Goal: Task Accomplishment & Management: Complete application form

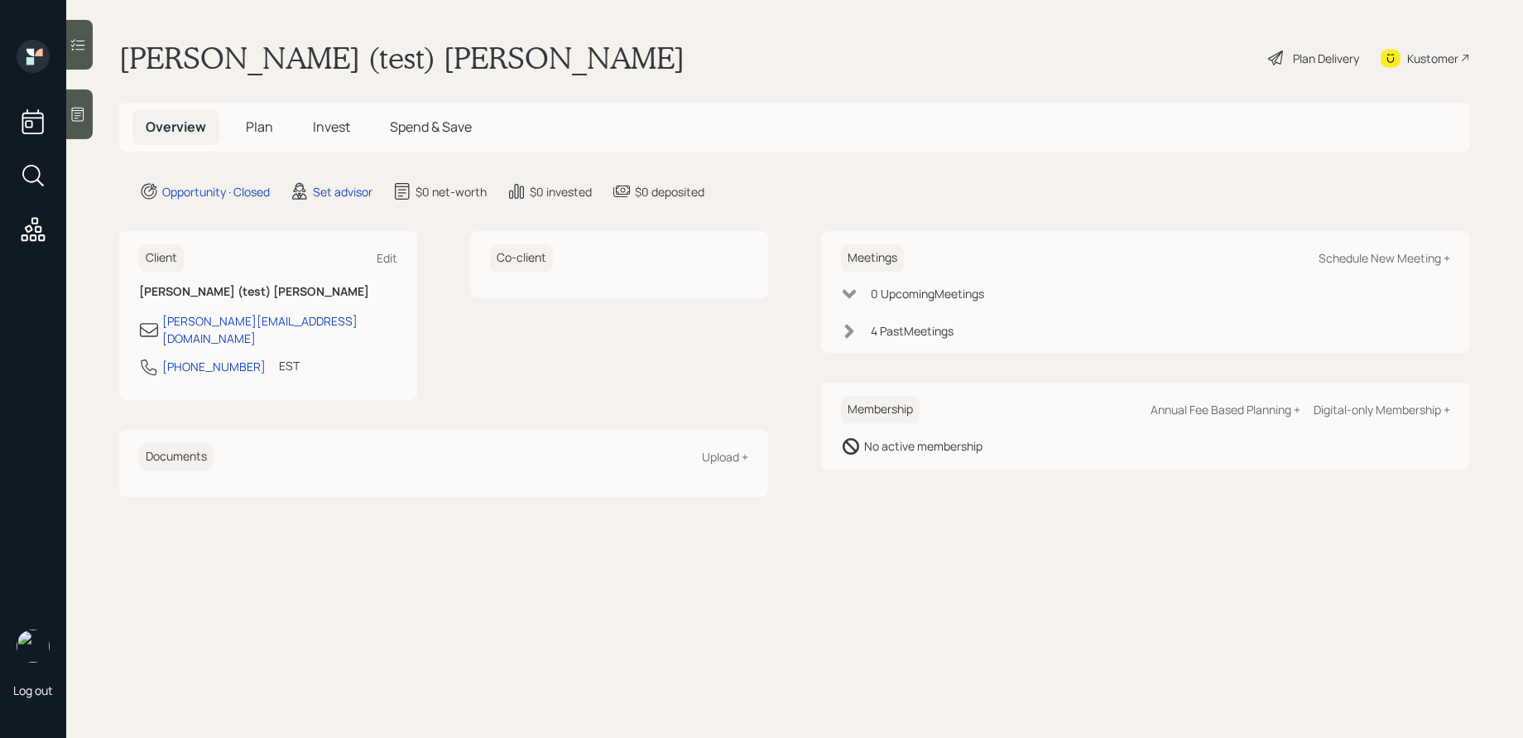
click at [1136, 59] on div "Plan Delivery" at bounding box center [1326, 58] width 66 height 17
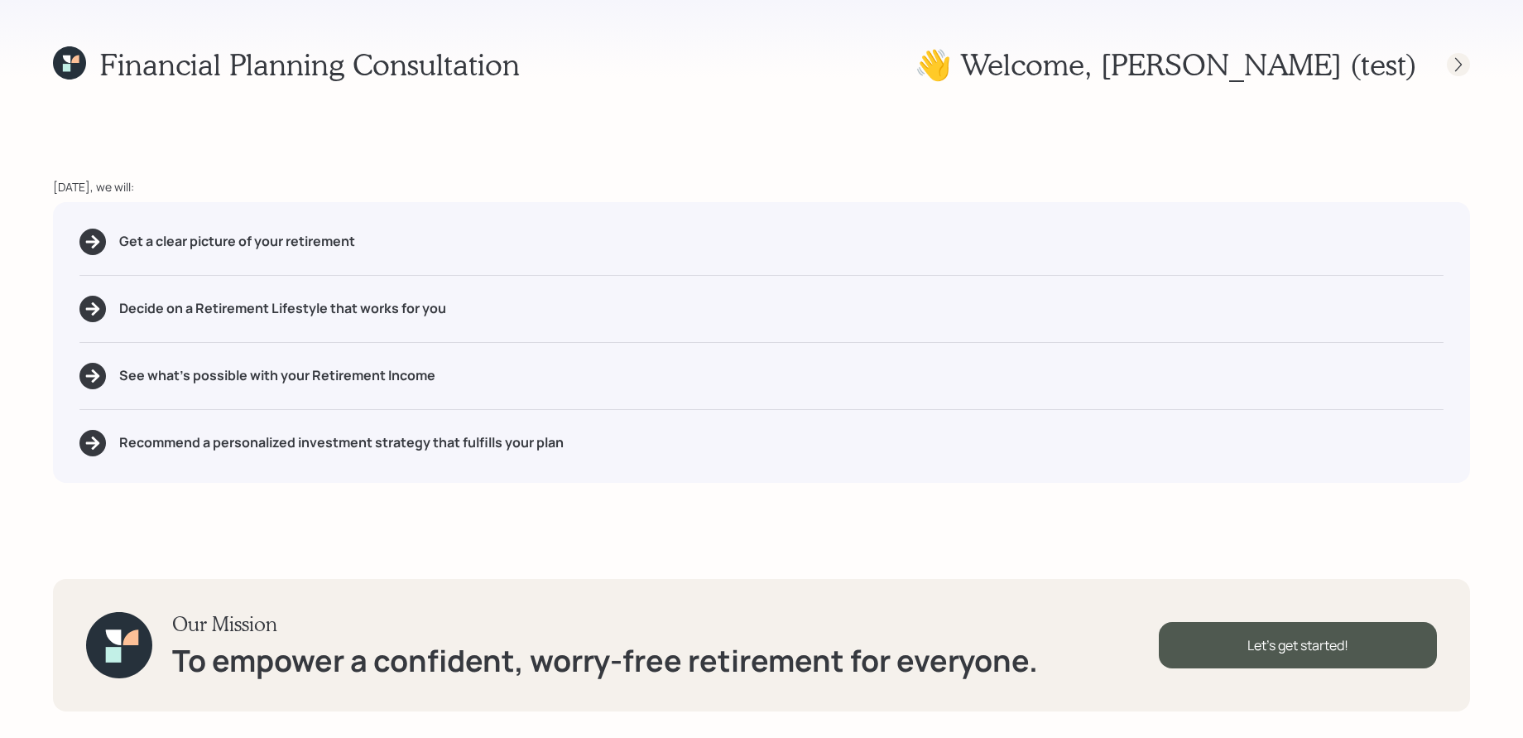
click at [1136, 63] on icon at bounding box center [1458, 64] width 17 height 17
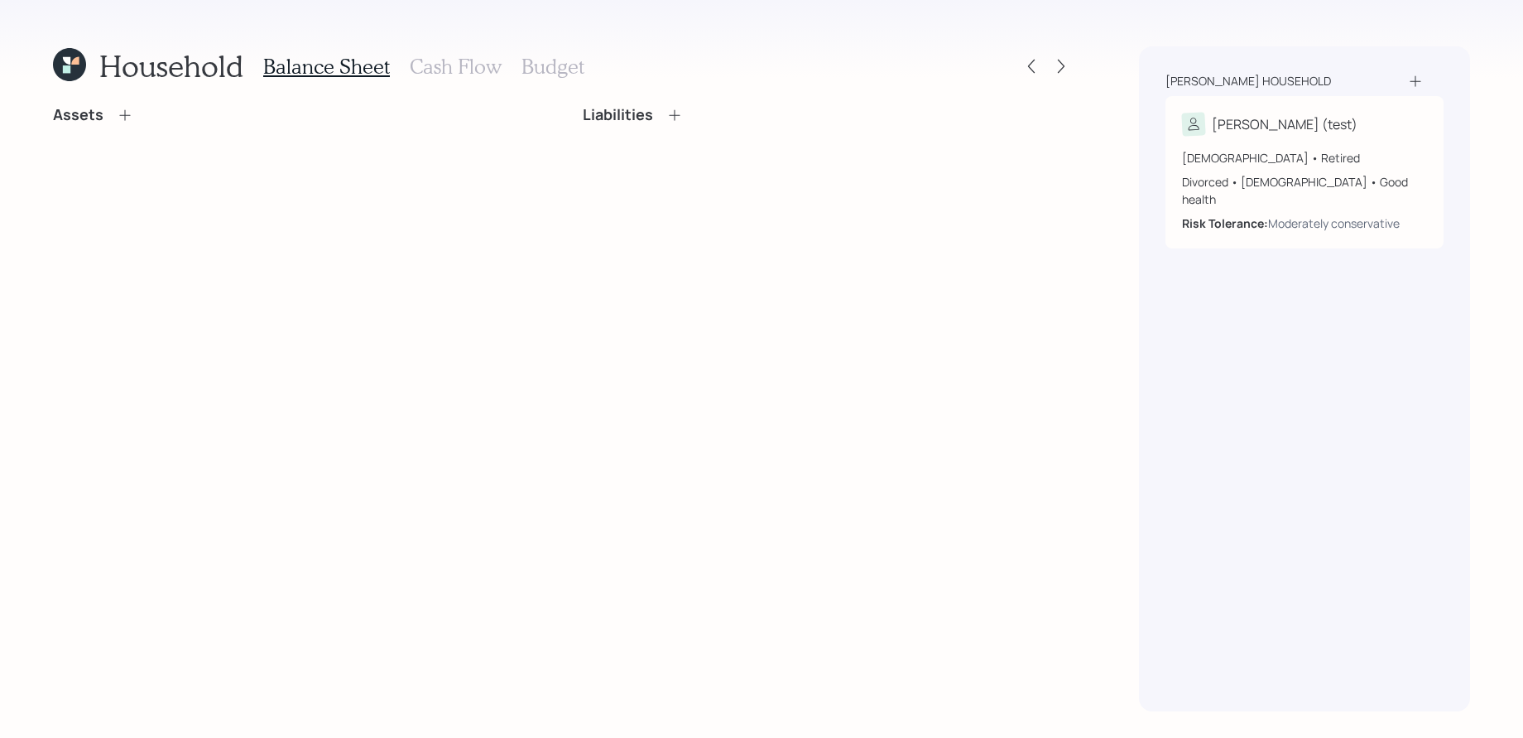
click at [83, 59] on icon at bounding box center [69, 64] width 33 height 33
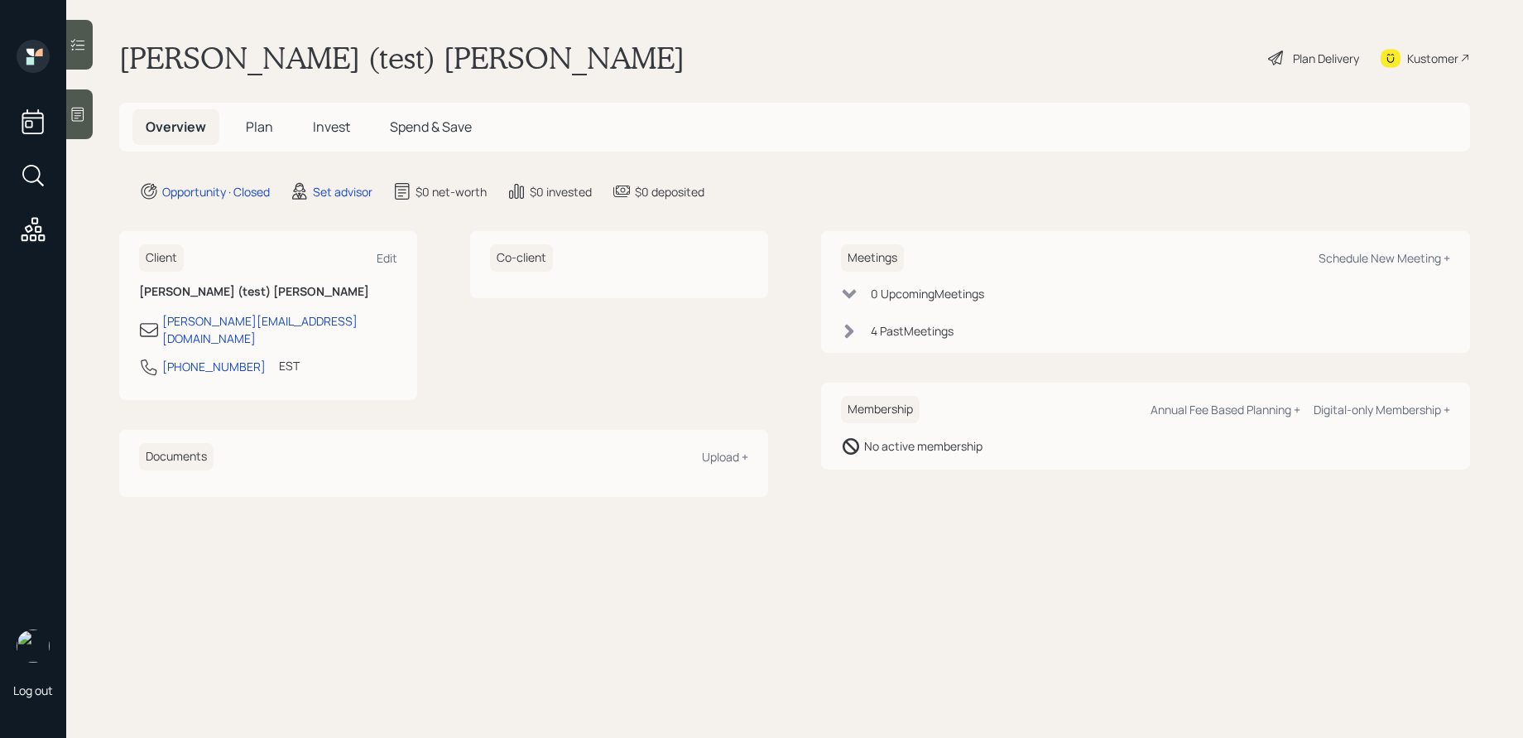
click at [1136, 53] on div "Plan Delivery" at bounding box center [1314, 58] width 94 height 36
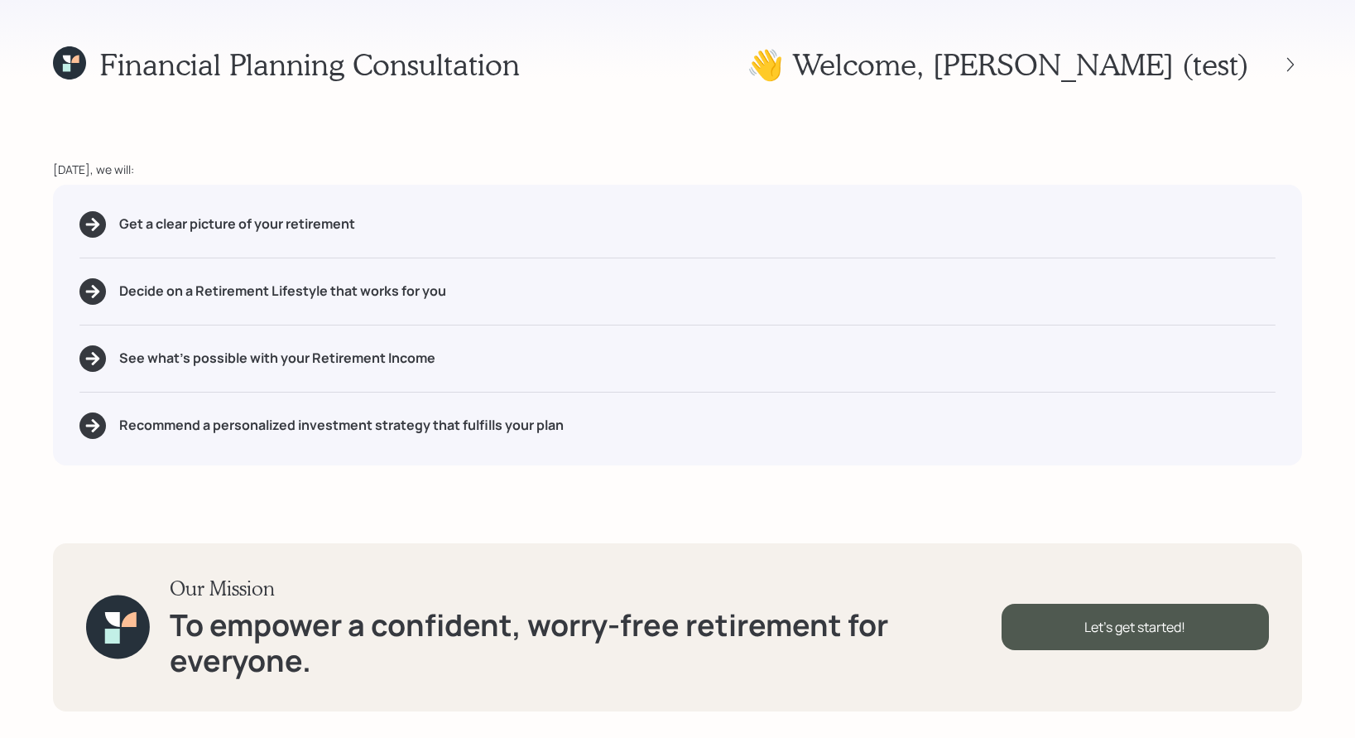
click at [57, 65] on icon at bounding box center [69, 62] width 33 height 33
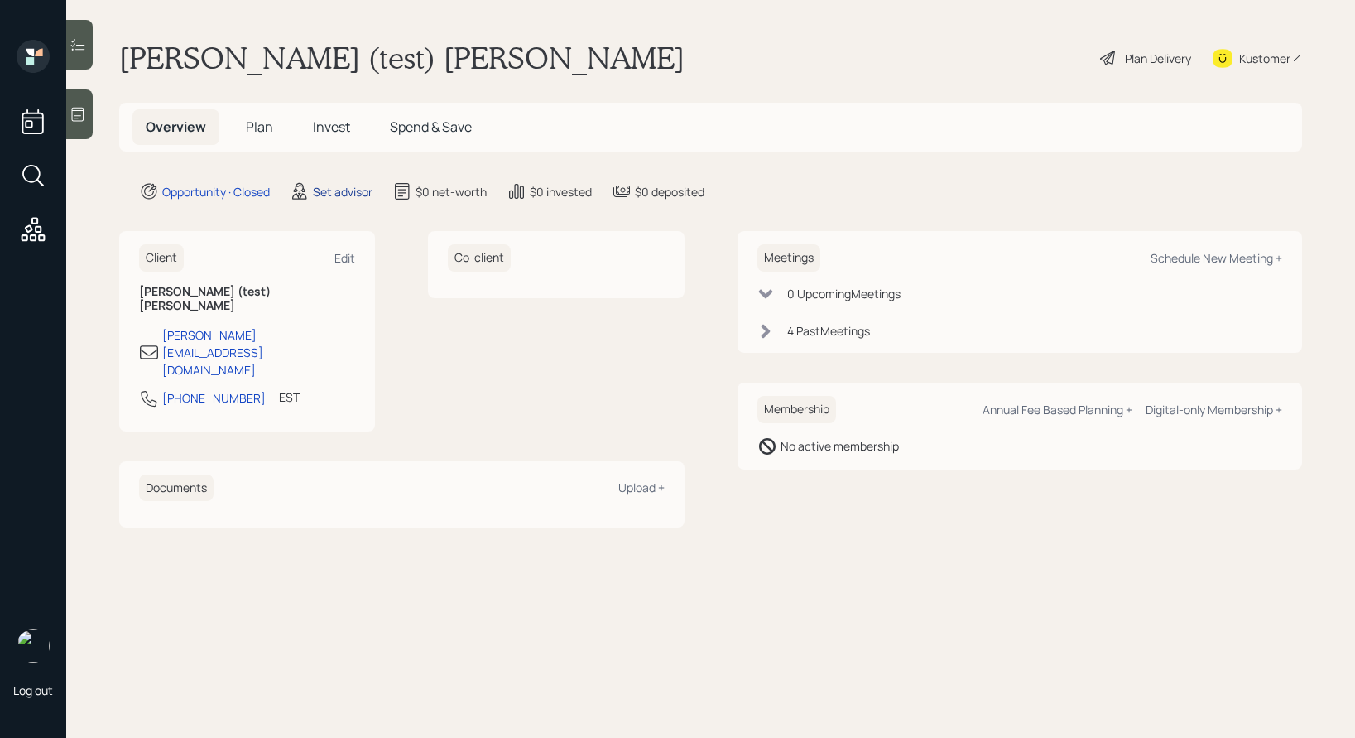
click at [337, 195] on div "Set advisor" at bounding box center [343, 191] width 60 height 17
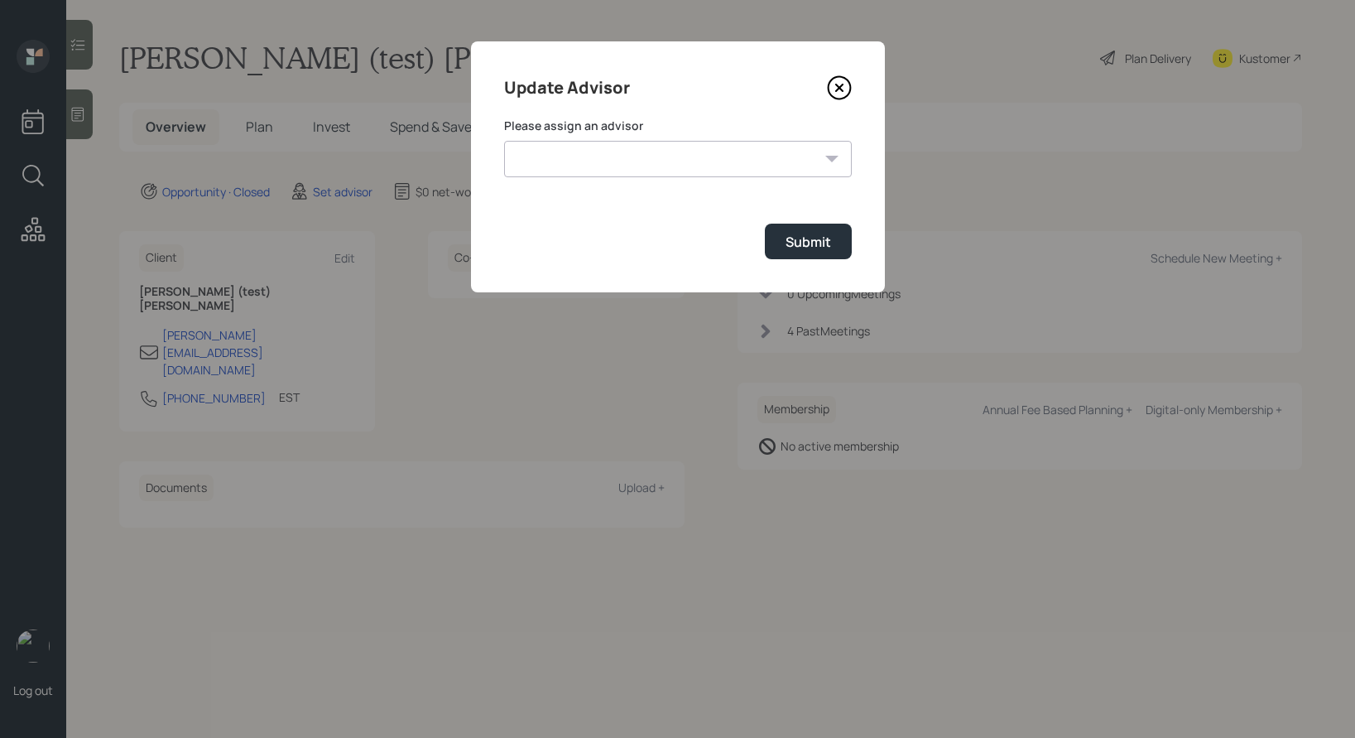
click at [687, 167] on select "Jonah Coleman Tyler End James DiStasi Treva Nostdahl Eric Schwartz Aleksandra S…" at bounding box center [678, 159] width 348 height 36
select select "b1d8ea90-abcc-42aa-86cc-4f33a132aacc"
click at [504, 141] on select "Jonah Coleman Tyler End James DiStasi Treva Nostdahl Eric Schwartz Aleksandra S…" at bounding box center [678, 159] width 348 height 36
click at [772, 253] on button "Submit" at bounding box center [808, 242] width 87 height 36
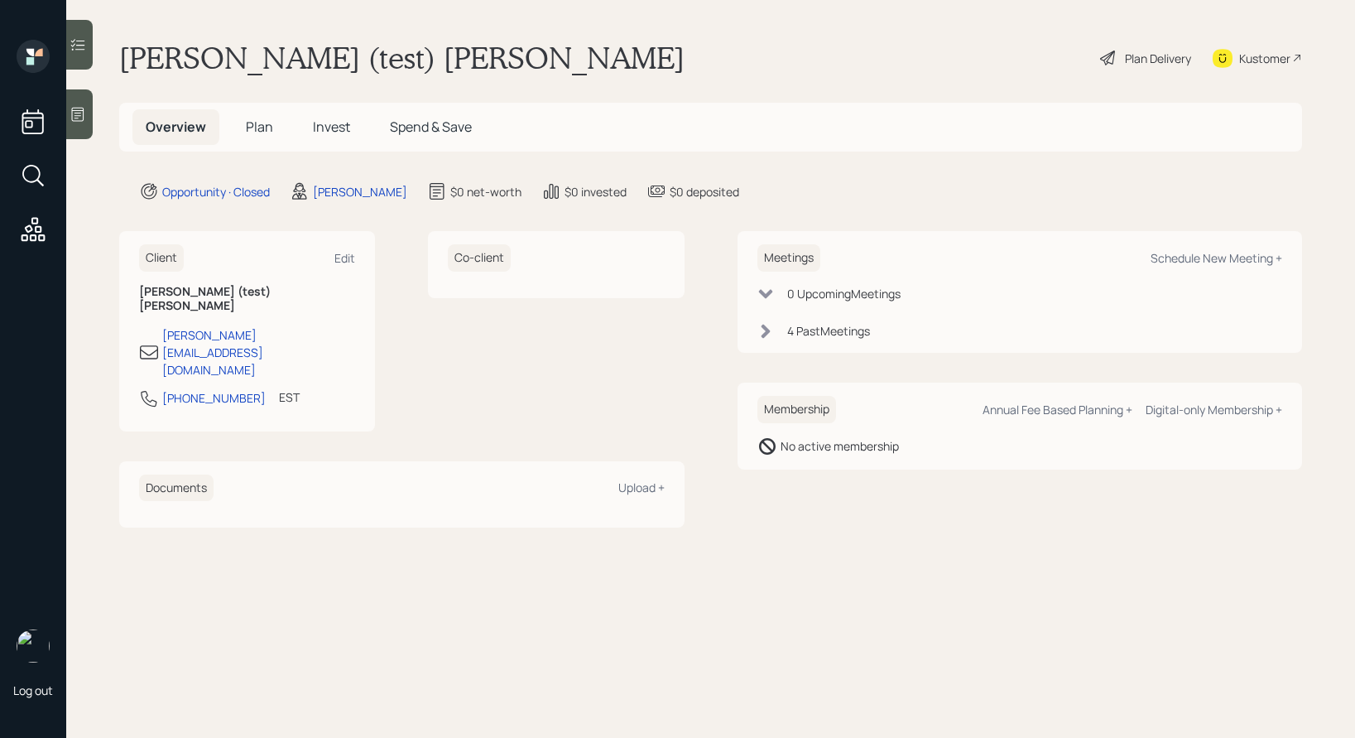
click at [1125, 52] on div "Plan Delivery" at bounding box center [1158, 58] width 66 height 17
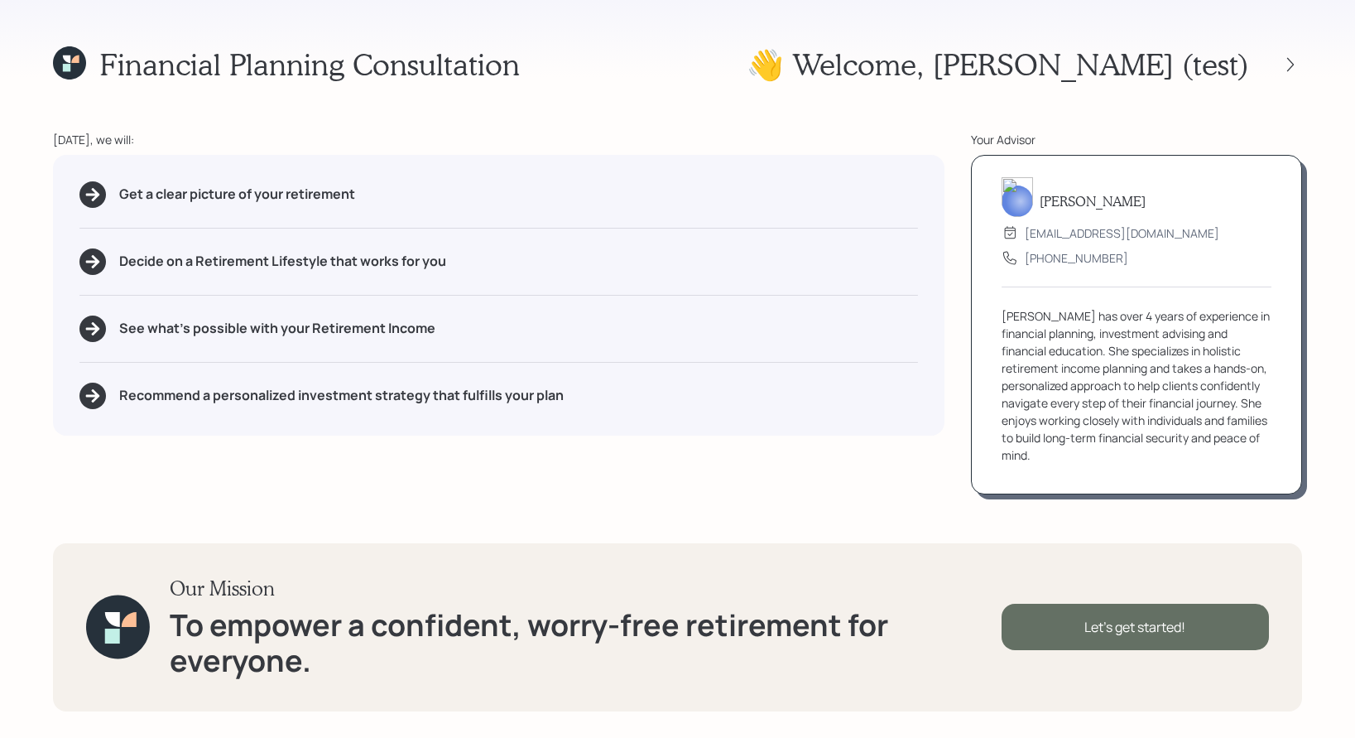
click at [1122, 619] on div "Let's get started!" at bounding box center [1135, 627] width 267 height 46
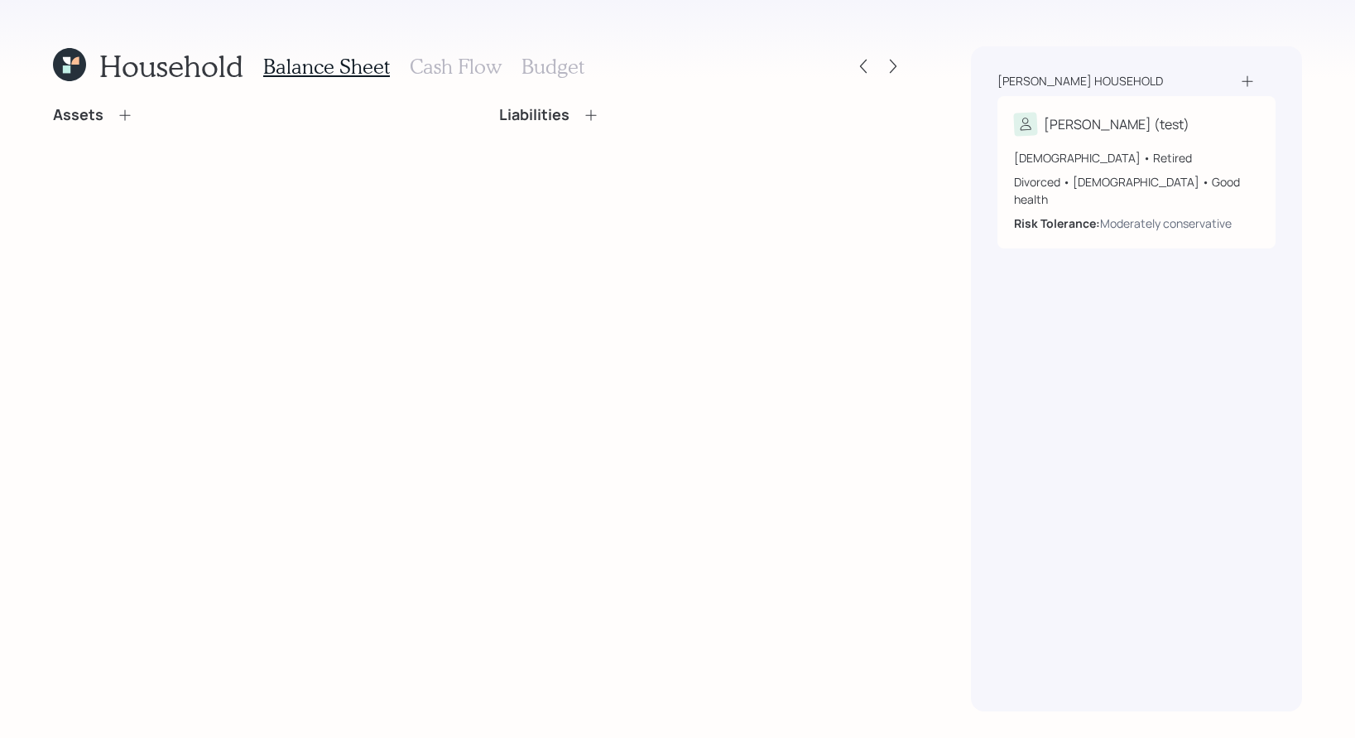
click at [427, 62] on h3 "Cash Flow" at bounding box center [456, 67] width 92 height 24
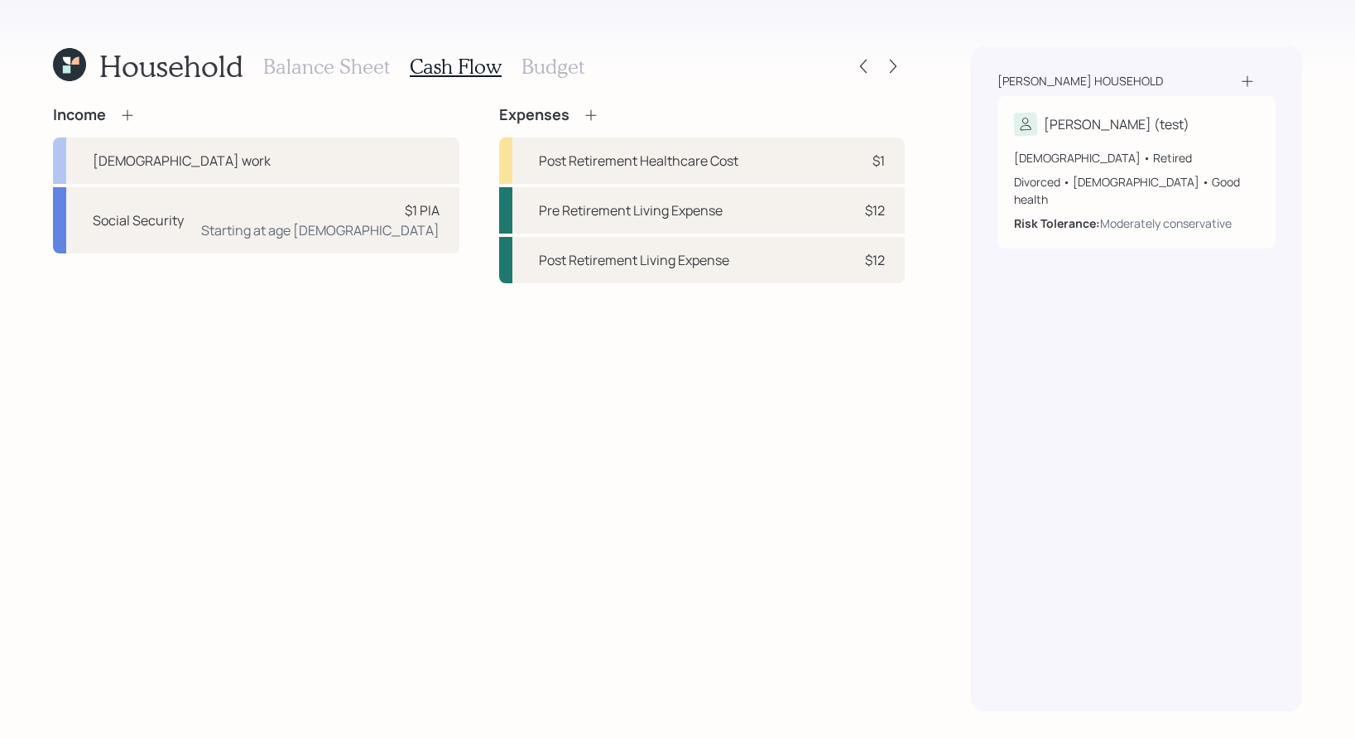
click at [330, 72] on h3 "Balance Sheet" at bounding box center [326, 67] width 127 height 24
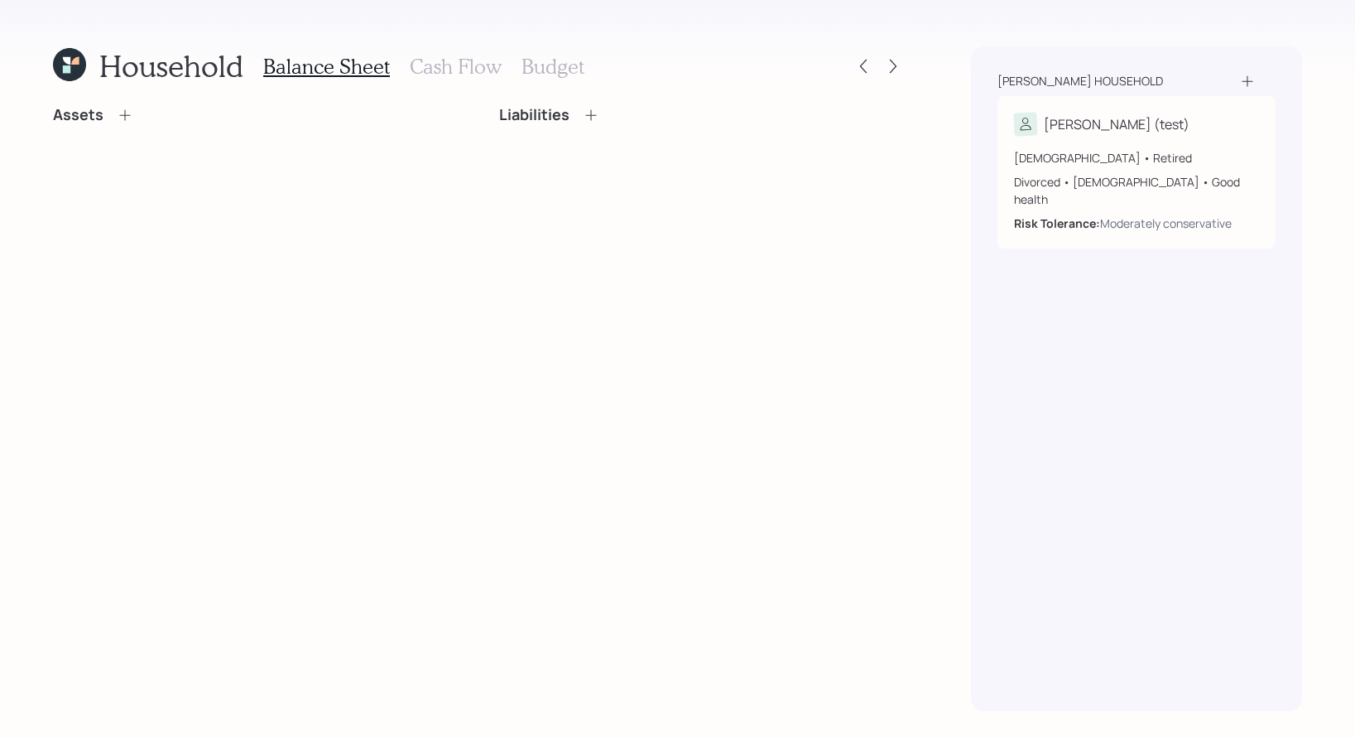
click at [119, 121] on icon at bounding box center [125, 115] width 17 height 17
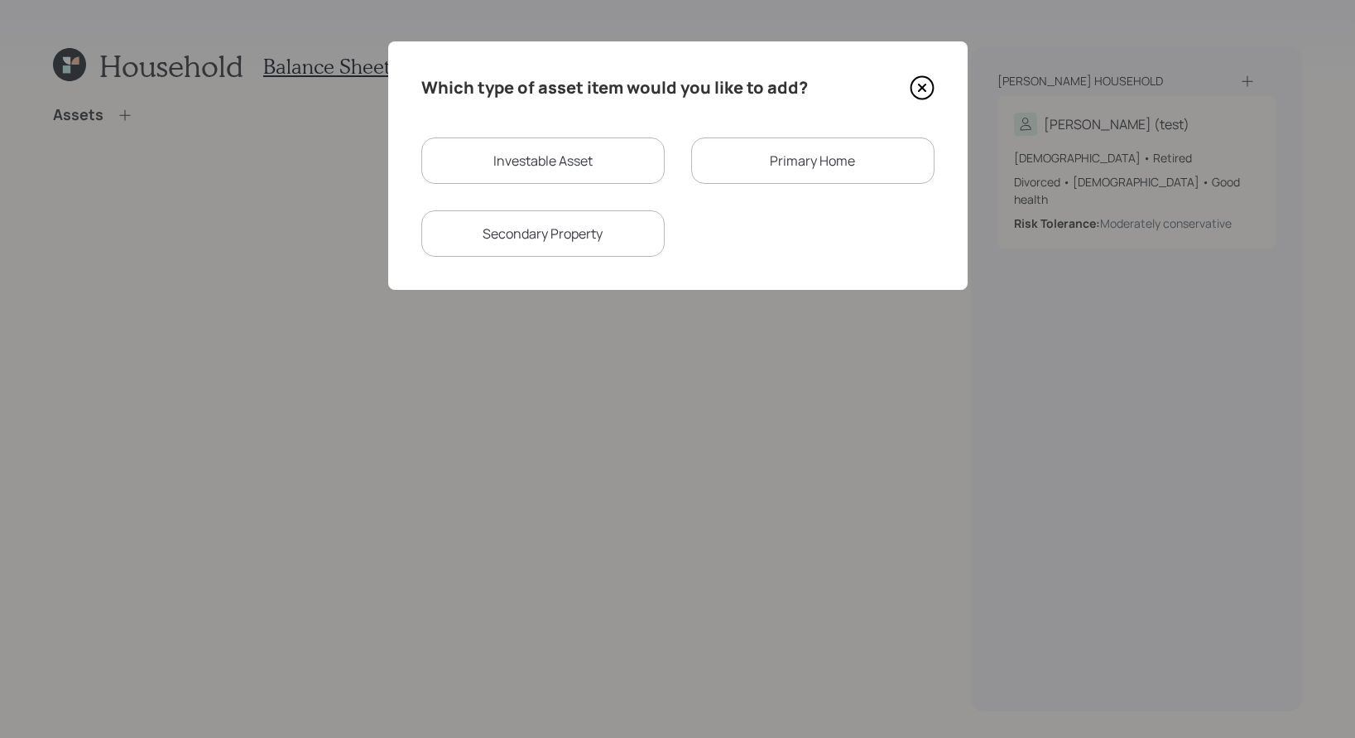
click at [495, 165] on div "Investable Asset" at bounding box center [542, 160] width 243 height 46
select select "taxable"
select select "balanced"
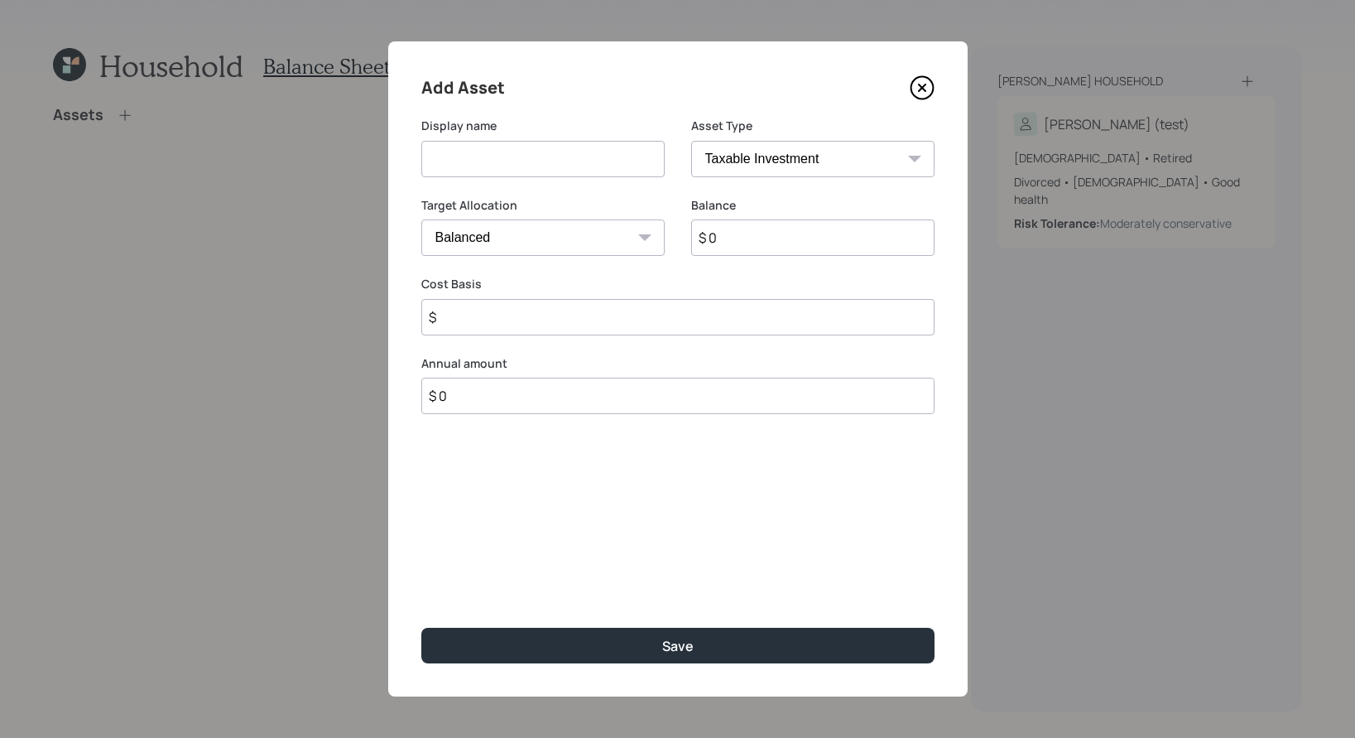
click at [527, 166] on input at bounding box center [542, 159] width 243 height 36
type input "T IRA"
click at [848, 162] on select "SEP IRA IRA Roth IRA 401(k) Roth 401(k) 403(b) Roth 403(b) 457(b) Roth 457(b) H…" at bounding box center [812, 159] width 243 height 36
select select "ira"
click at [691, 141] on select "SEP IRA IRA Roth IRA 401(k) Roth 401(k) 403(b) Roth 403(b) 457(b) Roth 457(b) H…" at bounding box center [812, 159] width 243 height 36
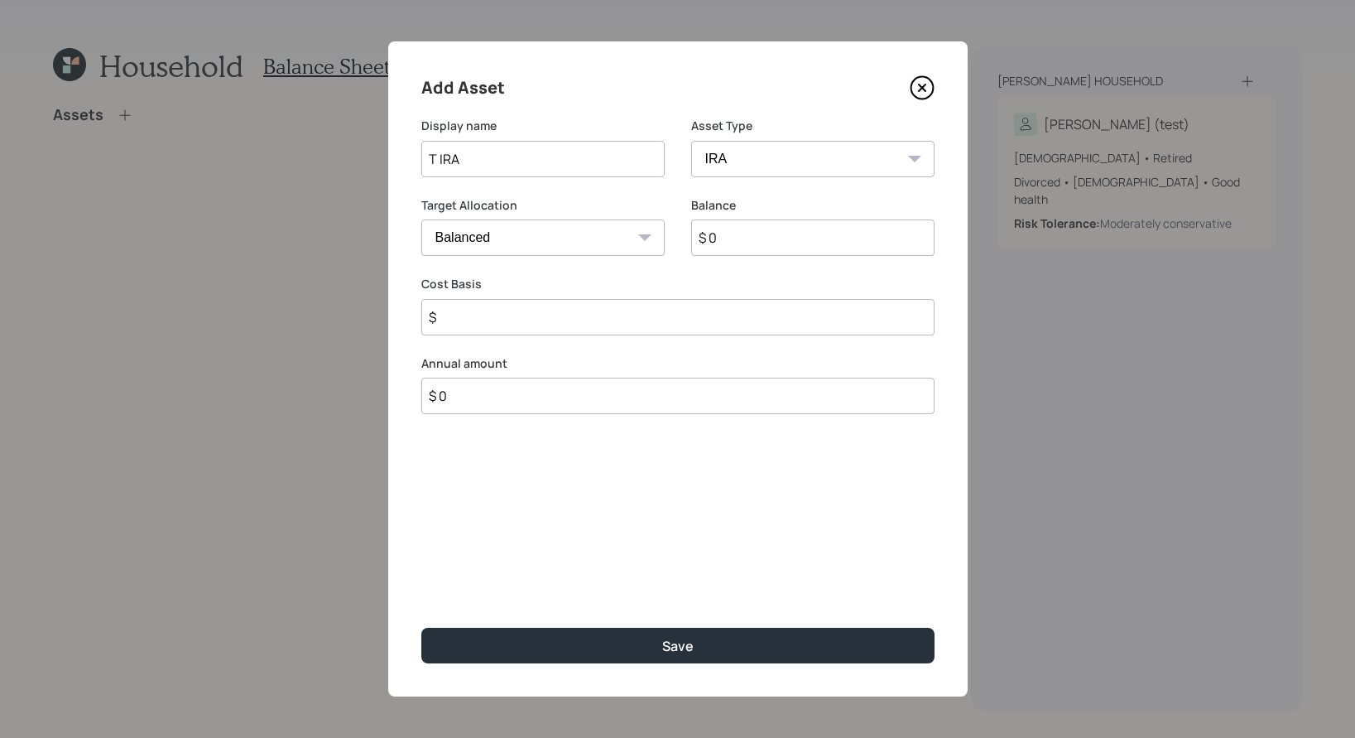
type input "$"
click at [755, 250] on input "$ 0" at bounding box center [812, 237] width 243 height 36
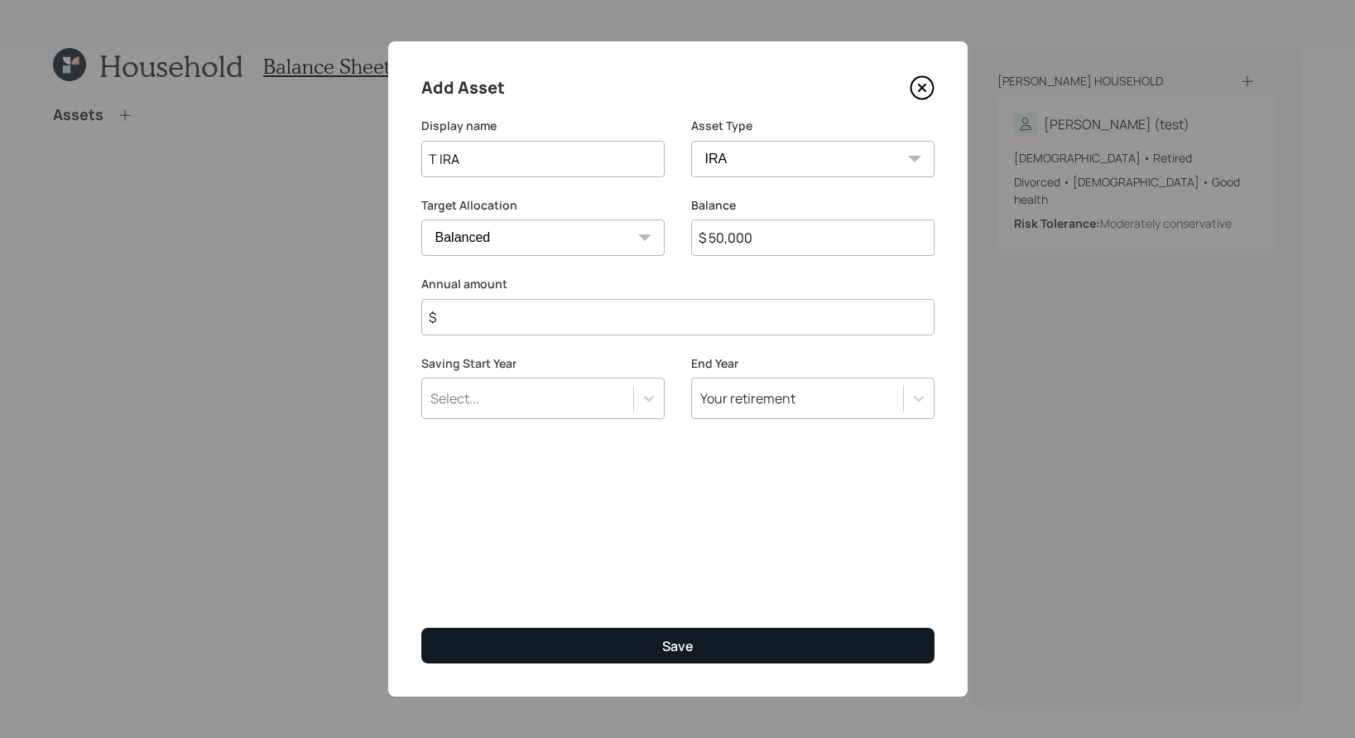
type input "$ 50,000"
click at [791, 619] on button "Save" at bounding box center [677, 646] width 513 height 36
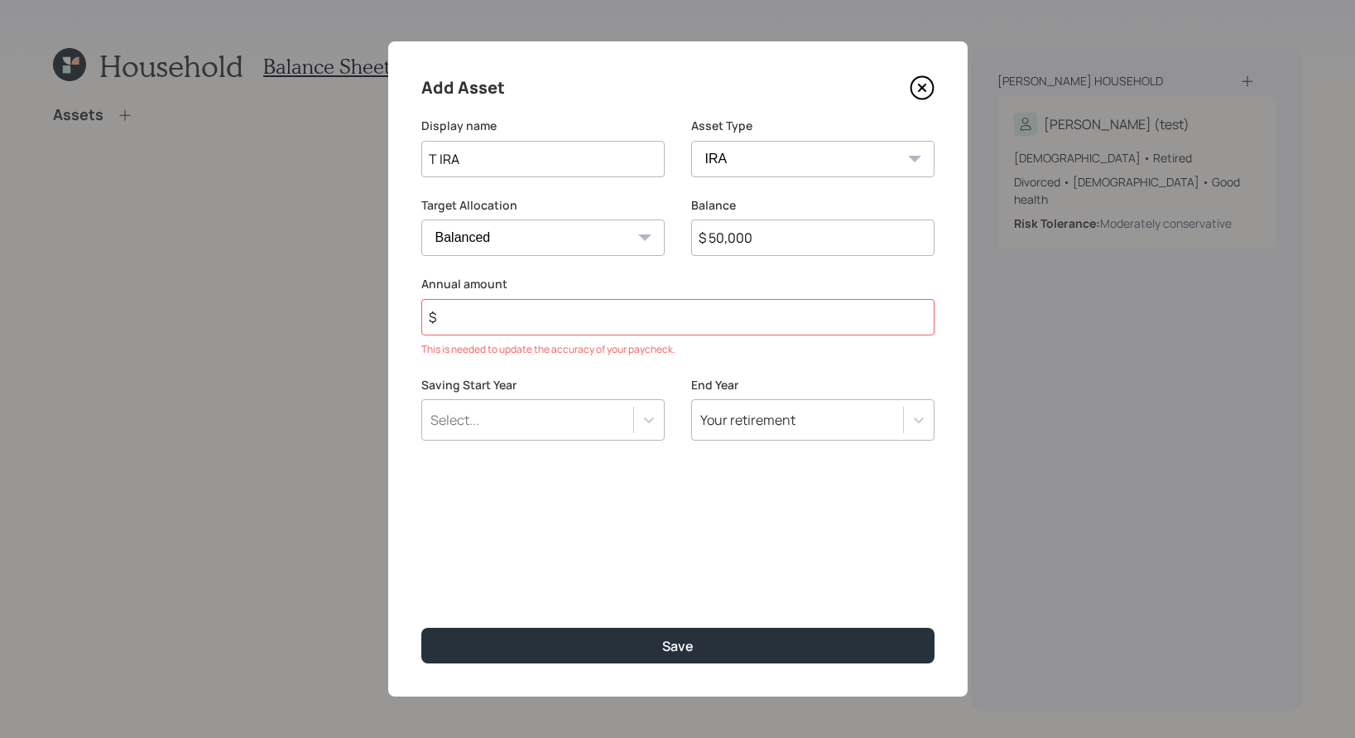
click at [583, 321] on input "$" at bounding box center [677, 317] width 513 height 36
type input "$ 0"
click at [625, 619] on div "Add Asset Display name T IRA Asset Type SEP IRA IRA Roth IRA 401(k) Roth 401(k)…" at bounding box center [678, 368] width 580 height 655
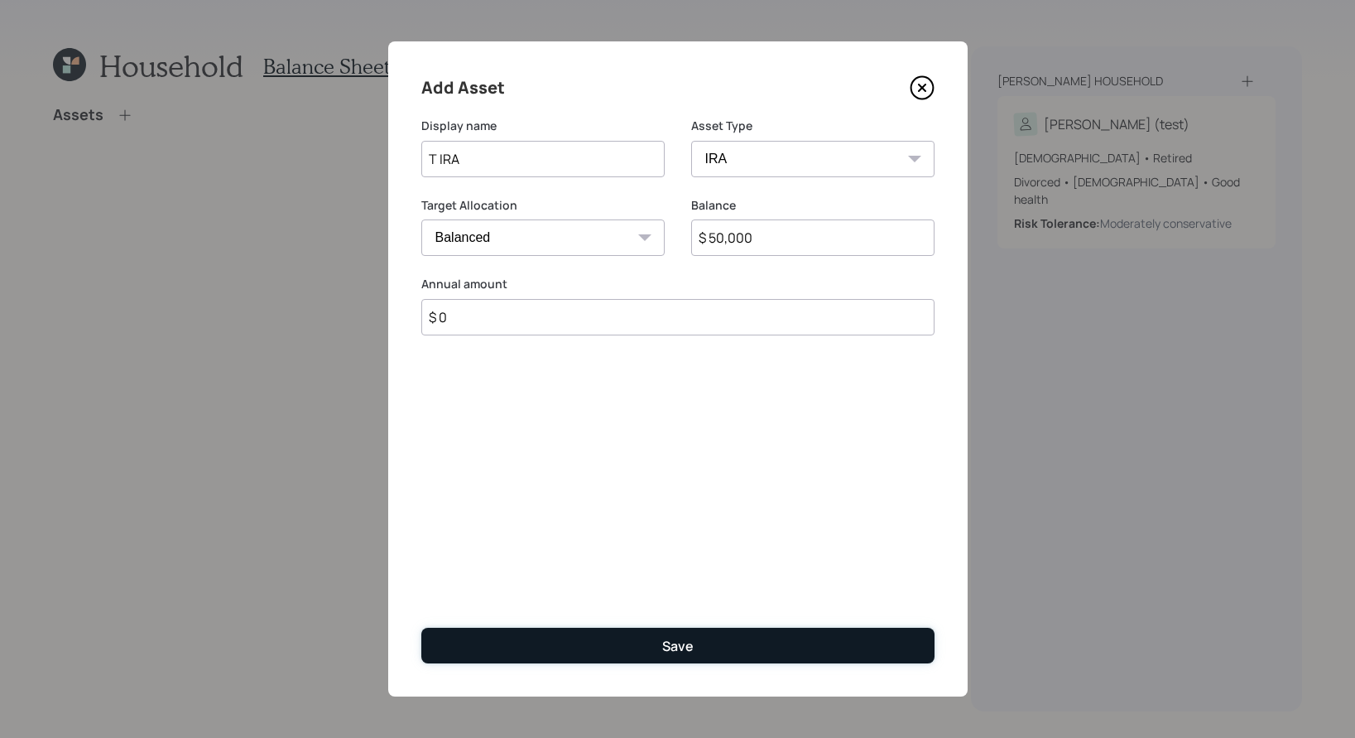
click at [606, 619] on button "Save" at bounding box center [677, 646] width 513 height 36
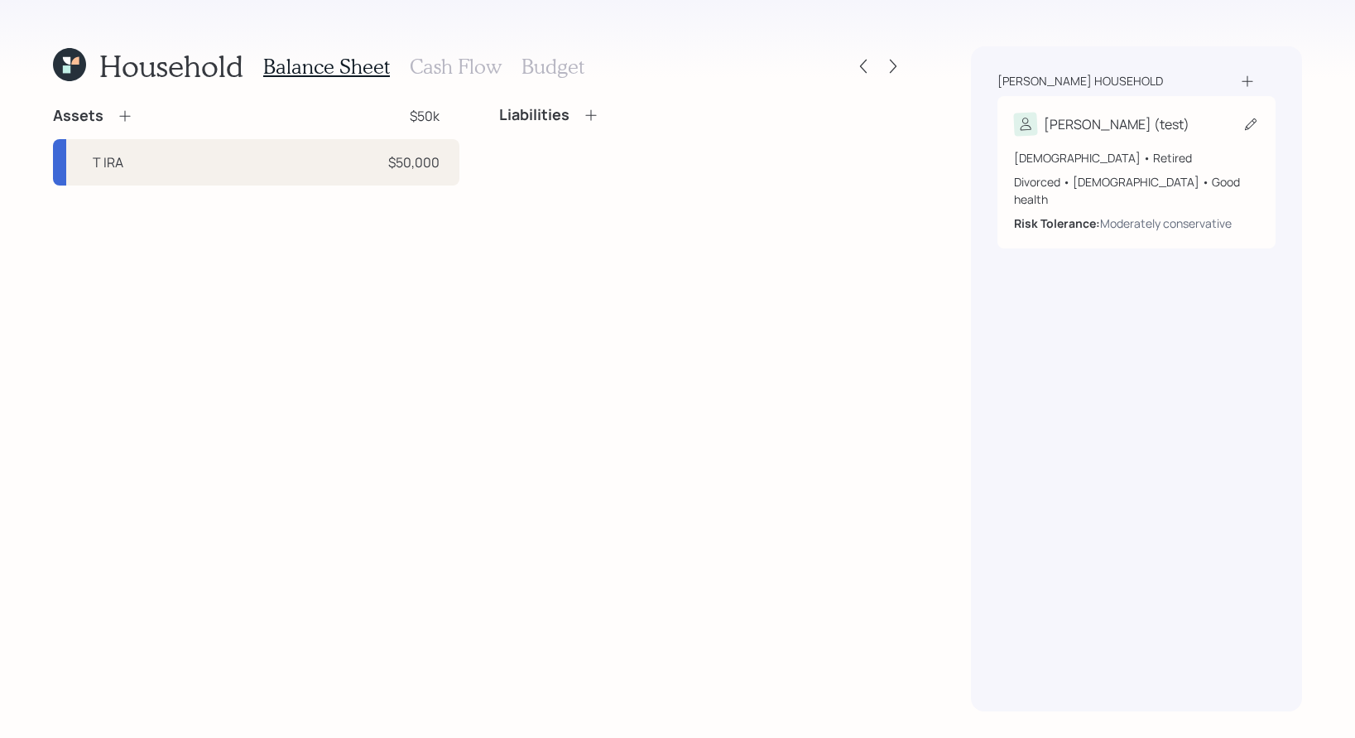
click at [1136, 165] on div "62 years old • Retired" at bounding box center [1136, 157] width 245 height 17
select select "female"
select select "good"
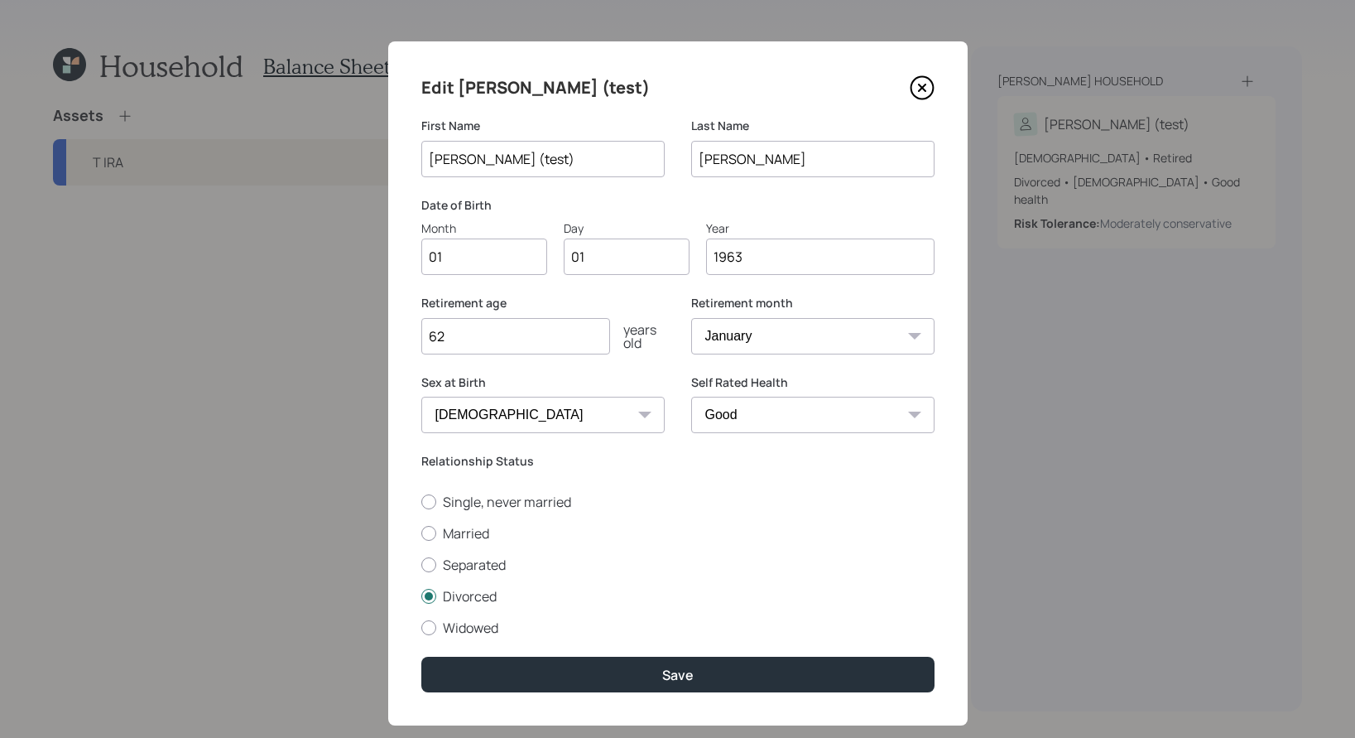
click at [491, 255] on input "01" at bounding box center [484, 256] width 126 height 36
type input "0"
type input "07"
type input "0"
type input "24"
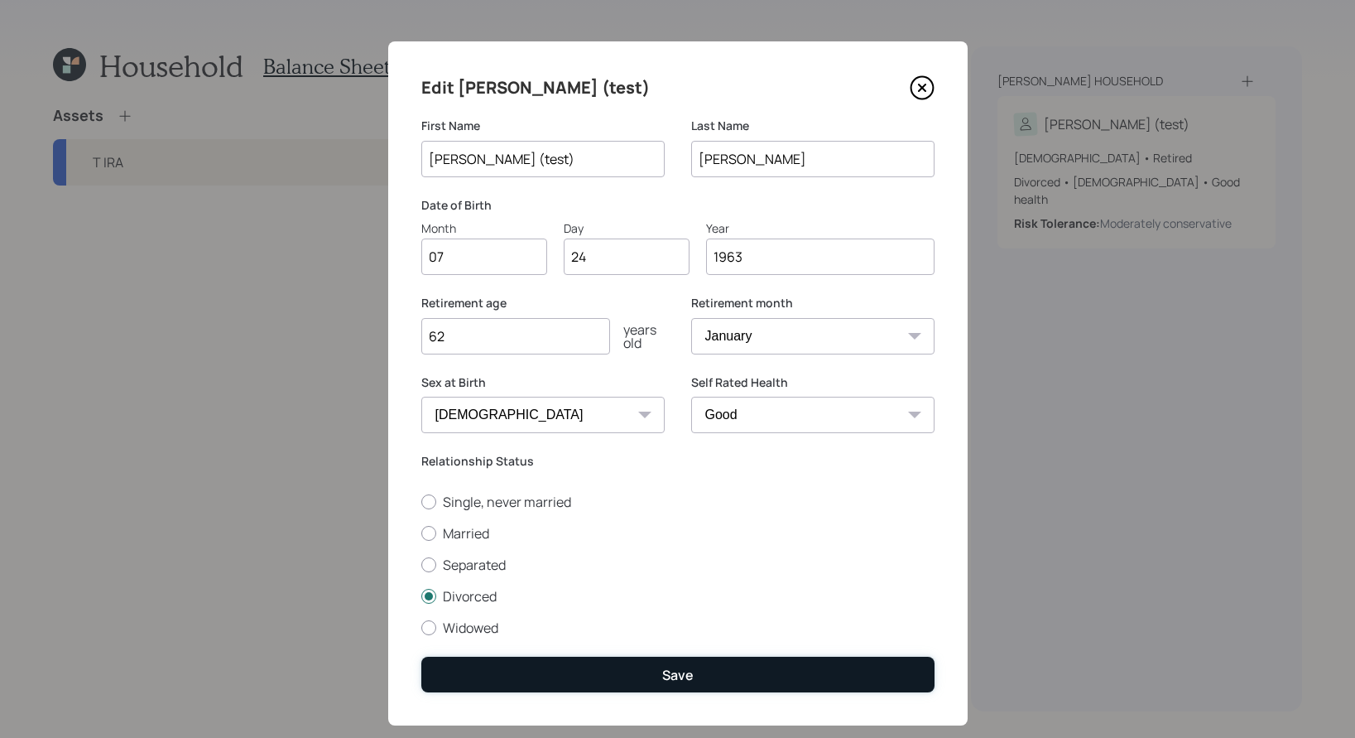
click at [729, 619] on button "Save" at bounding box center [677, 675] width 513 height 36
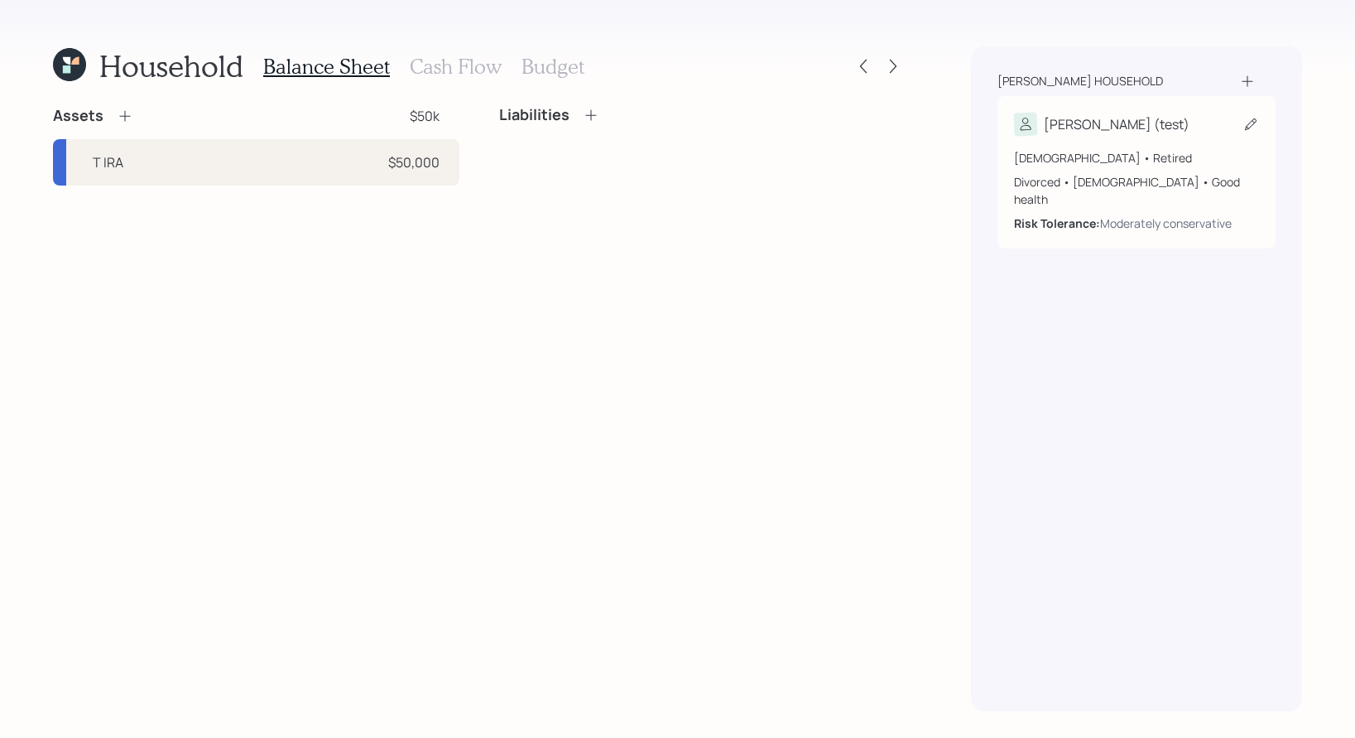
click at [1136, 124] on icon at bounding box center [1251, 124] width 12 height 12
select select "female"
select select "good"
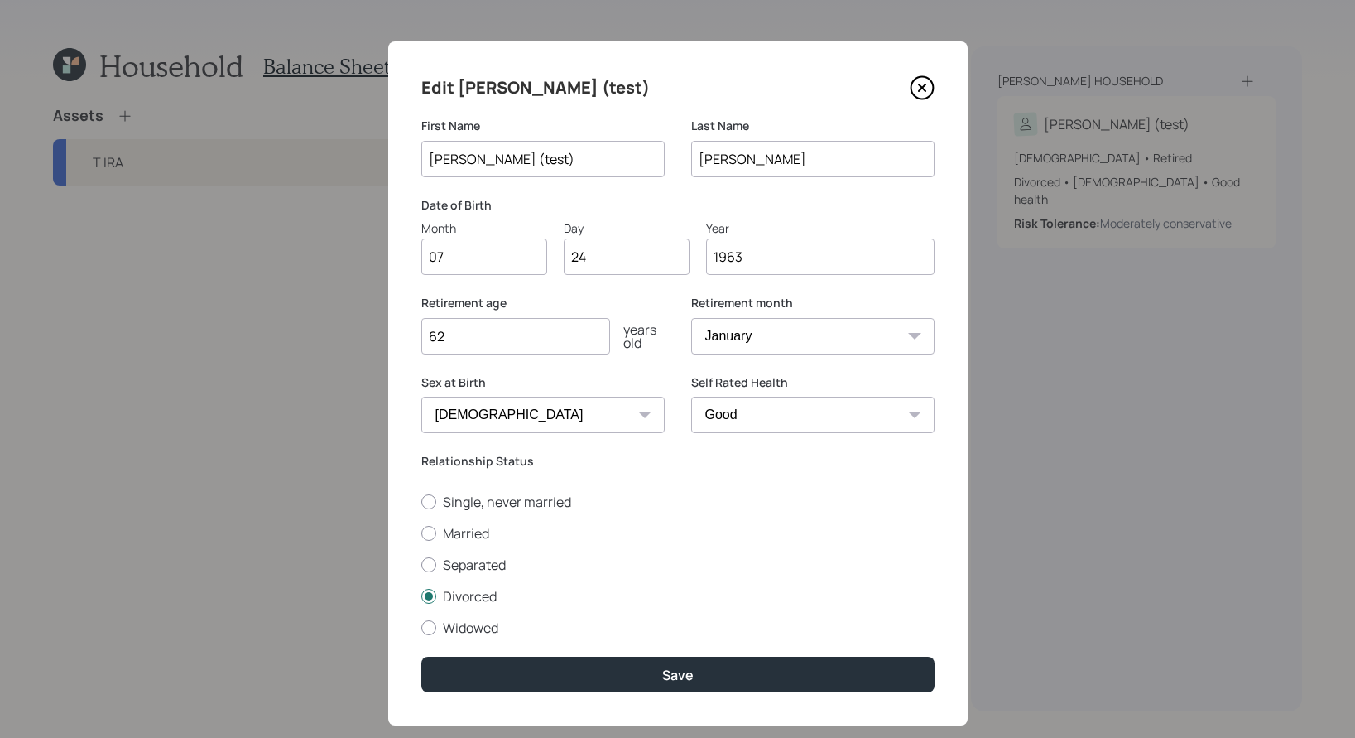
click at [502, 344] on input "62" at bounding box center [515, 336] width 189 height 36
type input "6"
type input "59"
click at [920, 411] on div "Excellent Very Good Good Fair Poor" at bounding box center [812, 415] width 243 height 36
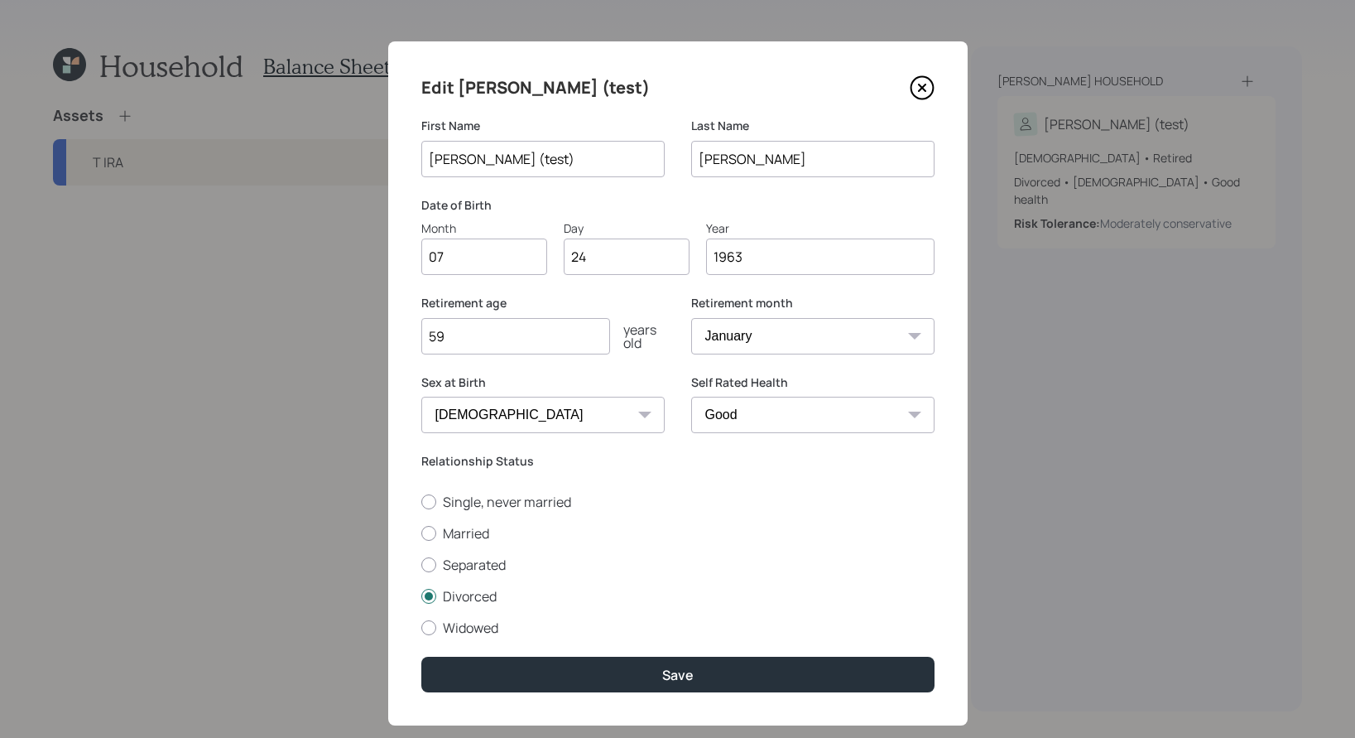
click at [904, 411] on select "Excellent Very Good Good Fair Poor" at bounding box center [812, 415] width 243 height 36
select select "excellent"
click at [691, 397] on select "Excellent Very Good Good Fair Poor" at bounding box center [812, 415] width 243 height 36
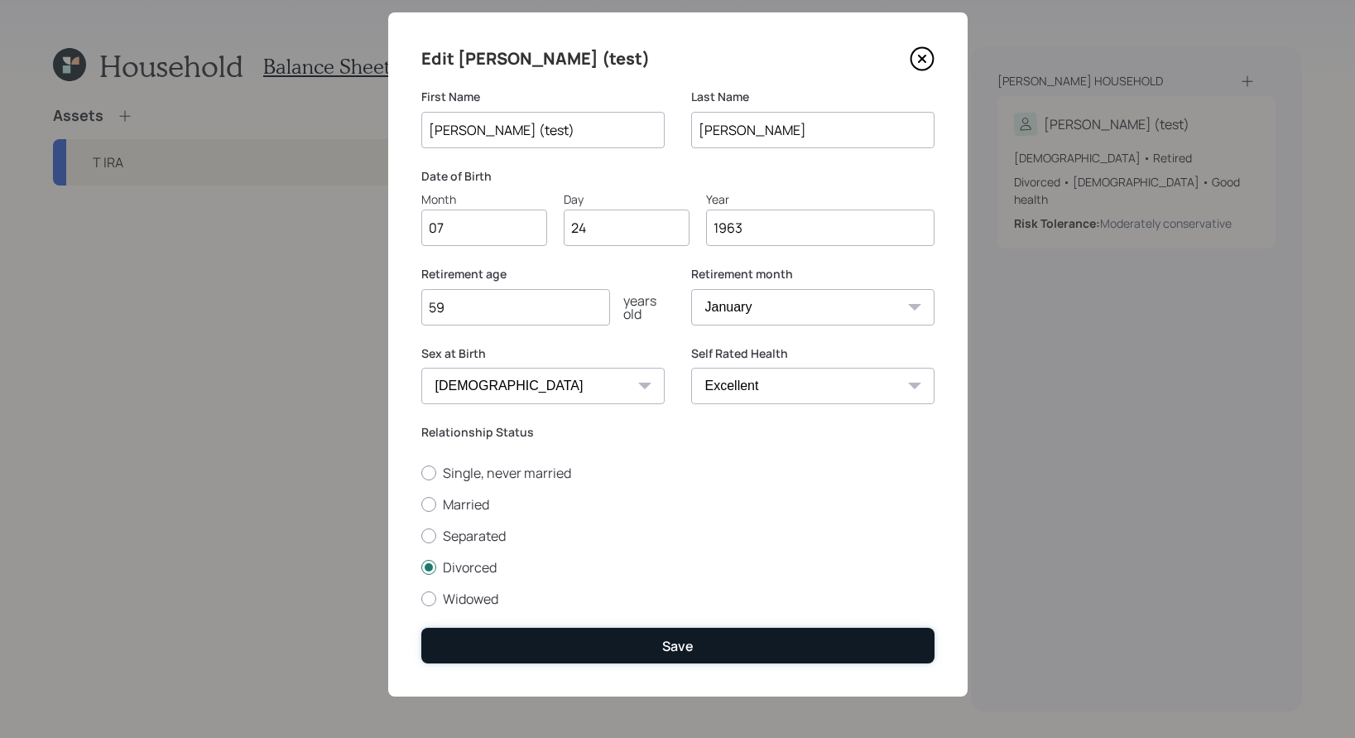
click at [752, 619] on button "Save" at bounding box center [677, 646] width 513 height 36
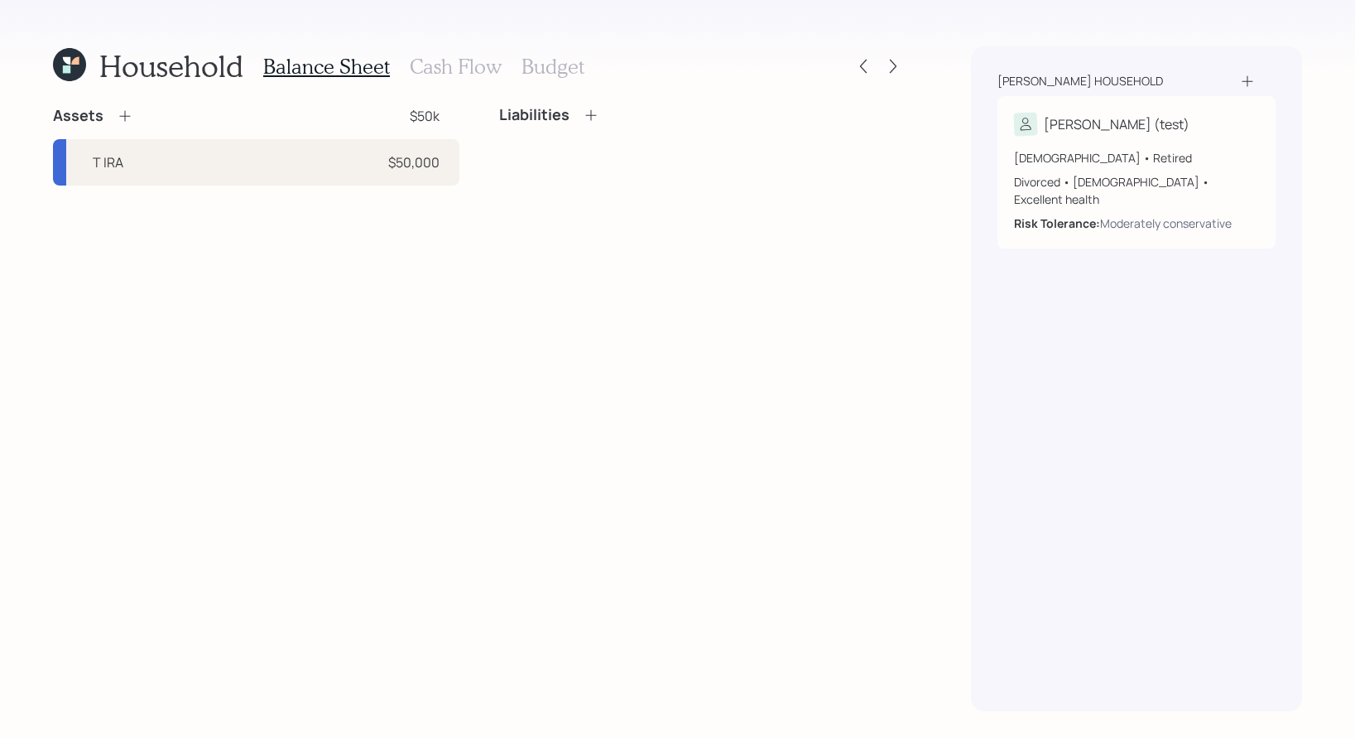
click at [119, 114] on icon at bounding box center [125, 116] width 17 height 17
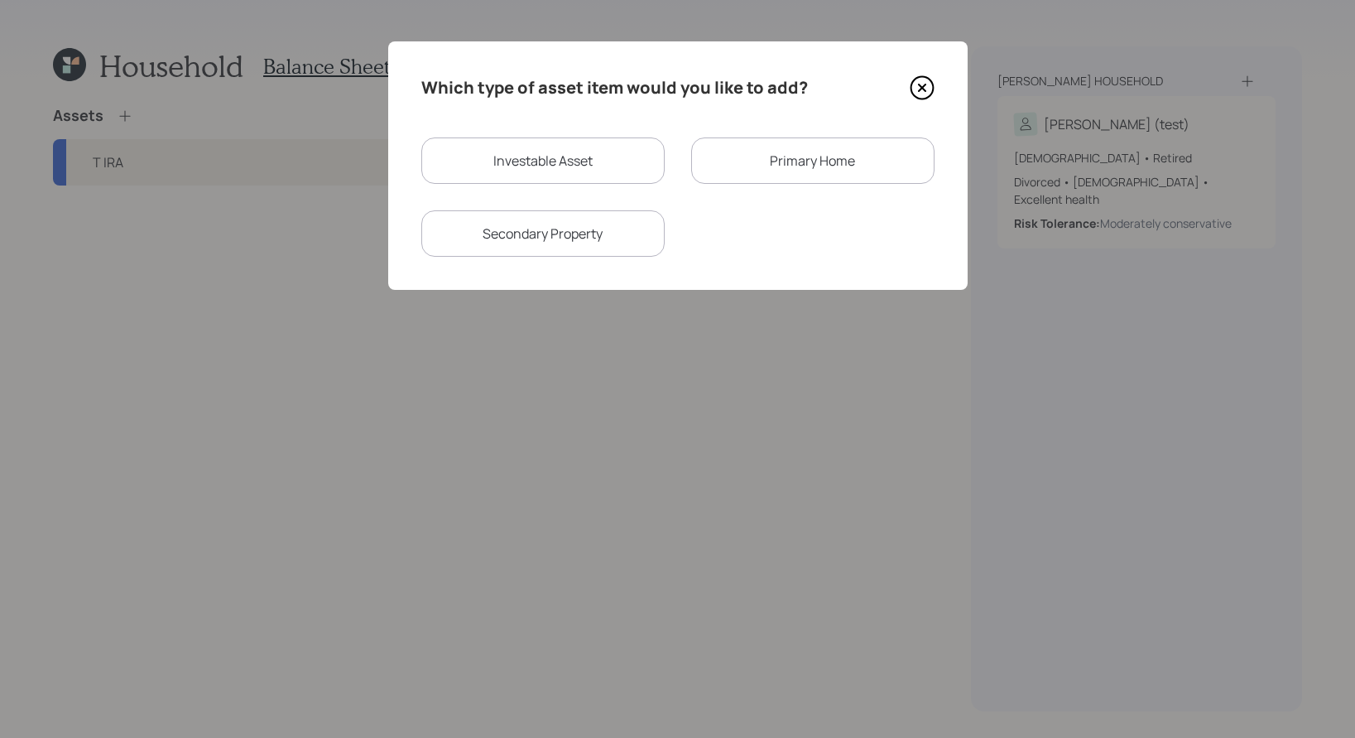
click at [543, 175] on div "Investable Asset" at bounding box center [542, 160] width 243 height 46
select select "taxable"
select select "balanced"
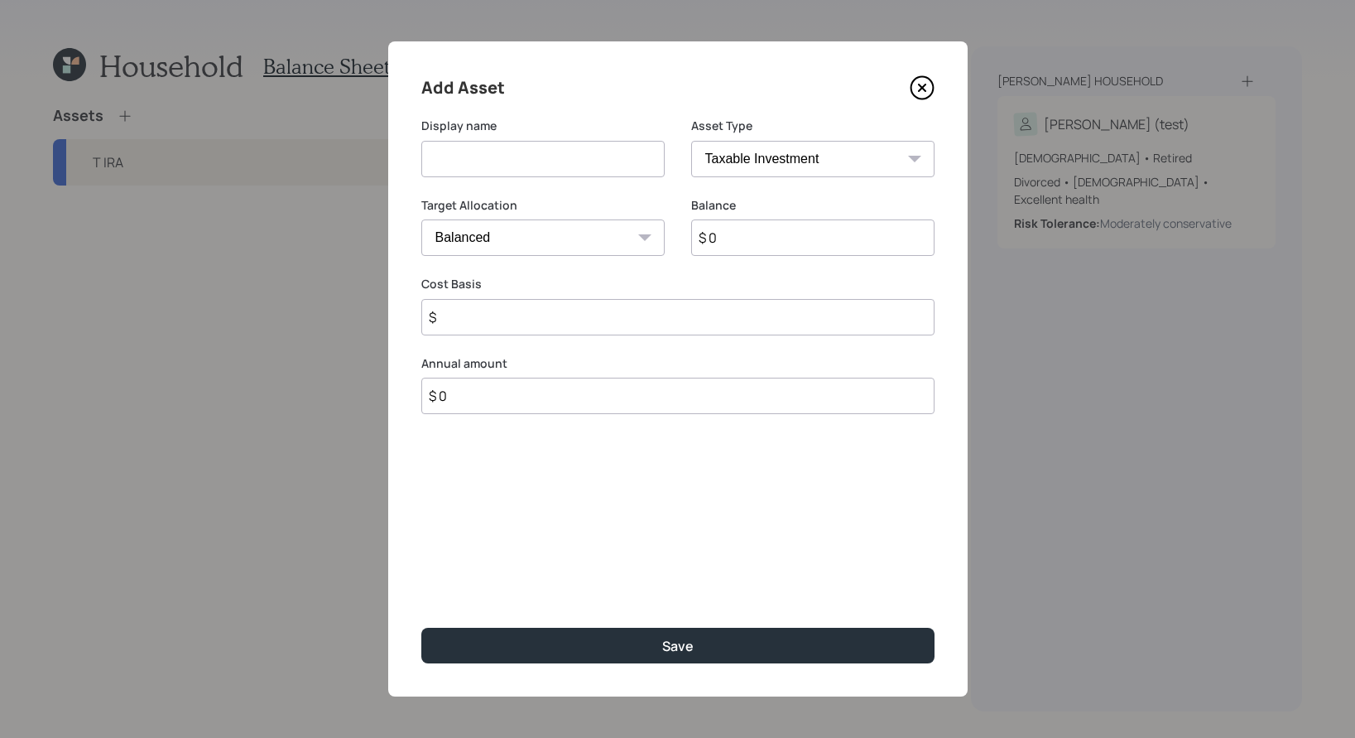
click at [533, 166] on input at bounding box center [542, 159] width 243 height 36
type input "[PERSON_NAME]"
click at [873, 153] on select "SEP IRA IRA Roth IRA 401(k) Roth 401(k) 403(b) Roth 403(b) 457(b) Roth 457(b) H…" at bounding box center [812, 159] width 243 height 36
select select "roth_ira"
click at [691, 141] on select "SEP IRA IRA Roth IRA 401(k) Roth 401(k) 403(b) Roth 403(b) 457(b) Roth 457(b) H…" at bounding box center [812, 159] width 243 height 36
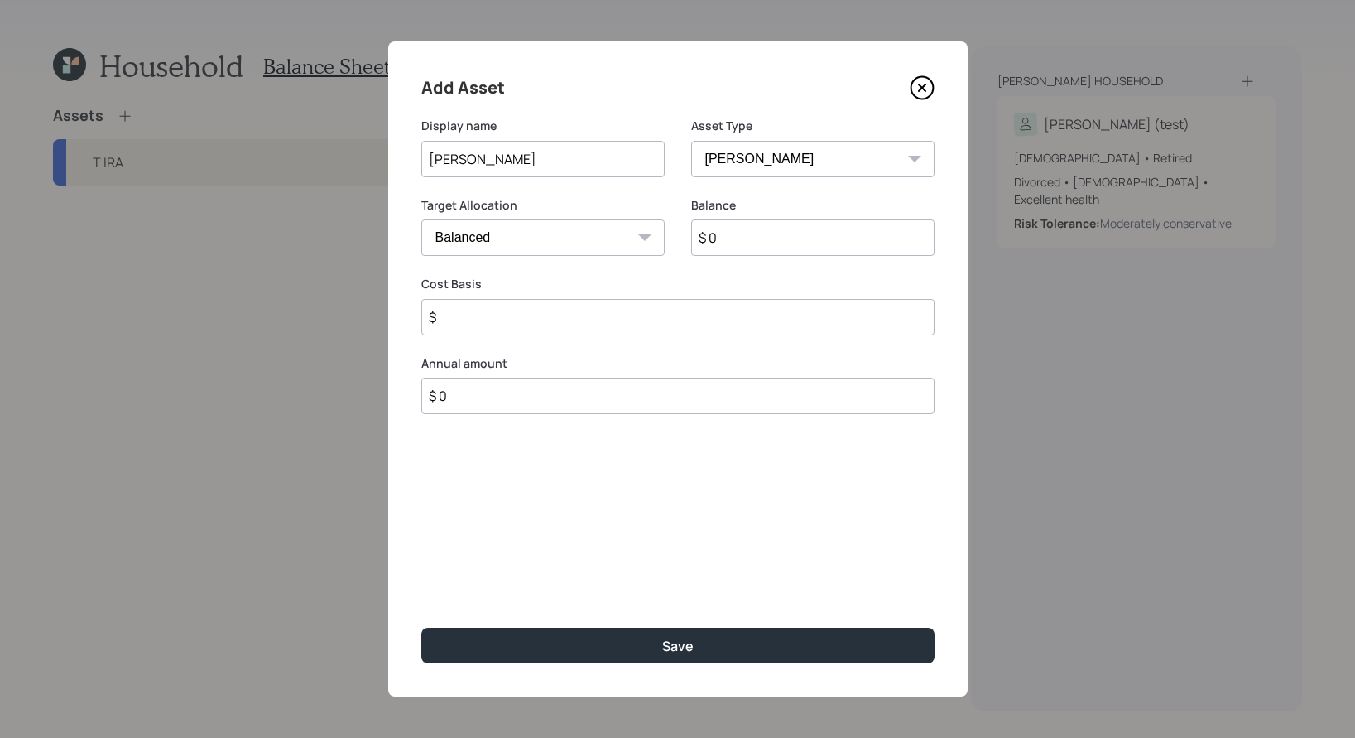
type input "$"
click at [771, 227] on input "$ 0" at bounding box center [812, 237] width 243 height 36
type input "$ 10,000"
click at [678, 306] on input "$" at bounding box center [677, 317] width 513 height 36
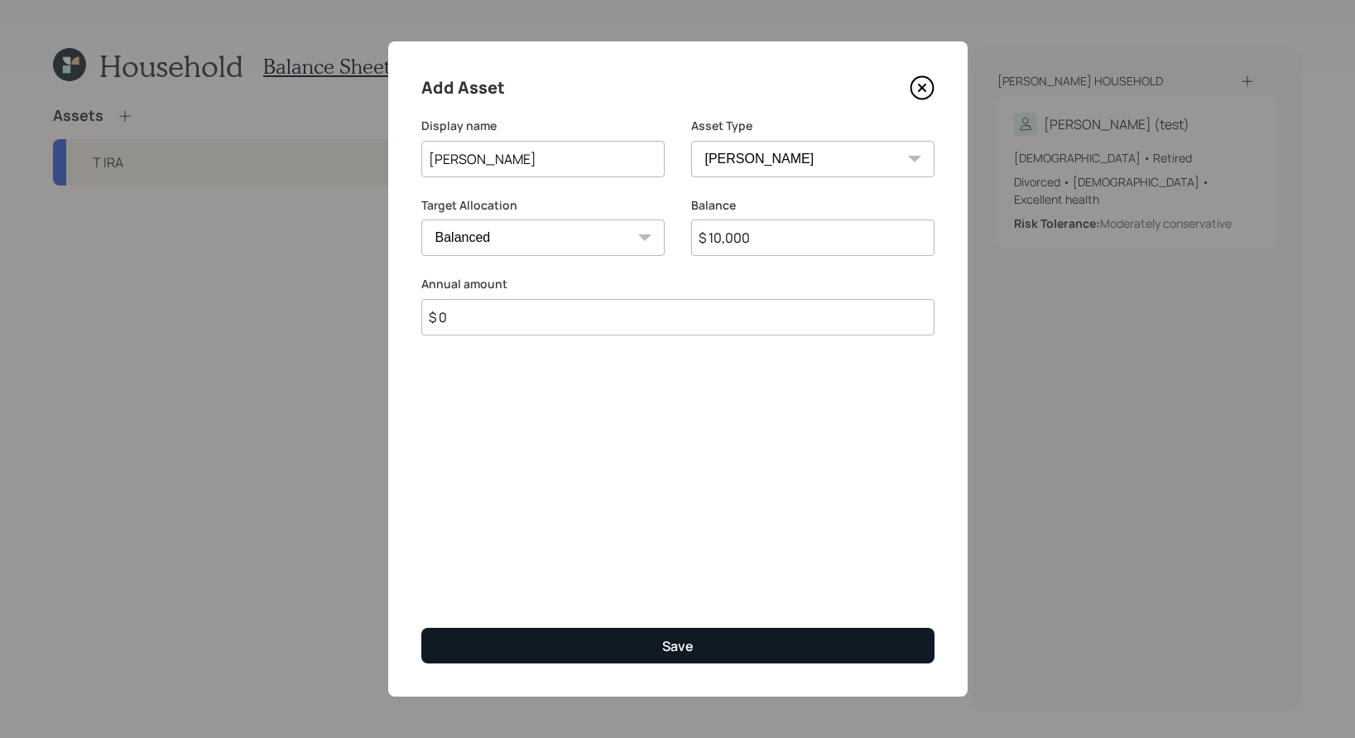
type input "$ 0"
click at [670, 619] on div "Save" at bounding box center [677, 646] width 31 height 18
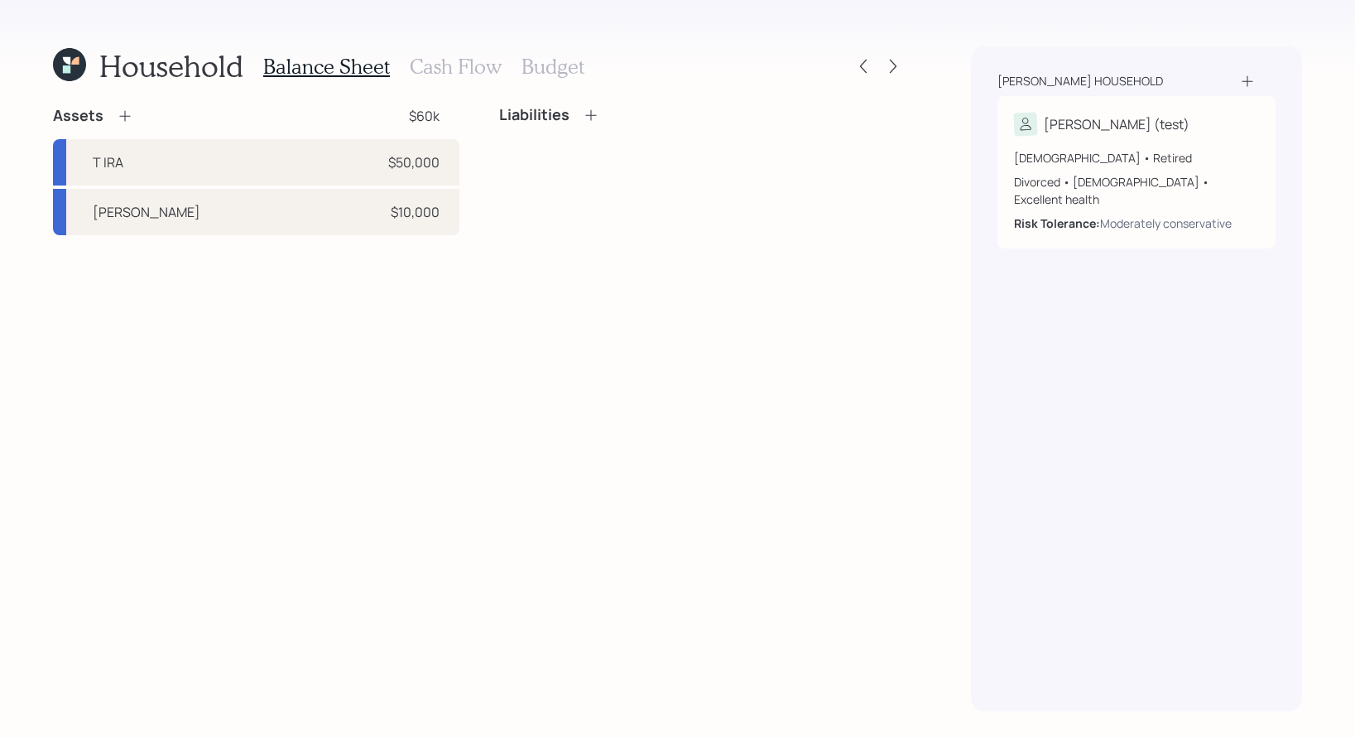
click at [128, 115] on icon at bounding box center [125, 116] width 17 height 17
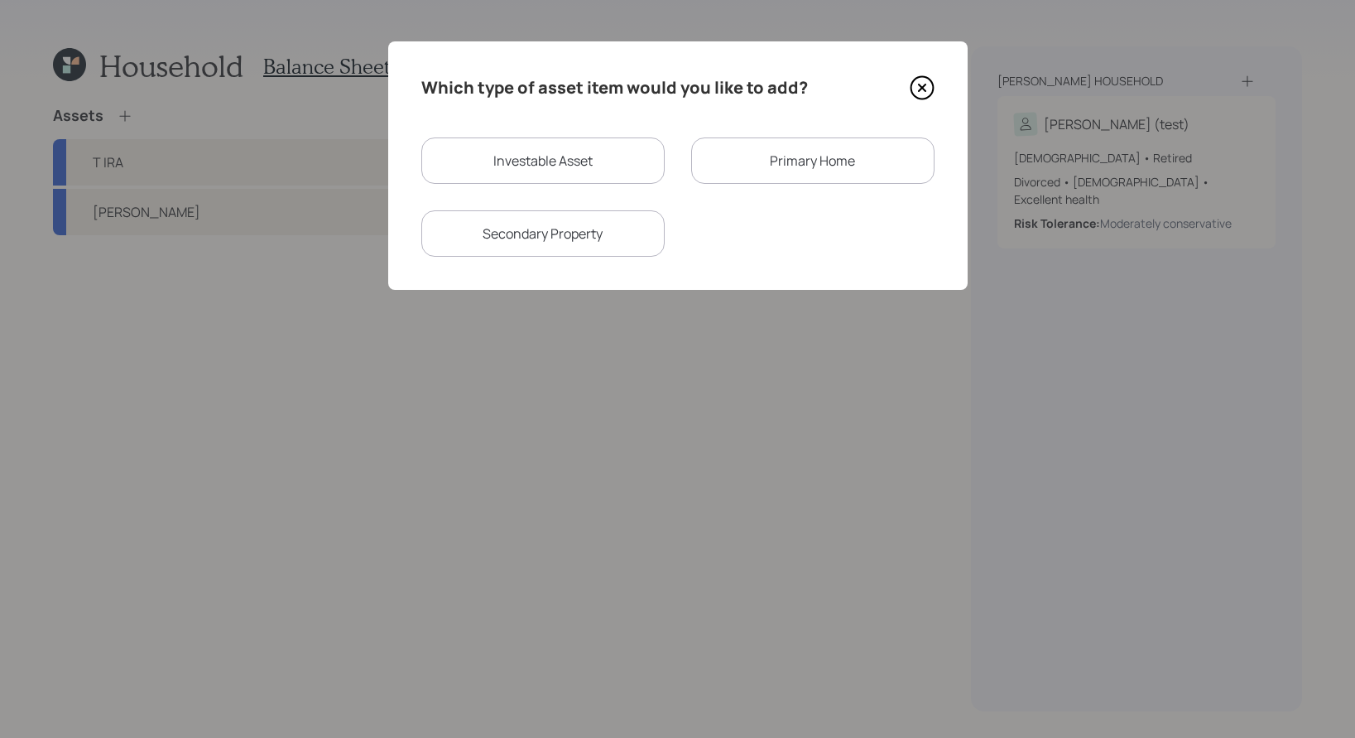
click at [461, 148] on div "Investable Asset" at bounding box center [542, 160] width 243 height 46
select select "taxable"
select select "balanced"
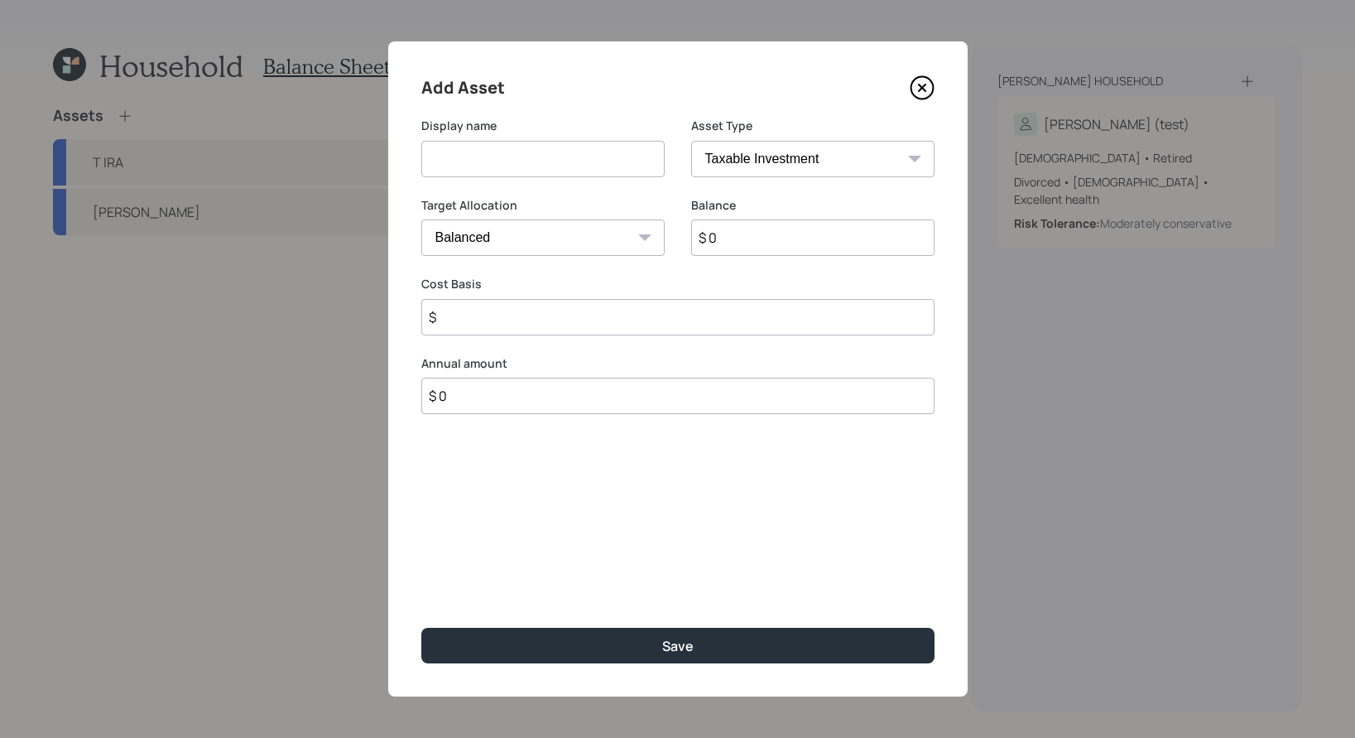
click at [588, 153] on input at bounding box center [542, 159] width 243 height 36
click at [431, 161] on input "former 401" at bounding box center [542, 159] width 243 height 36
type input "Former 401"
click at [822, 175] on select "SEP IRA IRA Roth IRA 401(k) Roth 401(k) 403(b) Roth 403(b) 457(b) Roth 457(b) H…" at bounding box center [812, 159] width 243 height 36
select select "company_sponsored"
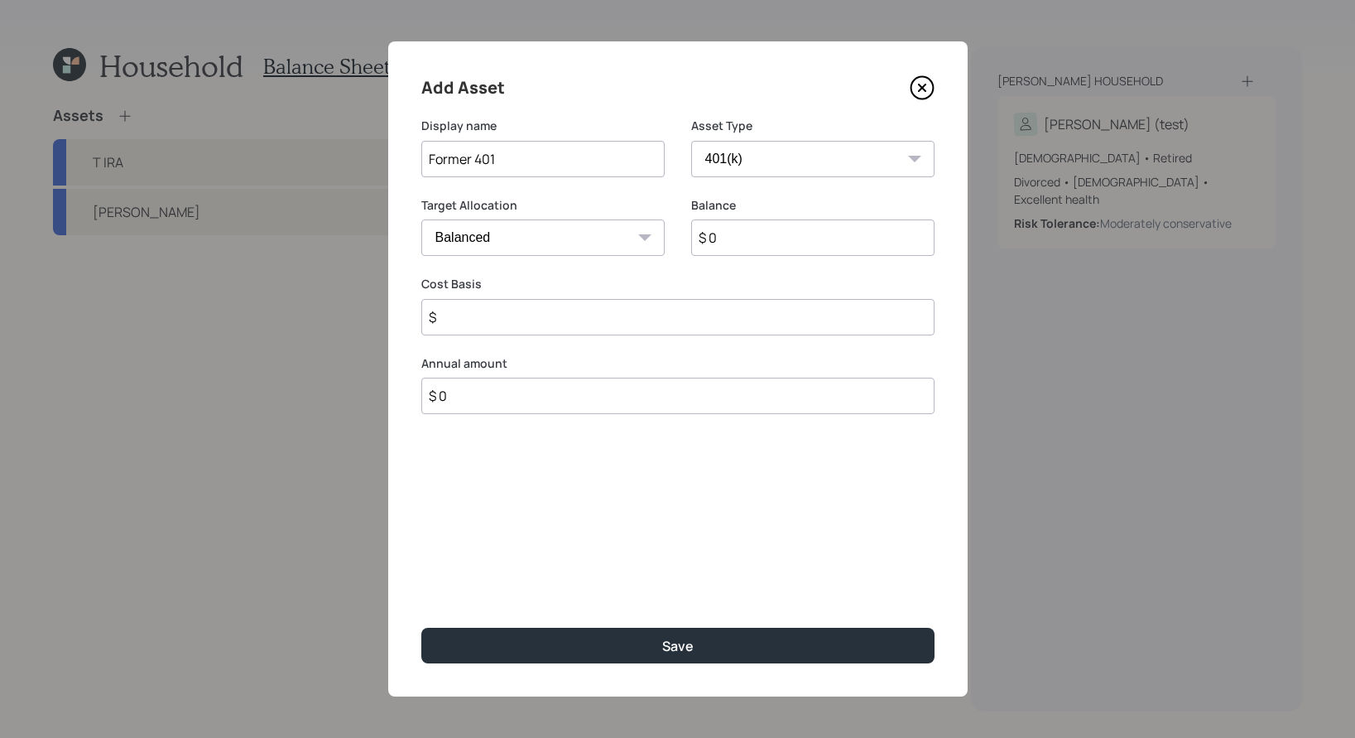
click at [691, 141] on select "SEP IRA IRA Roth IRA 401(k) Roth 401(k) 403(b) Roth 403(b) 457(b) Roth 457(b) H…" at bounding box center [812, 159] width 243 height 36
click at [738, 233] on input "$ 0" at bounding box center [812, 237] width 243 height 36
type input "$ 400,000"
click at [537, 310] on input "number" at bounding box center [530, 317] width 219 height 36
type input "0"
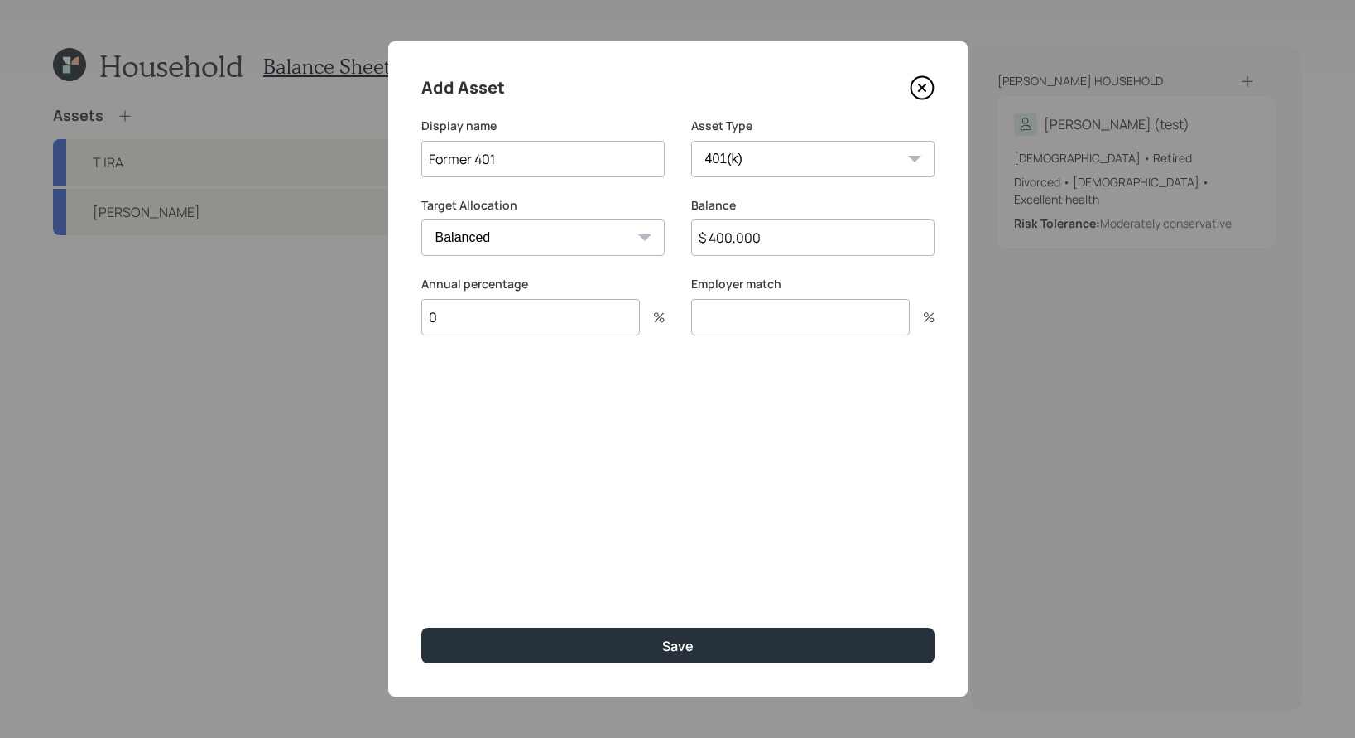
click at [822, 319] on input "number" at bounding box center [800, 317] width 219 height 36
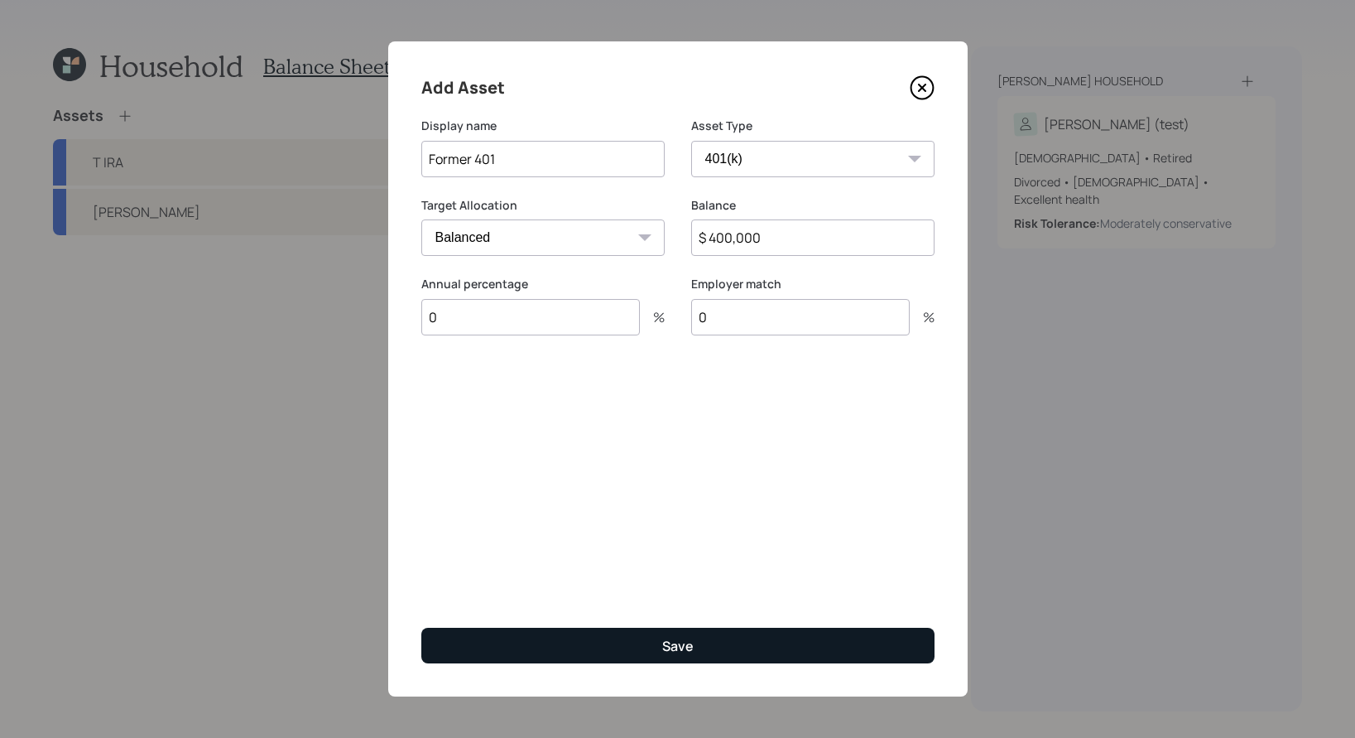
type input "0"
click at [772, 619] on button "Save" at bounding box center [677, 646] width 513 height 36
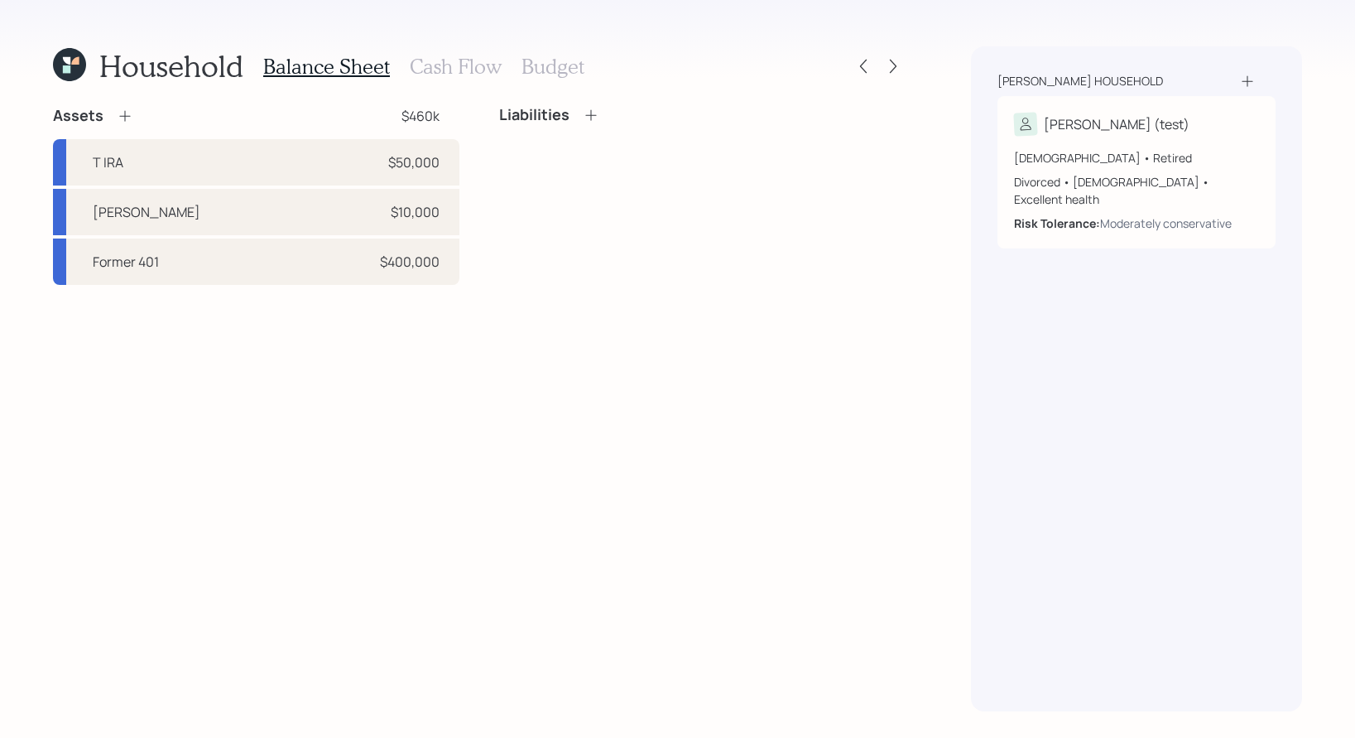
click at [123, 120] on icon at bounding box center [125, 116] width 17 height 17
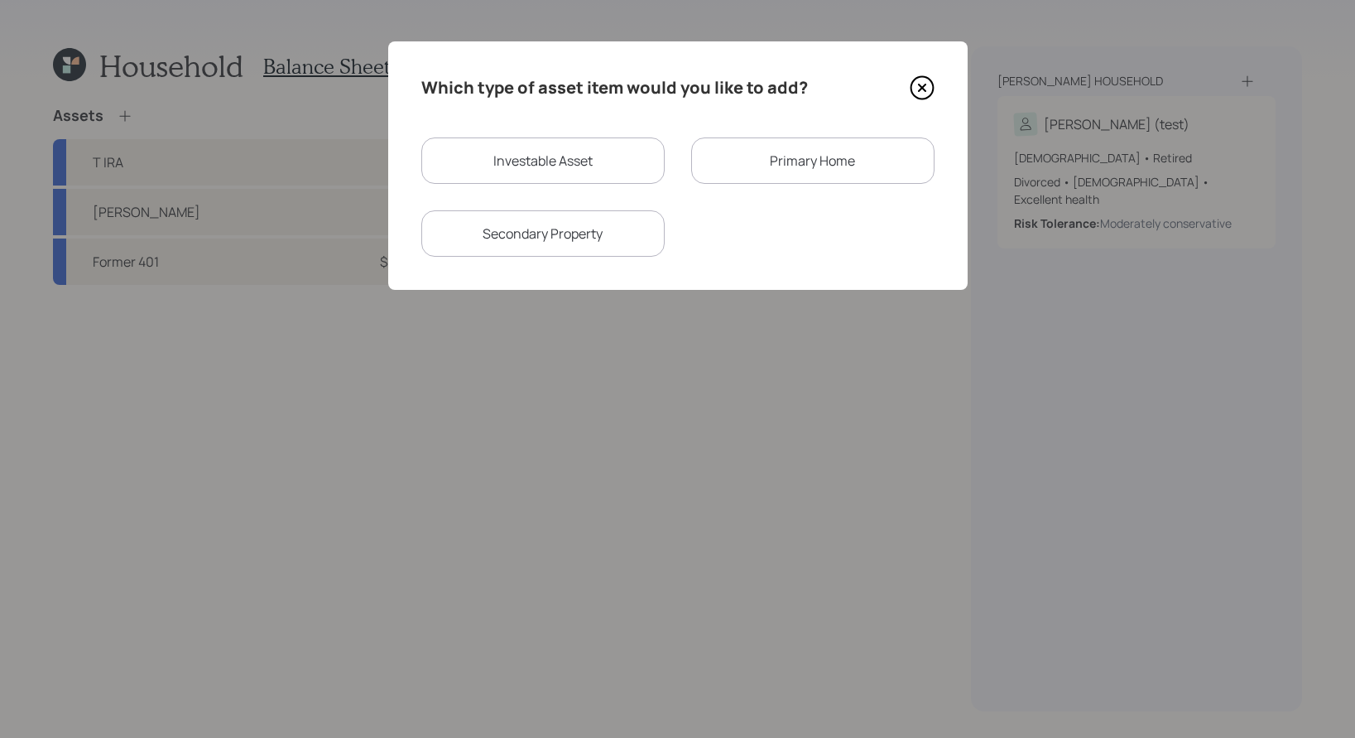
click at [827, 152] on div "Primary Home" at bounding box center [812, 160] width 243 height 46
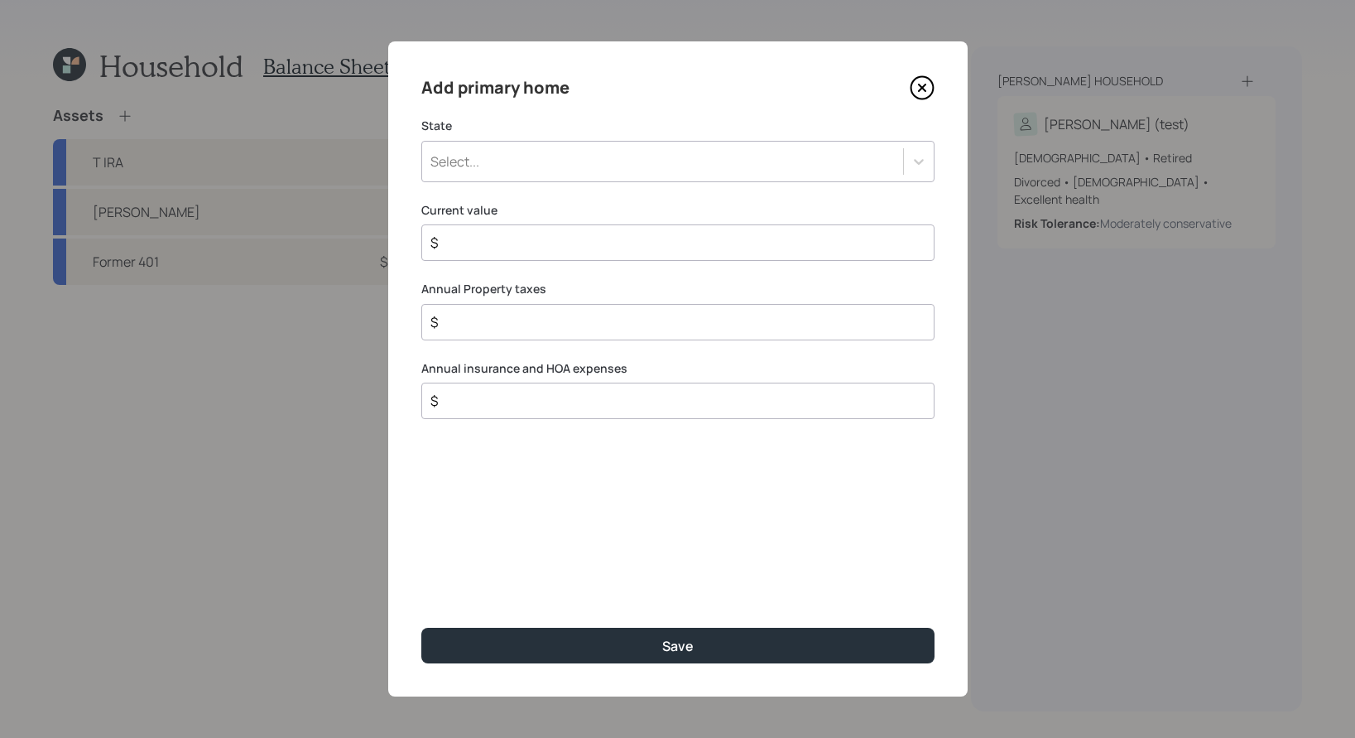
click at [708, 157] on div "Select..." at bounding box center [662, 161] width 481 height 28
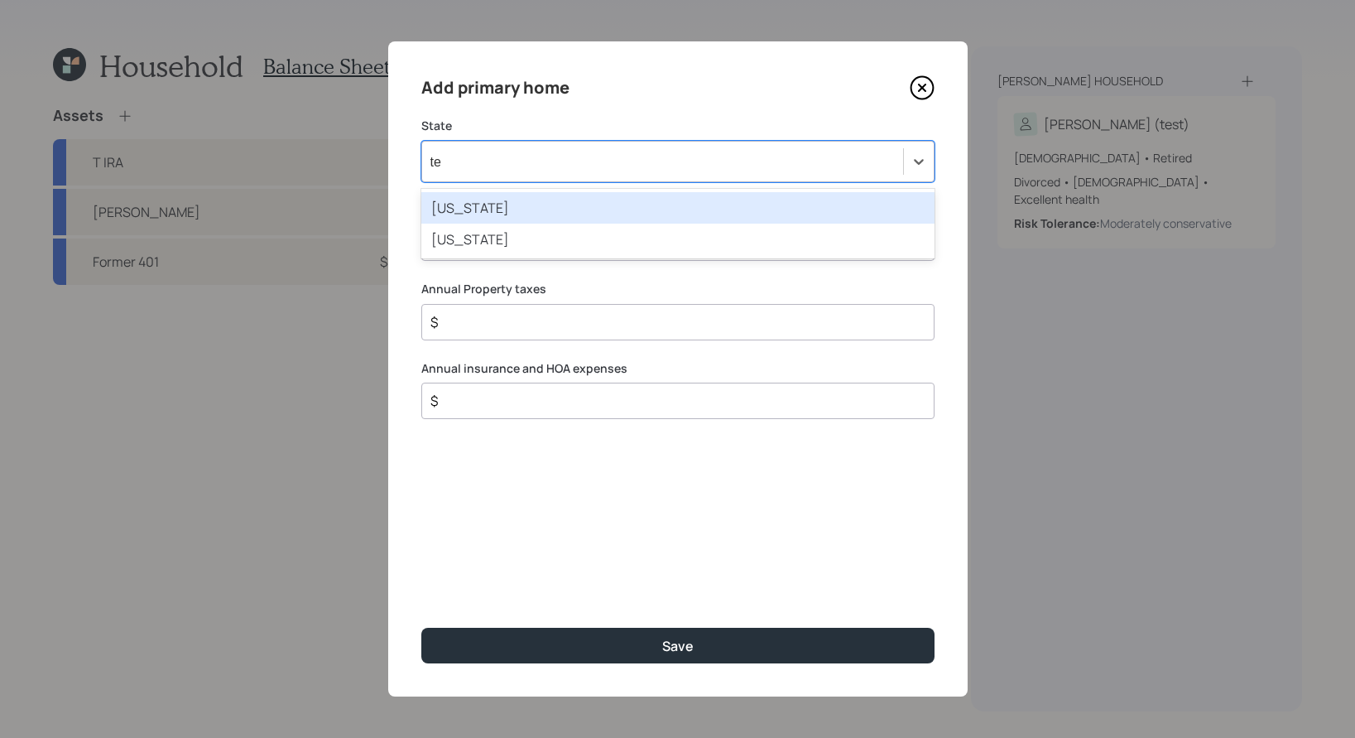
type input "tex"
click at [711, 198] on div "Texas" at bounding box center [677, 207] width 513 height 31
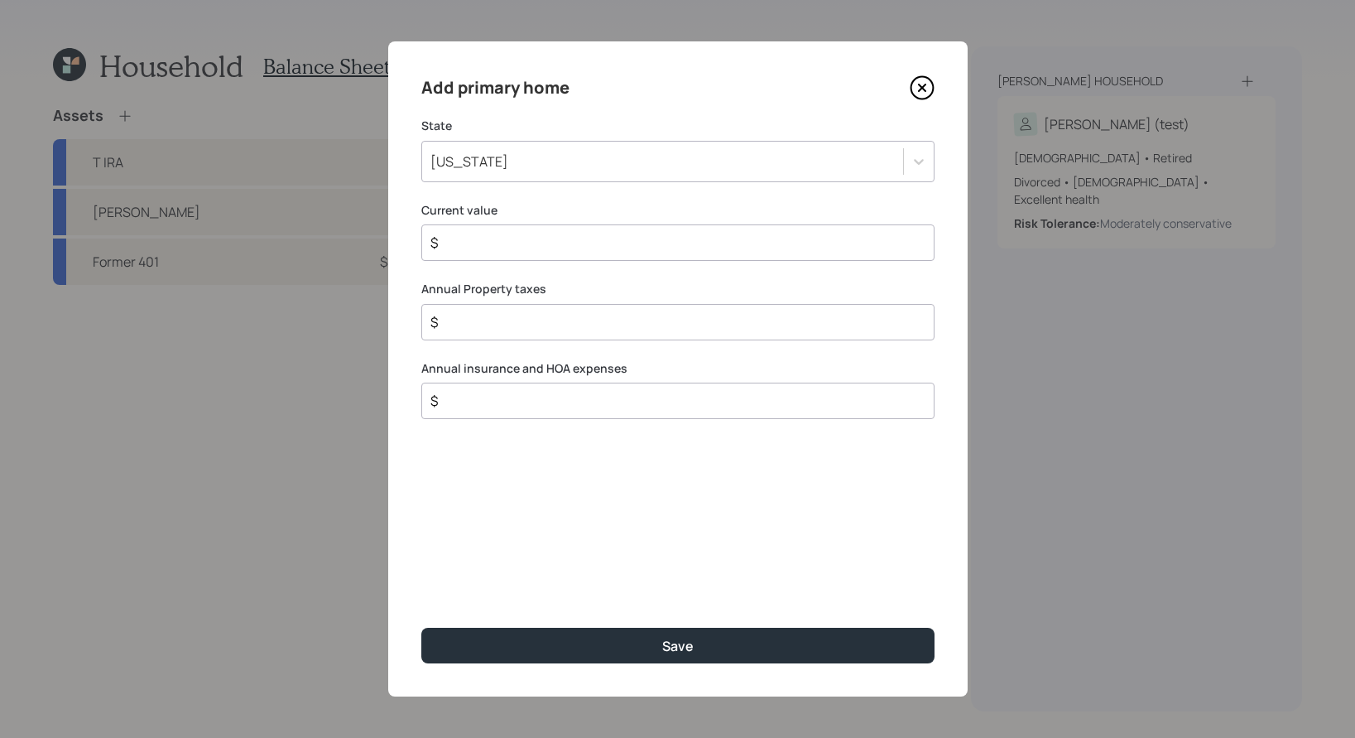
click at [634, 248] on input "$" at bounding box center [671, 243] width 485 height 20
type input "$ 600,000"
click at [716, 314] on input "$" at bounding box center [671, 322] width 485 height 20
click at [635, 401] on input "$" at bounding box center [671, 401] width 485 height 20
click at [753, 329] on input "$ 3,600" at bounding box center [671, 322] width 485 height 20
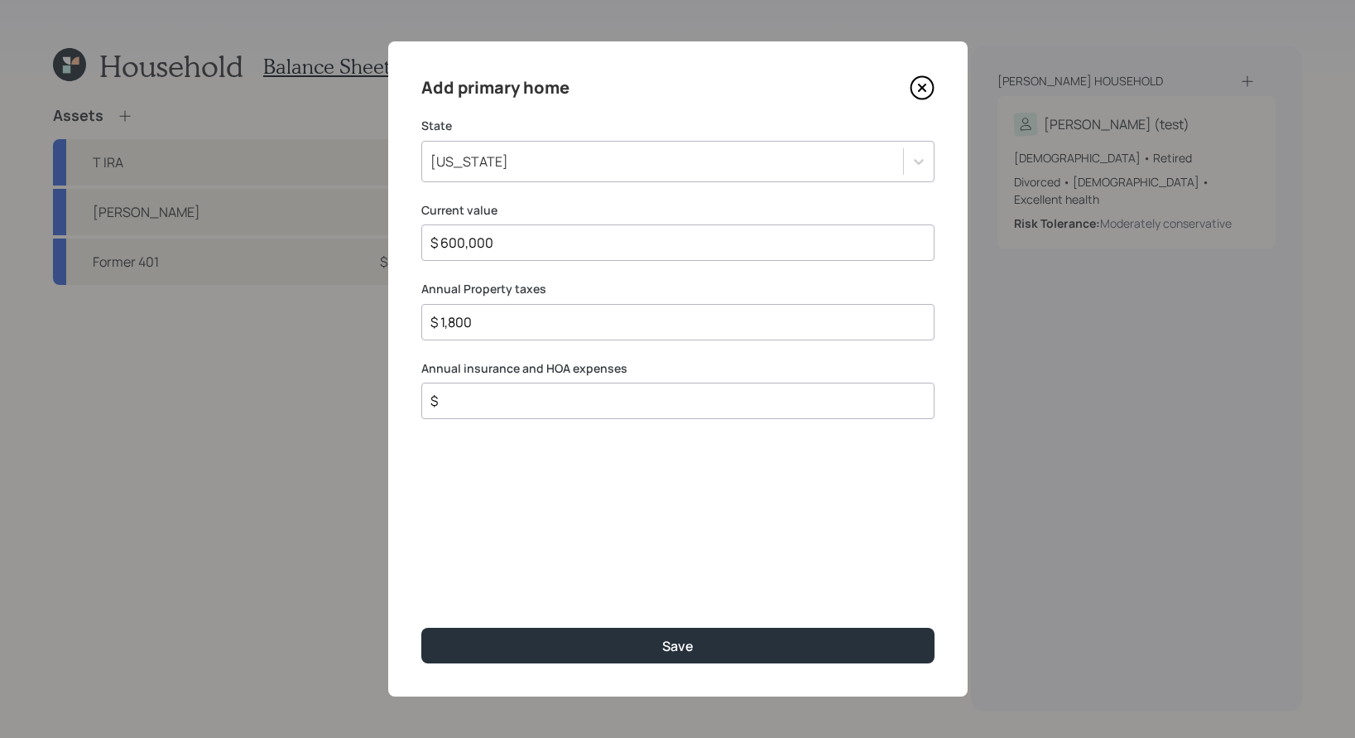
type input "$ 1,800"
click at [790, 407] on input "$" at bounding box center [671, 401] width 485 height 20
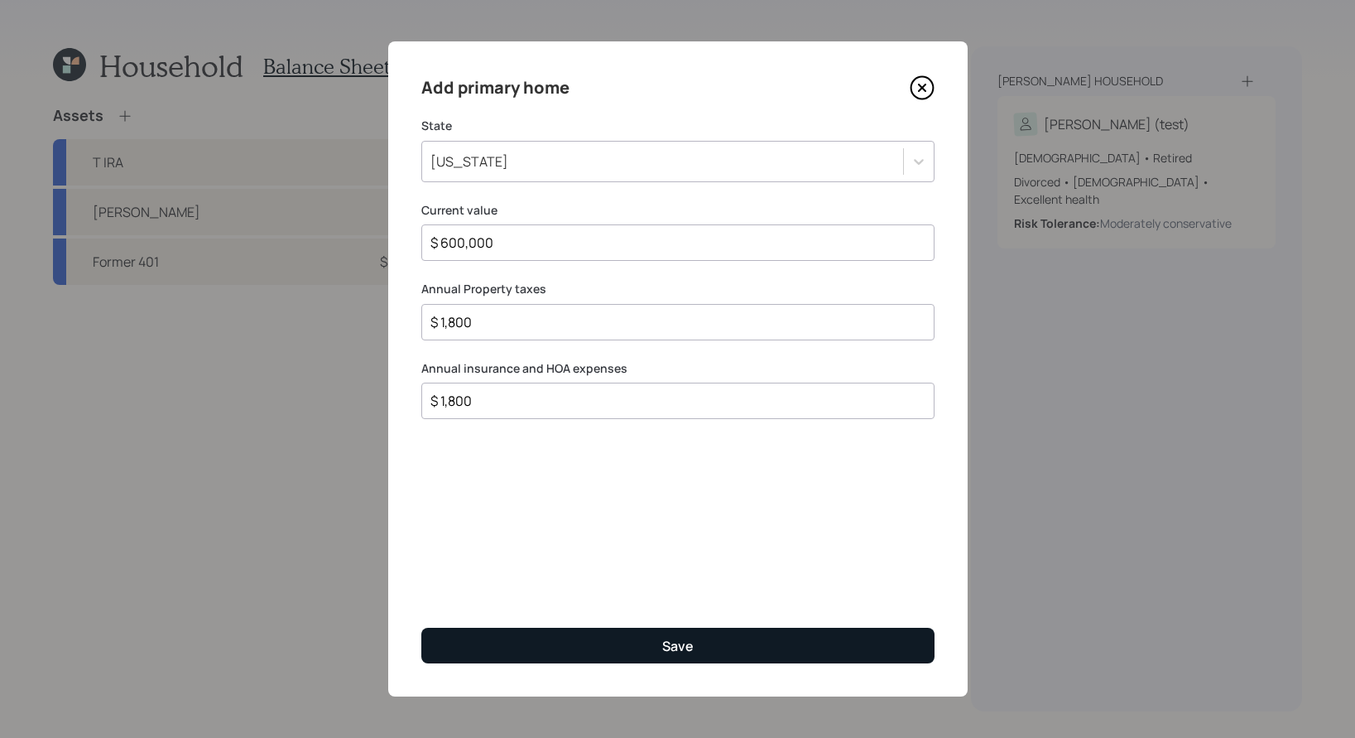
type input "$ 1,800"
click at [847, 619] on button "Save" at bounding box center [677, 646] width 513 height 36
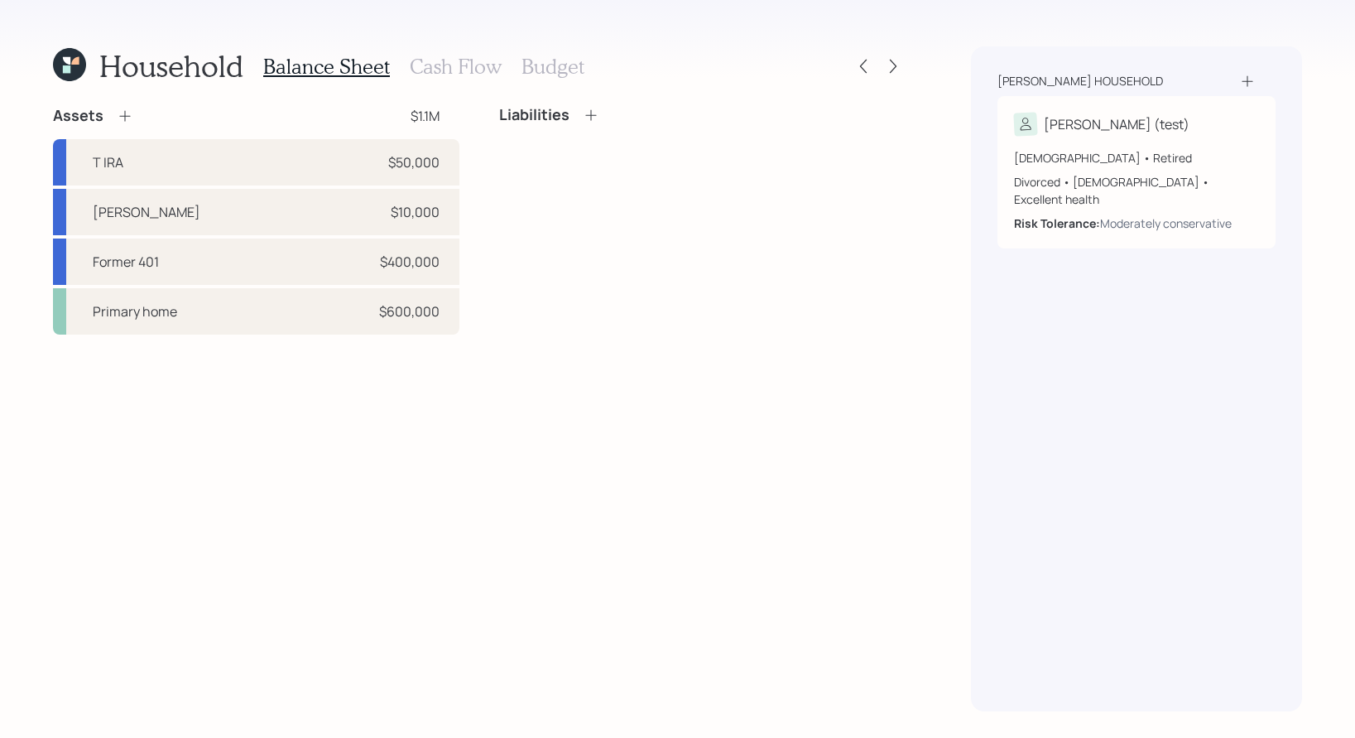
click at [125, 121] on icon at bounding box center [125, 116] width 17 height 17
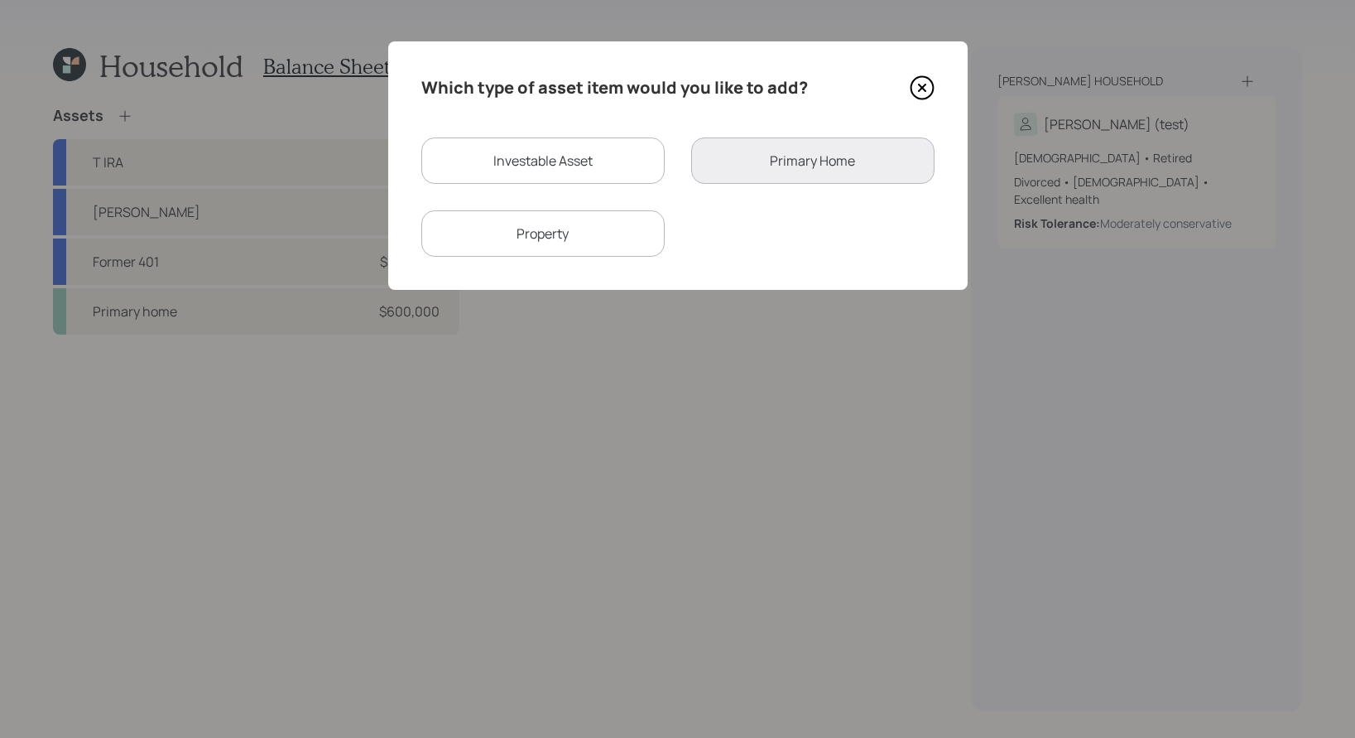
click at [584, 169] on div "Investable Asset" at bounding box center [542, 160] width 243 height 46
select select "taxable"
select select "balanced"
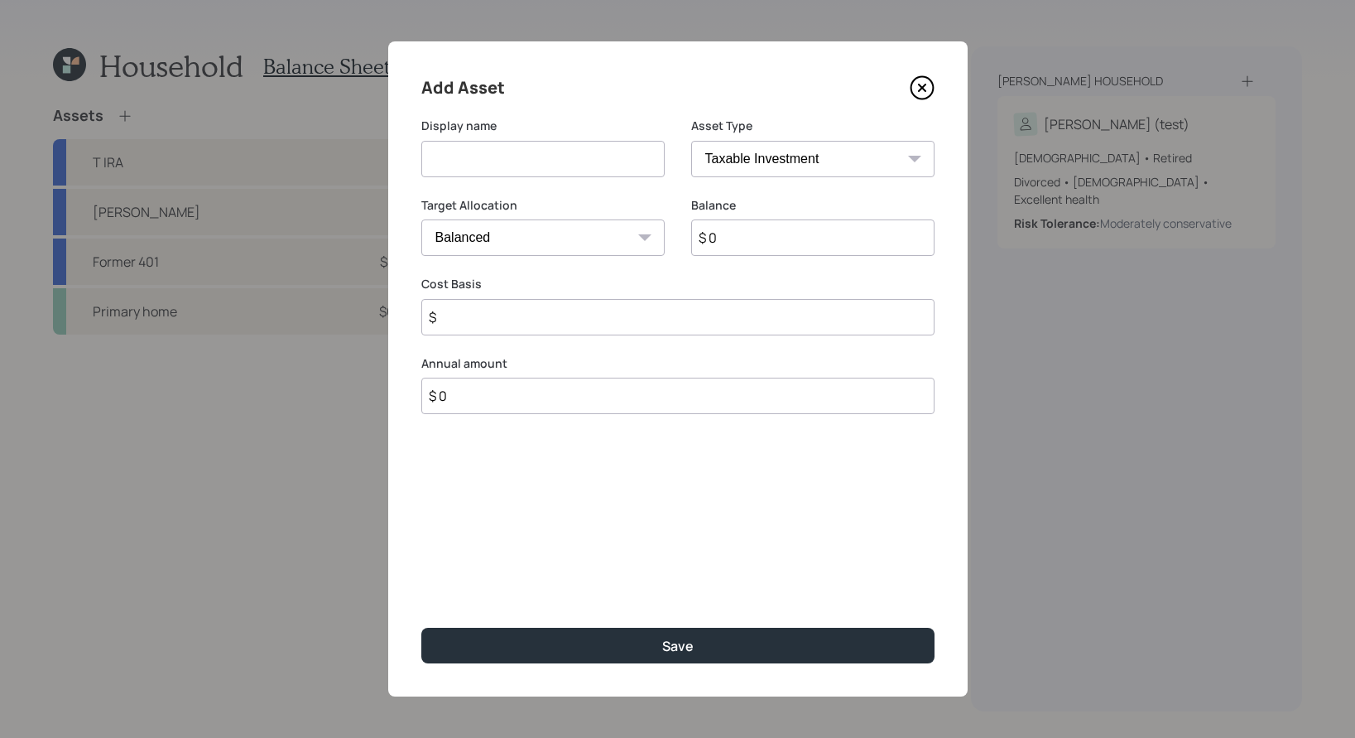
click at [556, 173] on input at bounding box center [542, 159] width 243 height 36
type input "checking/savings"
click at [829, 139] on div "Asset Type SEP IRA IRA Roth IRA 401(k) Roth 401(k) 403(b) Roth 403(b) 457(b) Ro…" at bounding box center [812, 148] width 243 height 60
click at [830, 149] on select "SEP IRA IRA Roth IRA 401(k) Roth 401(k) 403(b) Roth 403(b) 457(b) Roth 457(b) H…" at bounding box center [812, 159] width 243 height 36
select select "cash"
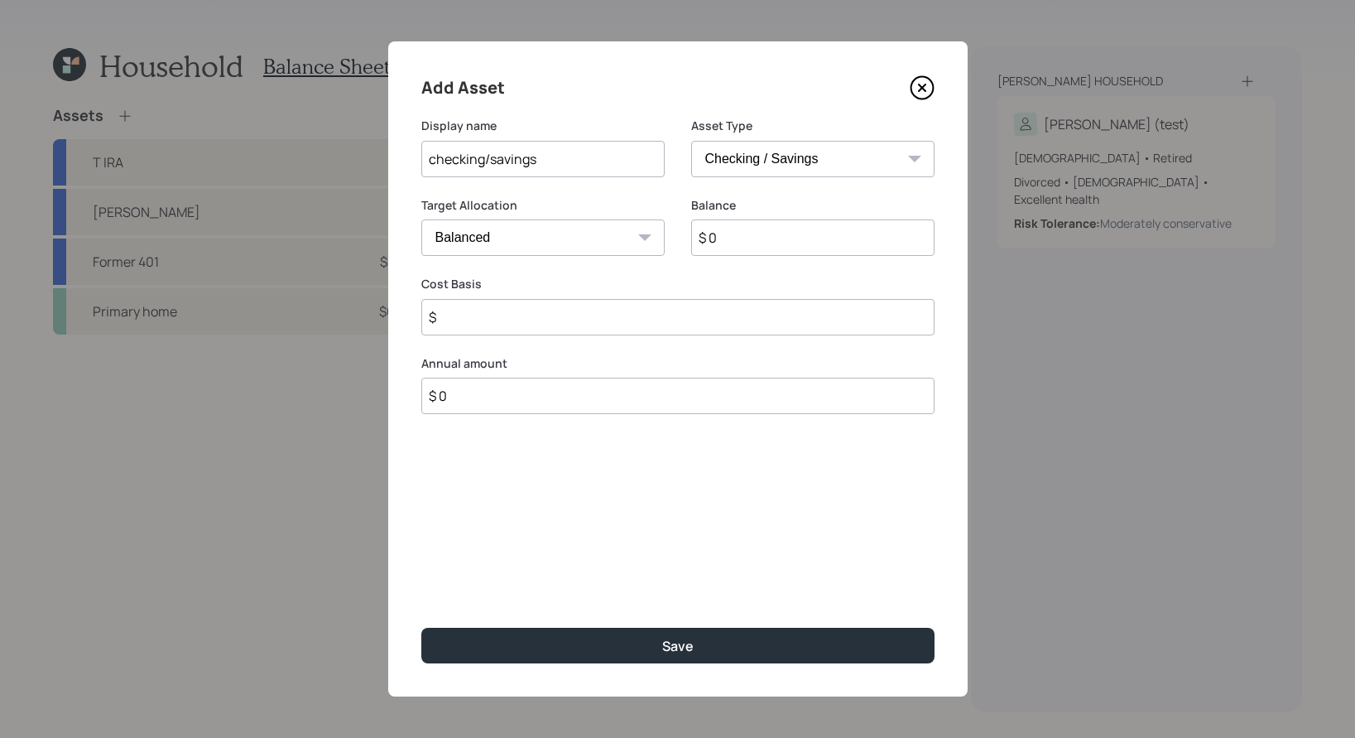
click at [691, 141] on select "SEP IRA IRA Roth IRA 401(k) Roth 401(k) 403(b) Roth 403(b) 457(b) Roth 457(b) H…" at bounding box center [812, 159] width 243 height 36
type input "$"
click at [585, 266] on div "Balance $ 0" at bounding box center [677, 236] width 513 height 79
click at [586, 257] on div "Balance $ 0" at bounding box center [677, 236] width 513 height 79
click at [583, 239] on input "$ 0" at bounding box center [677, 237] width 513 height 36
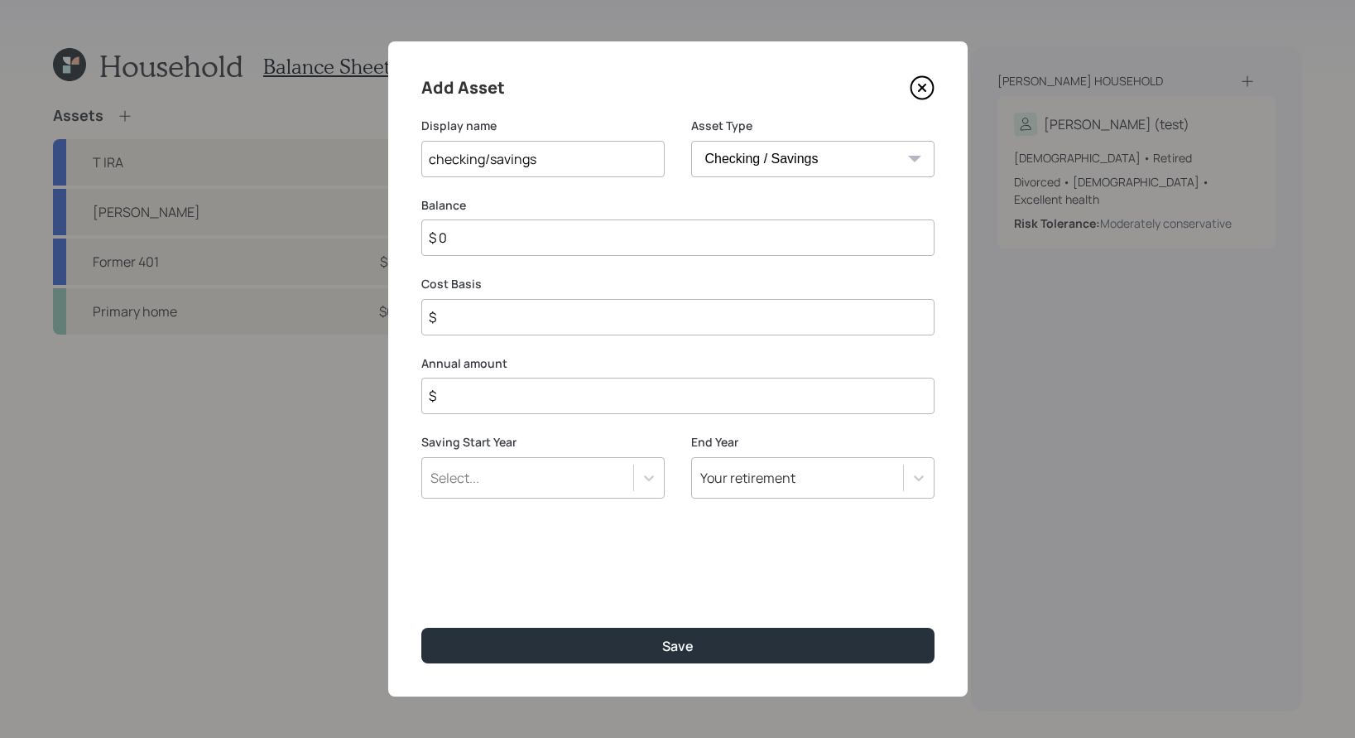
type input "$"
type input "$ 4"
type input "$ 43"
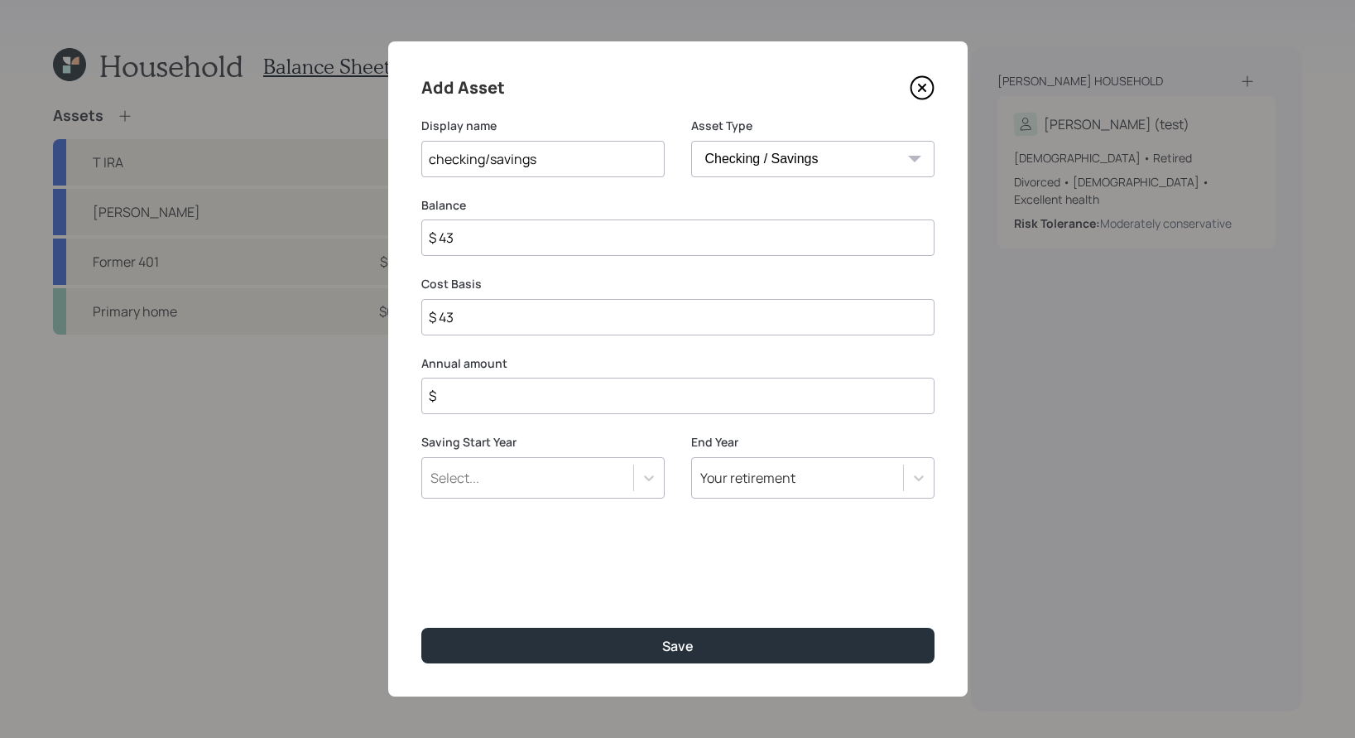
type input "$ 430"
type input "$ 4,300"
type input "$ 43,000"
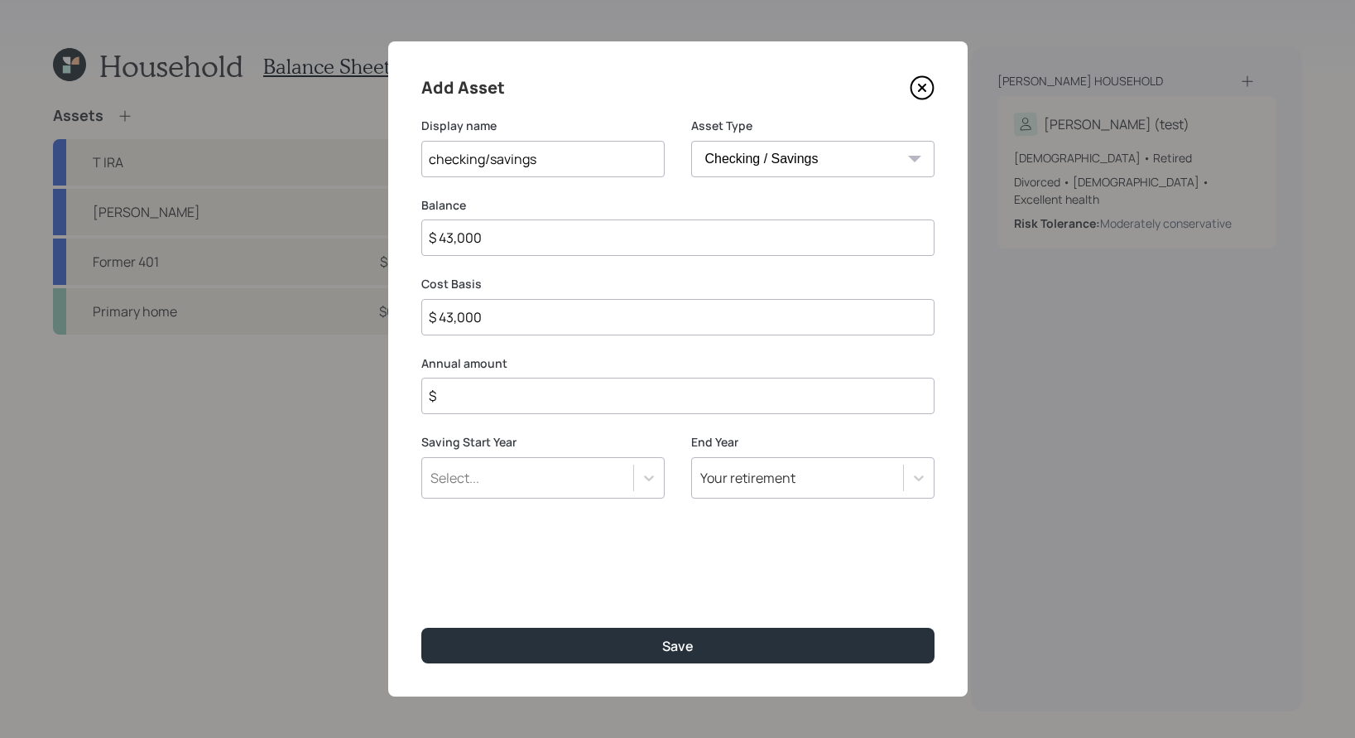
type input "$ 43,000"
click at [519, 396] on input "$" at bounding box center [677, 396] width 513 height 36
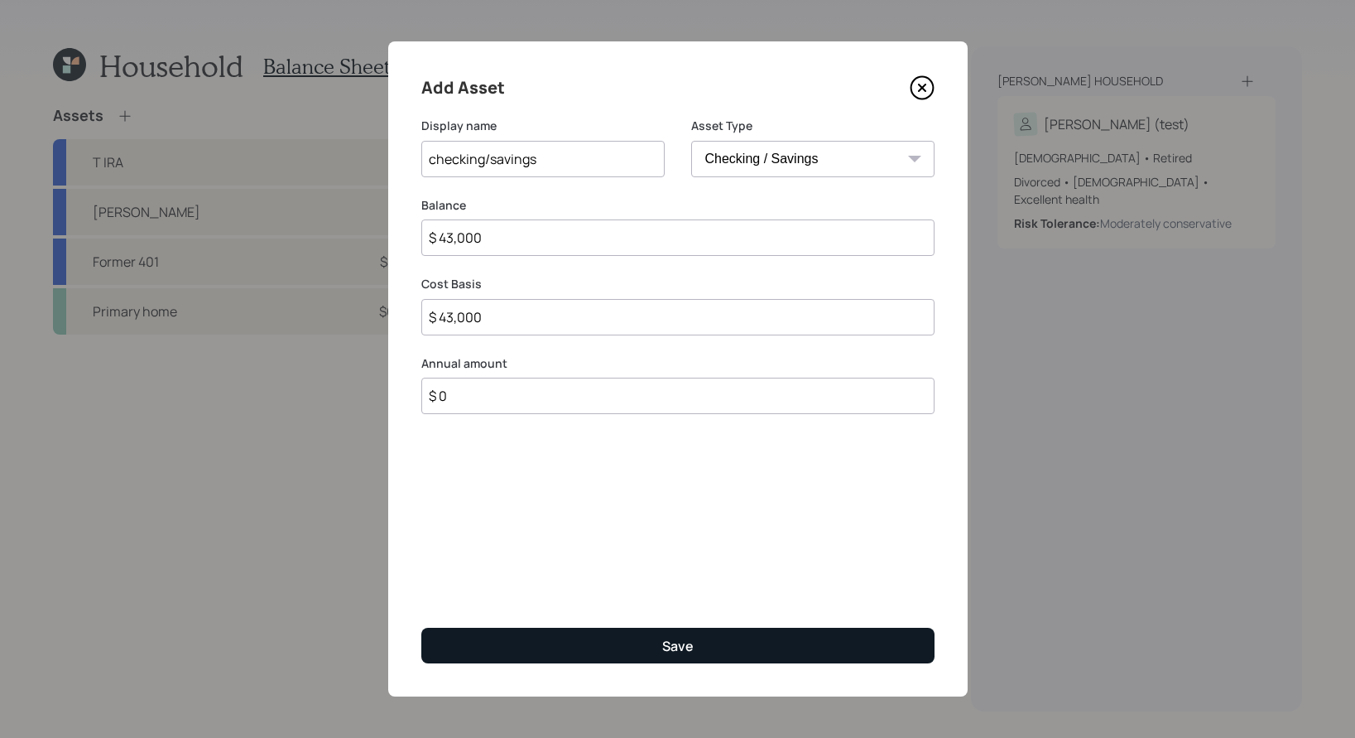
type input "$ 0"
click at [671, 619] on div "Save" at bounding box center [677, 646] width 31 height 18
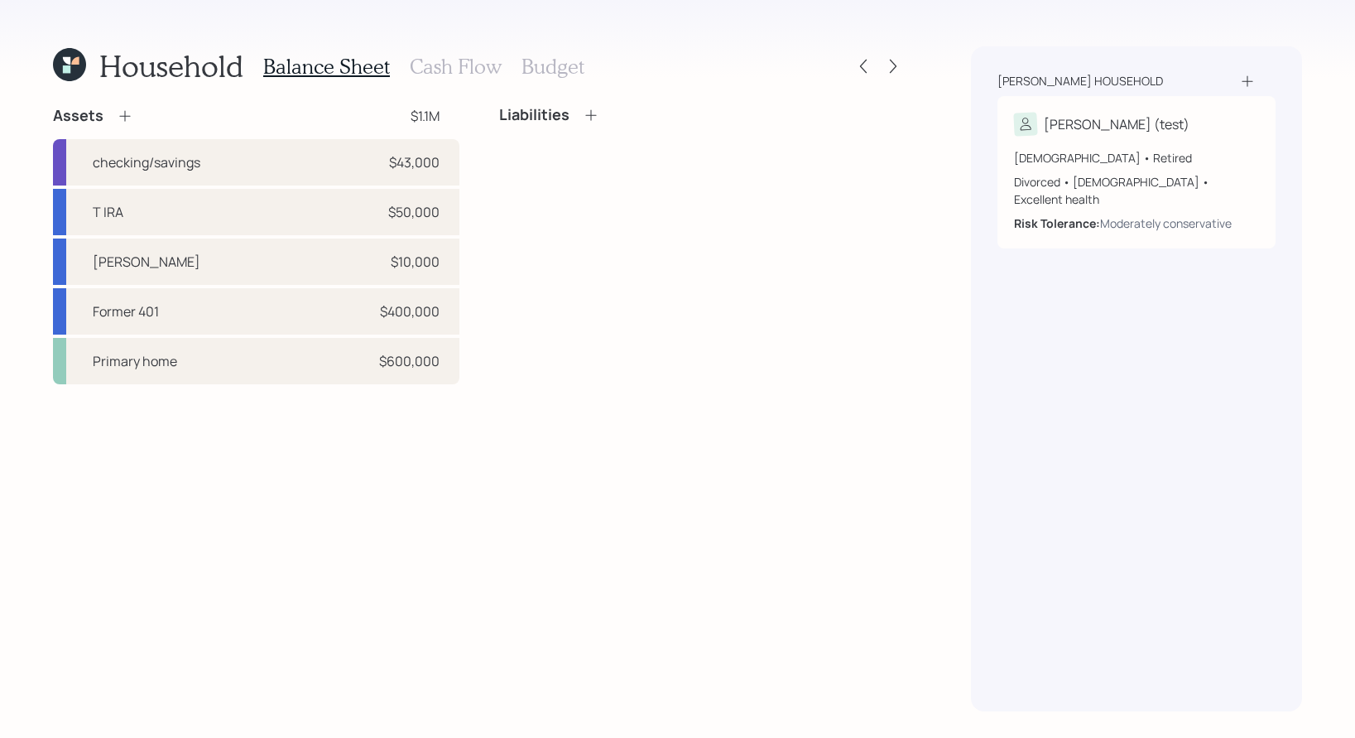
click at [592, 118] on icon at bounding box center [591, 115] width 17 height 17
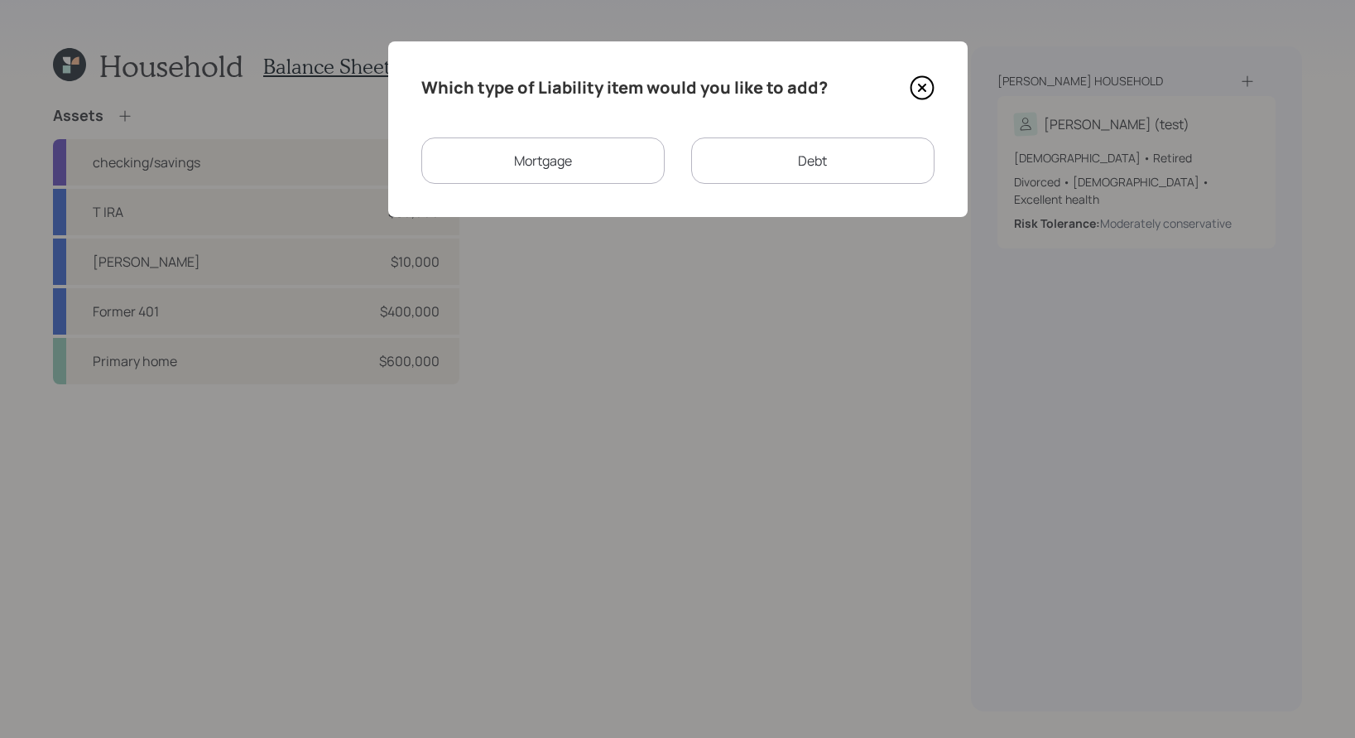
click at [595, 161] on div "Mortgage" at bounding box center [542, 160] width 243 height 46
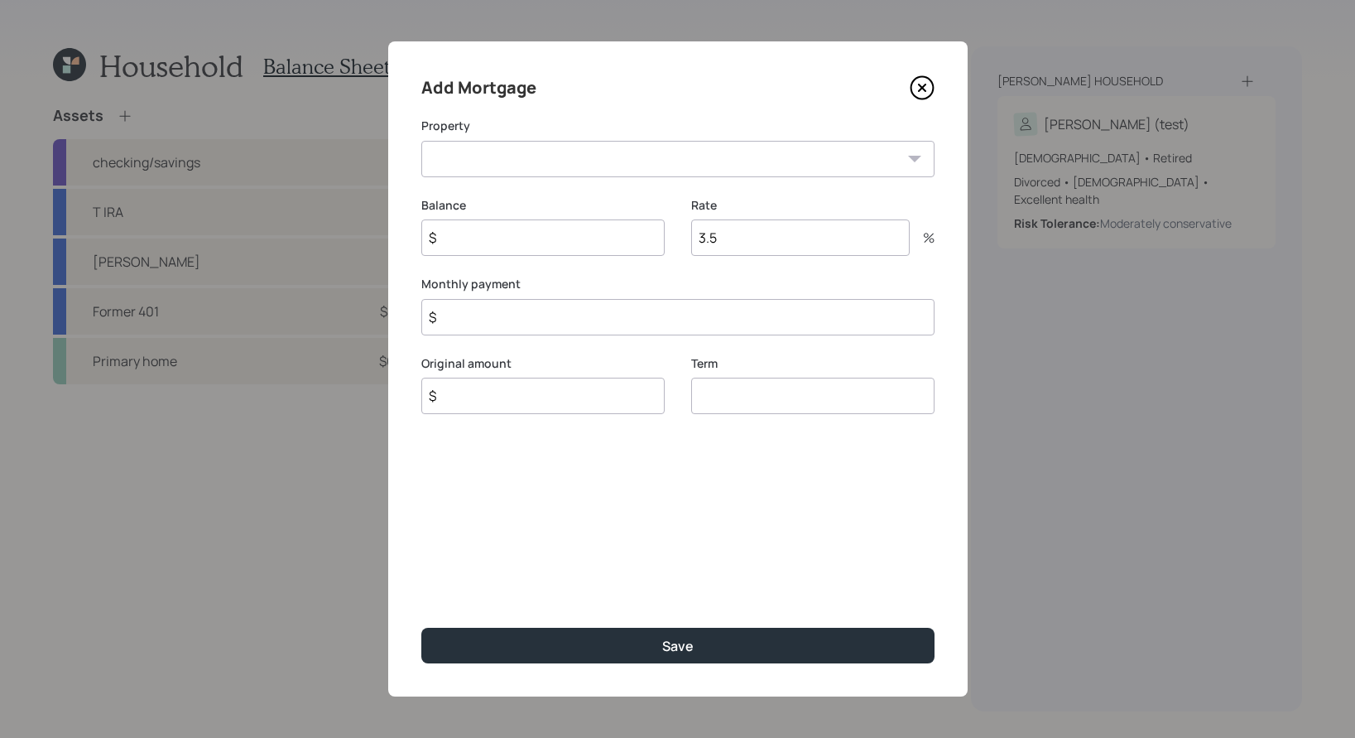
click at [632, 154] on select "TX Primary home" at bounding box center [677, 159] width 513 height 36
select select "3b1ee71e-3455-4ec9-a572-4fe897bc9e4a"
click at [421, 141] on select "TX Primary home" at bounding box center [677, 159] width 513 height 36
click at [527, 253] on input "$" at bounding box center [542, 237] width 243 height 36
type input "$ 100,000"
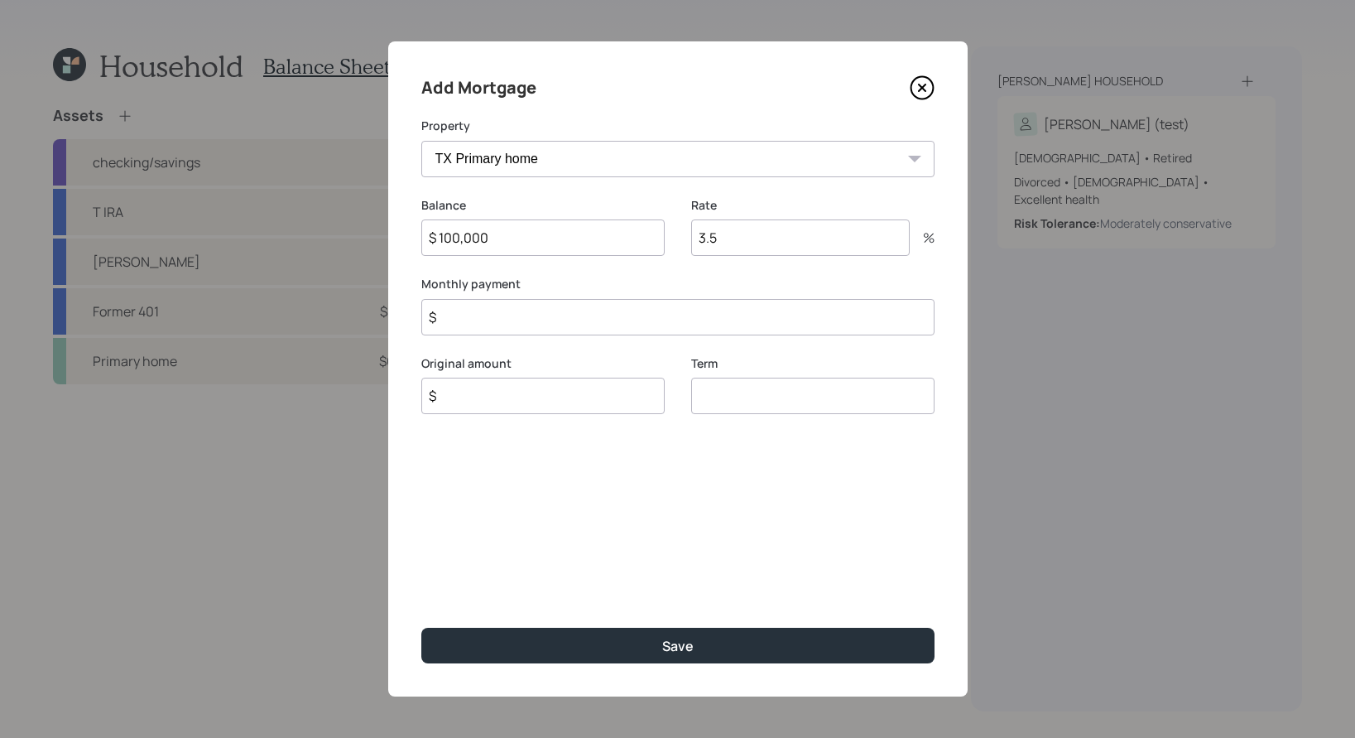
click at [752, 237] on input "3.5" at bounding box center [800, 237] width 219 height 36
type input "3"
type input "2.9"
click at [681, 329] on input "$" at bounding box center [677, 317] width 513 height 36
type input "$ 1,200"
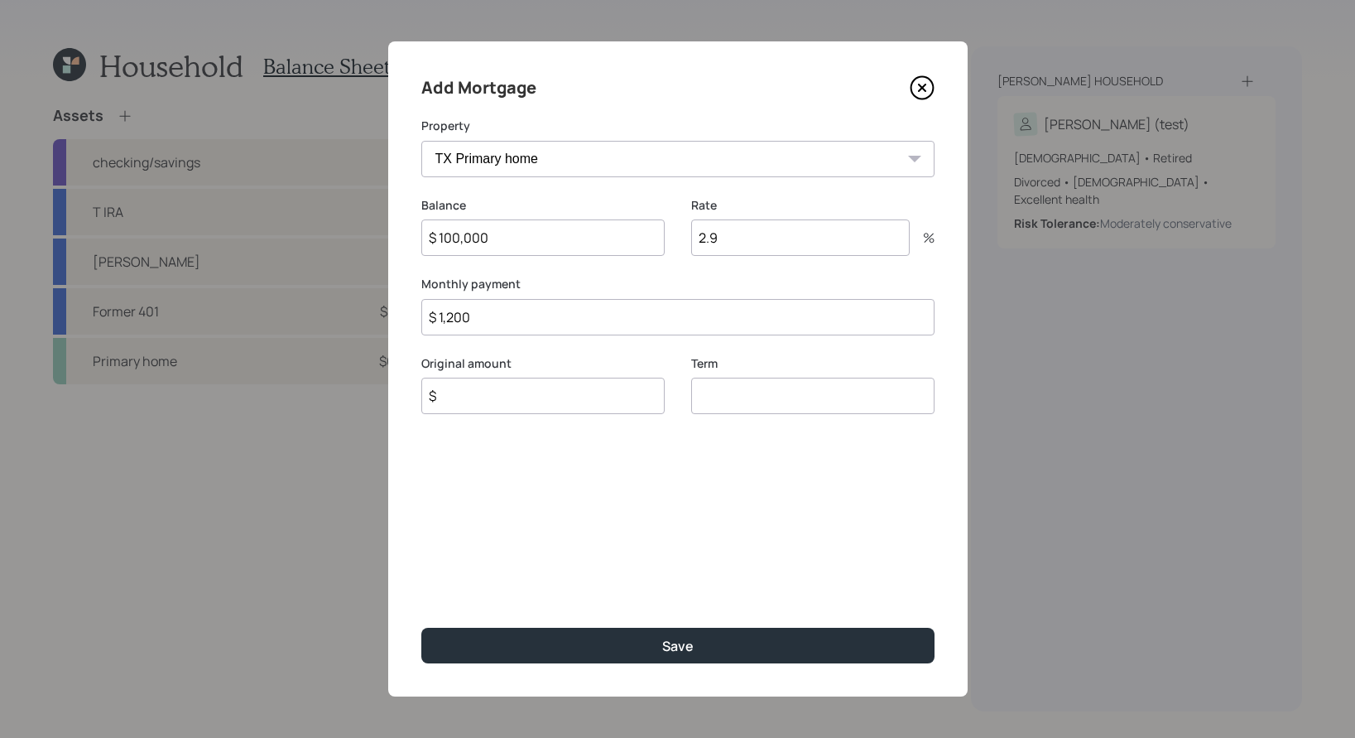
click at [514, 397] on input "$" at bounding box center [542, 396] width 243 height 36
type input "$ 350,000"
click at [772, 396] on input "number" at bounding box center [812, 396] width 243 height 36
click at [796, 386] on input "3" at bounding box center [812, 396] width 243 height 36
click at [787, 397] on input "3" at bounding box center [812, 396] width 243 height 36
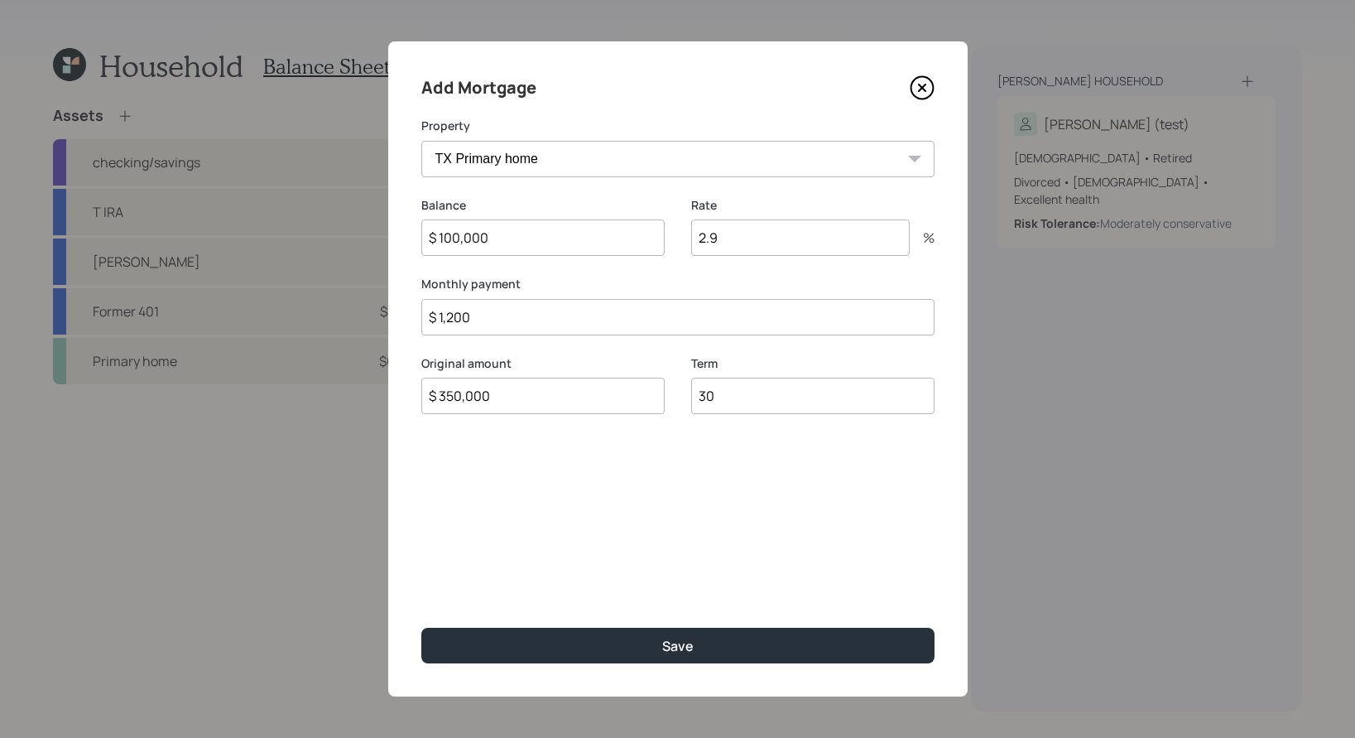
type input "30"
click at [697, 619] on div "Add Mortgage Property TX Primary home Balance $ 100,000 Rate 2.9 % Monthly paym…" at bounding box center [678, 368] width 580 height 655
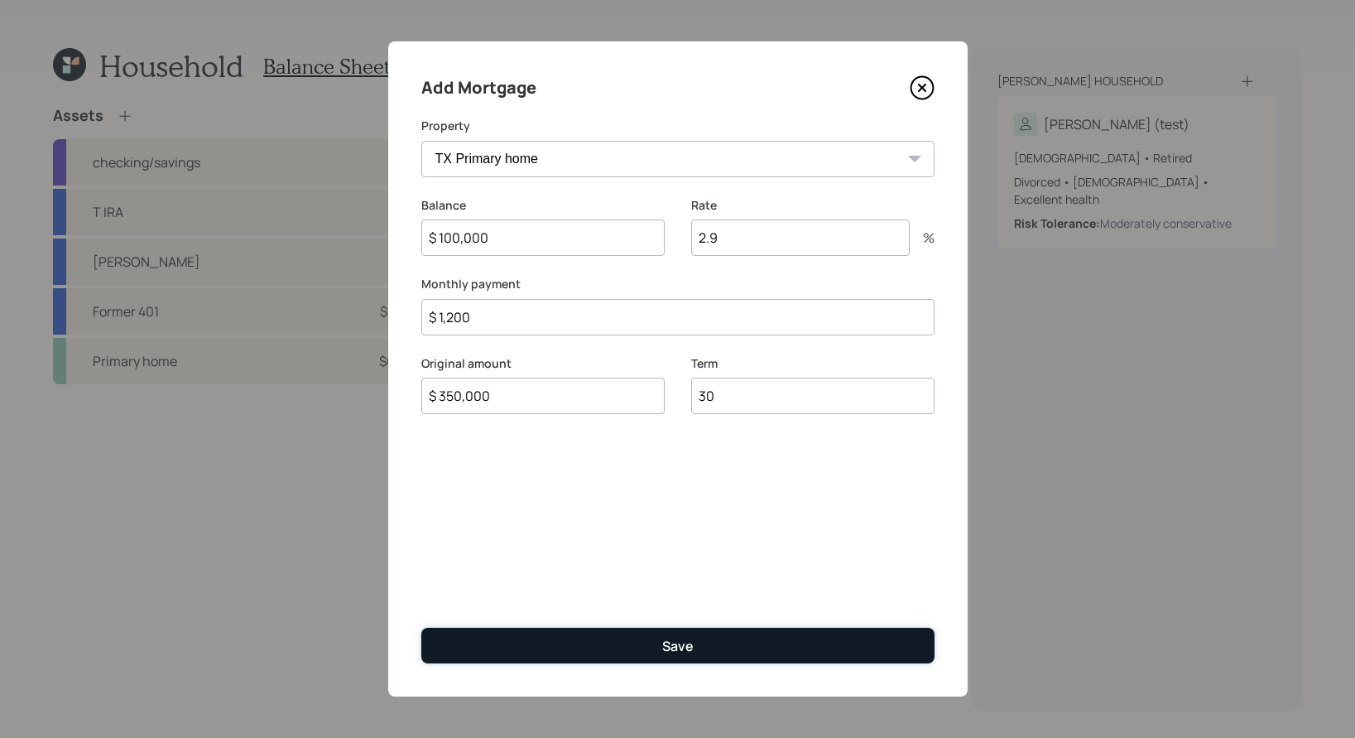
click at [694, 619] on button "Save" at bounding box center [677, 646] width 513 height 36
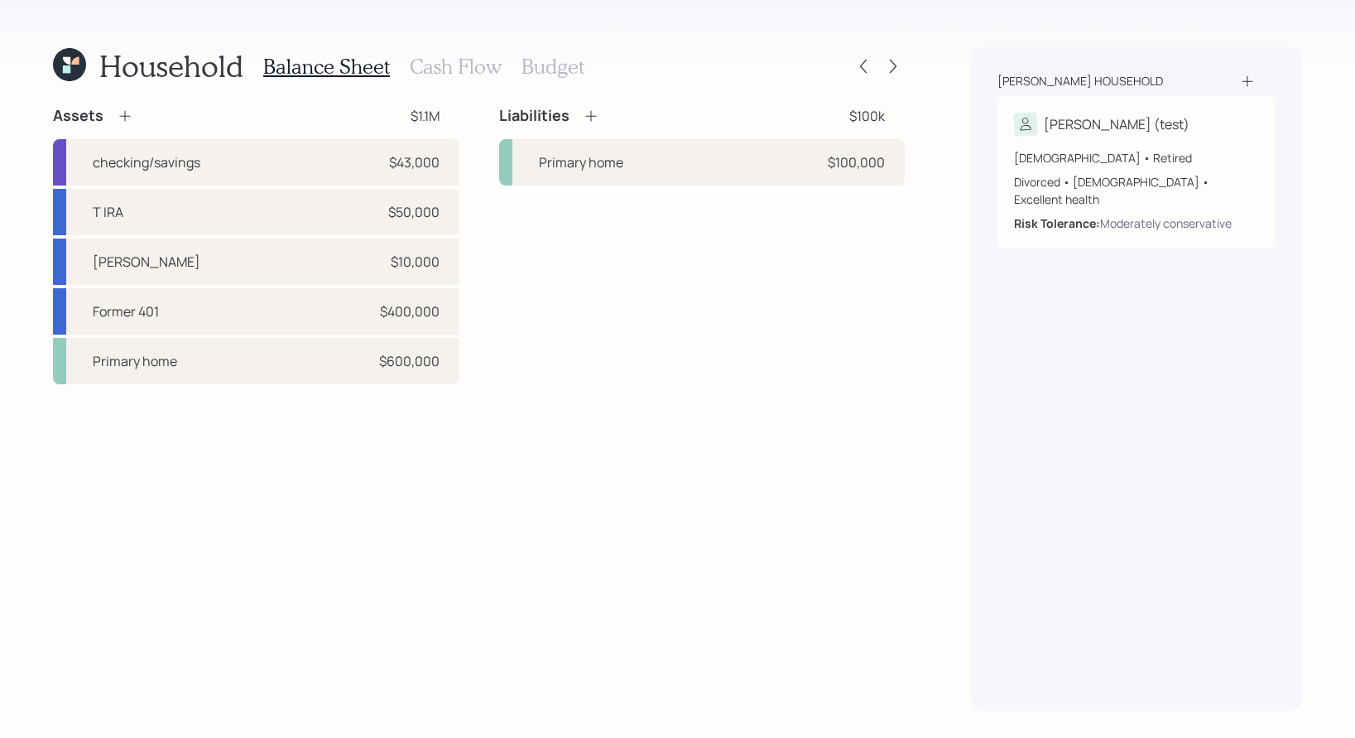
click at [591, 116] on icon at bounding box center [591, 116] width 17 height 17
click at [595, 118] on icon at bounding box center [591, 116] width 17 height 17
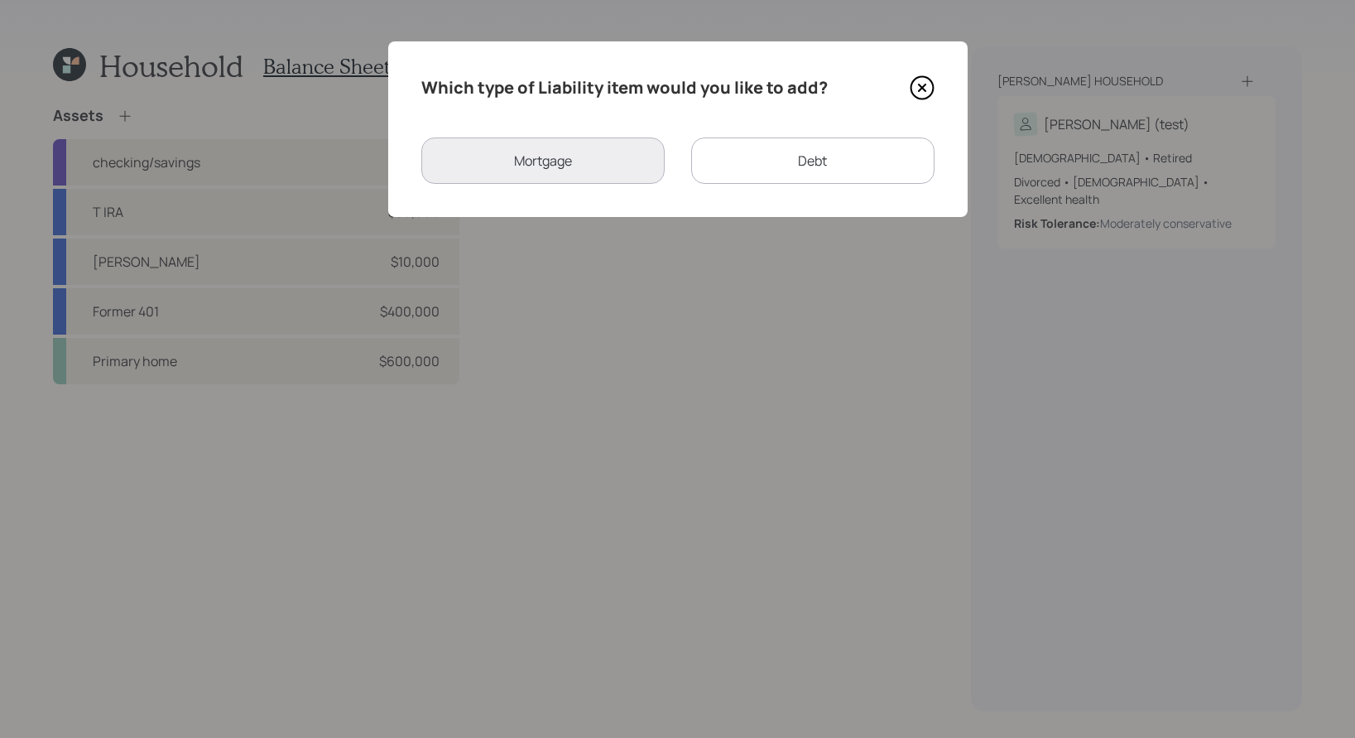
click at [847, 136] on div "Which type of Liability item would you like to add? Mortgage Debt" at bounding box center [678, 129] width 580 height 176
click at [841, 160] on div "Debt" at bounding box center [812, 160] width 243 height 46
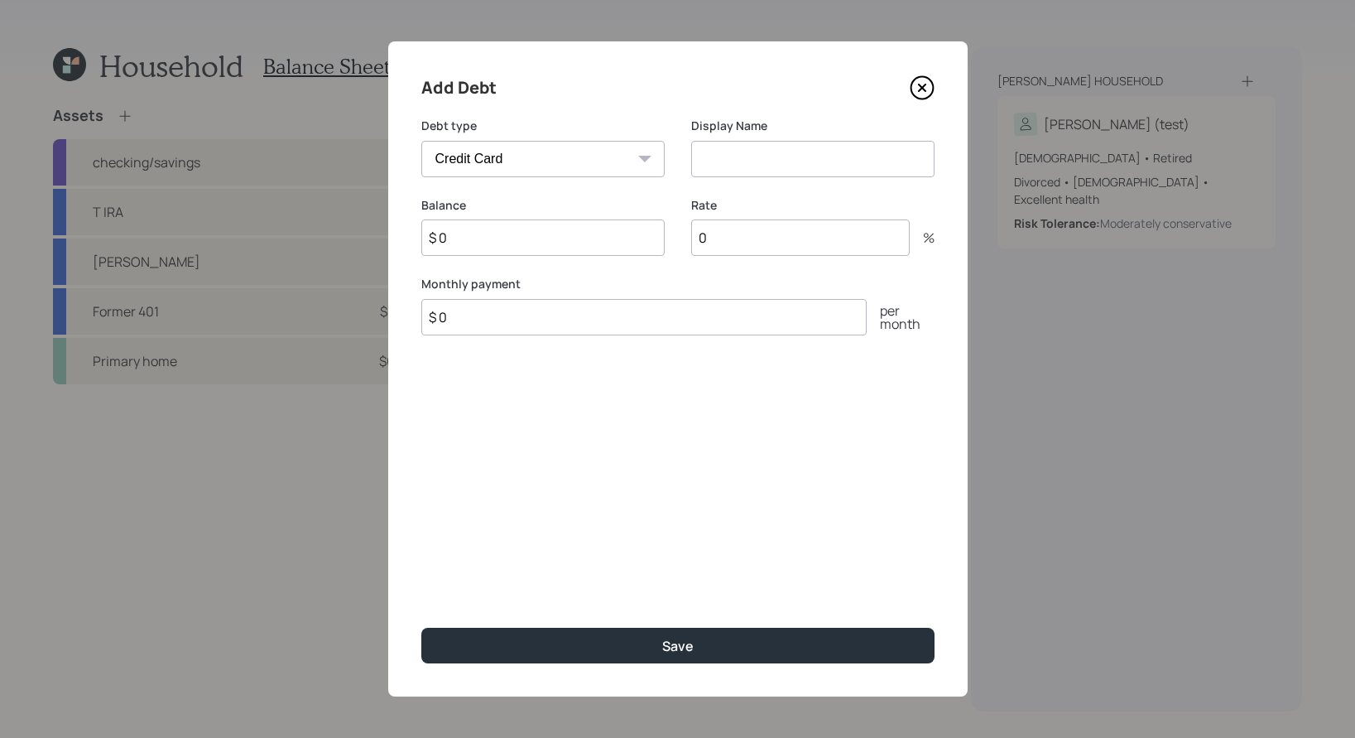
click at [648, 161] on select "Car Credit Card Medical Student Other" at bounding box center [542, 159] width 243 height 36
select select "car"
click at [421, 141] on select "Car Credit Card Medical Student Other" at bounding box center [542, 159] width 243 height 36
click at [745, 149] on input at bounding box center [812, 159] width 243 height 36
type input "Car Debt"
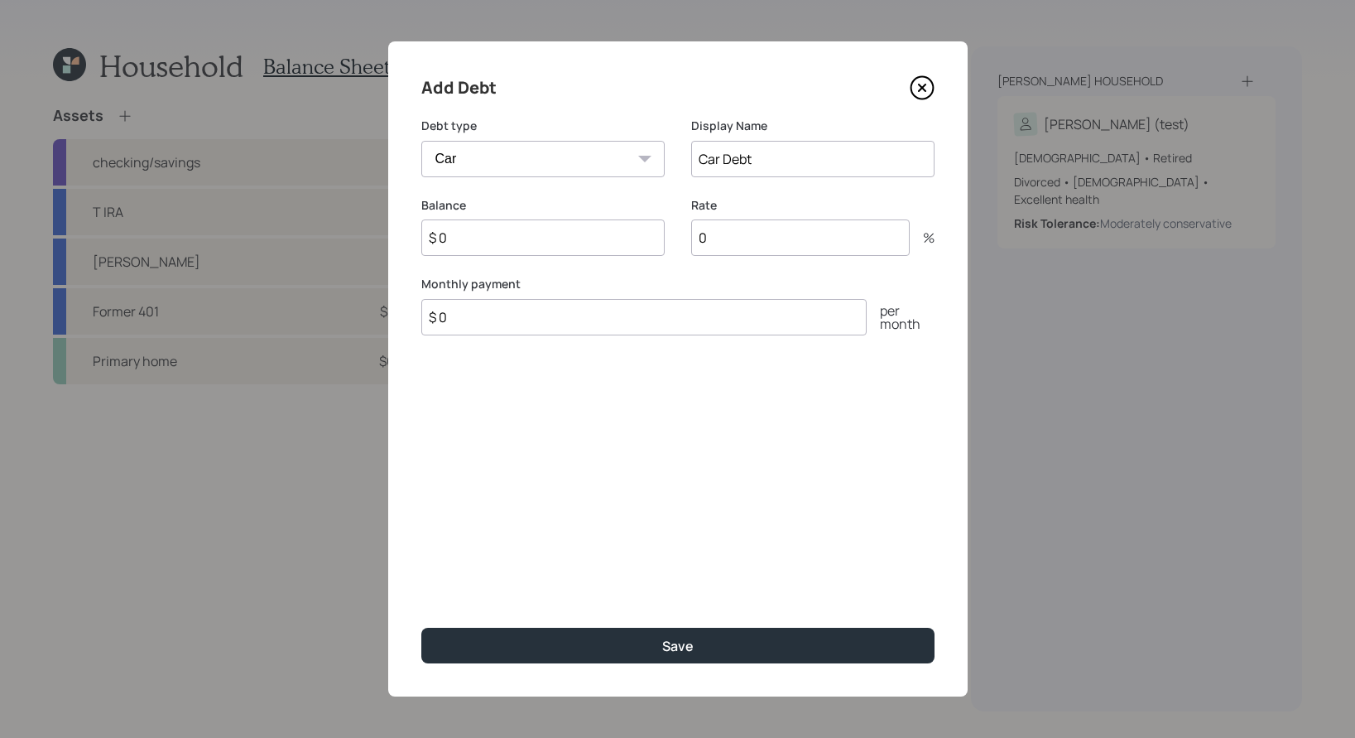
click at [656, 309] on input "$ 0" at bounding box center [643, 317] width 445 height 36
type input "$ 200"
click at [534, 242] on input "$ 0" at bounding box center [542, 237] width 243 height 36
type input "$ 10,000"
click at [749, 236] on input "0" at bounding box center [800, 237] width 219 height 36
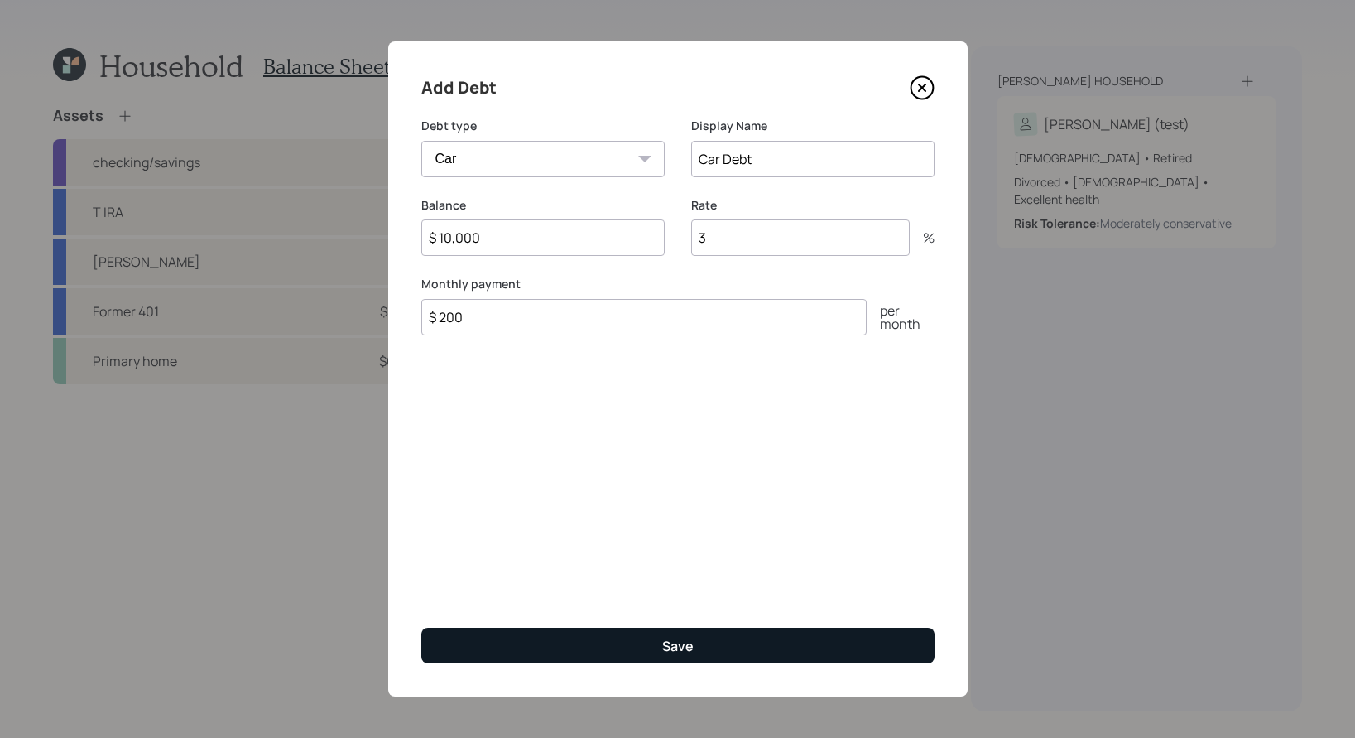
type input "3"
click at [722, 619] on button "Save" at bounding box center [677, 646] width 513 height 36
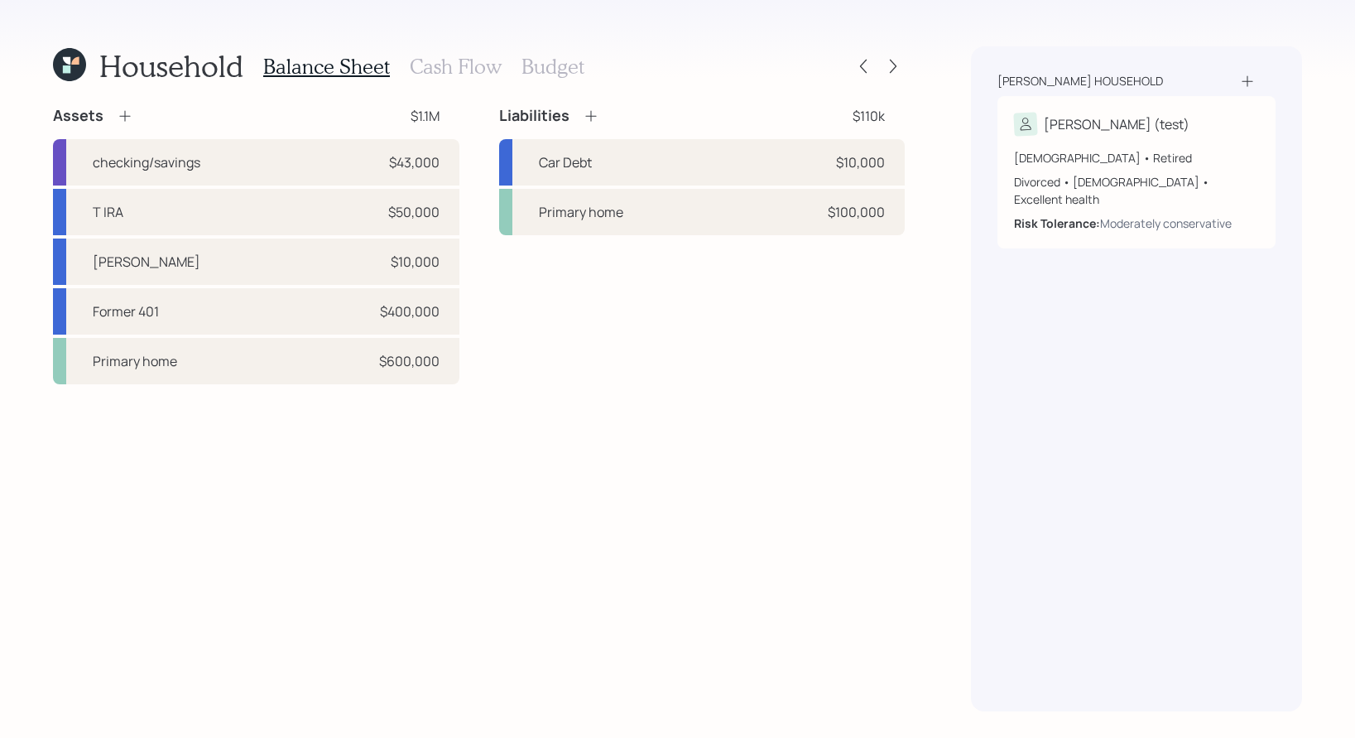
click at [595, 111] on icon at bounding box center [591, 116] width 17 height 17
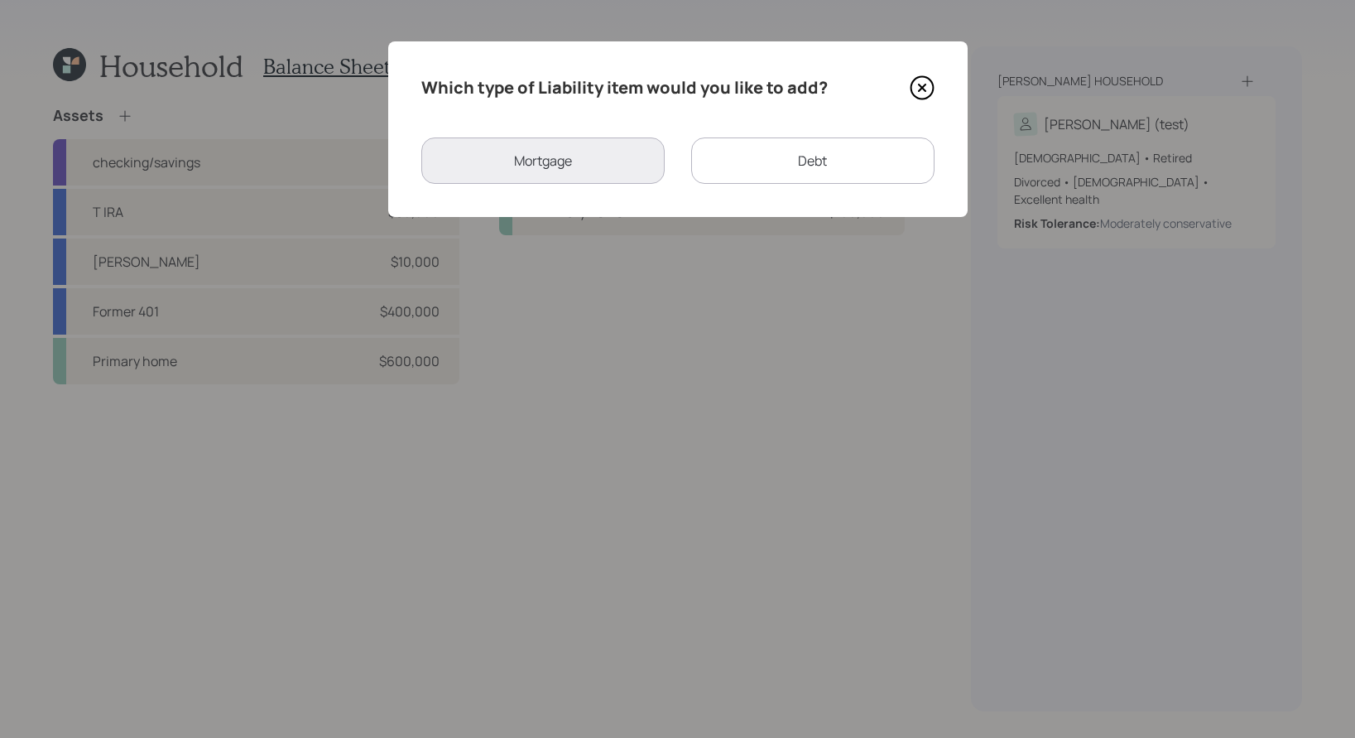
click at [757, 185] on div "Which type of Liability item would you like to add? Mortgage Debt" at bounding box center [678, 129] width 580 height 176
click at [747, 165] on div "Debt" at bounding box center [812, 160] width 243 height 46
select select "credit_card"
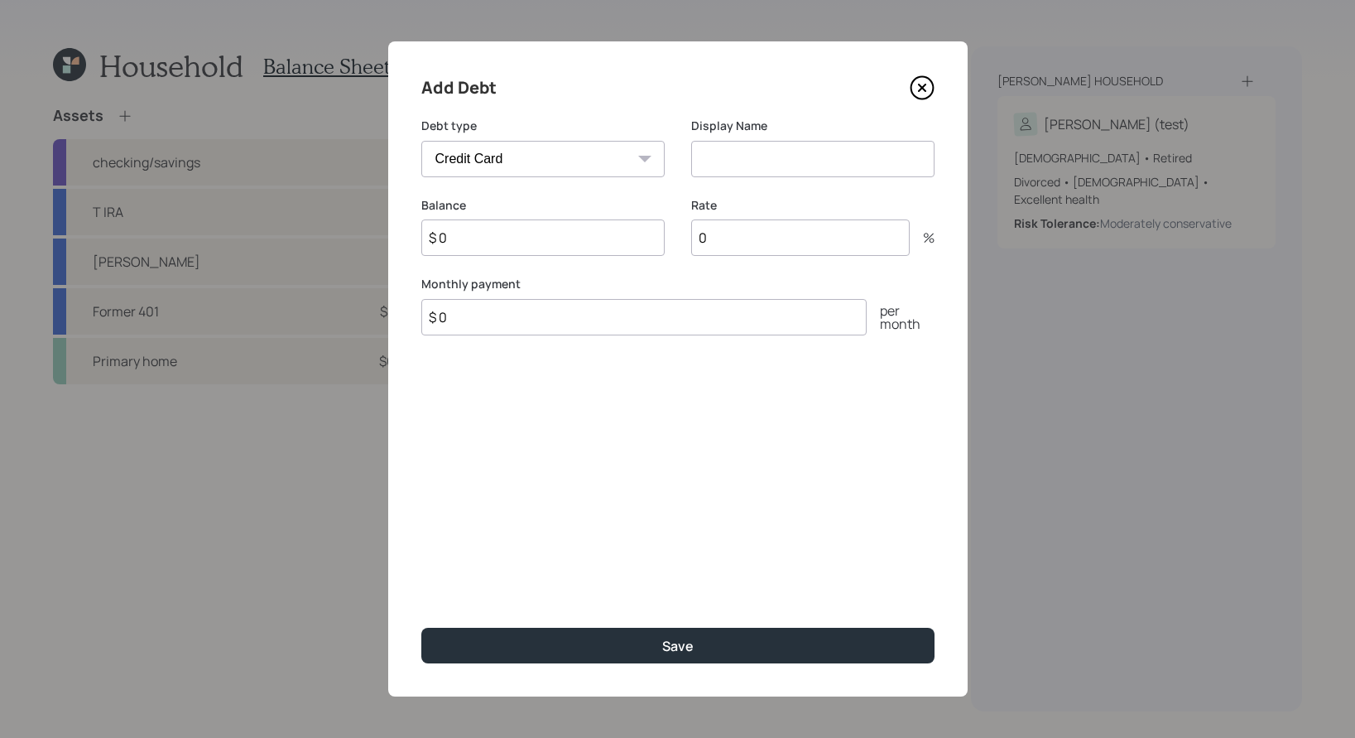
click at [728, 169] on input at bounding box center [812, 159] width 243 height 36
type input "Credit Card"
click at [794, 244] on input "0" at bounding box center [800, 237] width 219 height 36
type input "28"
click at [649, 236] on input "$ 0" at bounding box center [542, 237] width 243 height 36
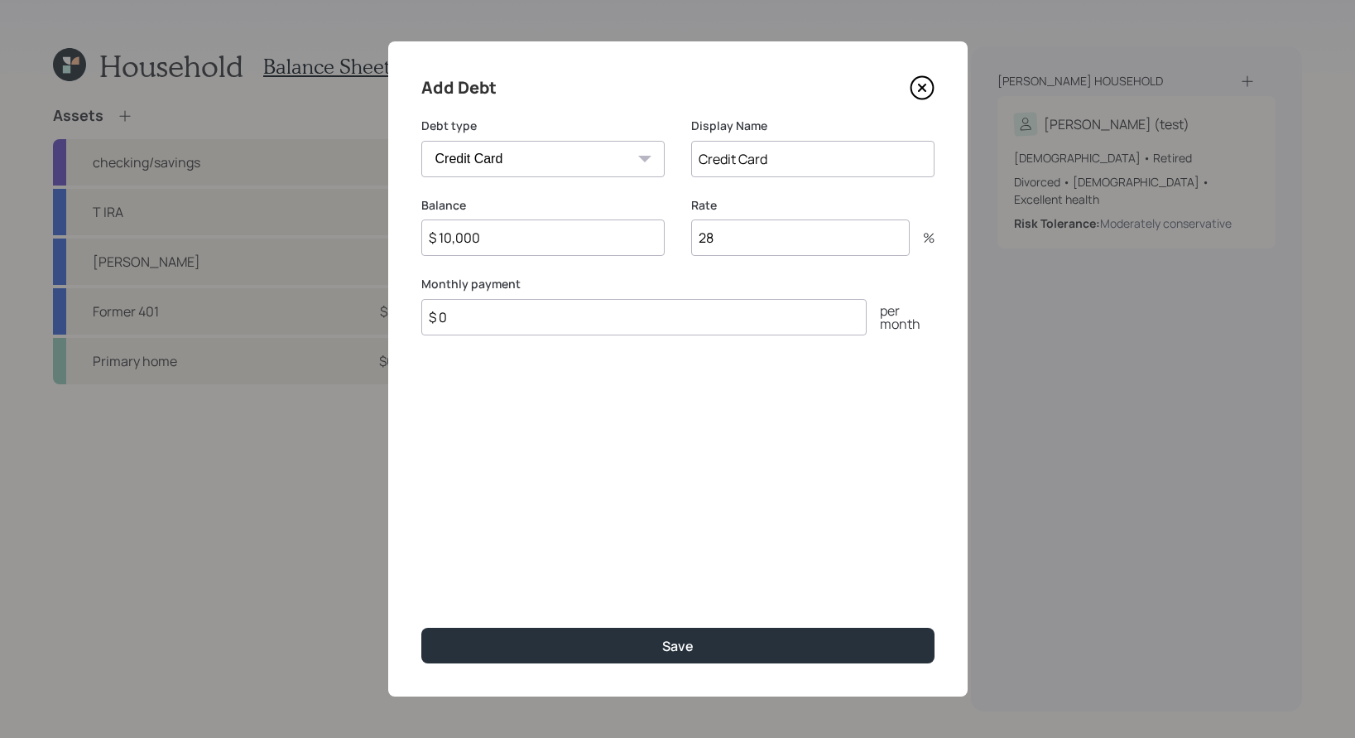
type input "$ 10,000"
click at [543, 312] on input "$ 0" at bounding box center [643, 317] width 445 height 36
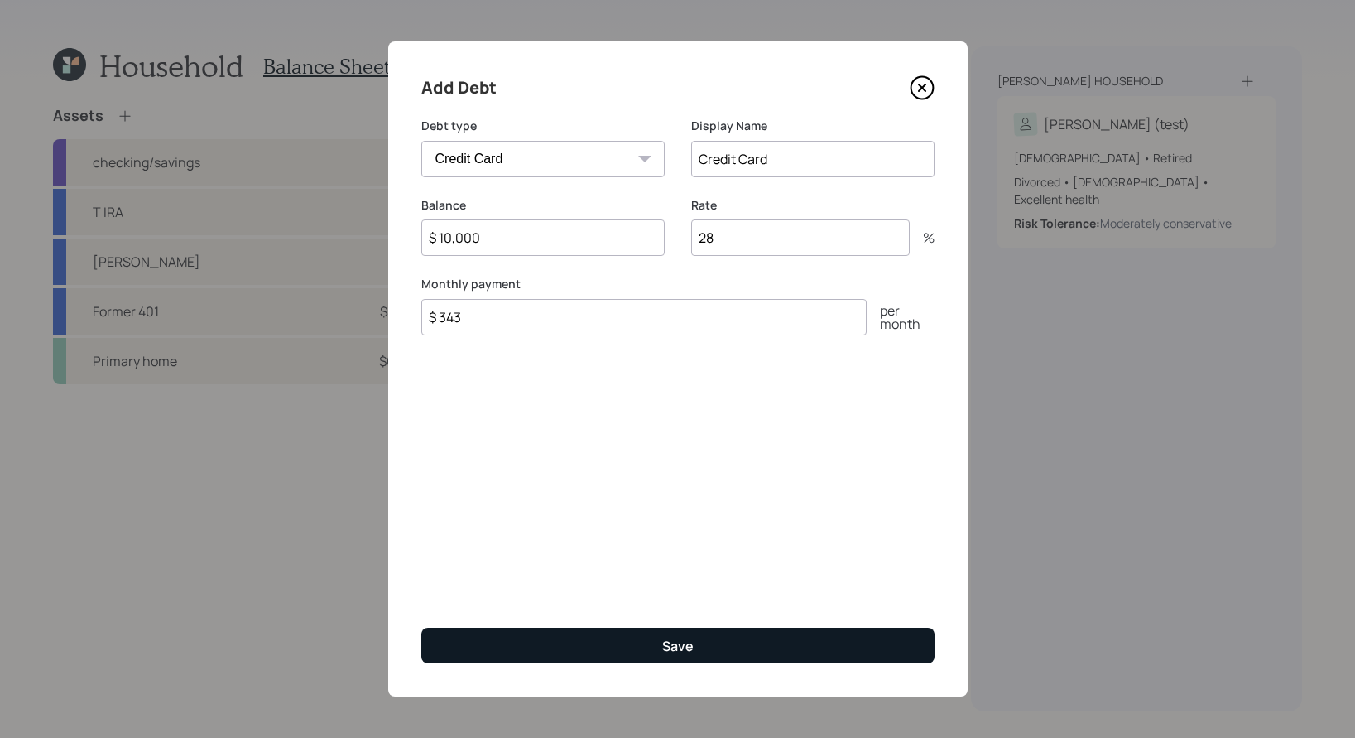
type input "$ 343"
click at [597, 619] on button "Save" at bounding box center [677, 646] width 513 height 36
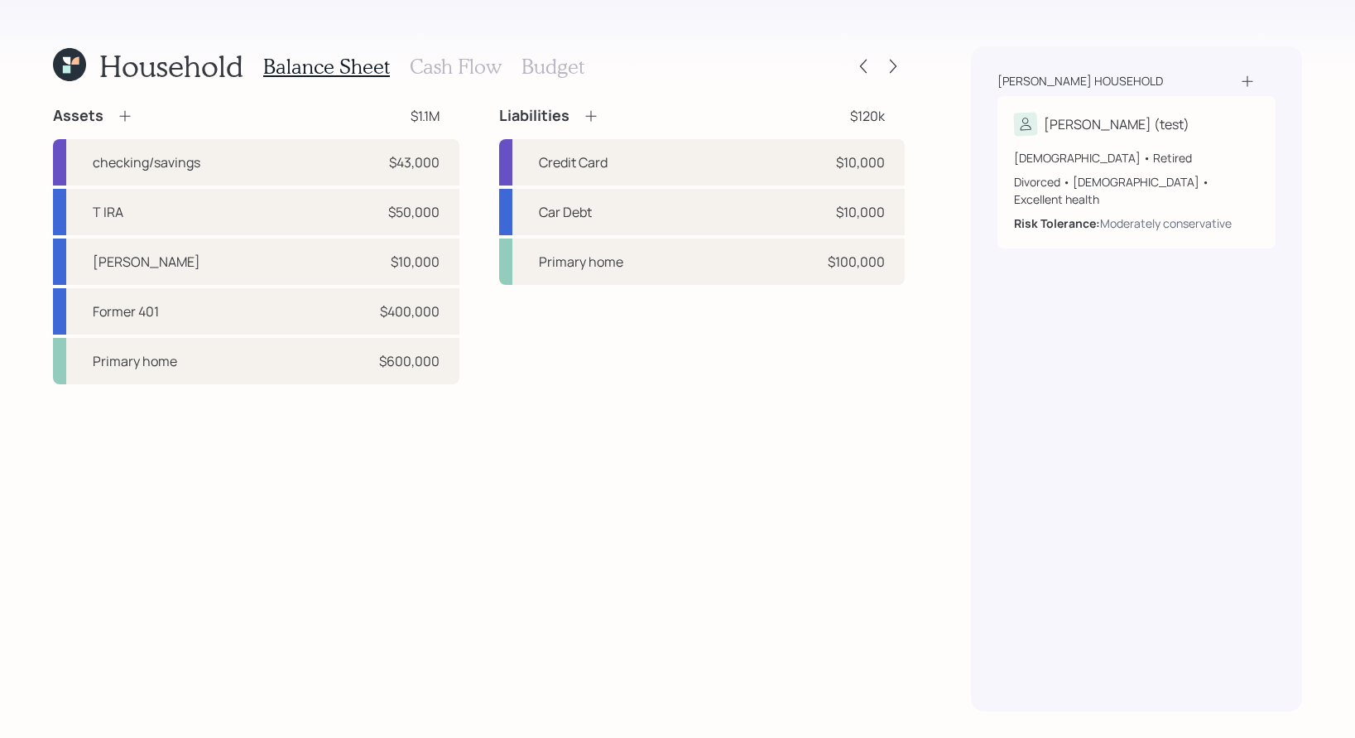
click at [463, 73] on h3 "Cash Flow" at bounding box center [456, 67] width 92 height 24
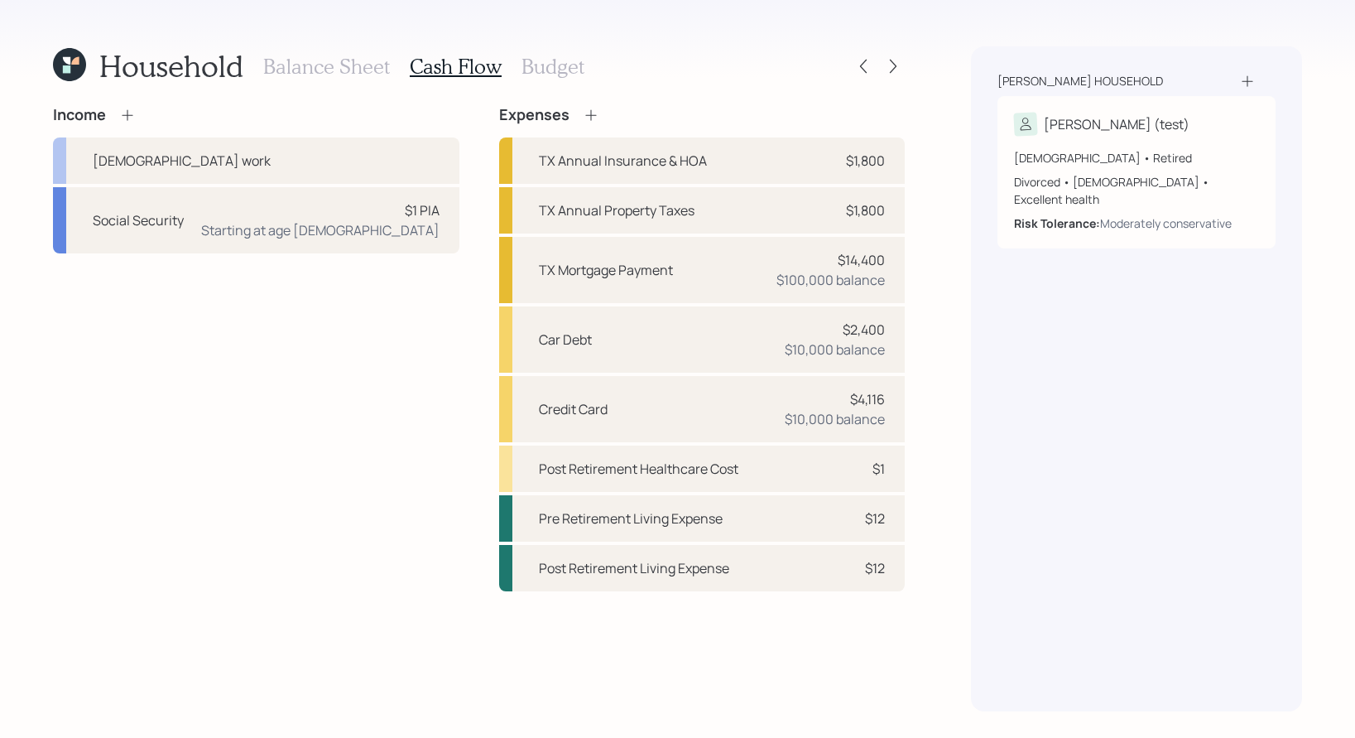
click at [132, 110] on icon at bounding box center [127, 115] width 17 height 17
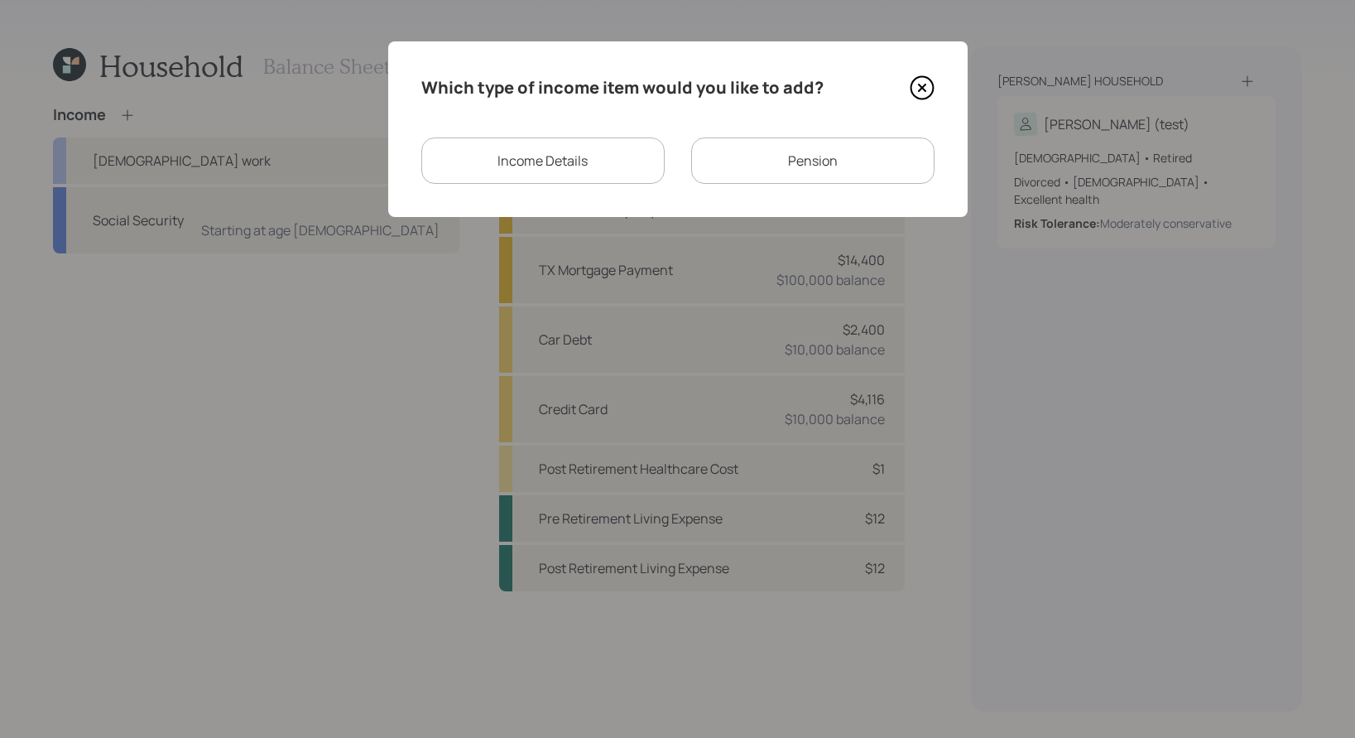
click at [546, 165] on div "Income Details" at bounding box center [542, 160] width 243 height 46
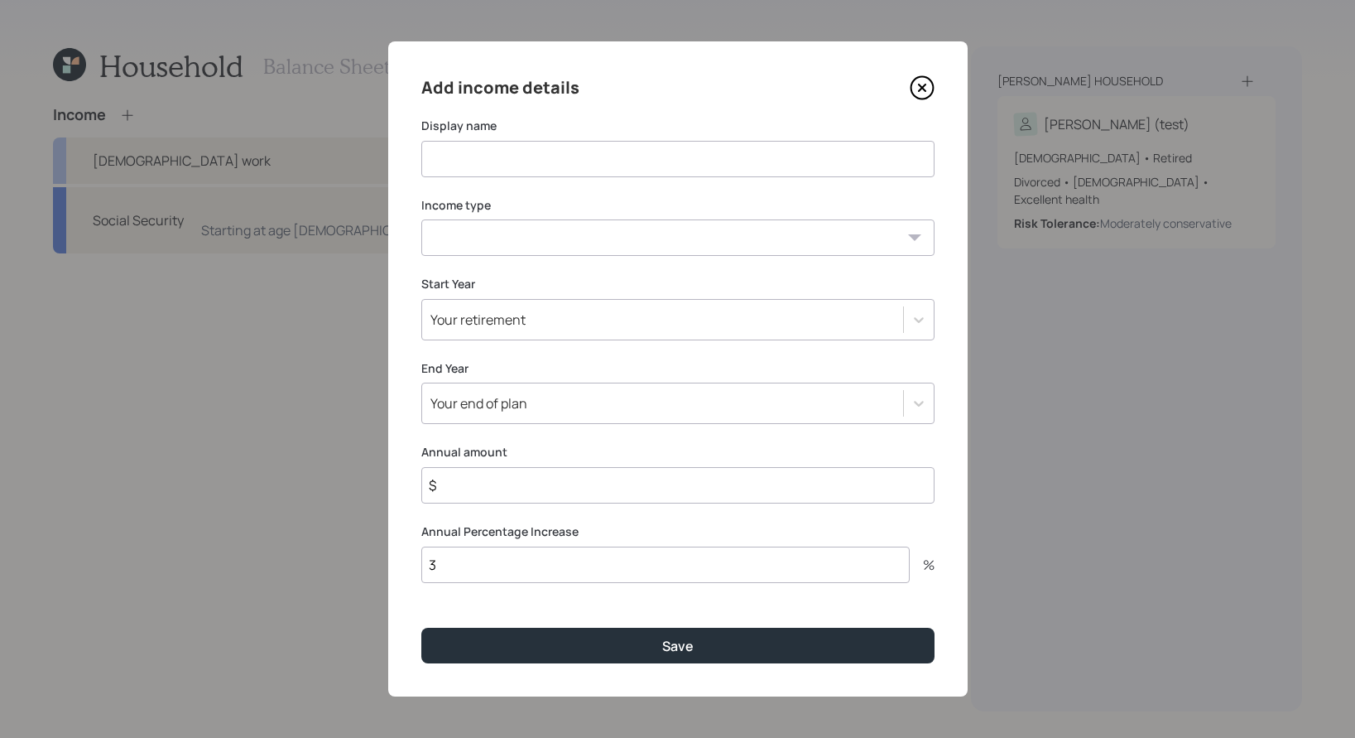
click at [940, 83] on div "Add income details Display name Income type Full-time work Part-time work Self …" at bounding box center [678, 368] width 580 height 655
click at [928, 84] on icon at bounding box center [922, 87] width 25 height 25
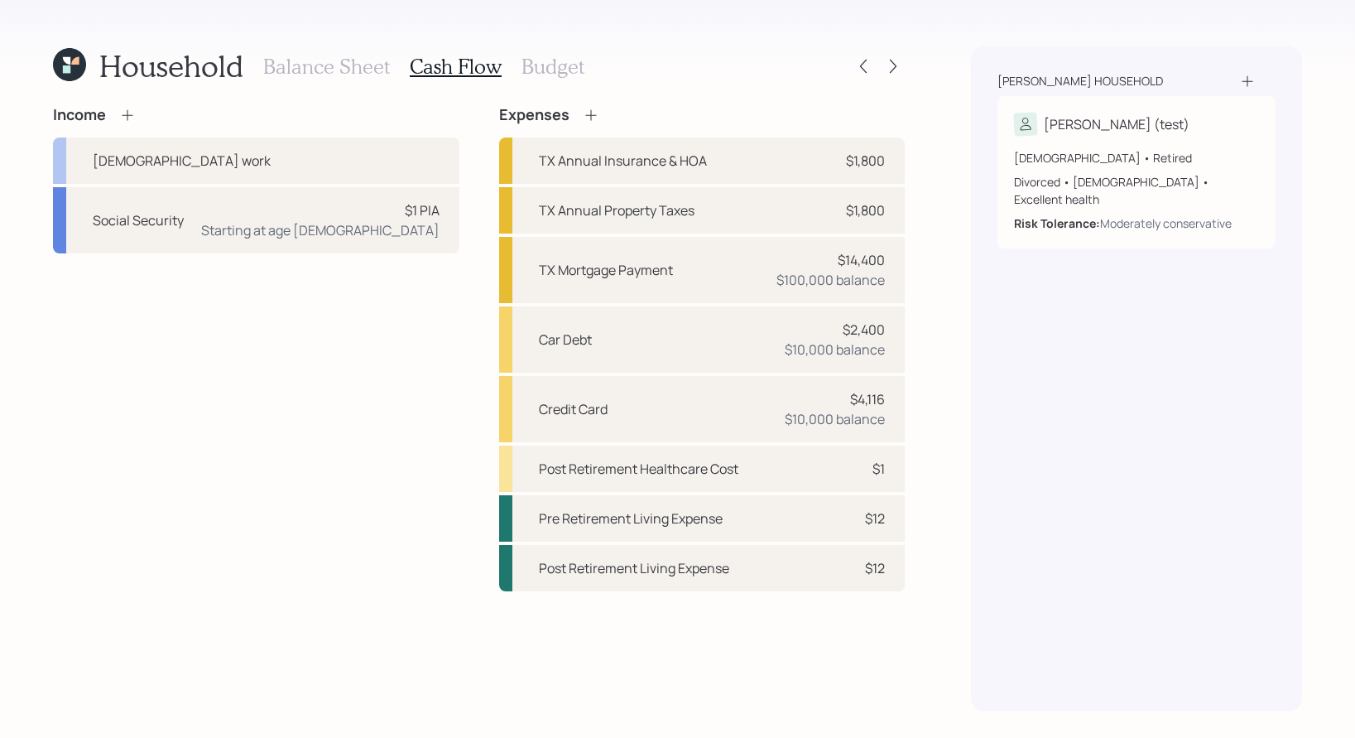
click at [132, 110] on icon at bounding box center [127, 115] width 17 height 17
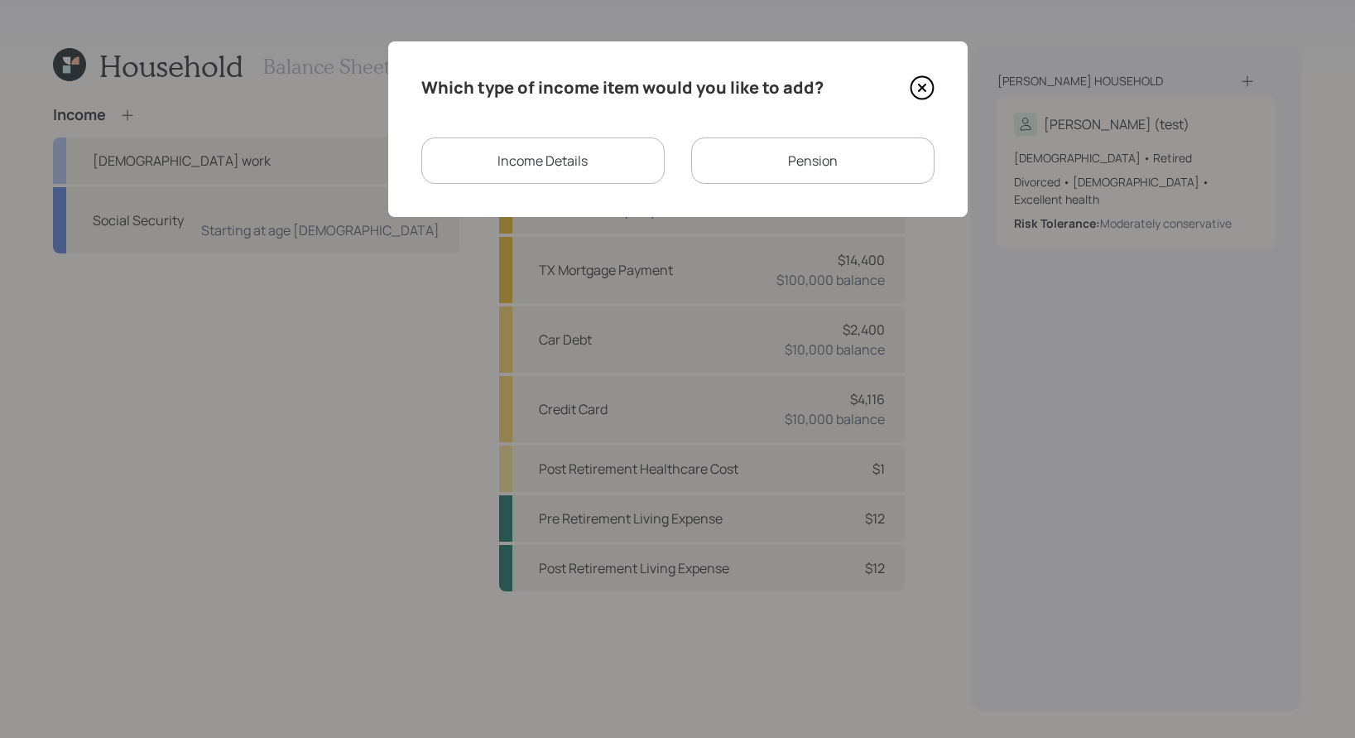
click at [866, 149] on div "Pension" at bounding box center [812, 160] width 243 height 46
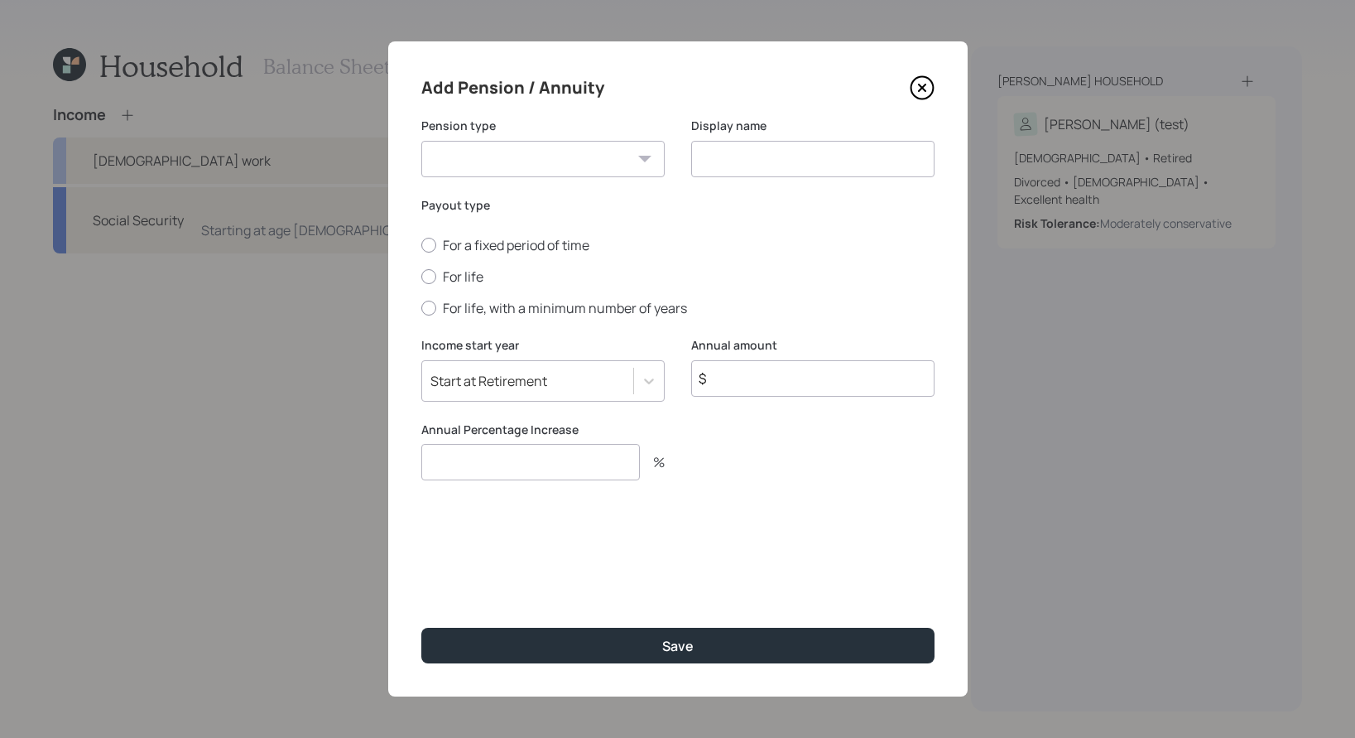
click at [632, 151] on select "Pension Annuity" at bounding box center [542, 159] width 243 height 36
select select "pension"
click at [421, 141] on select "Pension Annuity" at bounding box center [542, 159] width 243 height 36
click at [811, 158] on input at bounding box center [812, 159] width 243 height 36
type input "Pension"
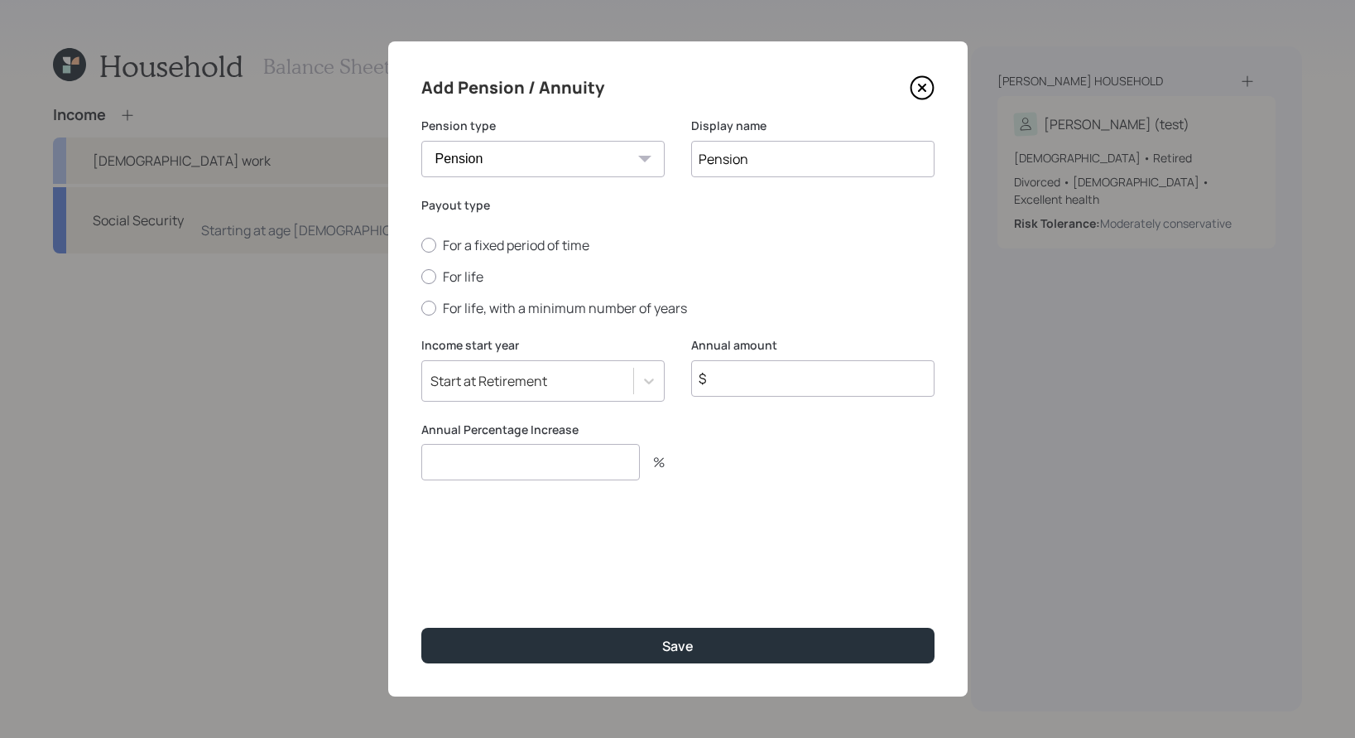
click at [753, 257] on div "For a fixed period of time For life For life, with a minimum number of years" at bounding box center [677, 276] width 513 height 81
click at [431, 277] on div at bounding box center [428, 276] width 15 height 15
click at [421, 277] on input "For life" at bounding box center [421, 277] width 1 height 1
radio input "true"
click at [647, 380] on icon at bounding box center [649, 381] width 17 height 17
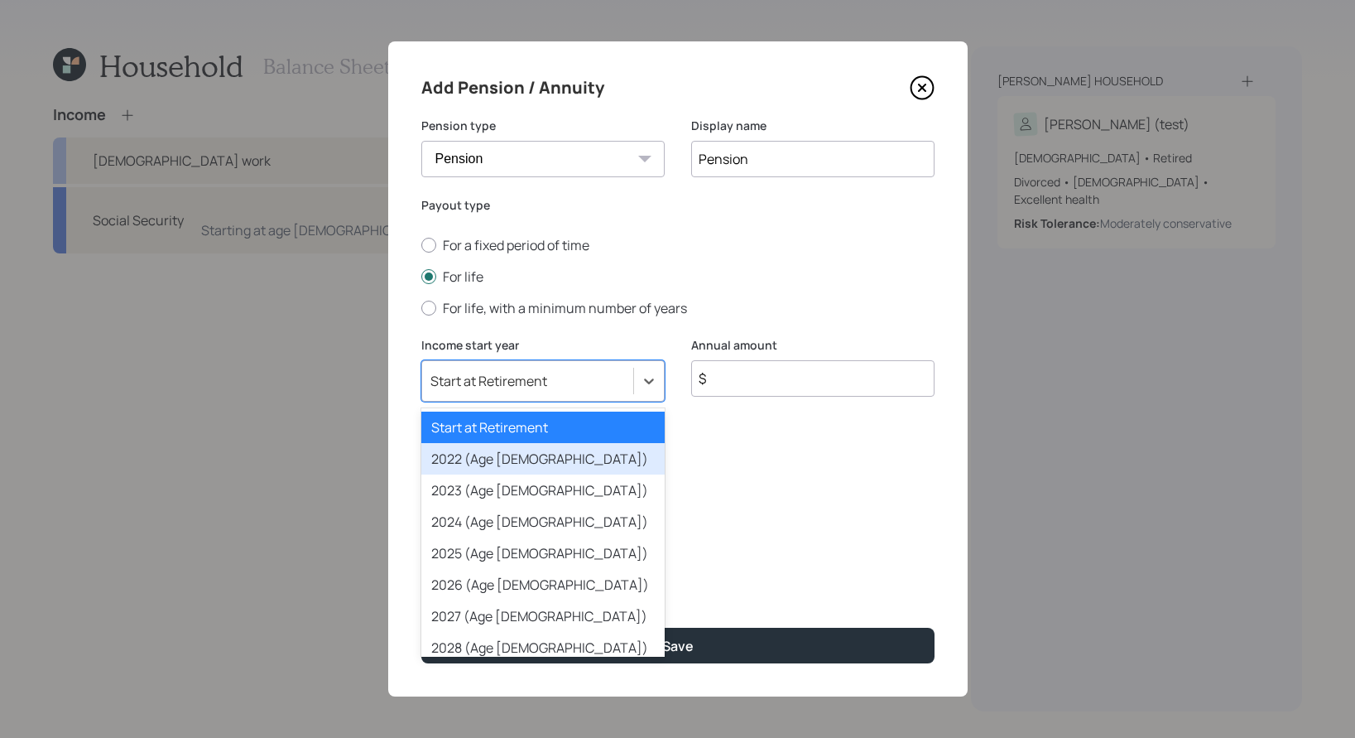
click at [580, 467] on div "2022 (Age 59)" at bounding box center [542, 458] width 243 height 31
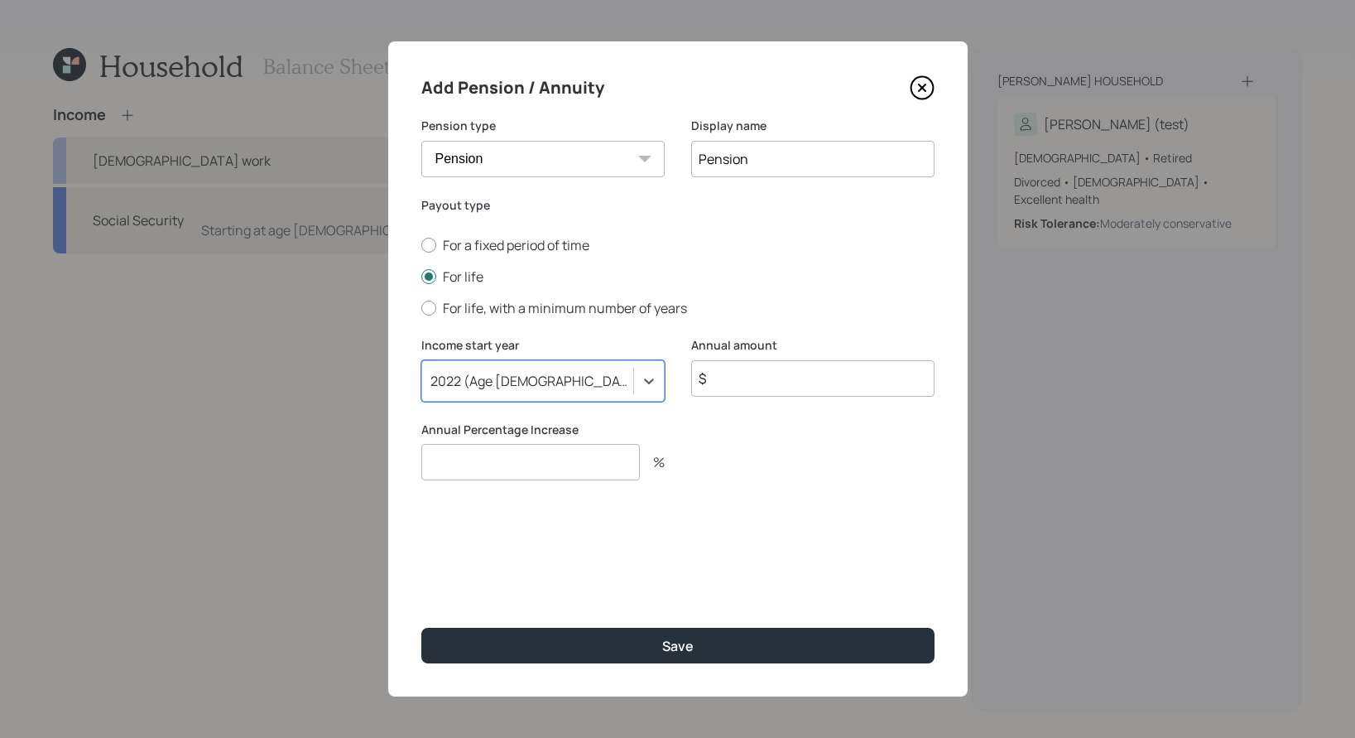
click at [794, 377] on input "$" at bounding box center [812, 378] width 243 height 36
type input "$ 6,000"
click at [597, 469] on input "number" at bounding box center [530, 462] width 219 height 36
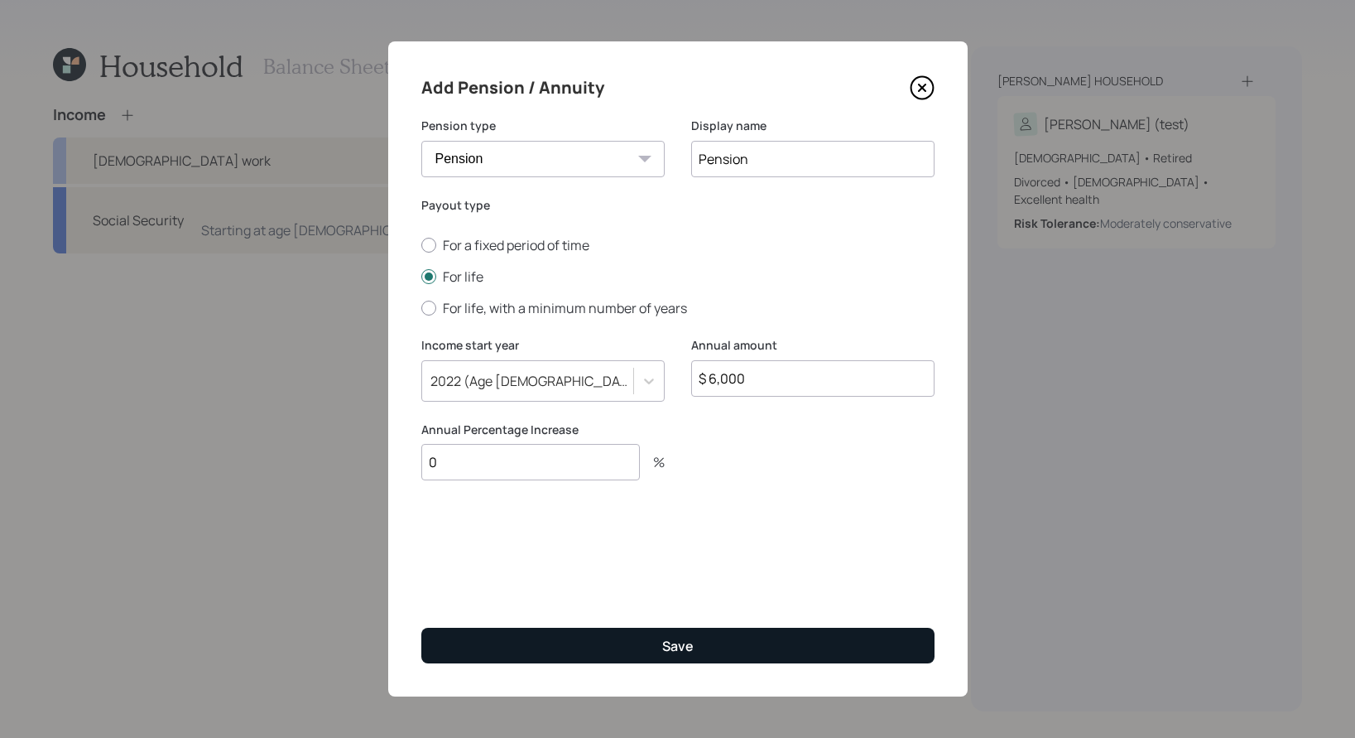
type input "0"
click at [615, 619] on button "Save" at bounding box center [677, 646] width 513 height 36
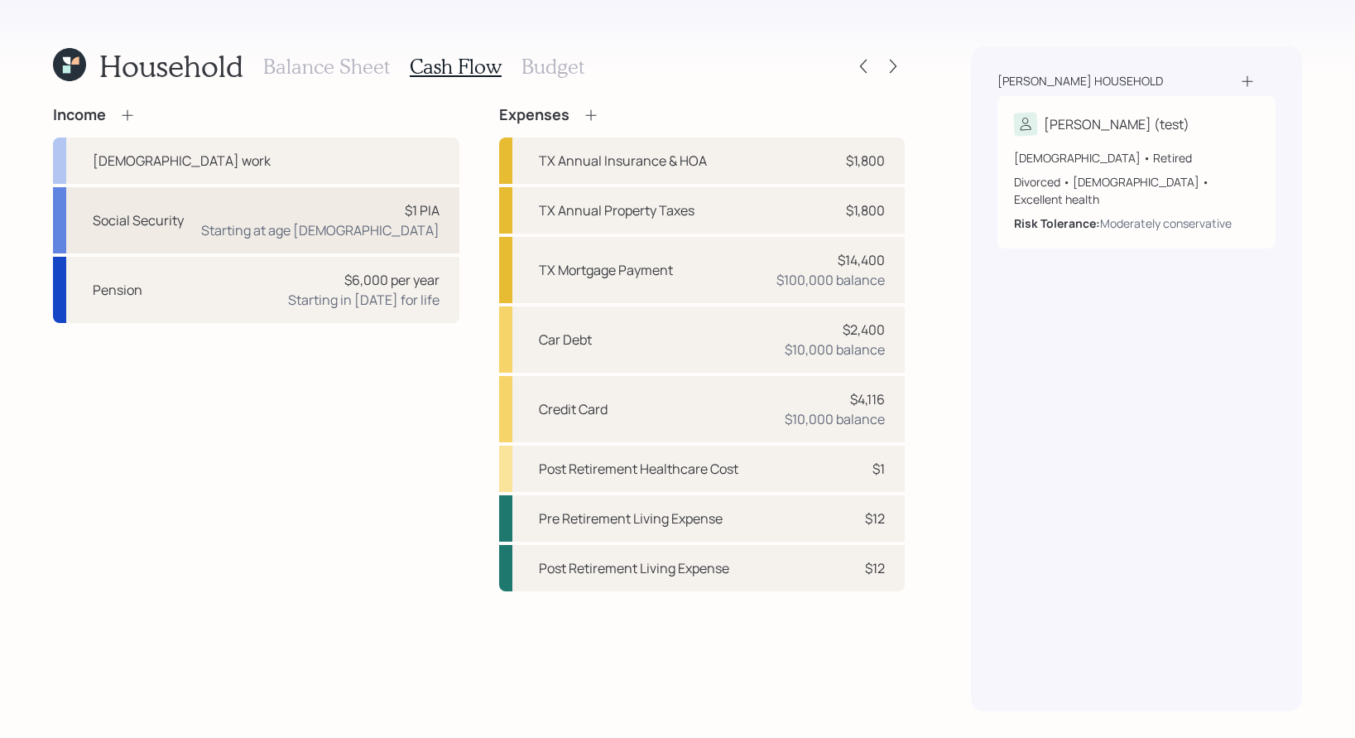
click at [288, 228] on div "Social Security $1 PIA Starting at age 67" at bounding box center [256, 220] width 407 height 66
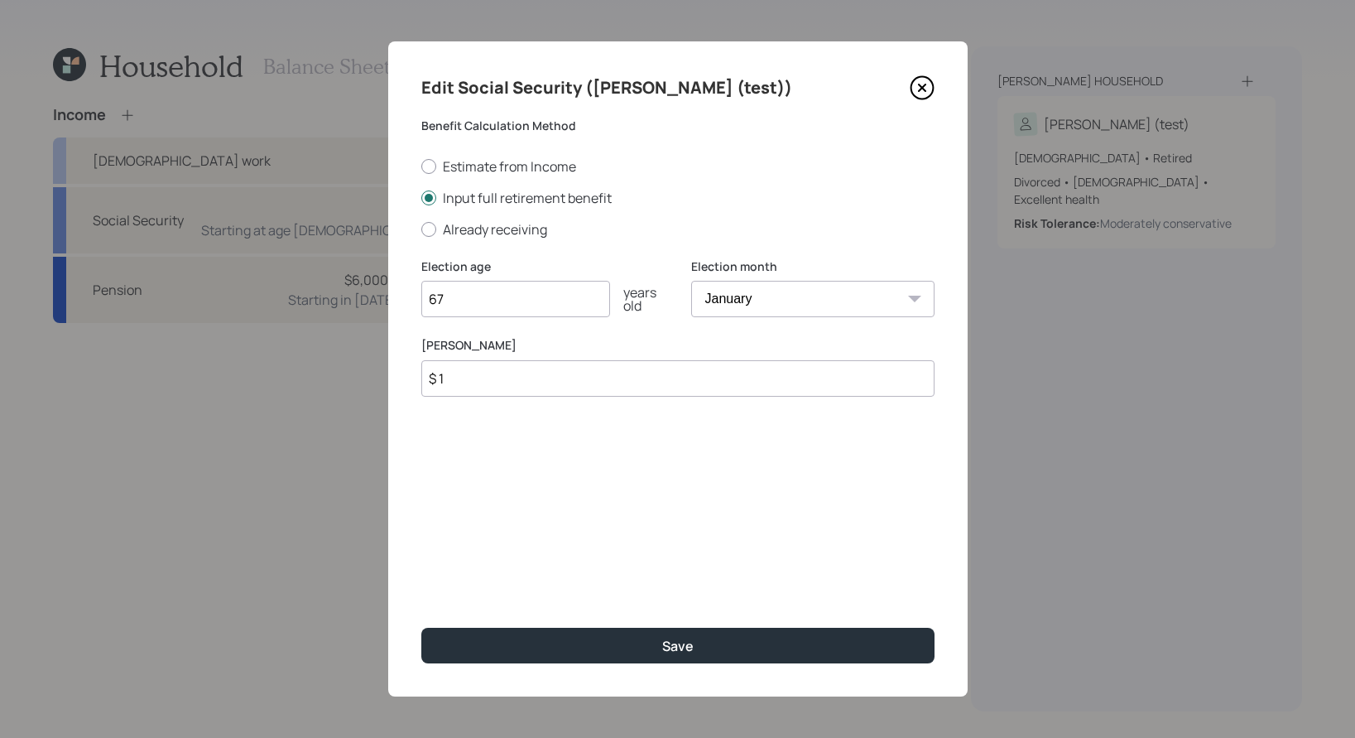
click at [595, 379] on input "$ 1" at bounding box center [677, 378] width 513 height 36
click at [485, 282] on input "67" at bounding box center [515, 299] width 189 height 36
click at [481, 300] on input "67" at bounding box center [515, 299] width 189 height 36
click at [547, 384] on input "$ 2,000" at bounding box center [677, 378] width 513 height 36
type input "$ 2,600"
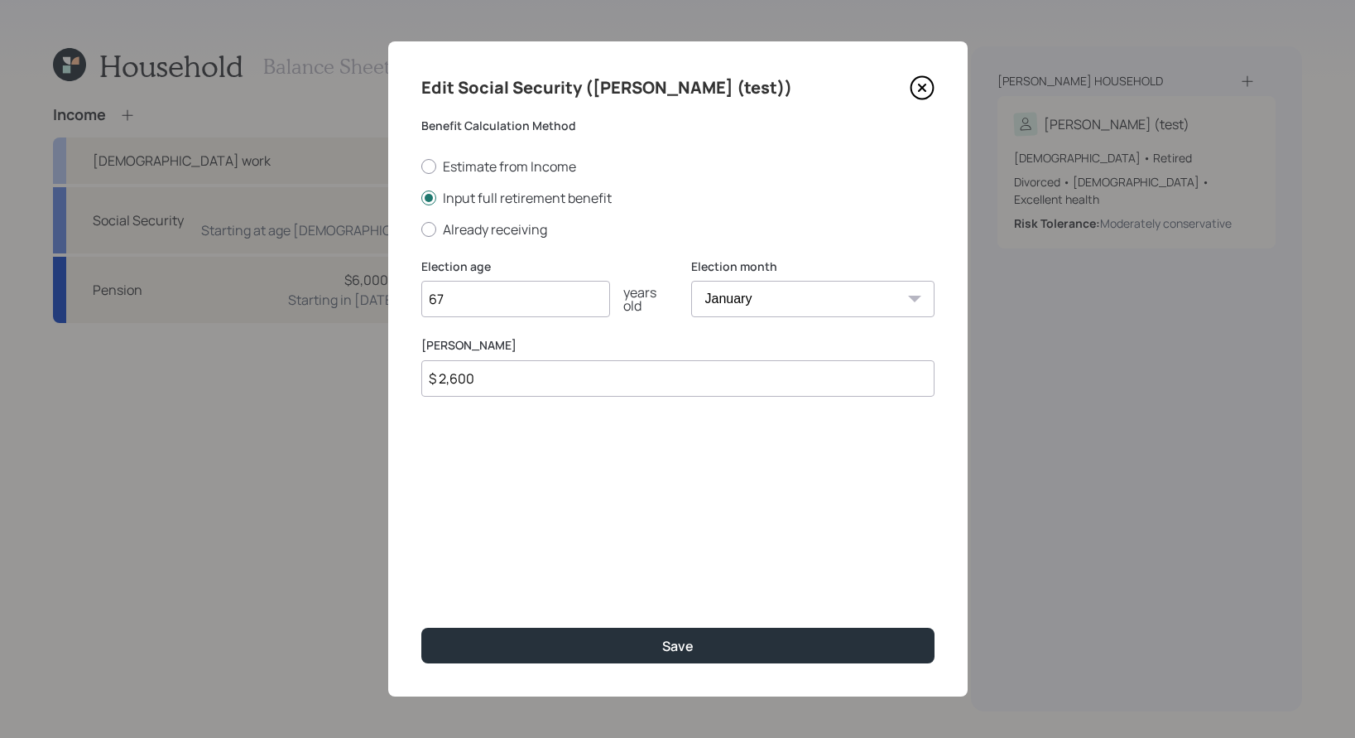
click at [482, 294] on input "67" at bounding box center [515, 299] width 189 height 36
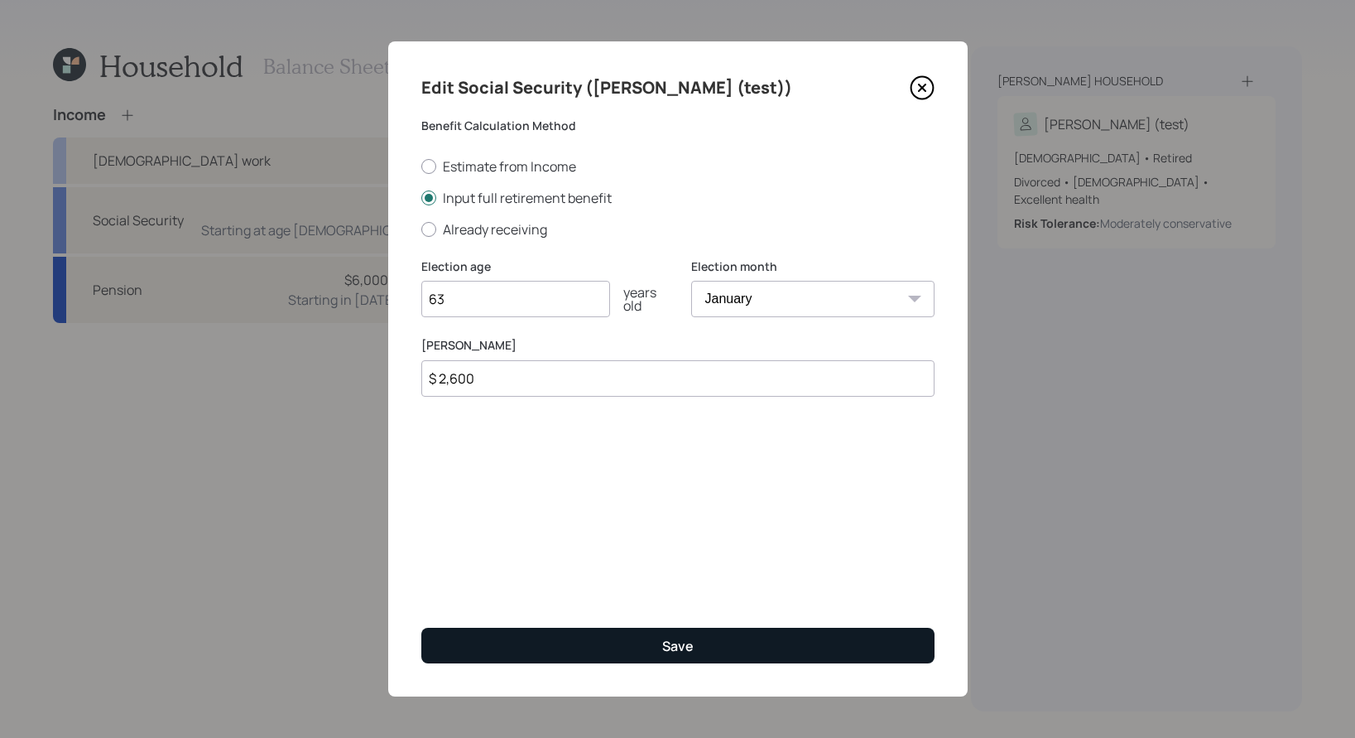
type input "63"
click at [721, 619] on button "Save" at bounding box center [677, 646] width 513 height 36
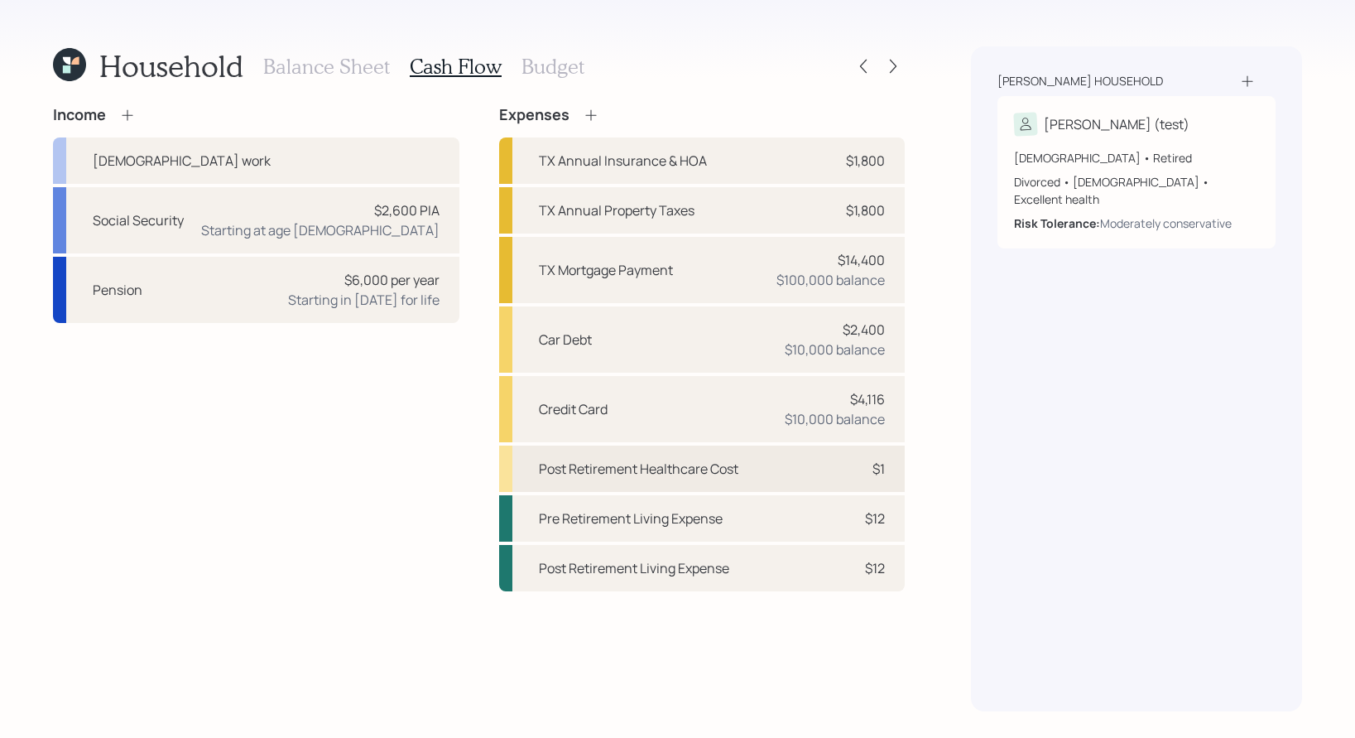
click at [734, 466] on div "Post Retirement Healthcare Cost" at bounding box center [639, 469] width 200 height 20
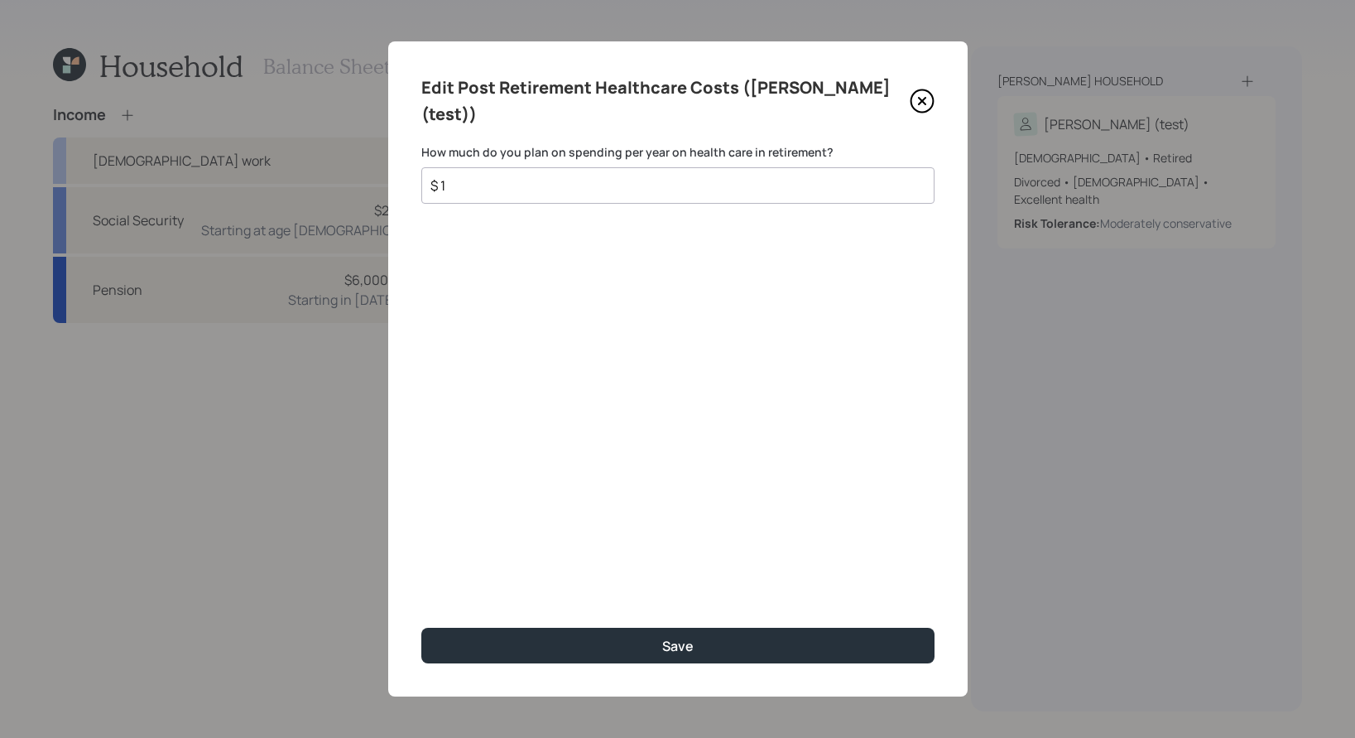
click at [662, 170] on div "$ 1" at bounding box center [677, 185] width 513 height 36
click at [659, 176] on input "$ 1" at bounding box center [671, 186] width 485 height 20
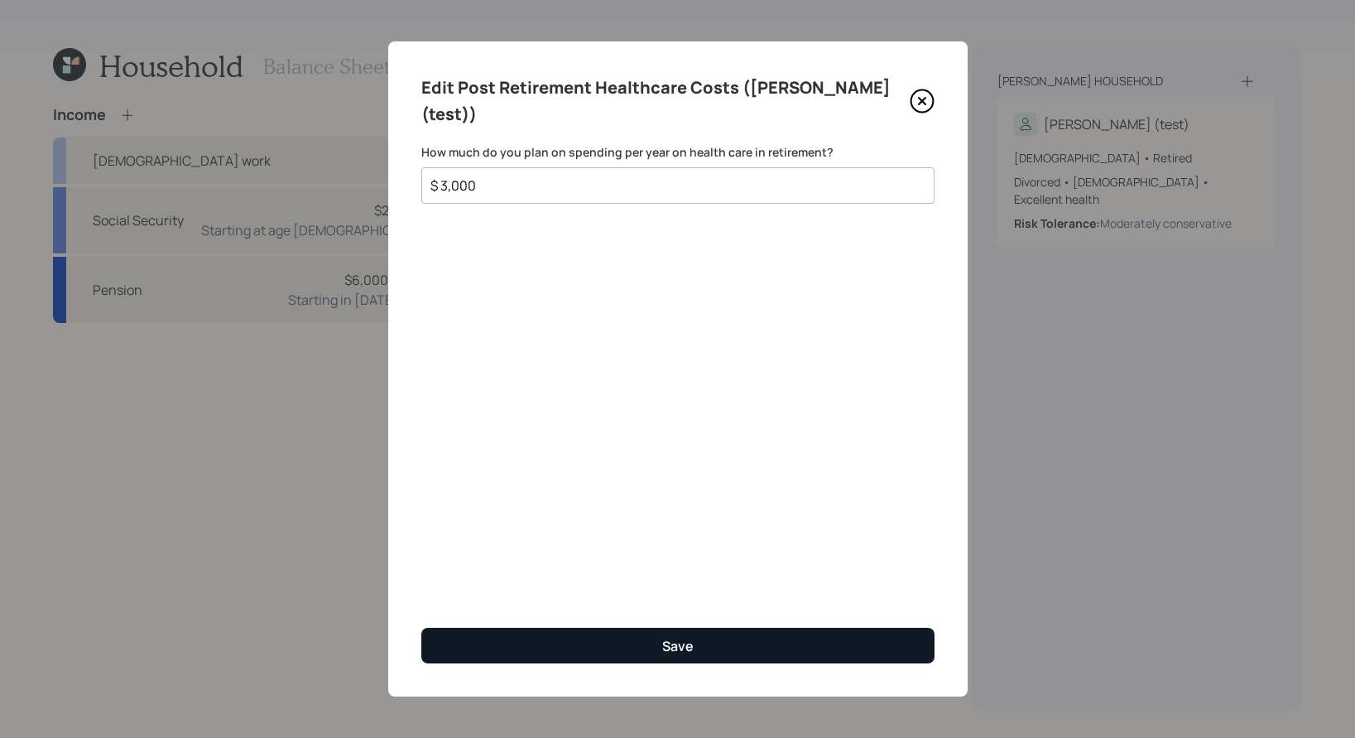
type input "$ 3,000"
click at [680, 619] on div "Save" at bounding box center [677, 646] width 31 height 18
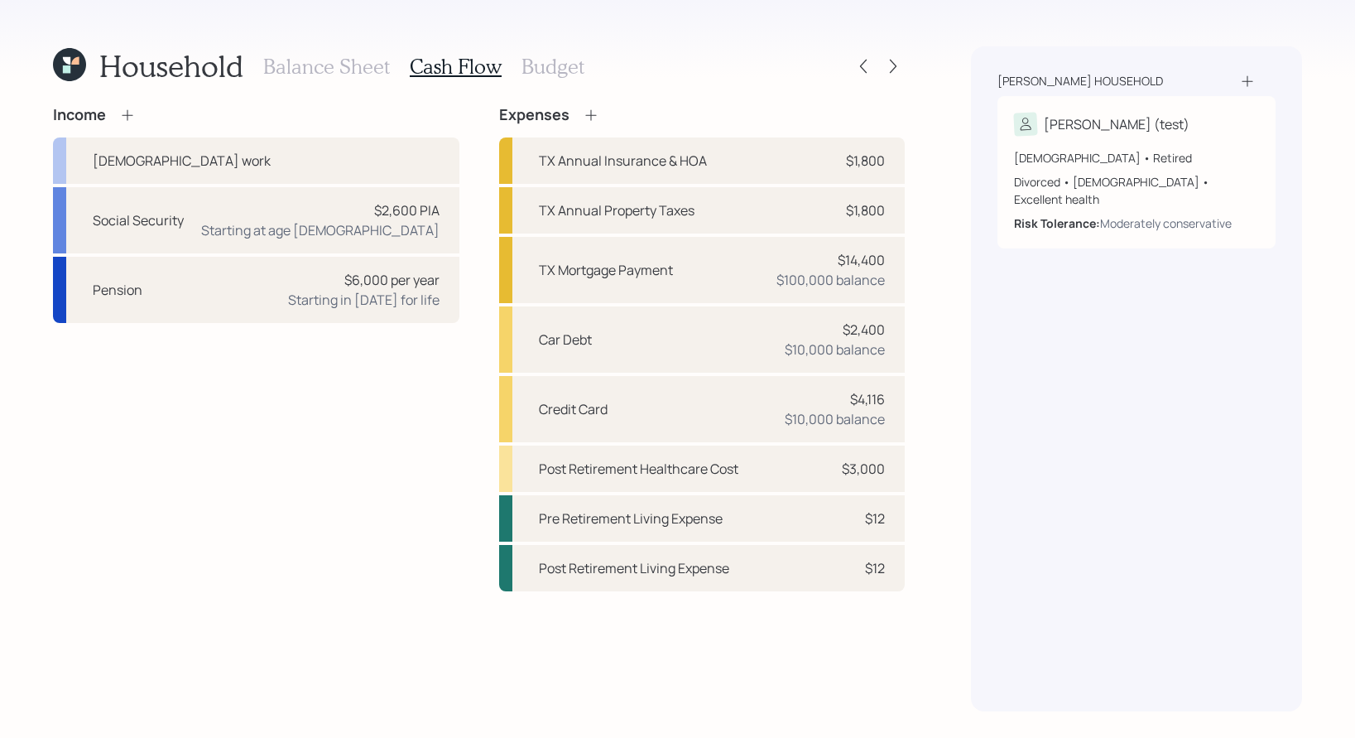
click at [572, 75] on h3 "Budget" at bounding box center [553, 67] width 63 height 24
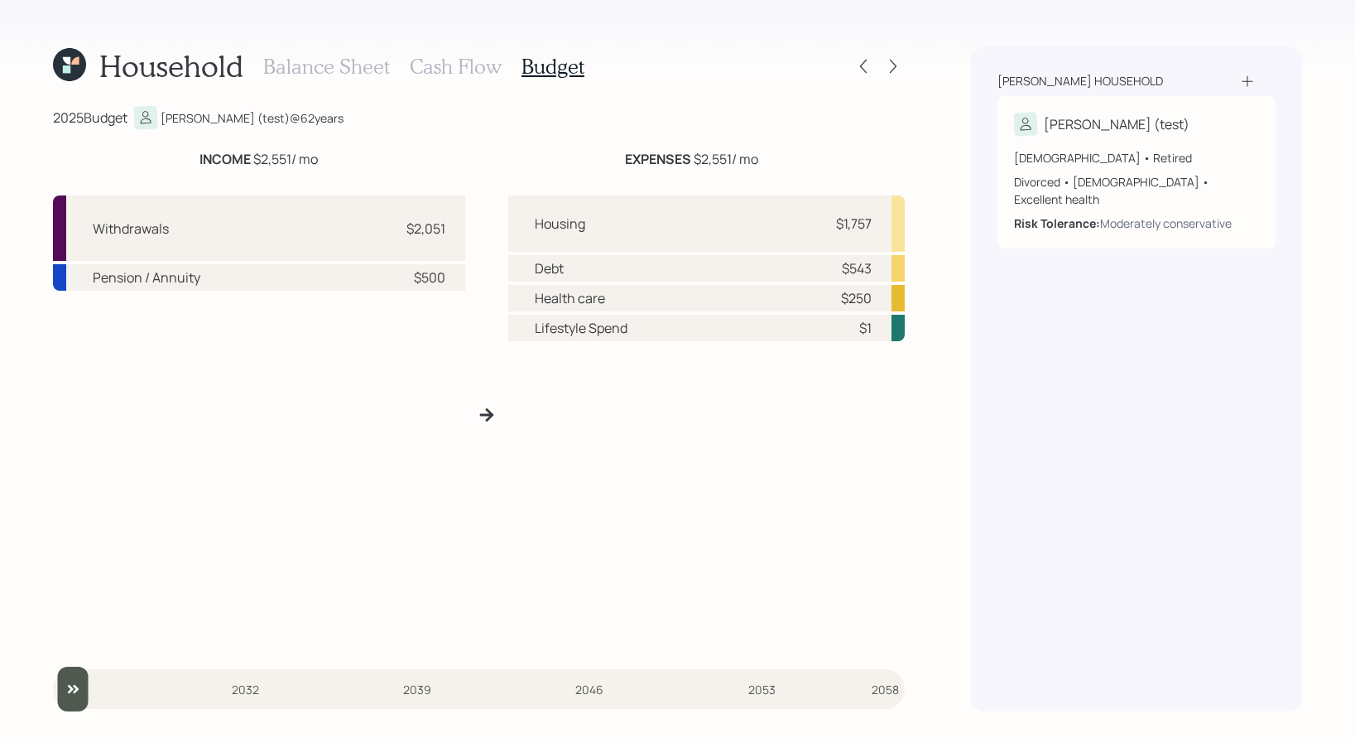
click at [307, 60] on h3 "Balance Sheet" at bounding box center [326, 67] width 127 height 24
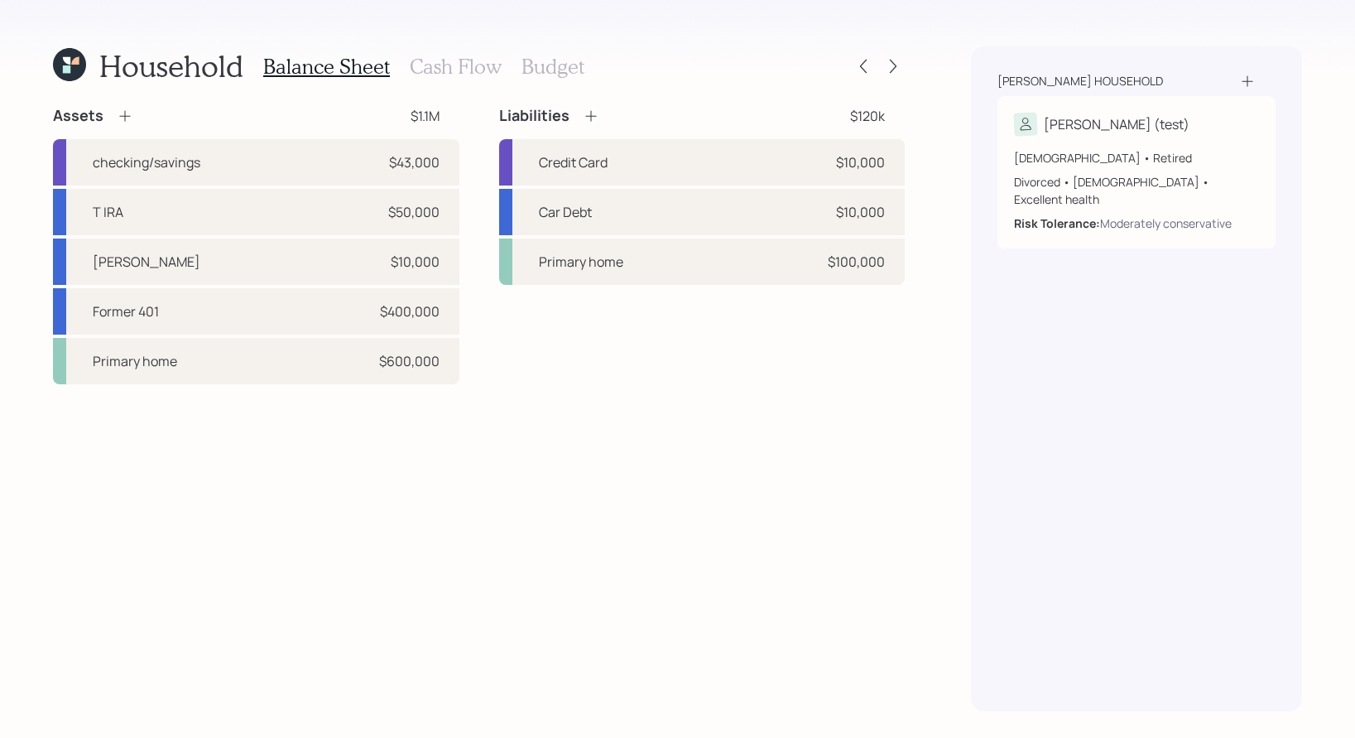
click at [475, 75] on h3 "Cash Flow" at bounding box center [456, 67] width 92 height 24
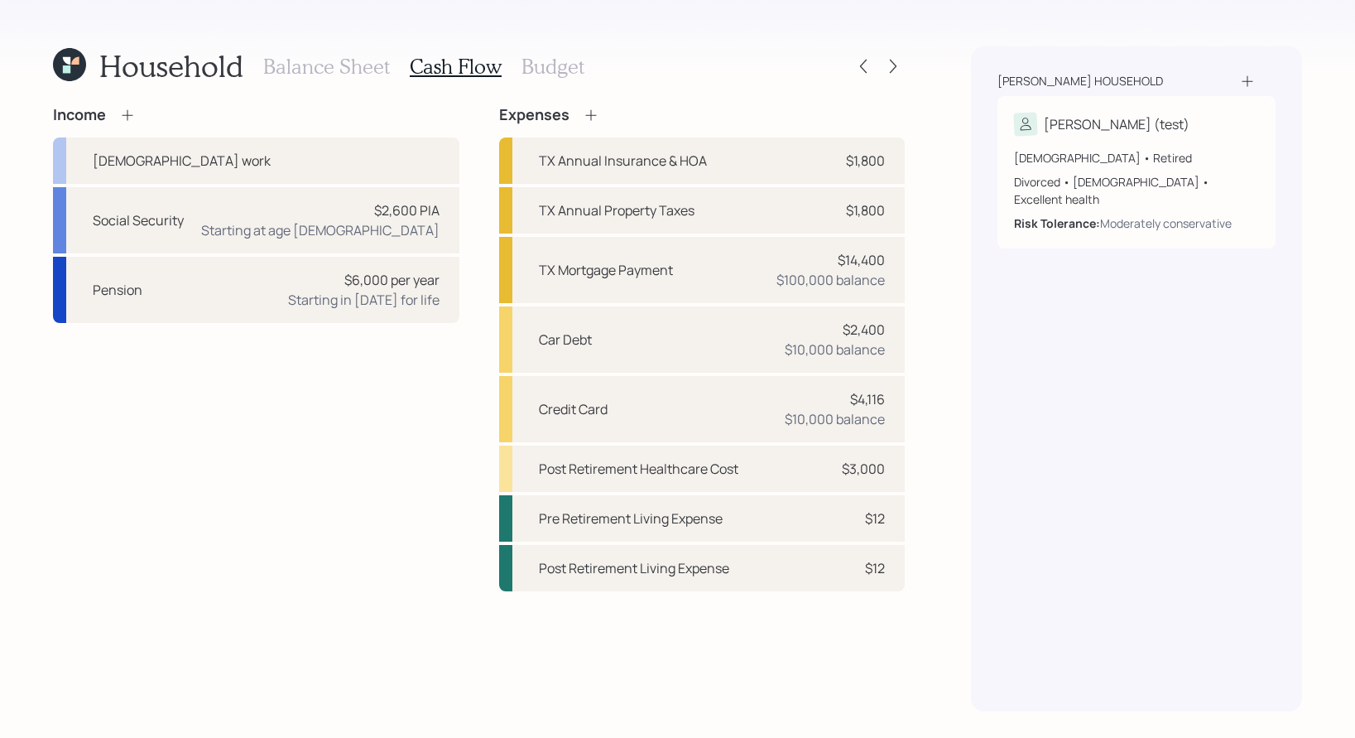
click at [545, 79] on div "Balance Sheet Cash Flow Budget" at bounding box center [423, 66] width 321 height 40
click at [549, 65] on h3 "Budget" at bounding box center [553, 67] width 63 height 24
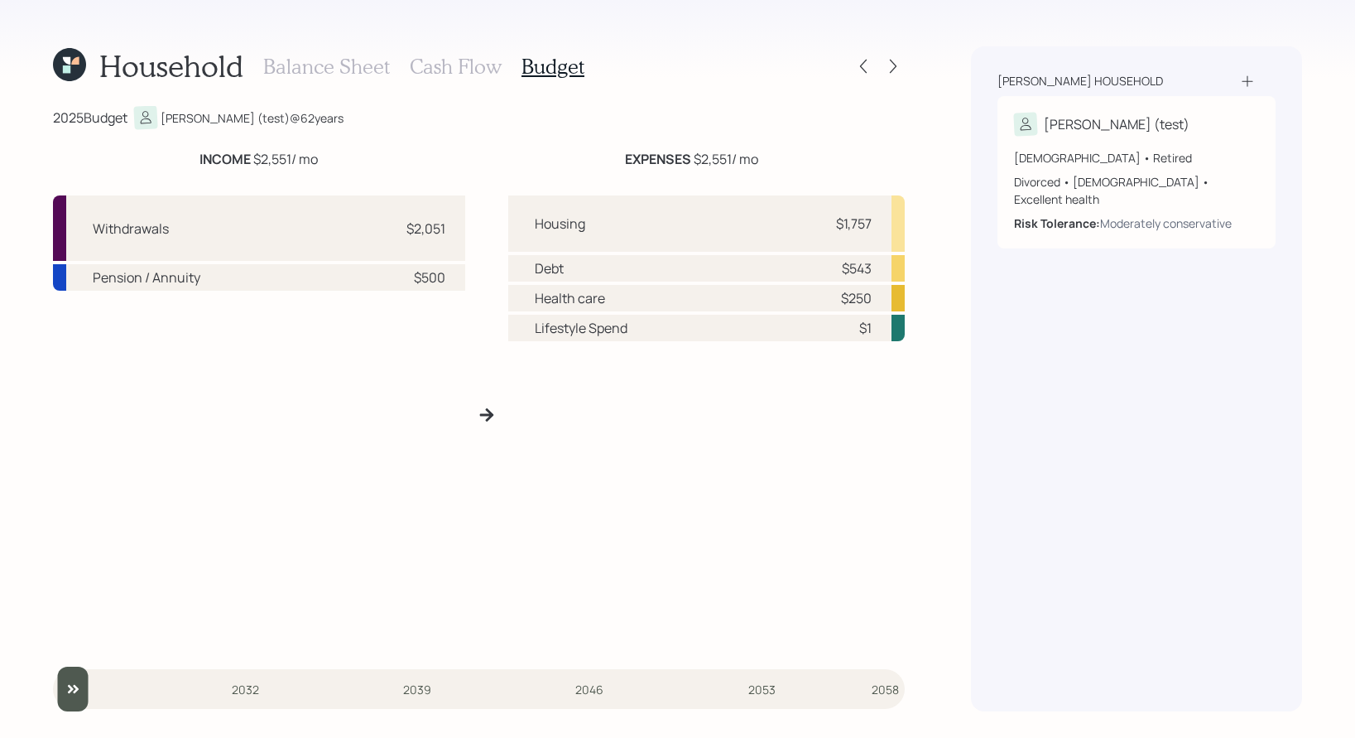
click at [432, 74] on h3 "Cash Flow" at bounding box center [456, 67] width 92 height 24
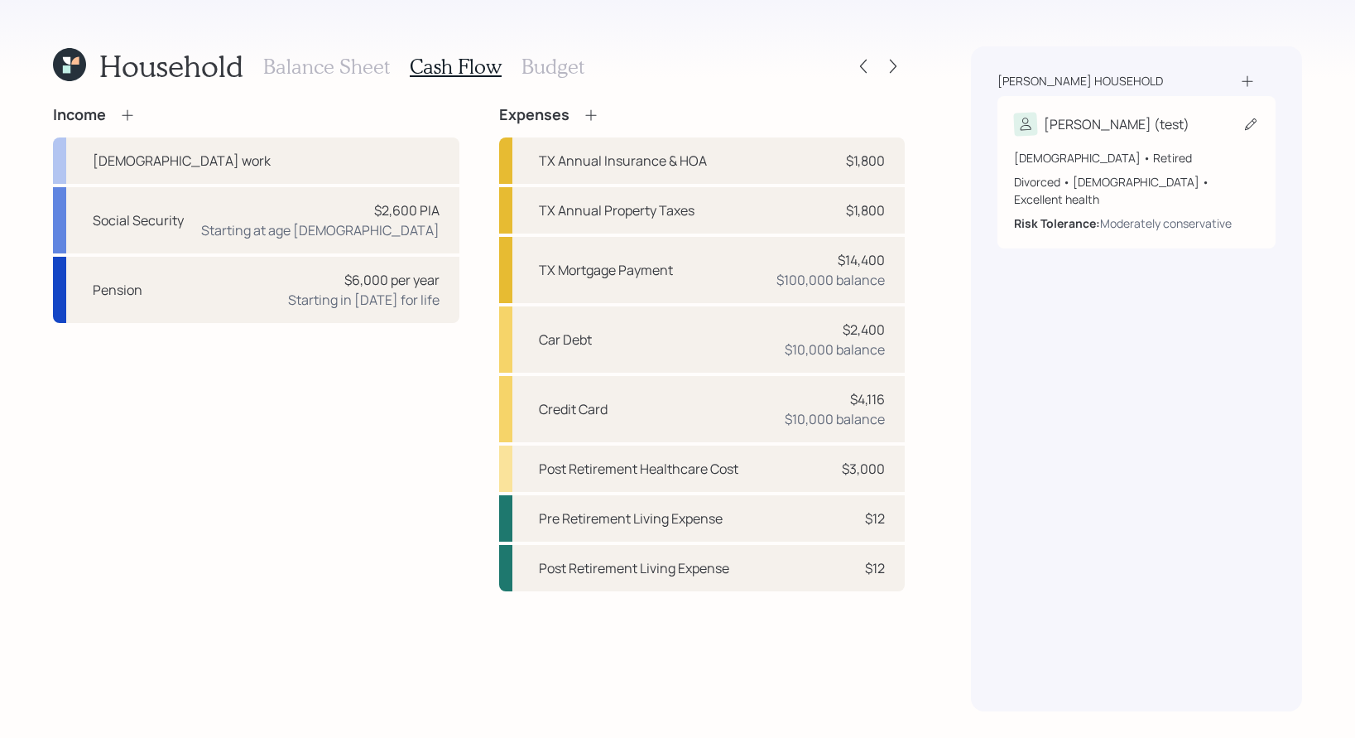
click at [1136, 133] on div "[PERSON_NAME] (test)" at bounding box center [1136, 124] width 245 height 23
select select "female"
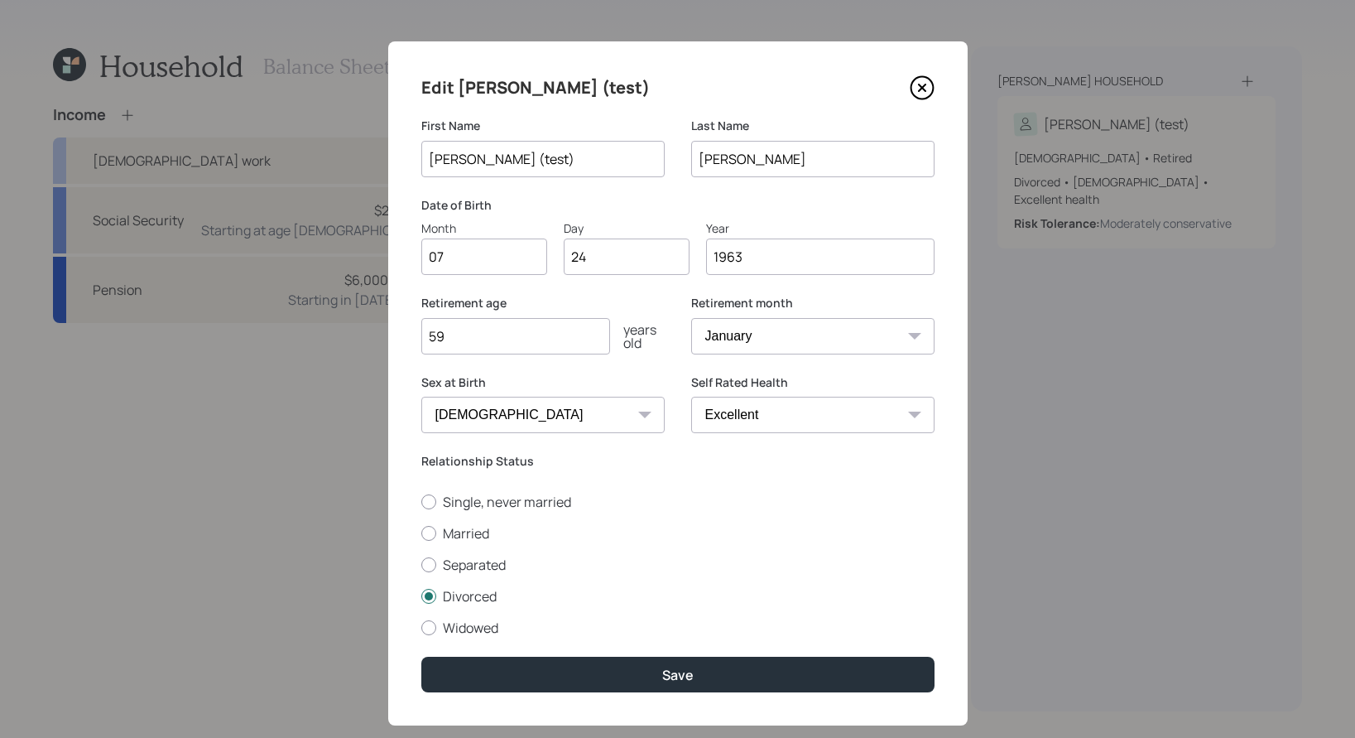
click at [924, 88] on icon at bounding box center [922, 87] width 25 height 25
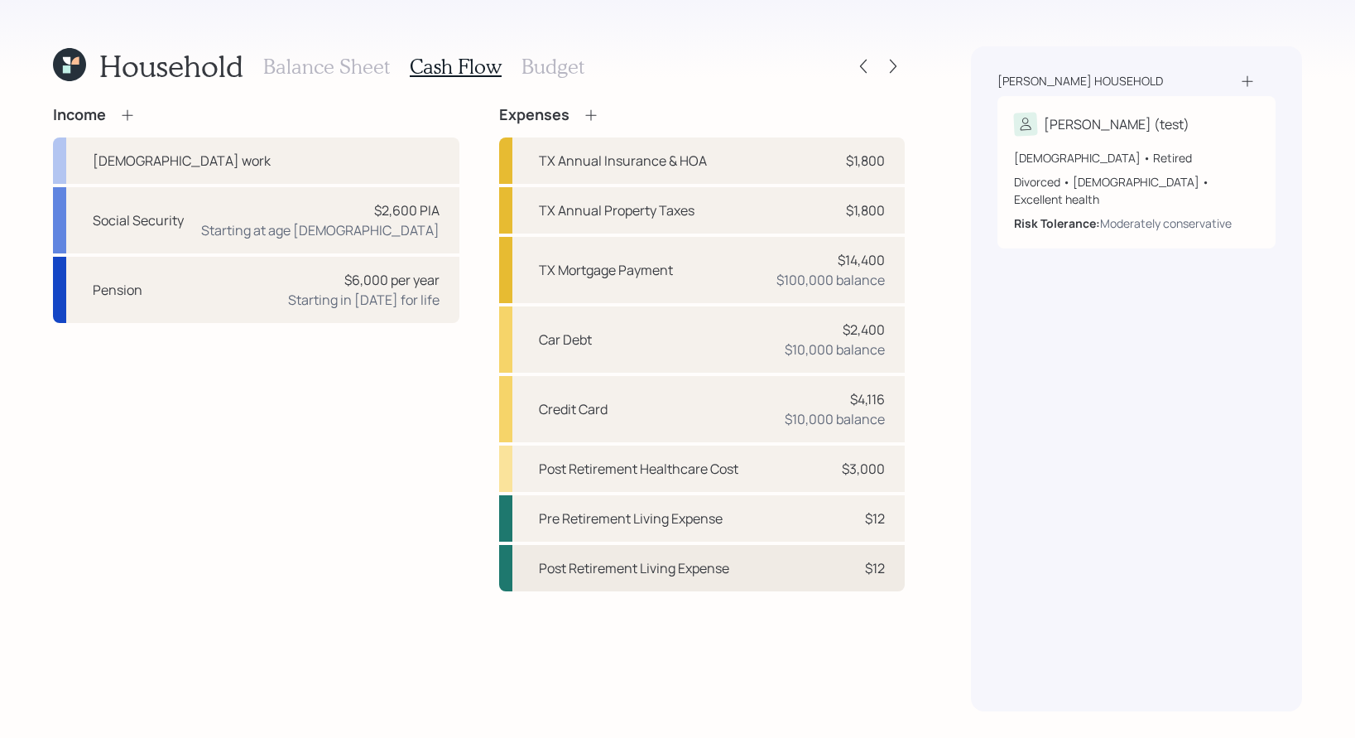
click at [849, 565] on div "$12" at bounding box center [860, 568] width 50 height 20
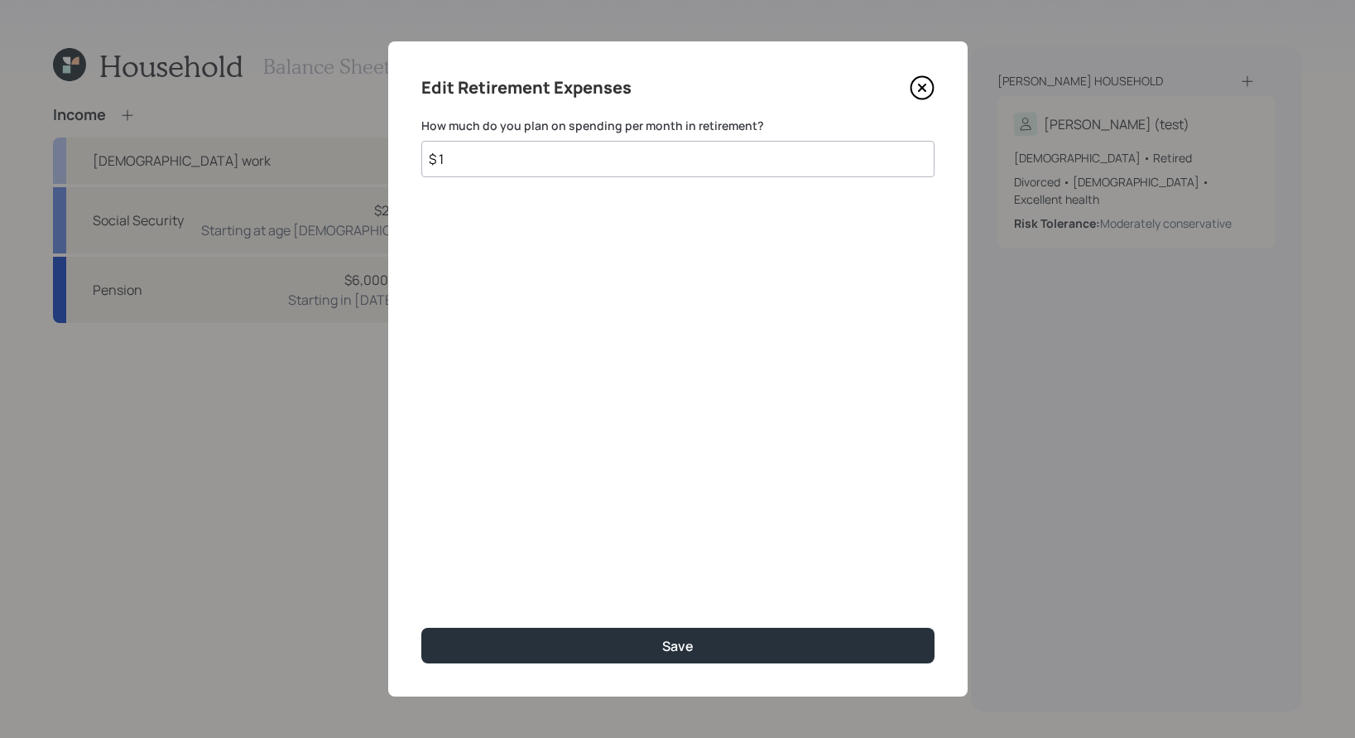
click at [729, 153] on input "$ 1" at bounding box center [677, 159] width 513 height 36
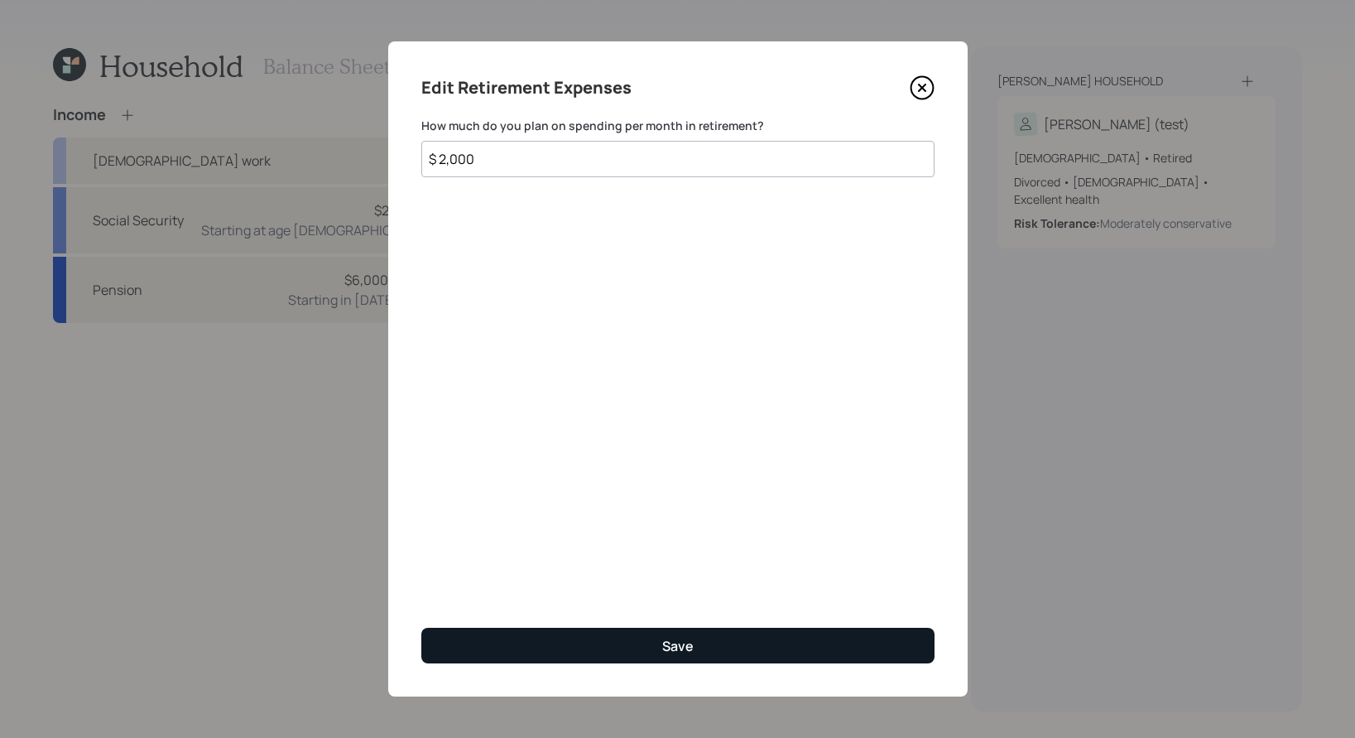
type input "$ 2,000"
click at [678, 619] on div "Save" at bounding box center [677, 646] width 31 height 18
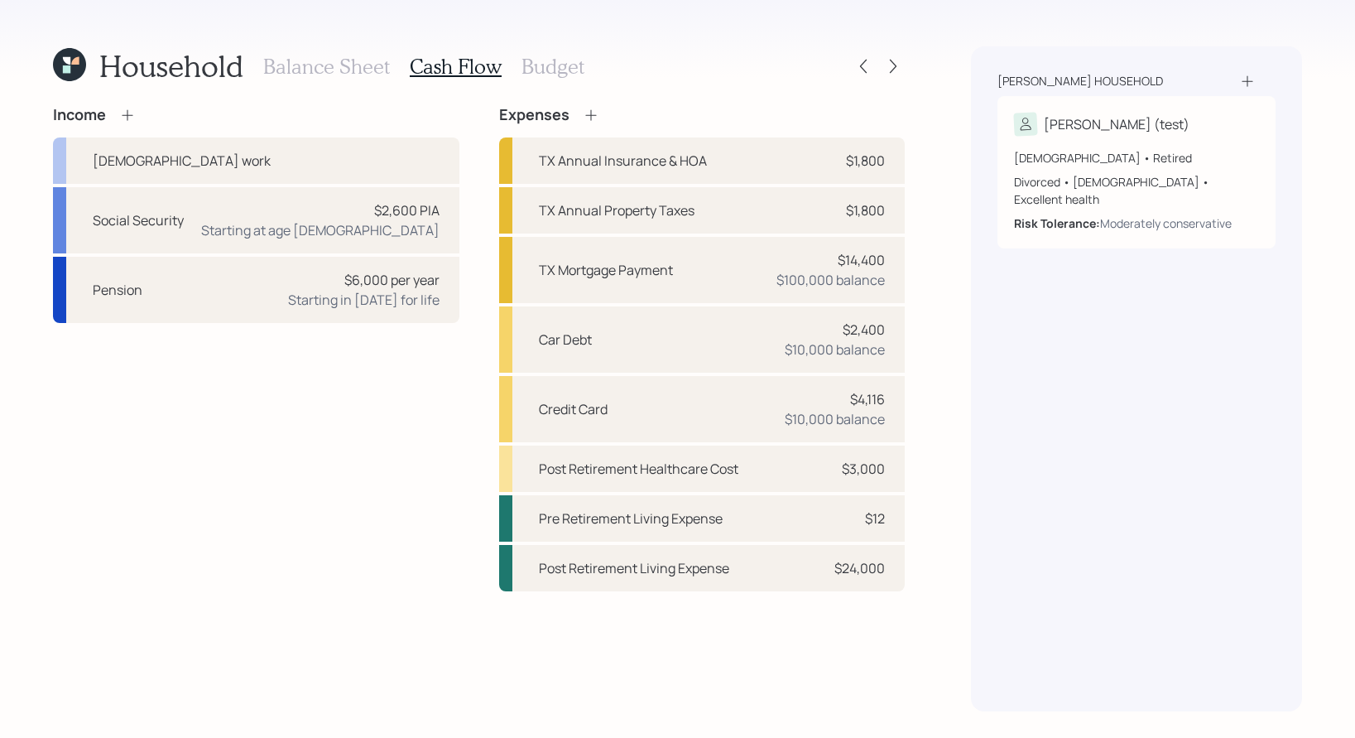
click at [561, 64] on h3 "Budget" at bounding box center [553, 67] width 63 height 24
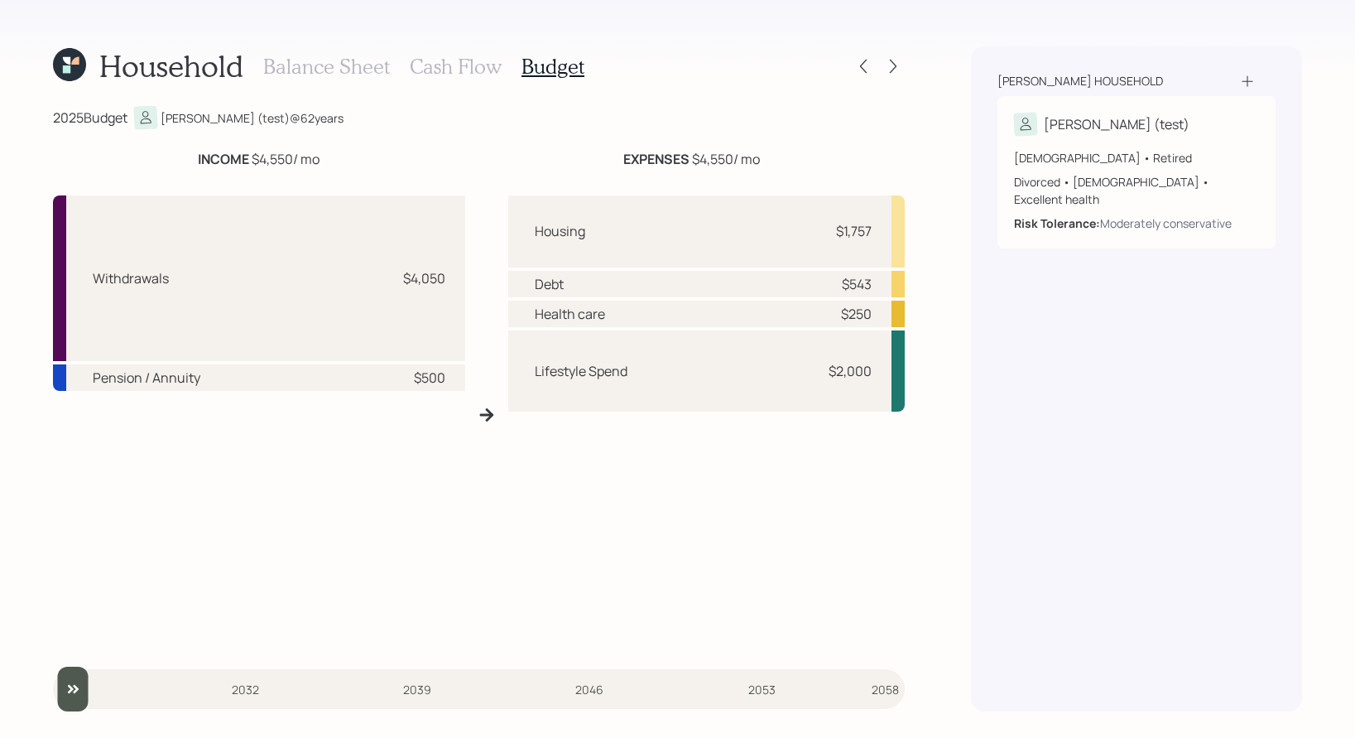
click at [467, 63] on h3 "Cash Flow" at bounding box center [456, 67] width 92 height 24
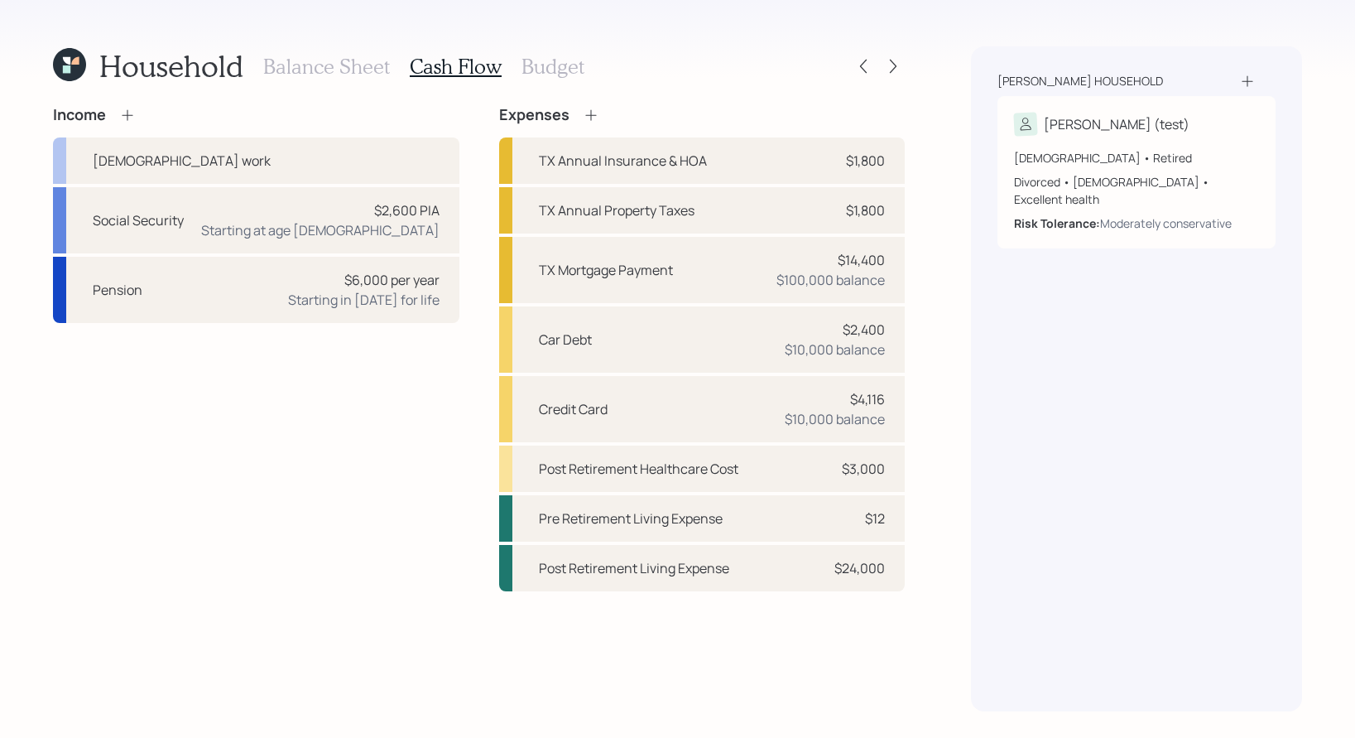
click at [540, 63] on h3 "Budget" at bounding box center [553, 67] width 63 height 24
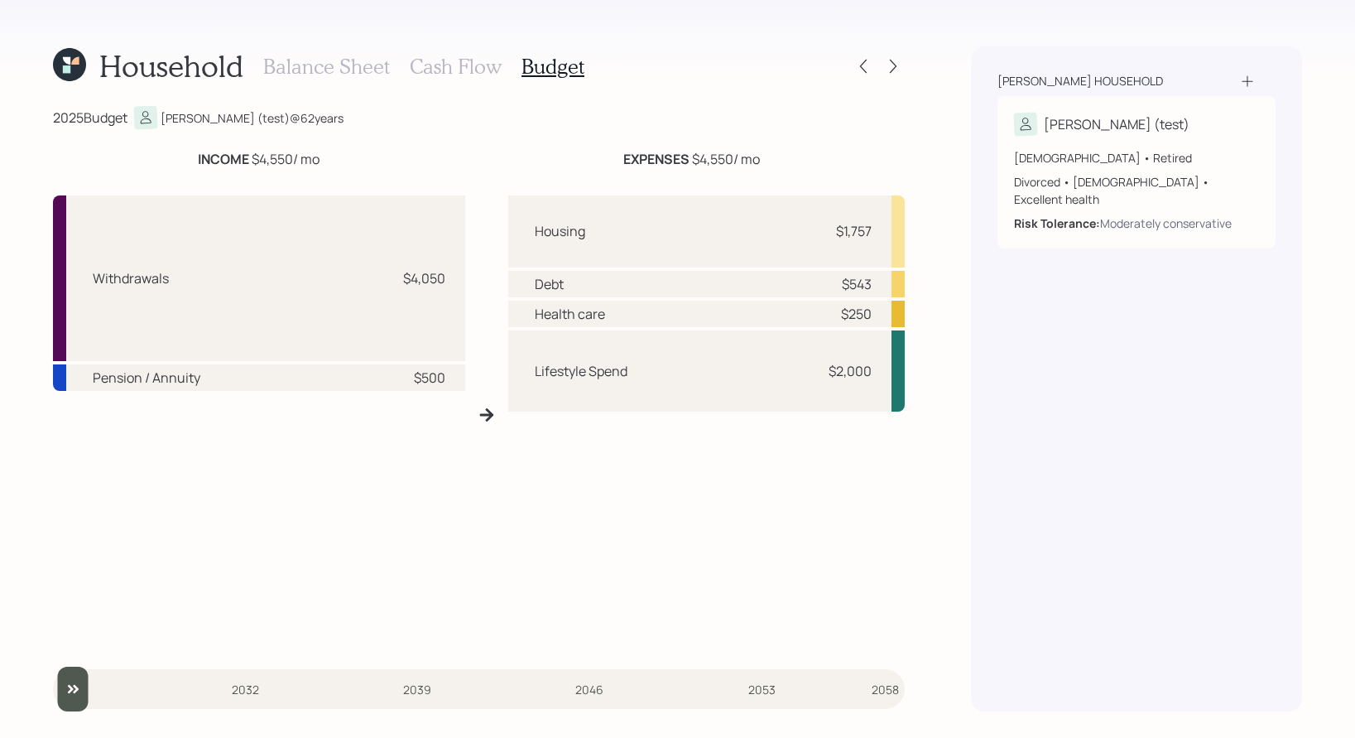
click at [457, 75] on h3 "Cash Flow" at bounding box center [456, 67] width 92 height 24
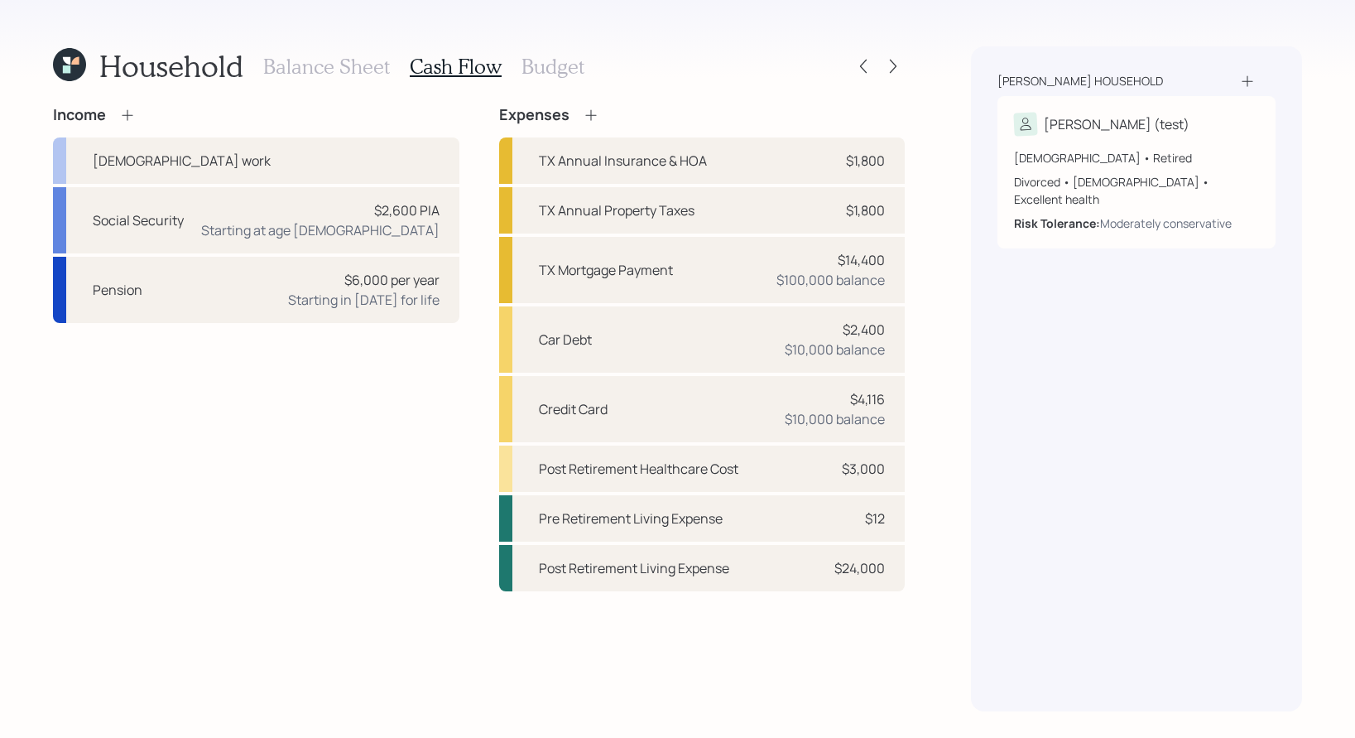
click at [571, 591] on div "Income Full-time work Social Security $2,600 PIA Starting at age 63 Pension $6,…" at bounding box center [479, 408] width 852 height 605
click at [582, 567] on div "Post Retirement Living Expense" at bounding box center [634, 568] width 190 height 20
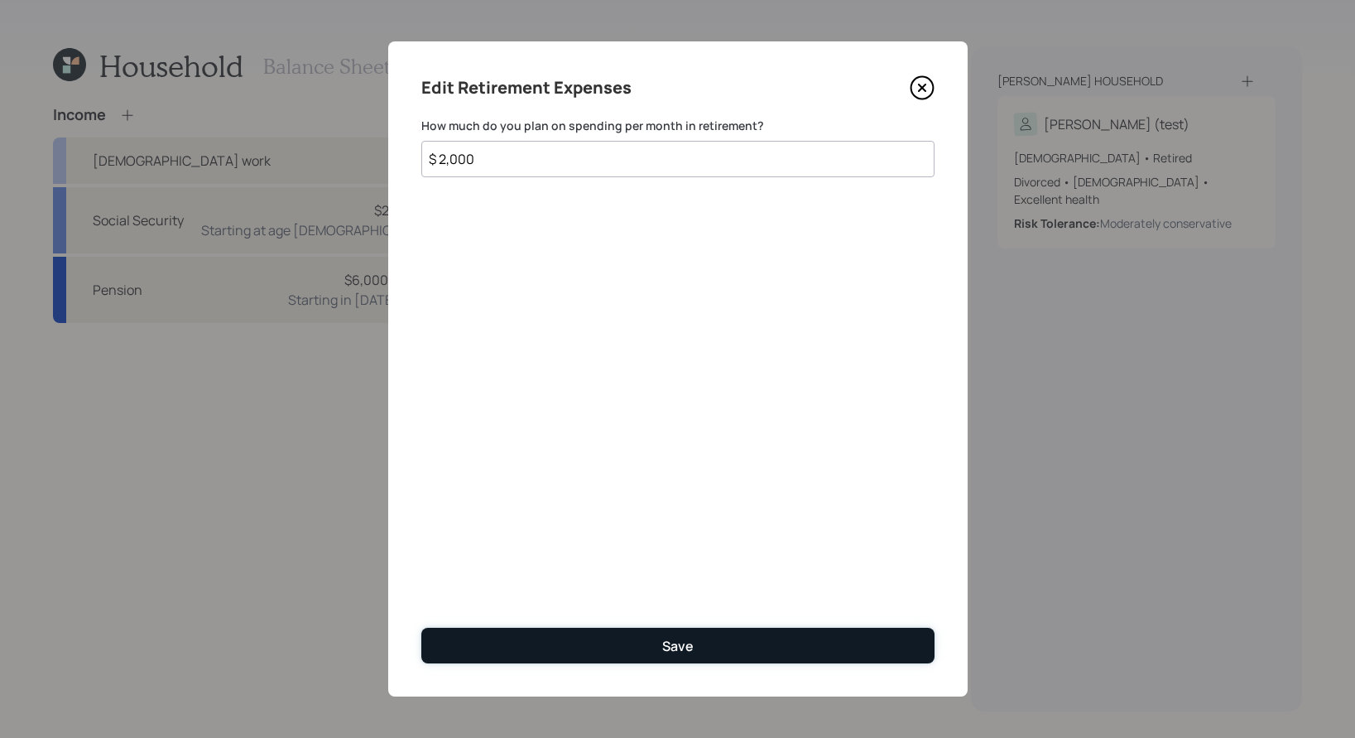
click at [604, 619] on button "Save" at bounding box center [677, 646] width 513 height 36
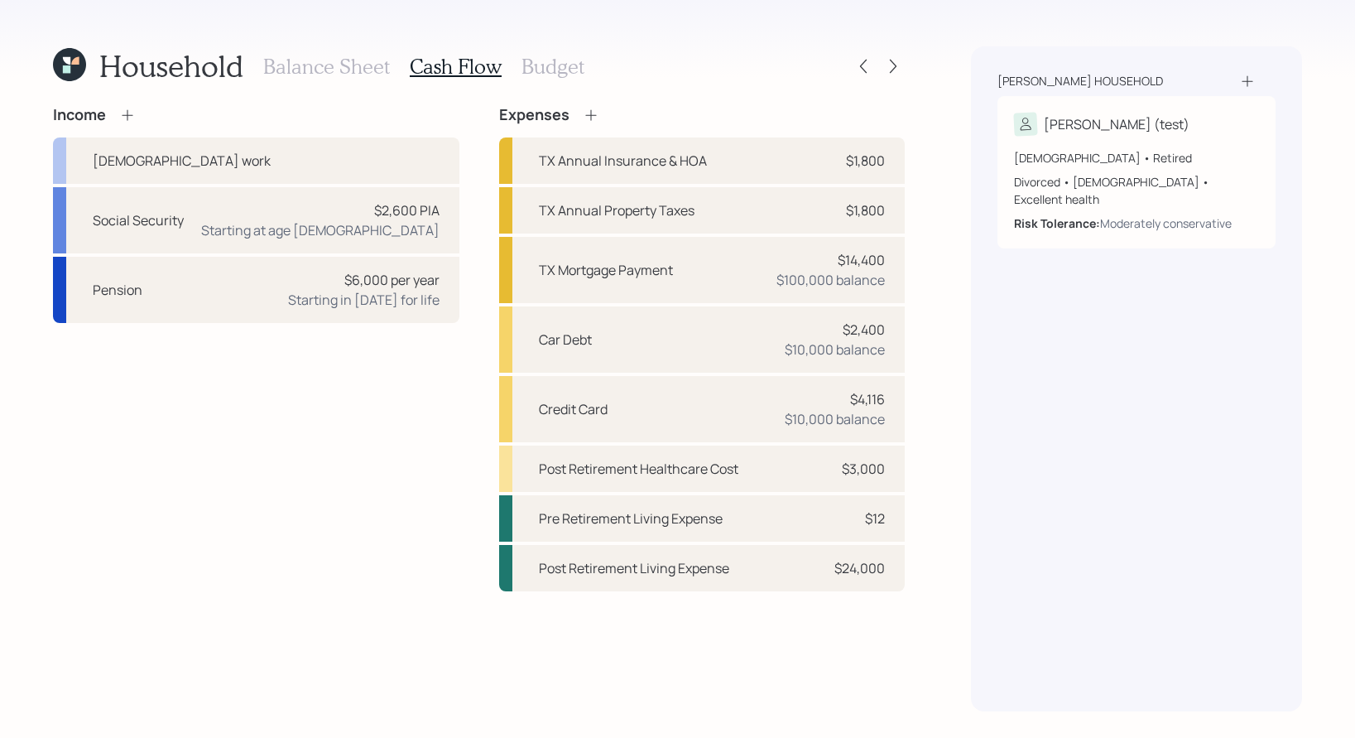
click at [566, 73] on h3 "Budget" at bounding box center [553, 67] width 63 height 24
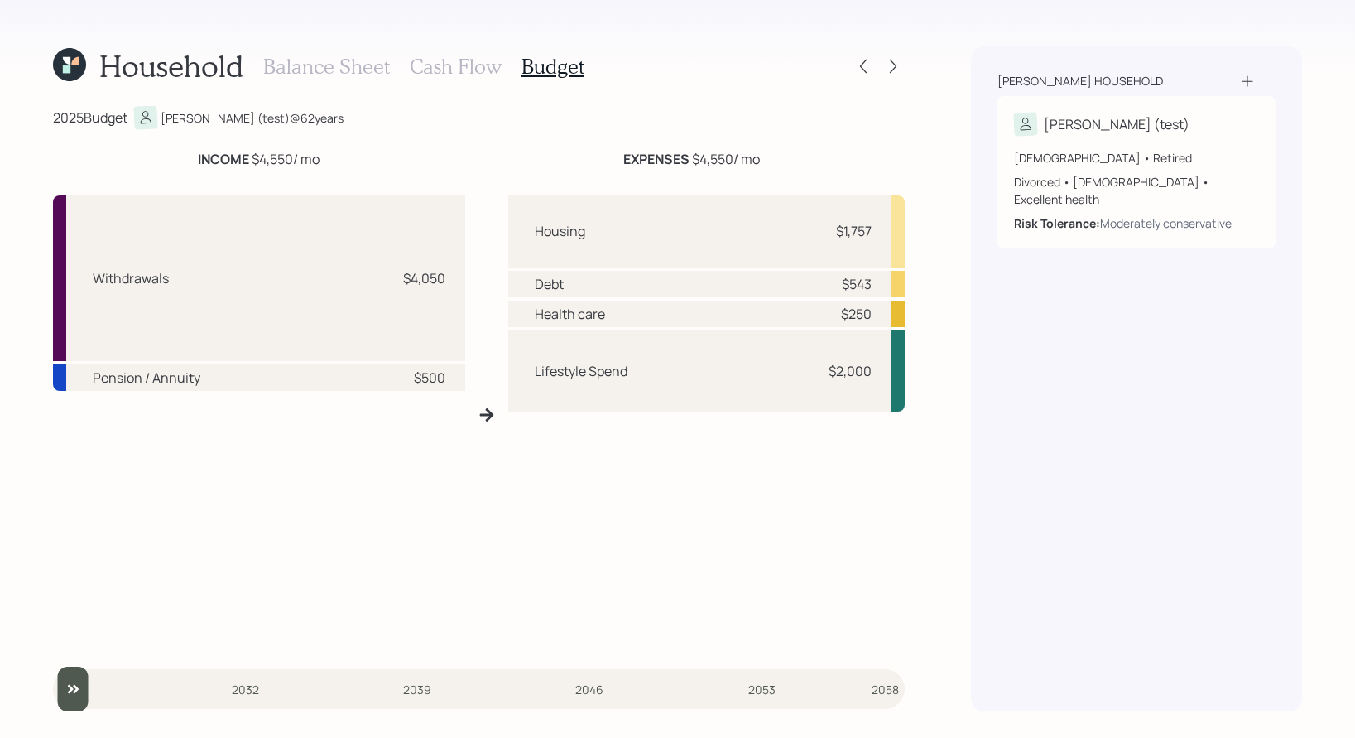
click at [461, 63] on h3 "Cash Flow" at bounding box center [456, 67] width 92 height 24
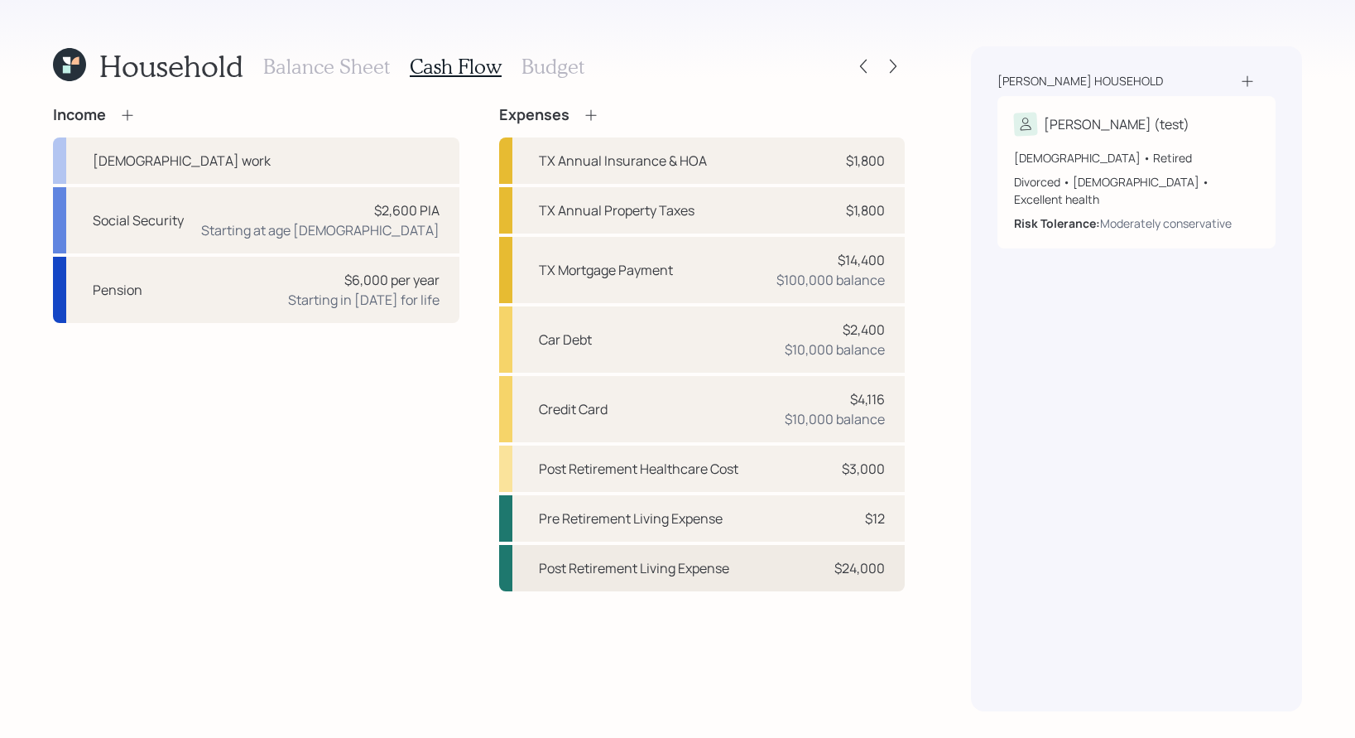
click at [779, 575] on div "Post Retirement Living Expense $24,000" at bounding box center [702, 568] width 407 height 46
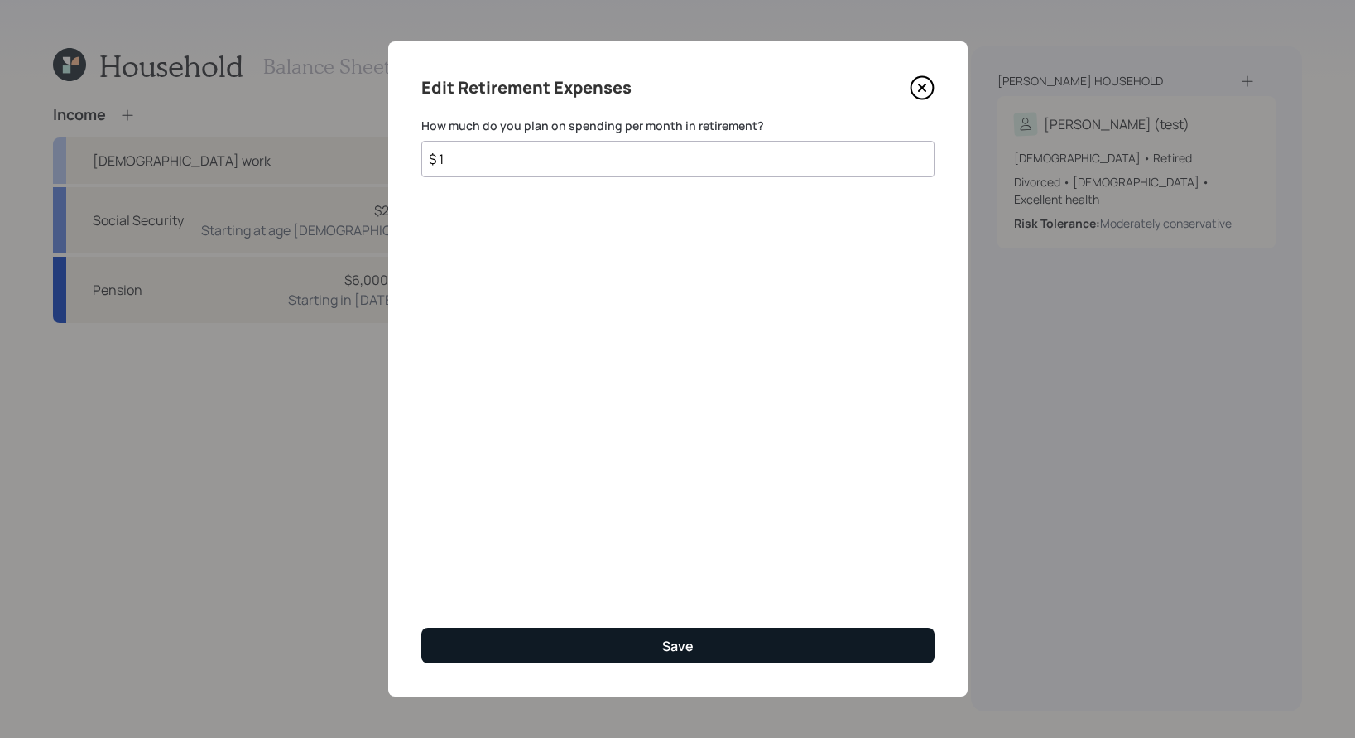
type input "$ 1"
click at [721, 619] on button "Save" at bounding box center [677, 646] width 513 height 36
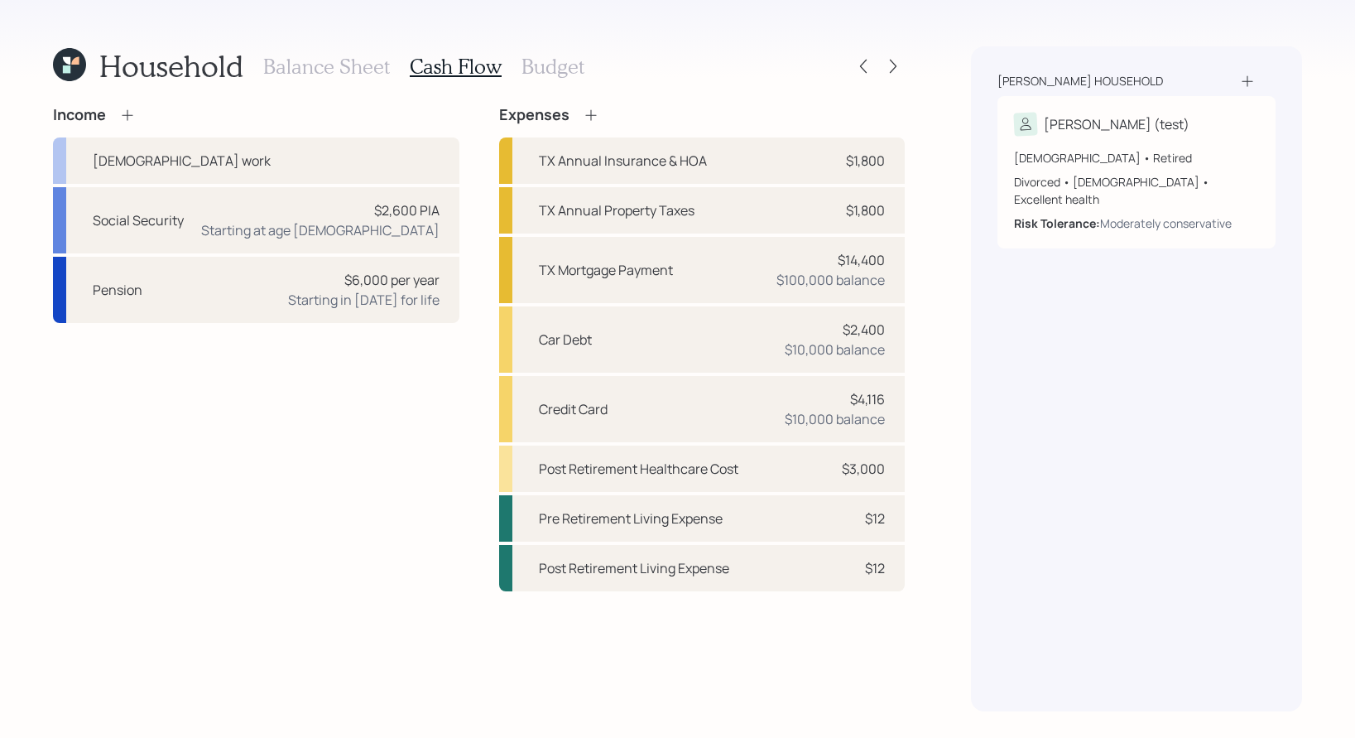
click at [545, 57] on h3 "Budget" at bounding box center [553, 67] width 63 height 24
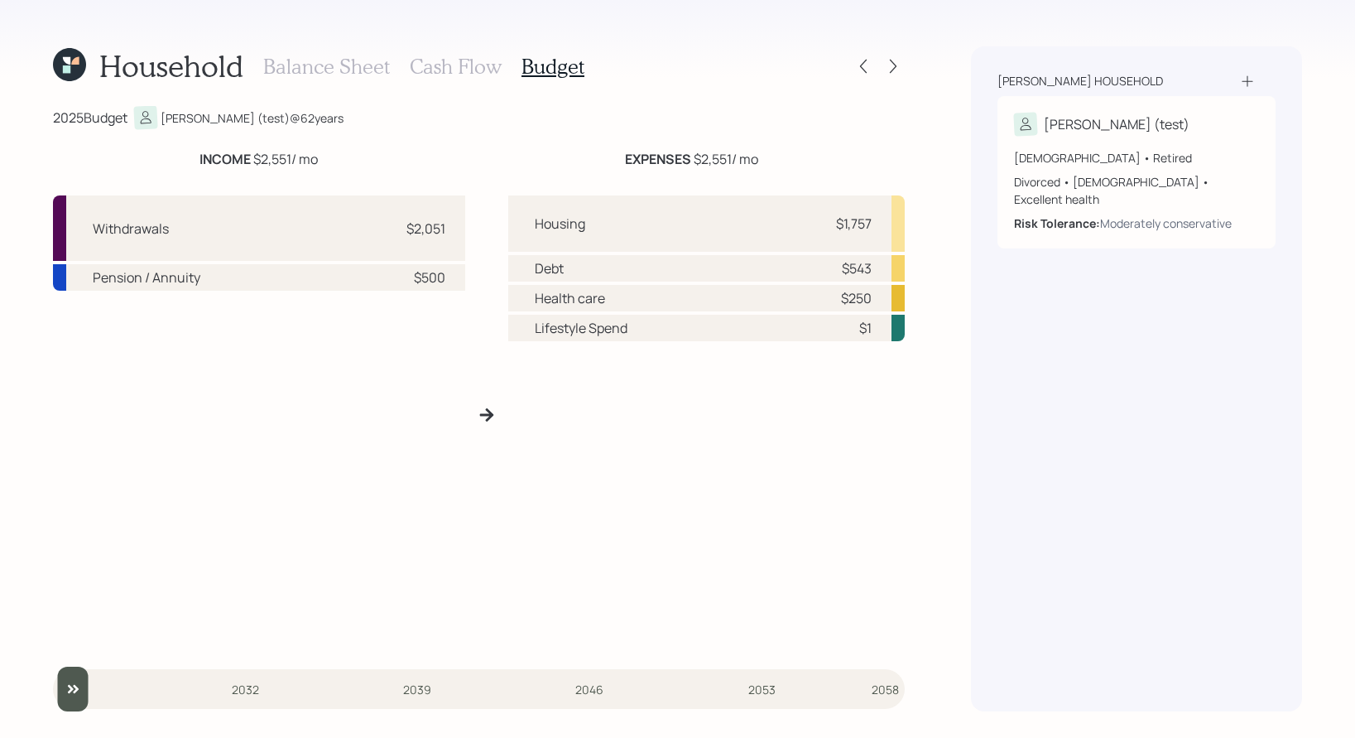
click at [421, 72] on h3 "Cash Flow" at bounding box center [456, 67] width 92 height 24
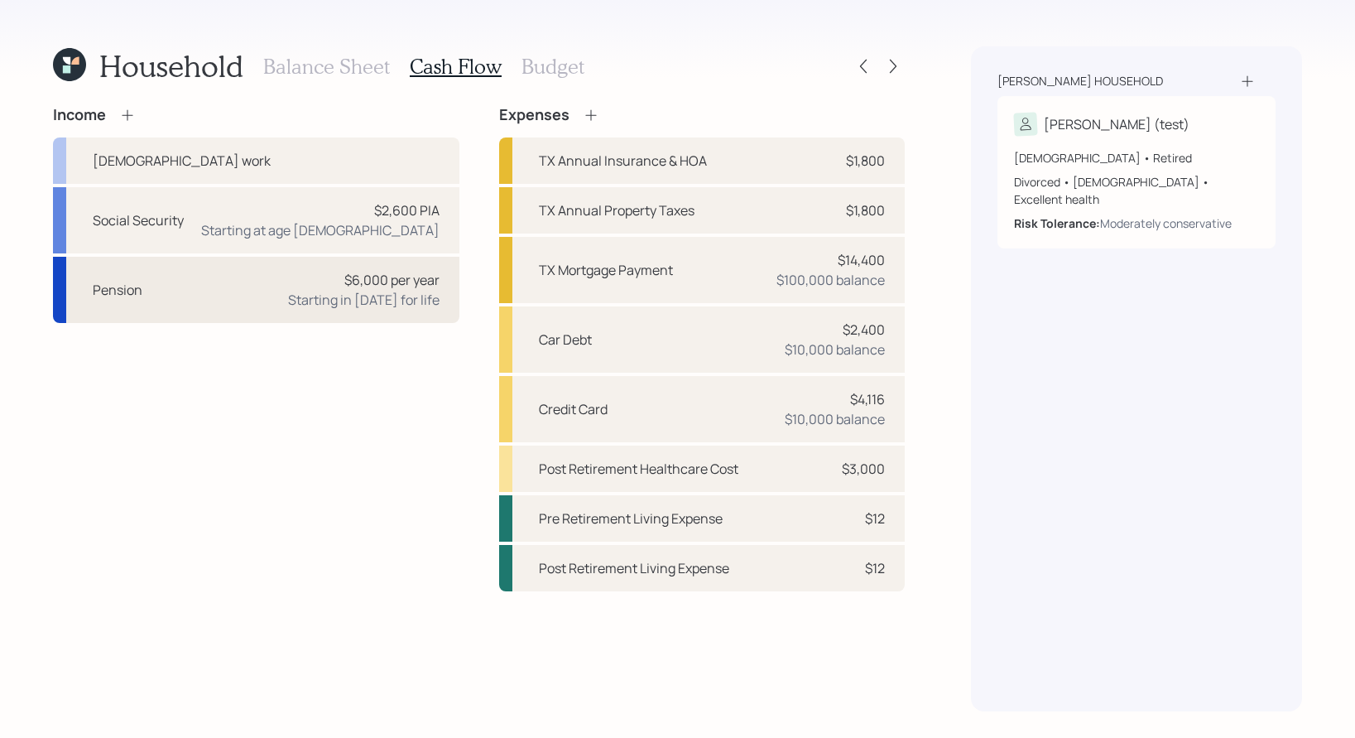
click at [267, 296] on div "Pension $6,000 per year Starting in 2022 for life" at bounding box center [256, 290] width 407 height 66
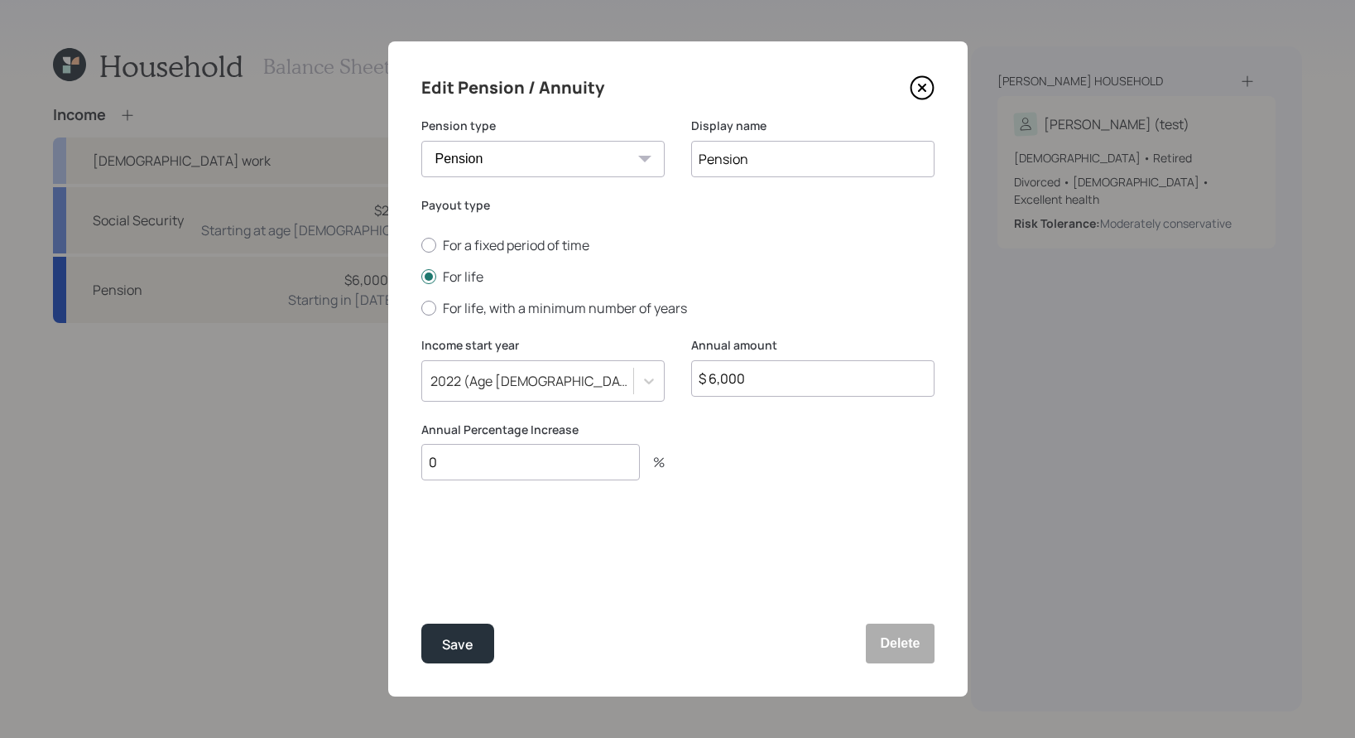
click at [785, 378] on input "$ 6,000" at bounding box center [812, 378] width 243 height 36
type input "$ 18,000"
click at [437, 619] on button "Save" at bounding box center [457, 643] width 73 height 40
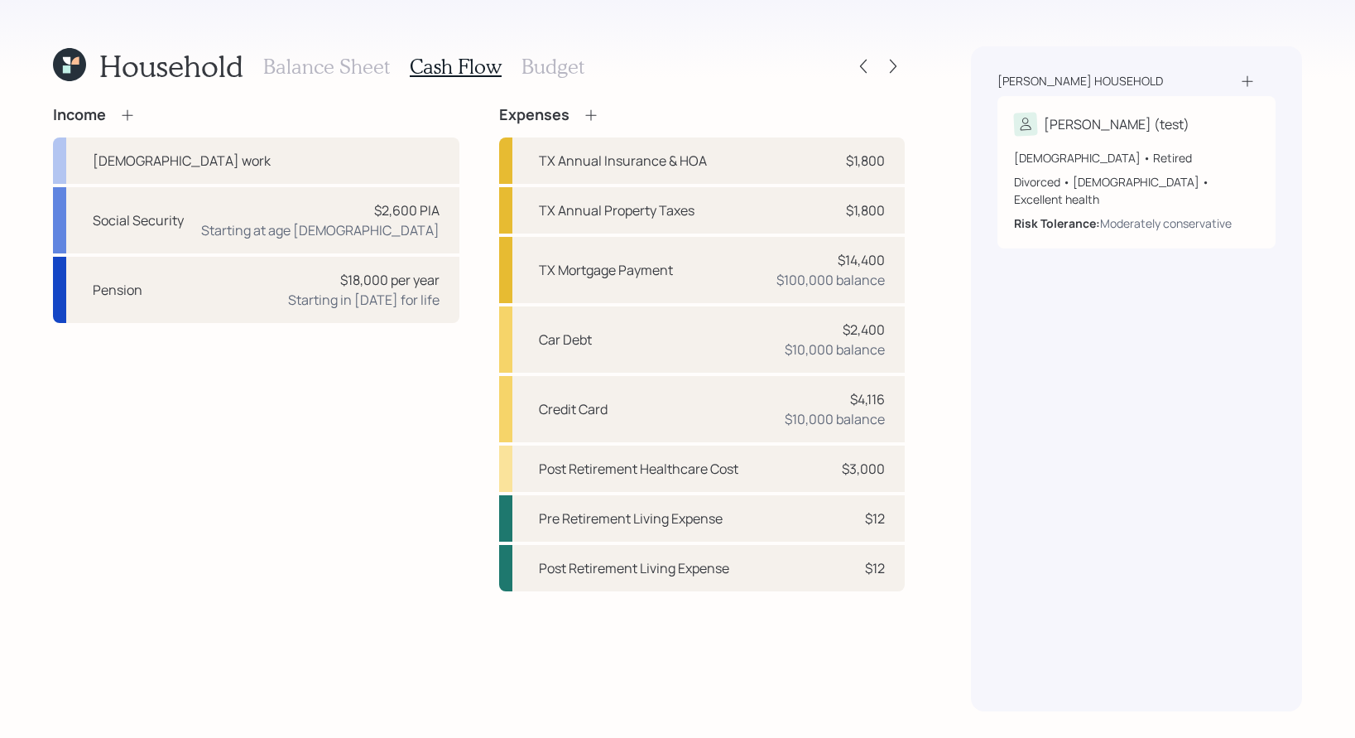
click at [546, 67] on h3 "Budget" at bounding box center [553, 67] width 63 height 24
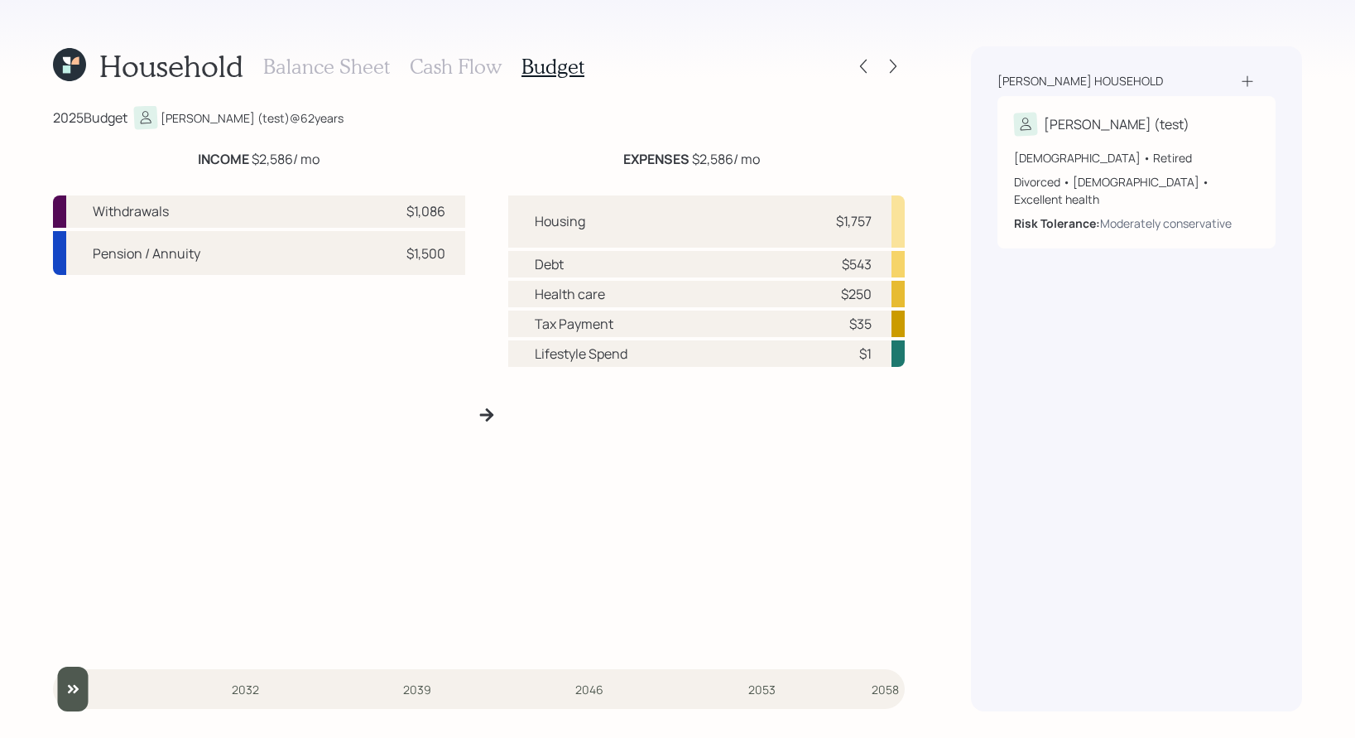
click at [464, 49] on div "Balance Sheet Cash Flow Budget" at bounding box center [423, 66] width 321 height 40
click at [468, 64] on h3 "Cash Flow" at bounding box center [456, 67] width 92 height 24
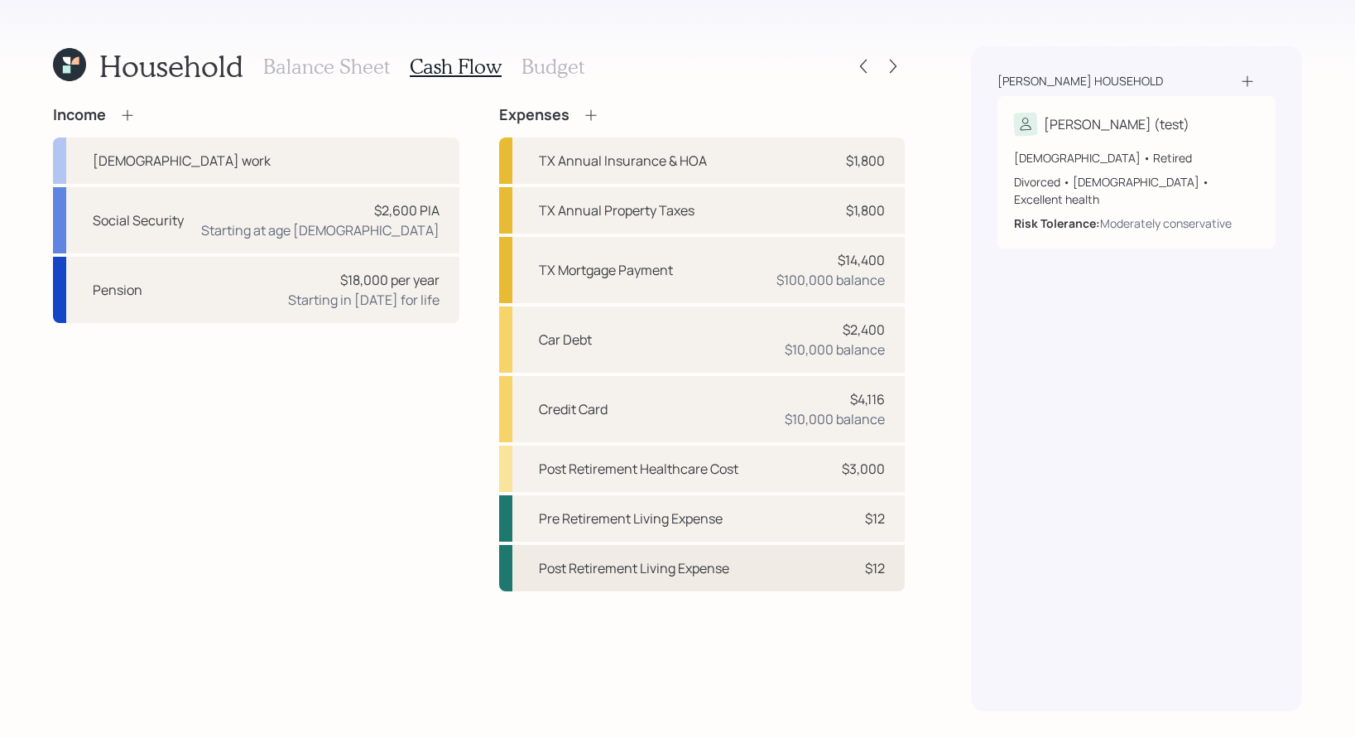
click at [707, 572] on div "Post Retirement Living Expense" at bounding box center [634, 568] width 190 height 20
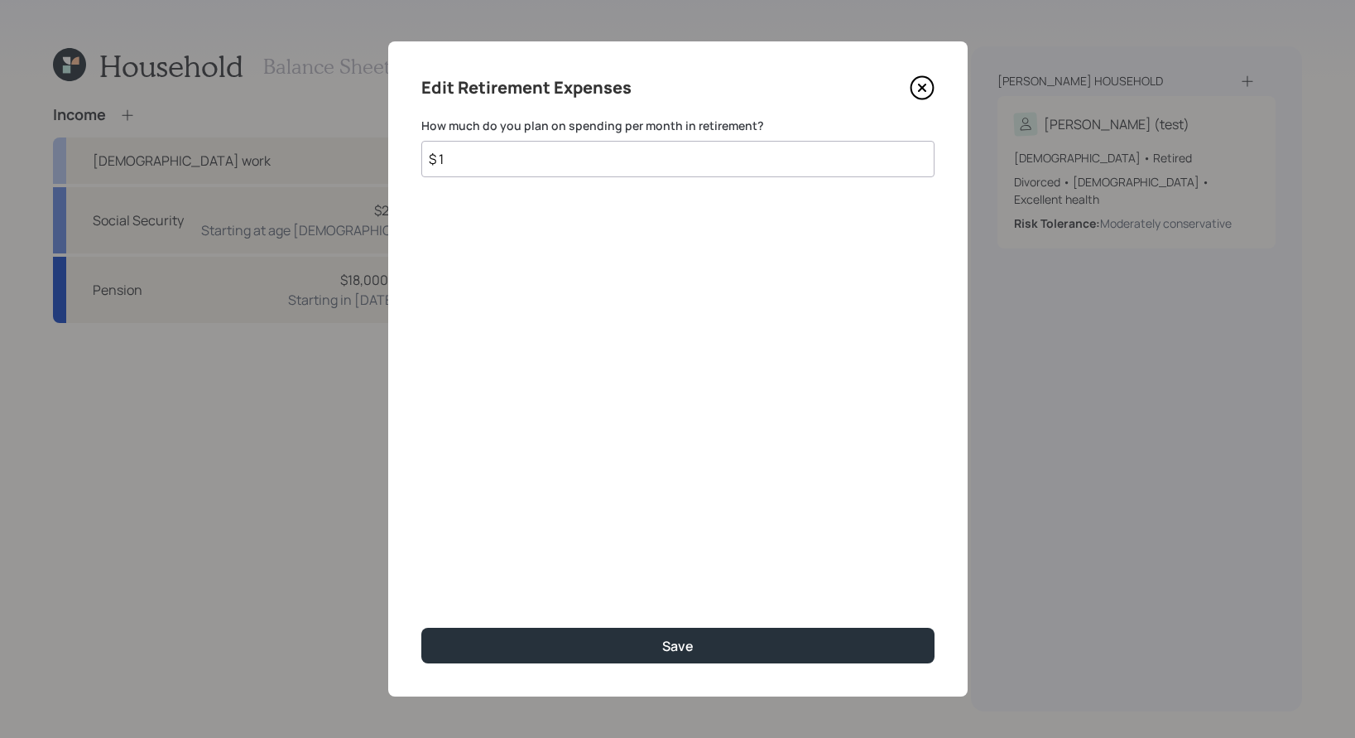
click at [546, 171] on input "$ 1" at bounding box center [677, 159] width 513 height 36
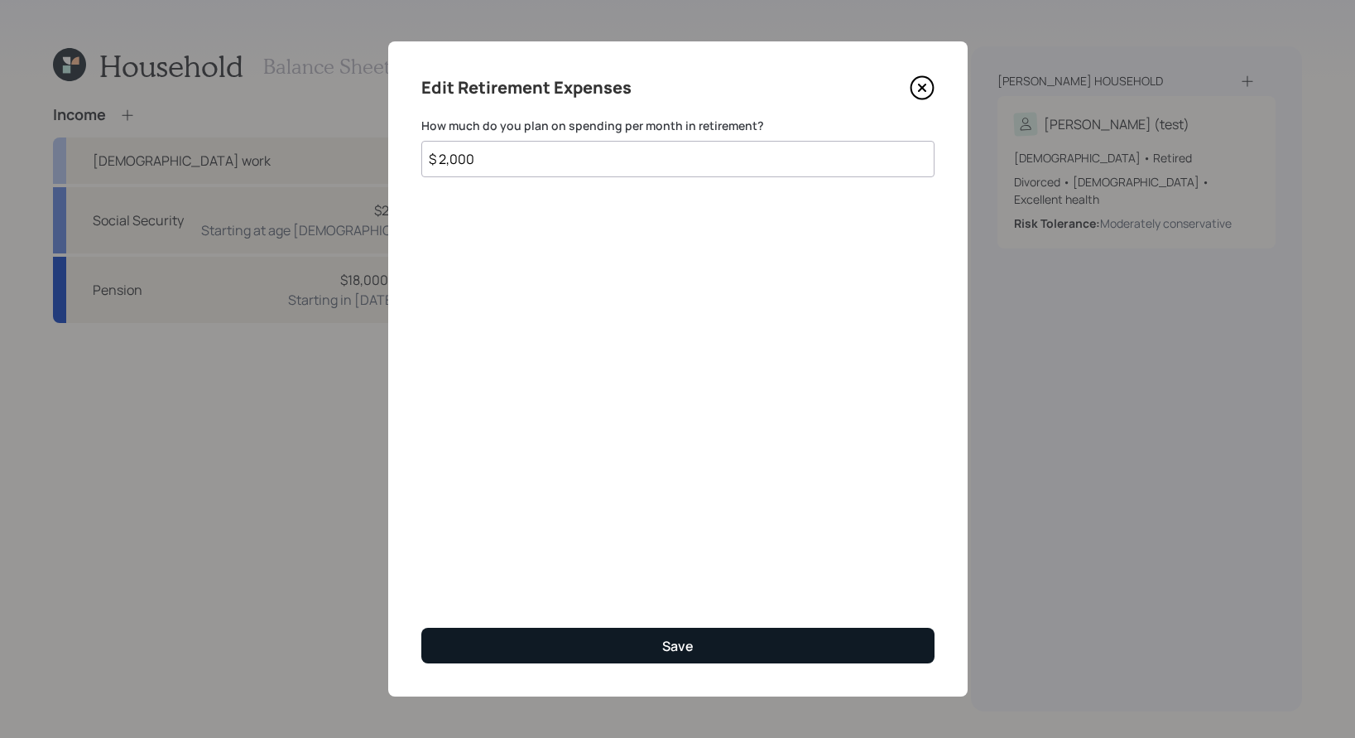
type input "$ 2,000"
click at [645, 619] on button "Save" at bounding box center [677, 646] width 513 height 36
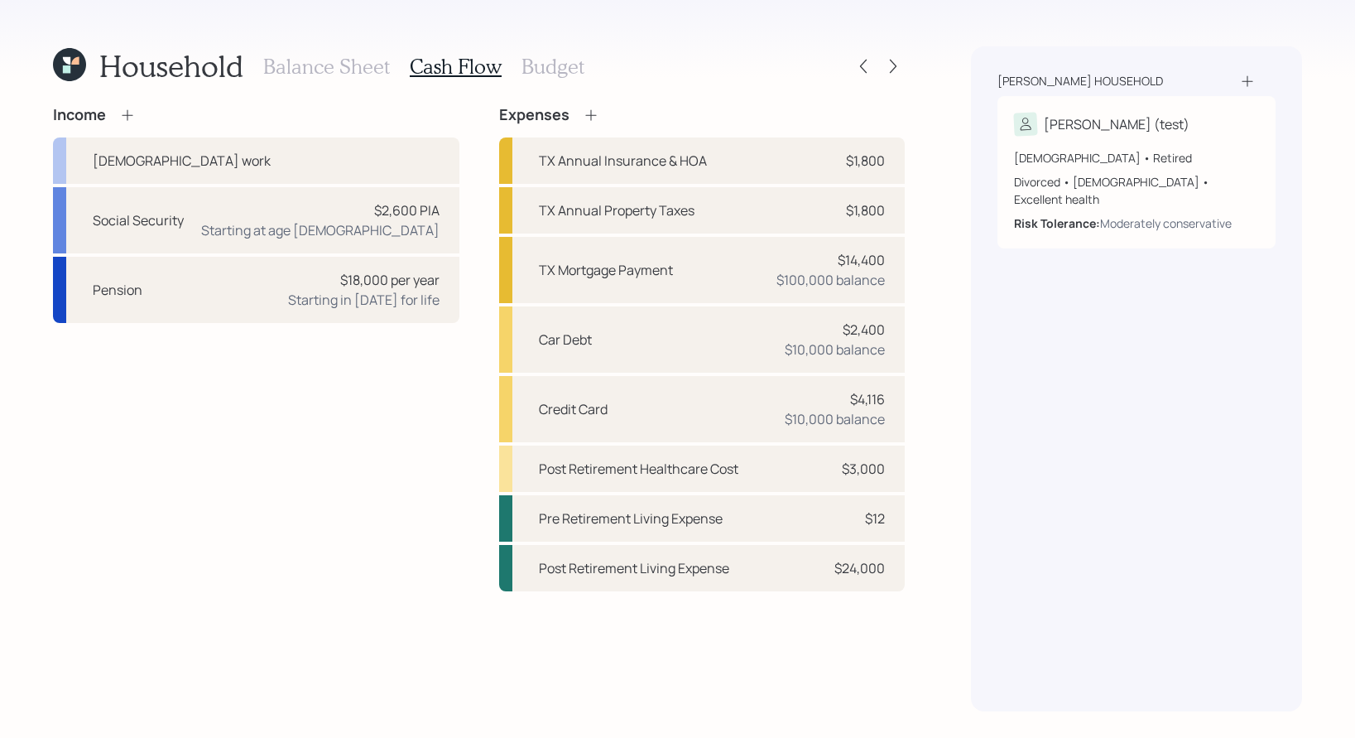
click at [525, 68] on h3 "Budget" at bounding box center [553, 67] width 63 height 24
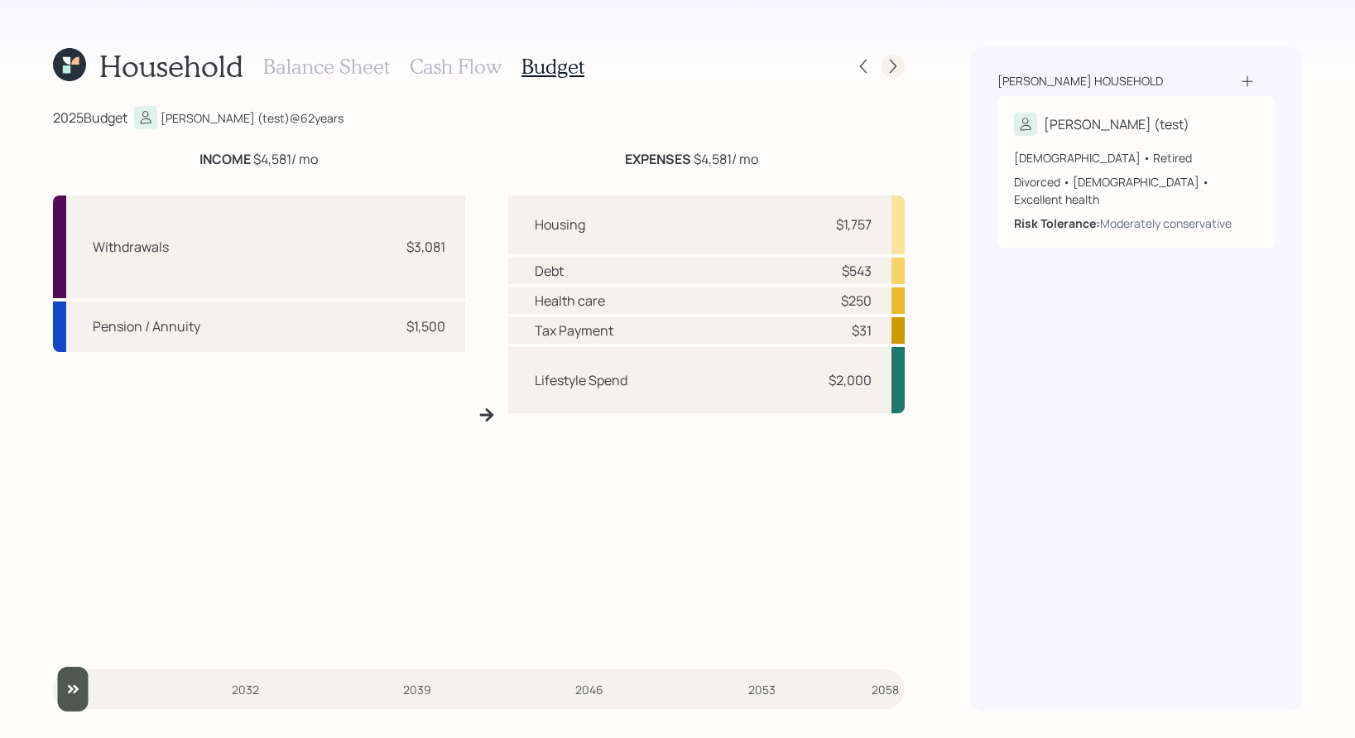
click at [897, 64] on icon at bounding box center [893, 66] width 17 height 17
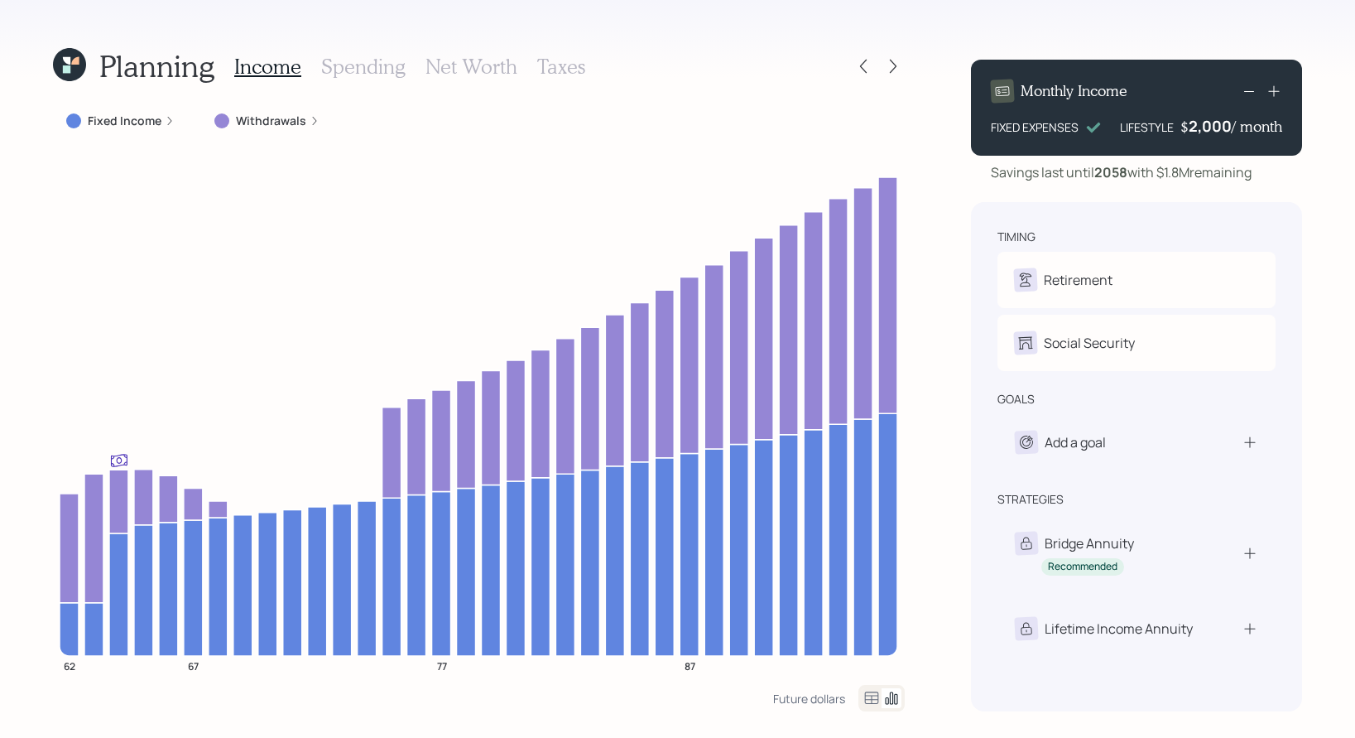
click at [171, 118] on icon at bounding box center [170, 121] width 10 height 10
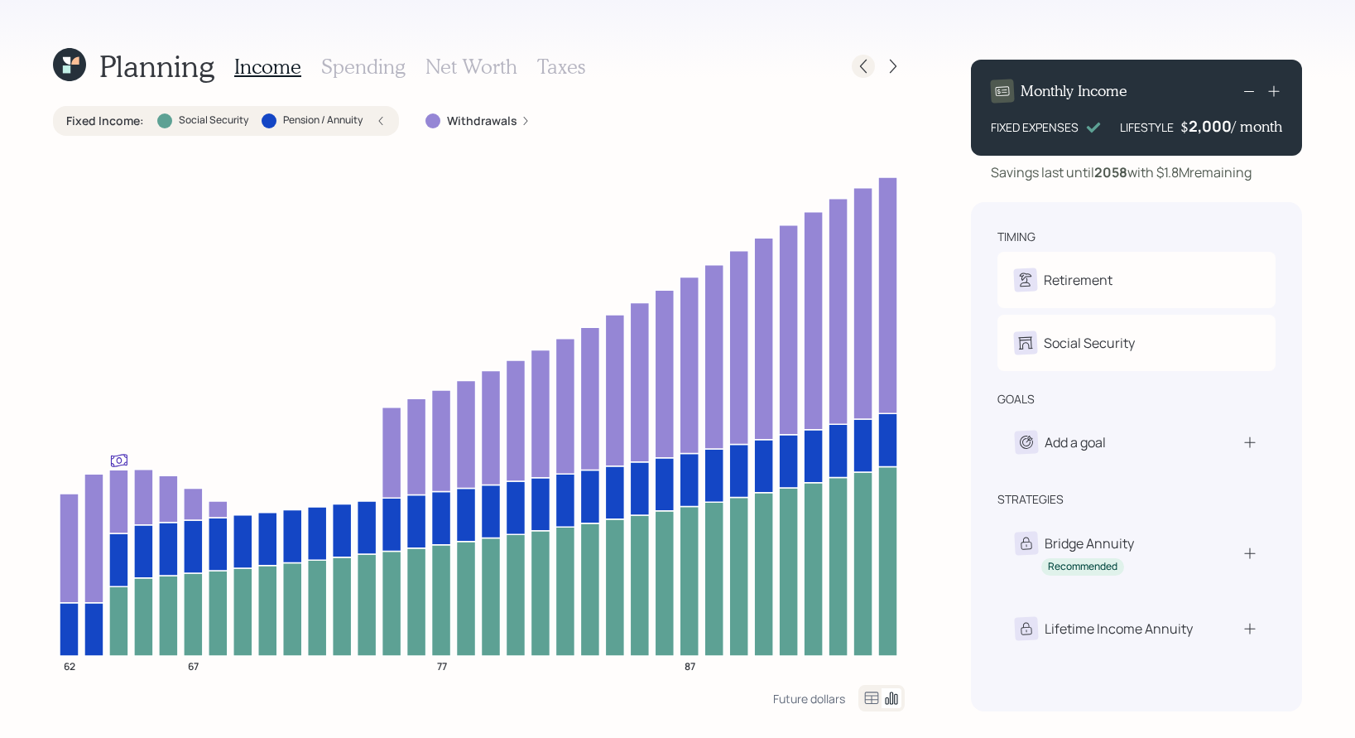
click at [871, 65] on icon at bounding box center [863, 66] width 17 height 17
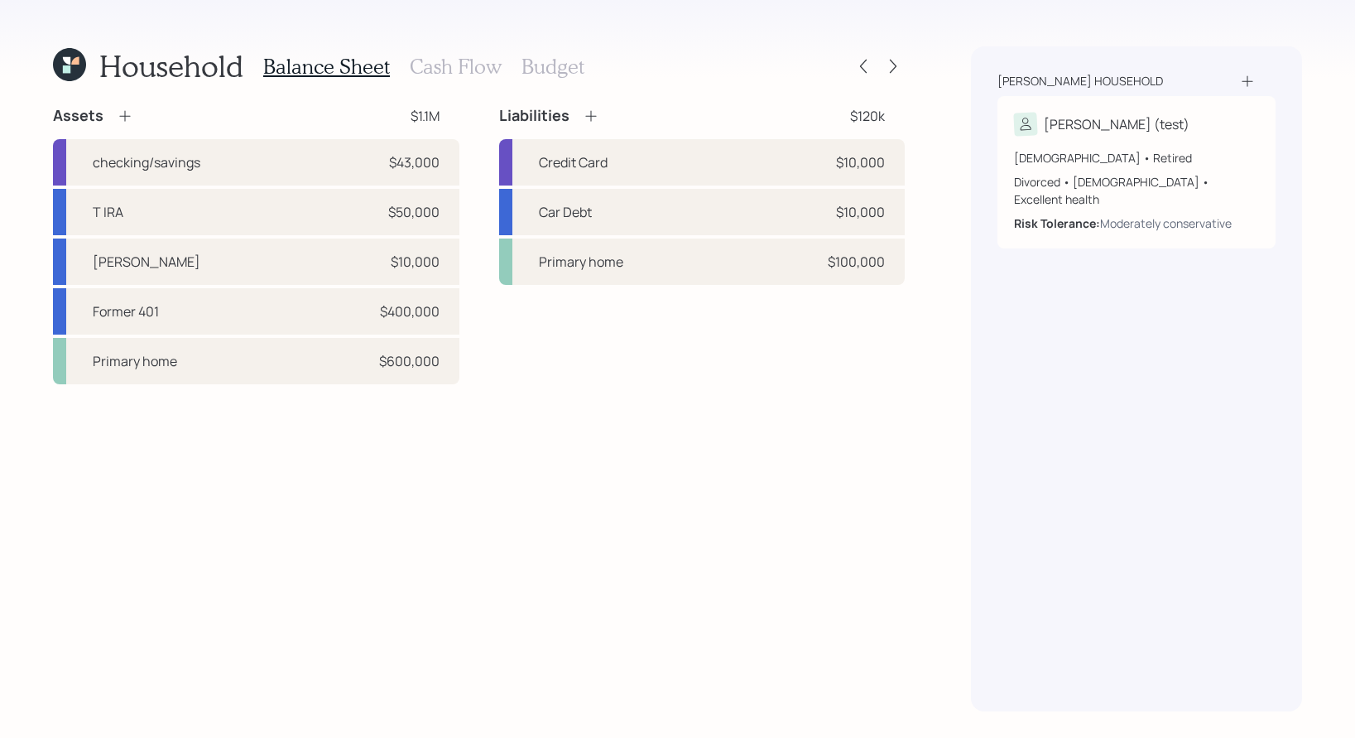
click at [460, 70] on h3 "Cash Flow" at bounding box center [456, 67] width 92 height 24
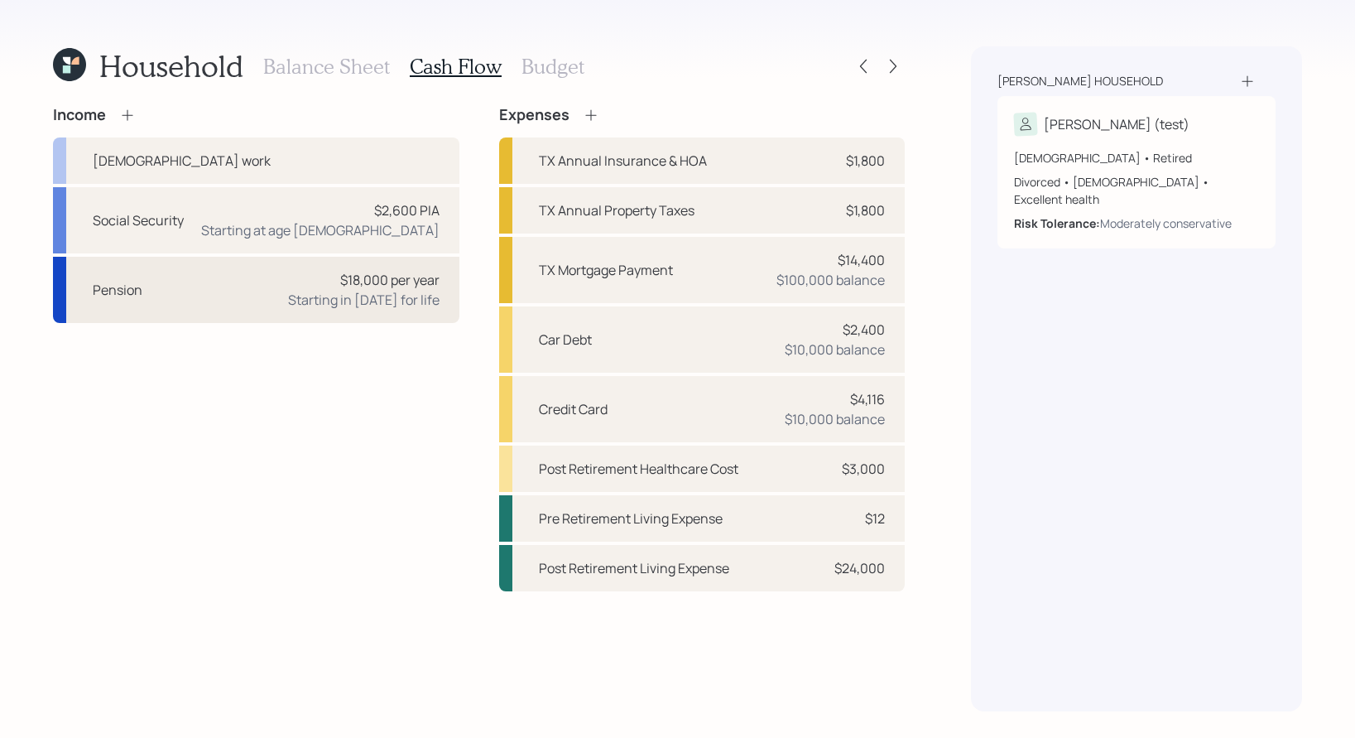
click at [272, 275] on div "Pension $18,000 per year Starting in 2022 for life" at bounding box center [256, 290] width 407 height 66
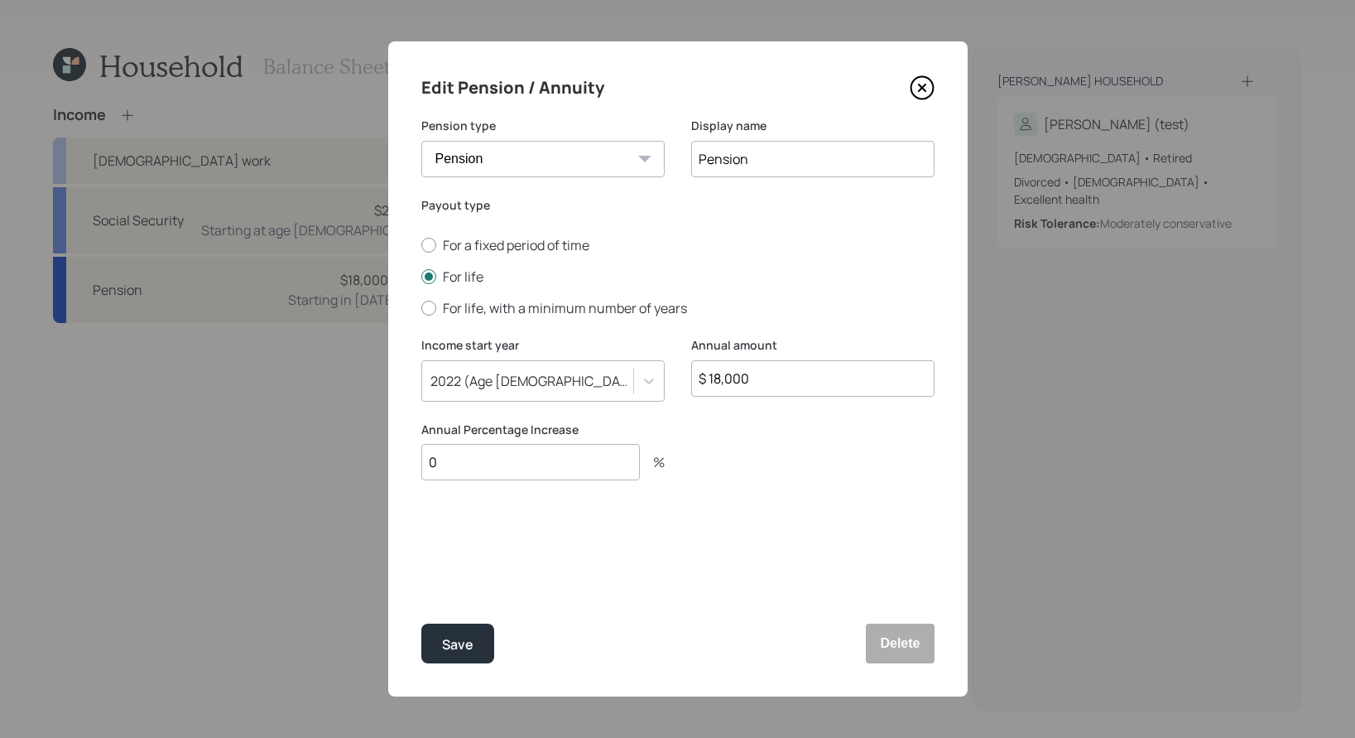
click at [922, 100] on div "Edit Pension / Annuity" at bounding box center [677, 88] width 513 height 26
click at [922, 84] on icon at bounding box center [922, 87] width 25 height 25
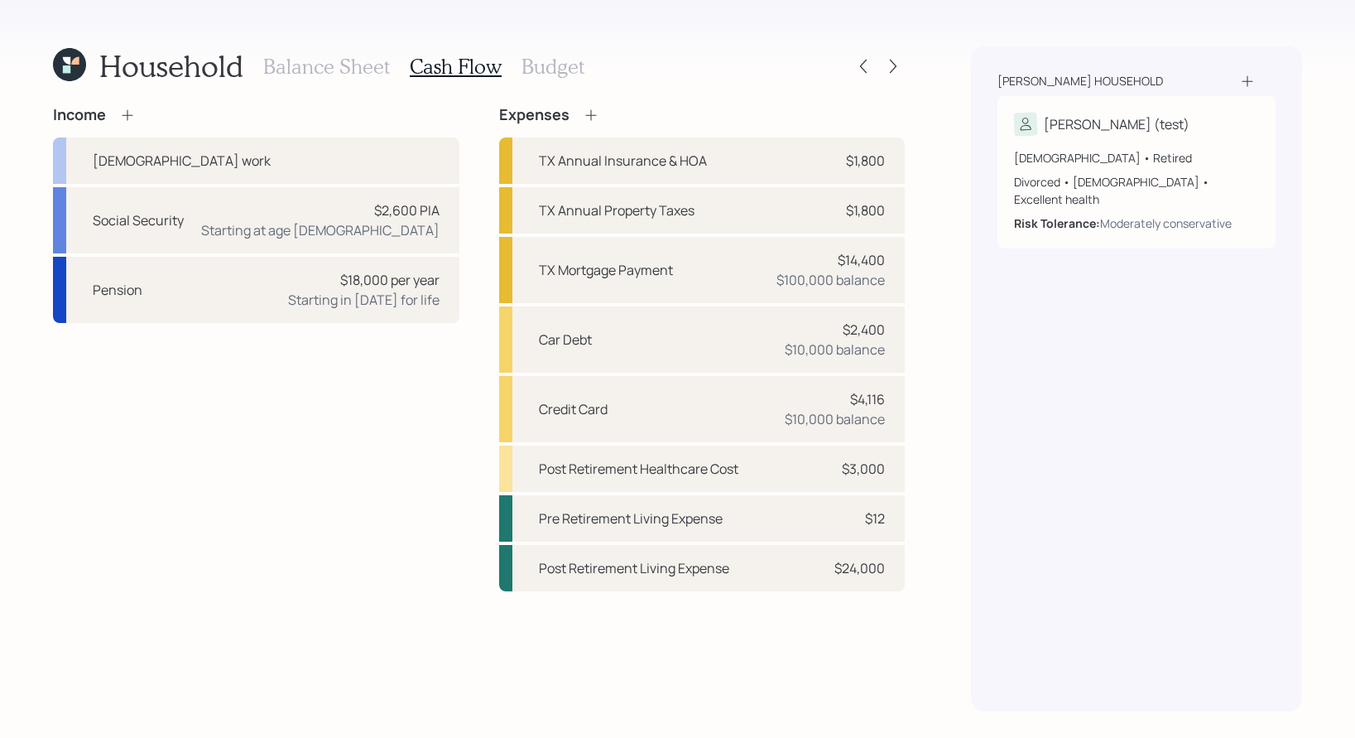
click at [535, 73] on h3 "Budget" at bounding box center [553, 67] width 63 height 24
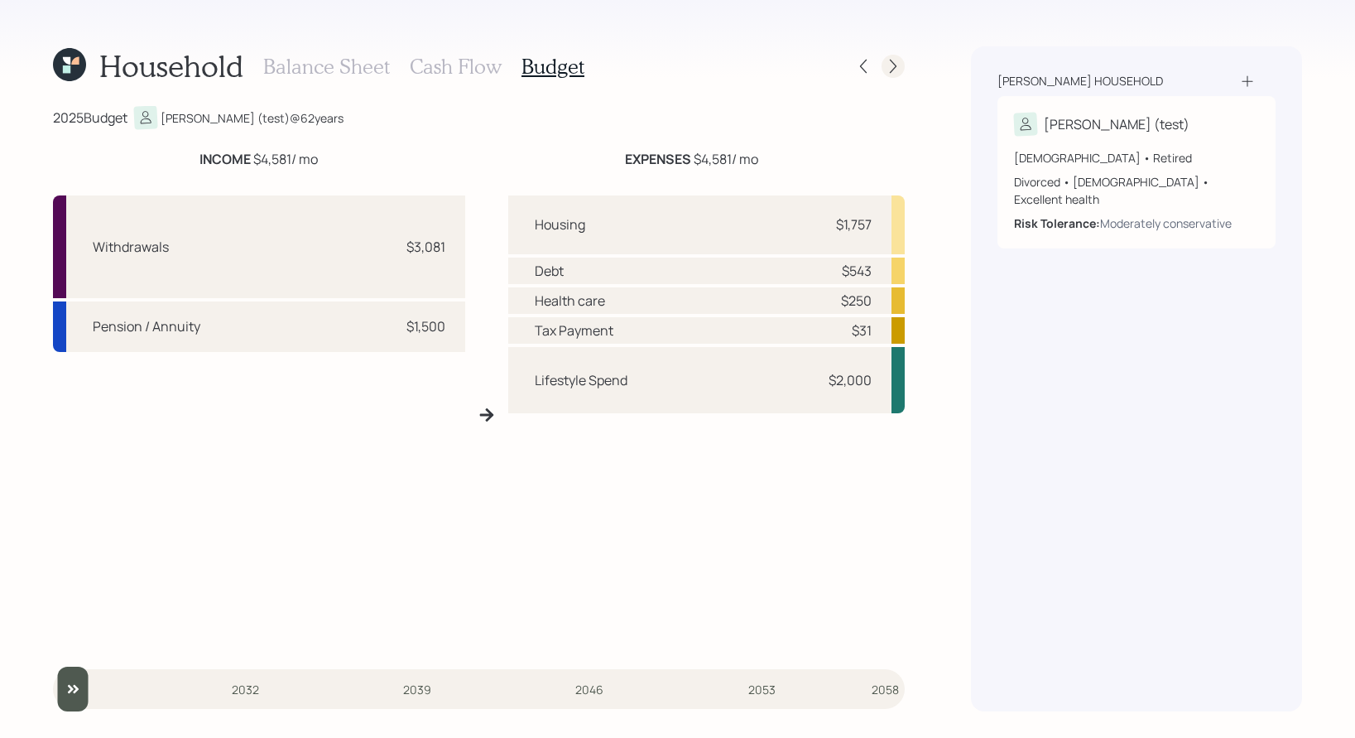
click at [903, 67] on div at bounding box center [893, 66] width 23 height 23
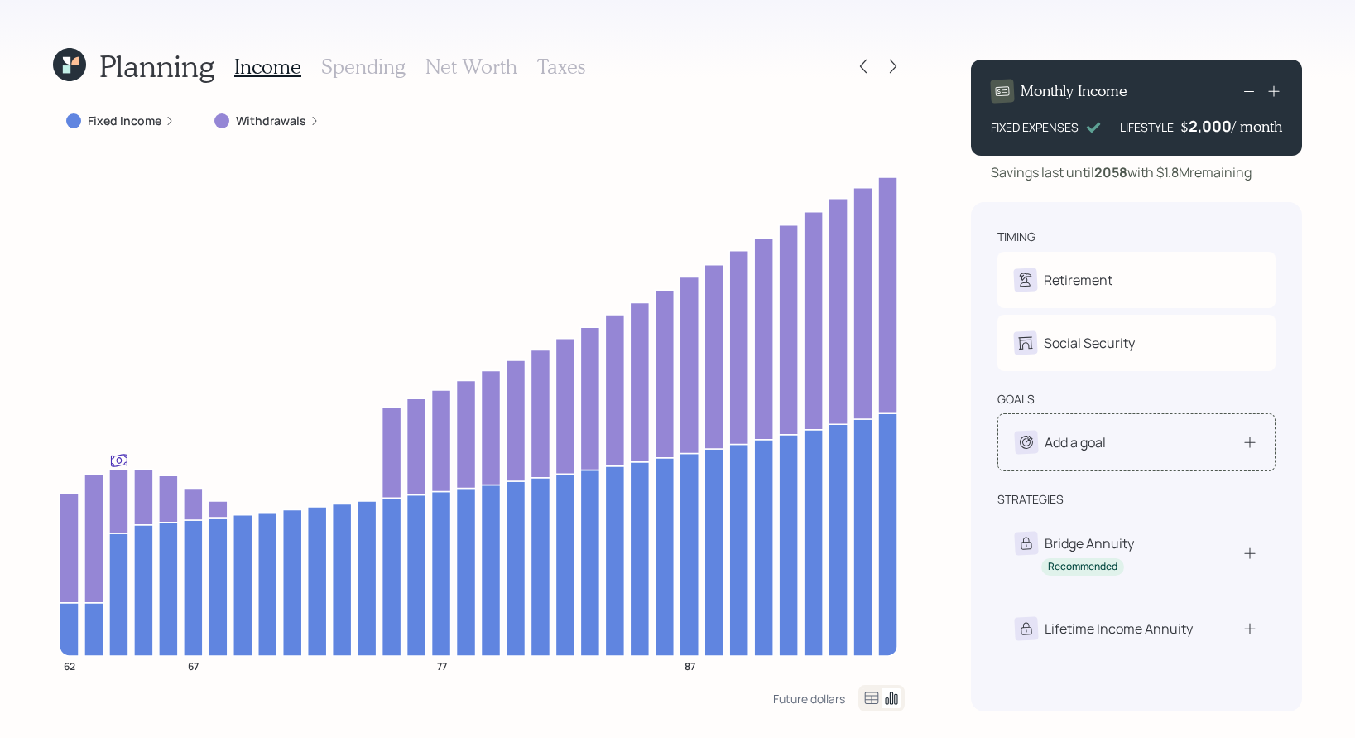
click at [1136, 445] on icon at bounding box center [1250, 442] width 17 height 17
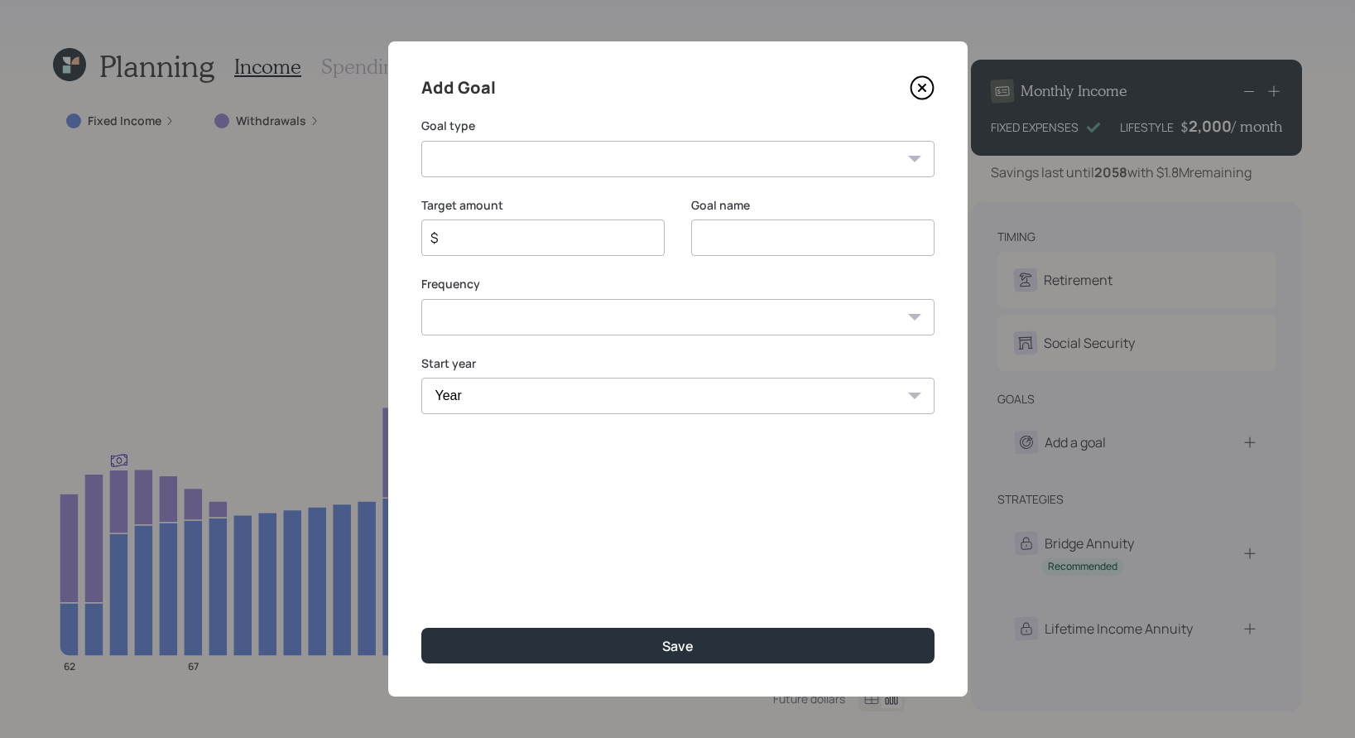
click at [550, 157] on select "Create an emergency fund Donate to charity Purchase a home Make a purchase Supp…" at bounding box center [677, 159] width 513 height 36
select select "vacation"
click at [421, 141] on select "Create an emergency fund Donate to charity Purchase a home Make a purchase Supp…" at bounding box center [677, 159] width 513 height 36
type input "Plan for travel"
click at [535, 228] on input "$" at bounding box center [536, 238] width 215 height 20
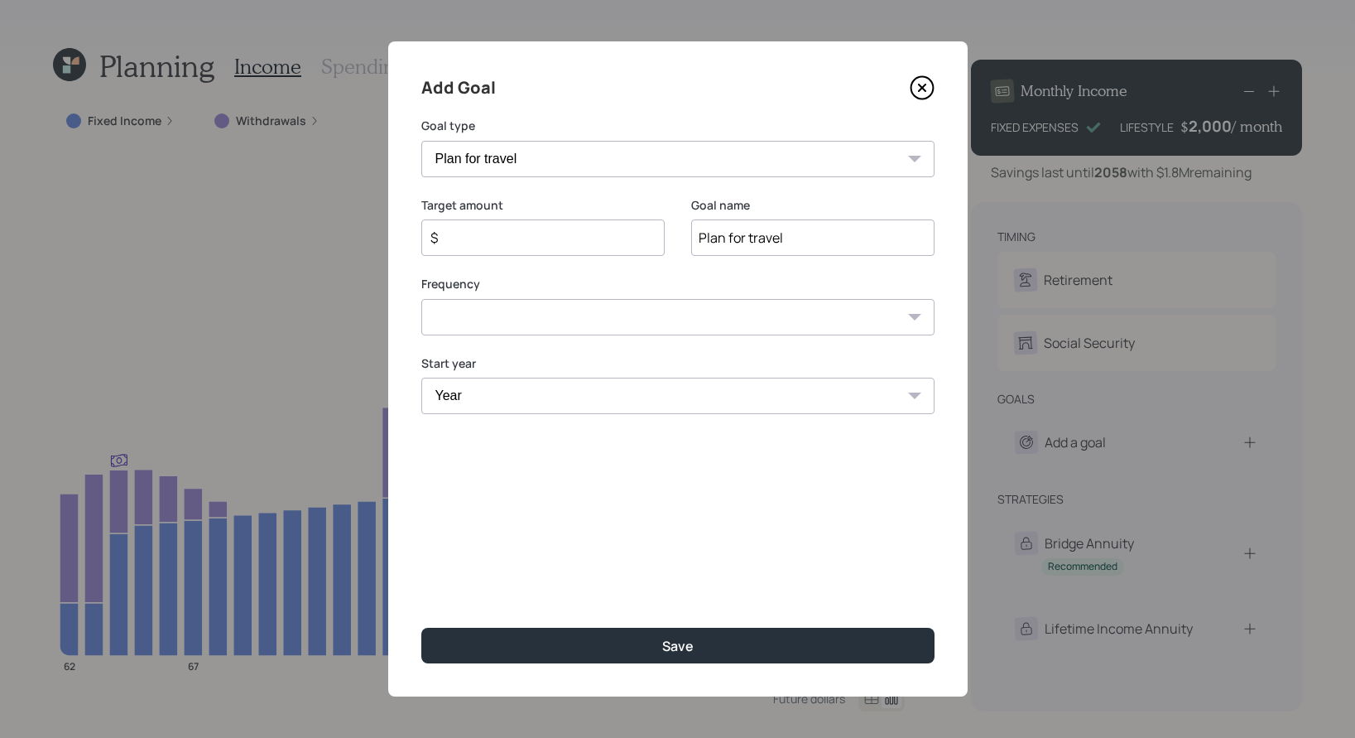
click at [705, 311] on div "Frequency One time Every 1 year Every 2 years Every 3 years Every 4 years Every…" at bounding box center [677, 306] width 513 height 60
select select "1"
click at [421, 320] on select "One time Every 1 year Every 2 years Every 3 years Every 4 years Every 5 years E…" at bounding box center [677, 338] width 513 height 36
click at [623, 413] on select "Year 2025 2026 2027 2028 2029 2030 2031 2032 2033 2034 2035 2036 2037 2038 2039…" at bounding box center [542, 417] width 243 height 36
select select "2025"
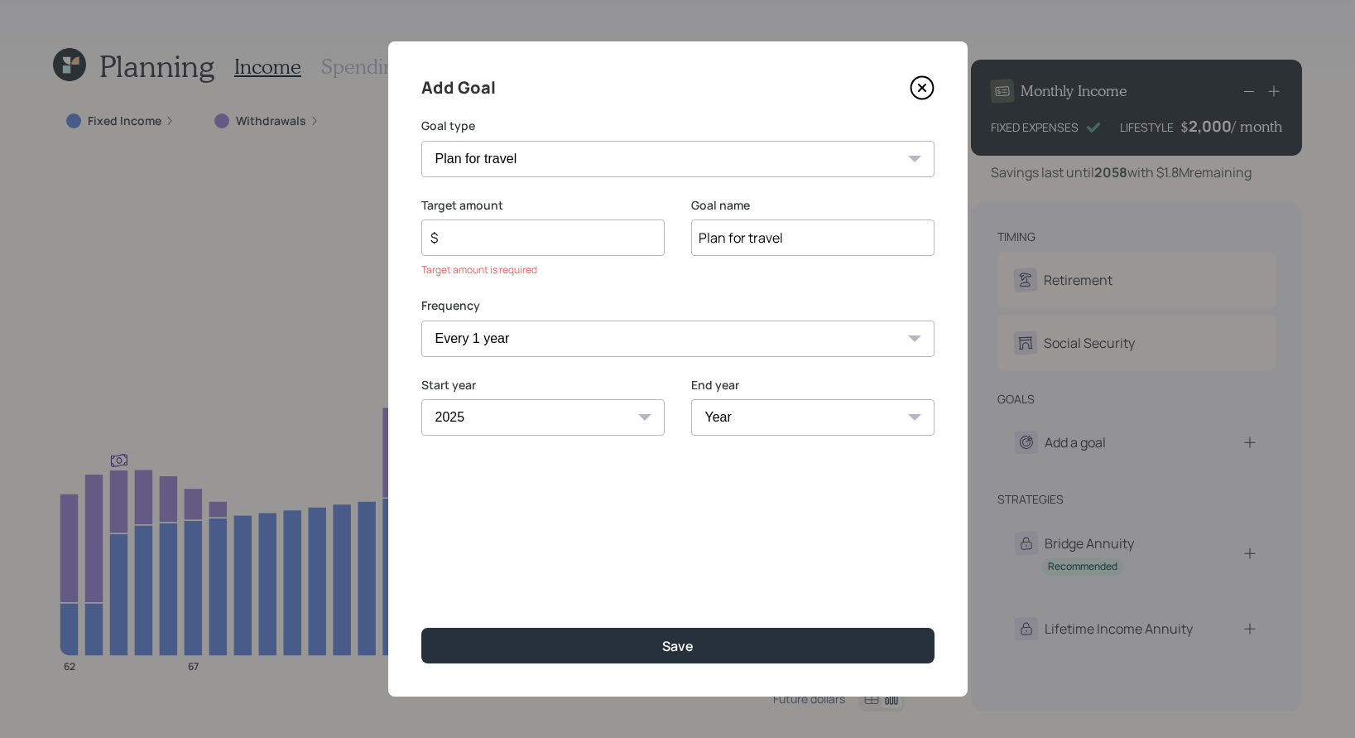
click at [421, 399] on select "Year 2025 2026 2027 2028 2029 2030 2031 2032 2033 2034 2035 2036 2037 2038 2039…" at bounding box center [542, 417] width 243 height 36
click at [892, 419] on select "Year 2025 2026 2027 2028 2029 2030 2031 2032 2033 2034 2035 2036 2037 2038 2039…" at bounding box center [812, 417] width 243 height 36
select select "2040"
click at [691, 399] on select "Year 2025 2026 2027 2028 2029 2030 2031 2032 2033 2034 2035 2036 2037 2038 2039…" at bounding box center [812, 417] width 243 height 36
click at [541, 243] on input "$" at bounding box center [536, 238] width 215 height 20
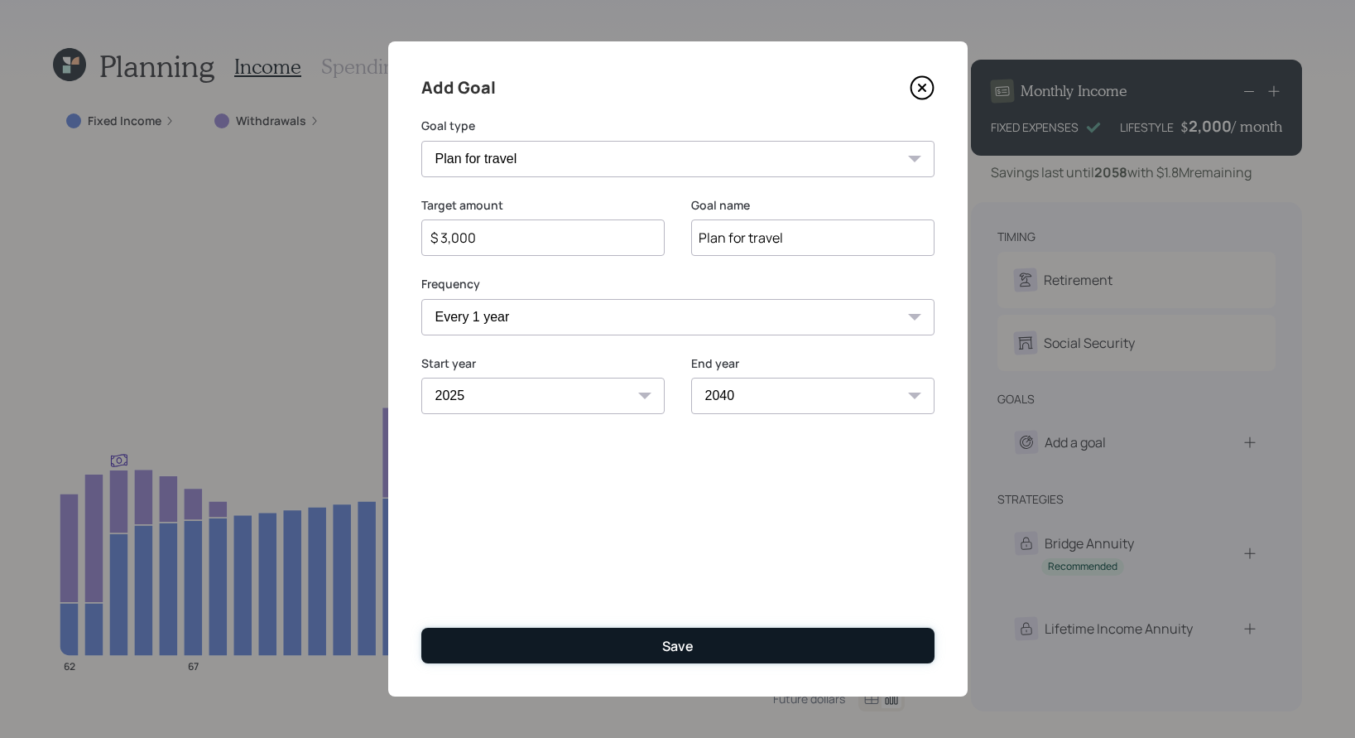
click at [690, 619] on div "Save" at bounding box center [677, 646] width 31 height 18
type input "$"
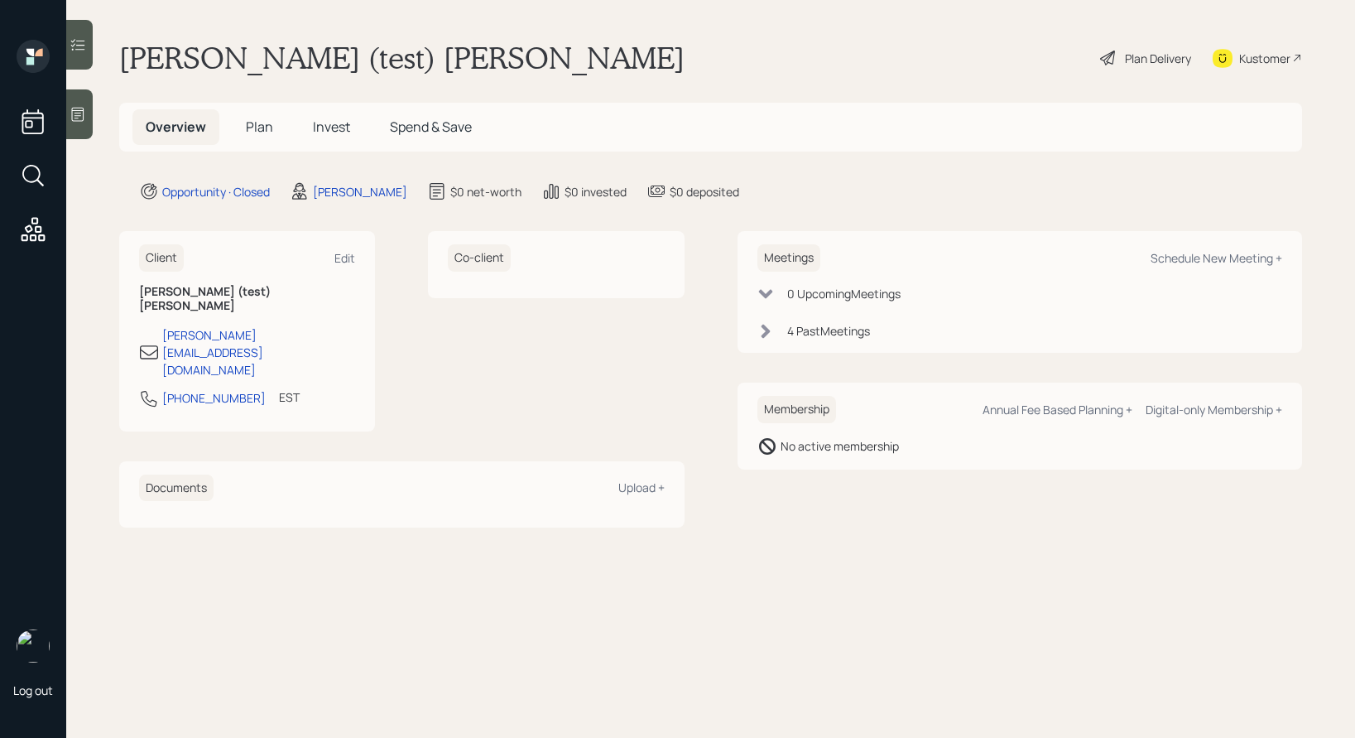
click at [79, 120] on icon at bounding box center [78, 115] width 12 height 14
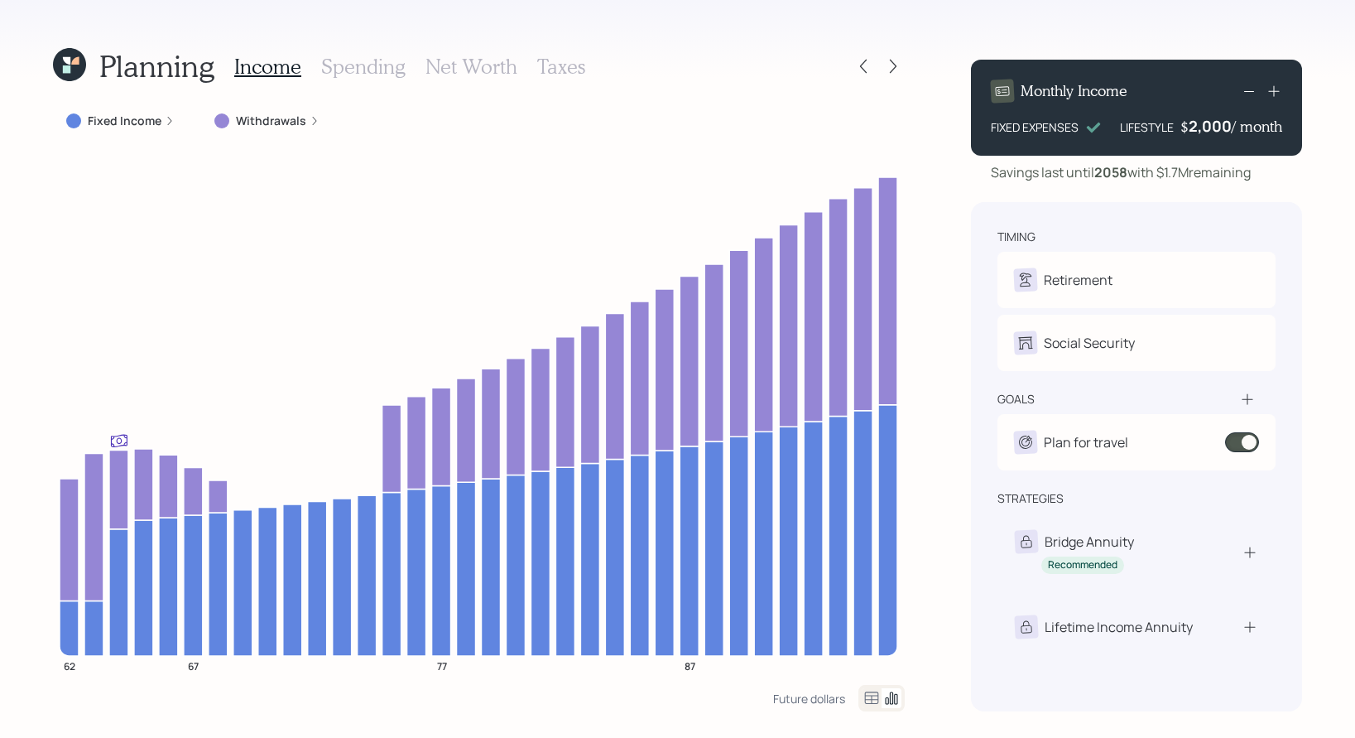
click at [455, 58] on h3 "Net Worth" at bounding box center [472, 67] width 92 height 24
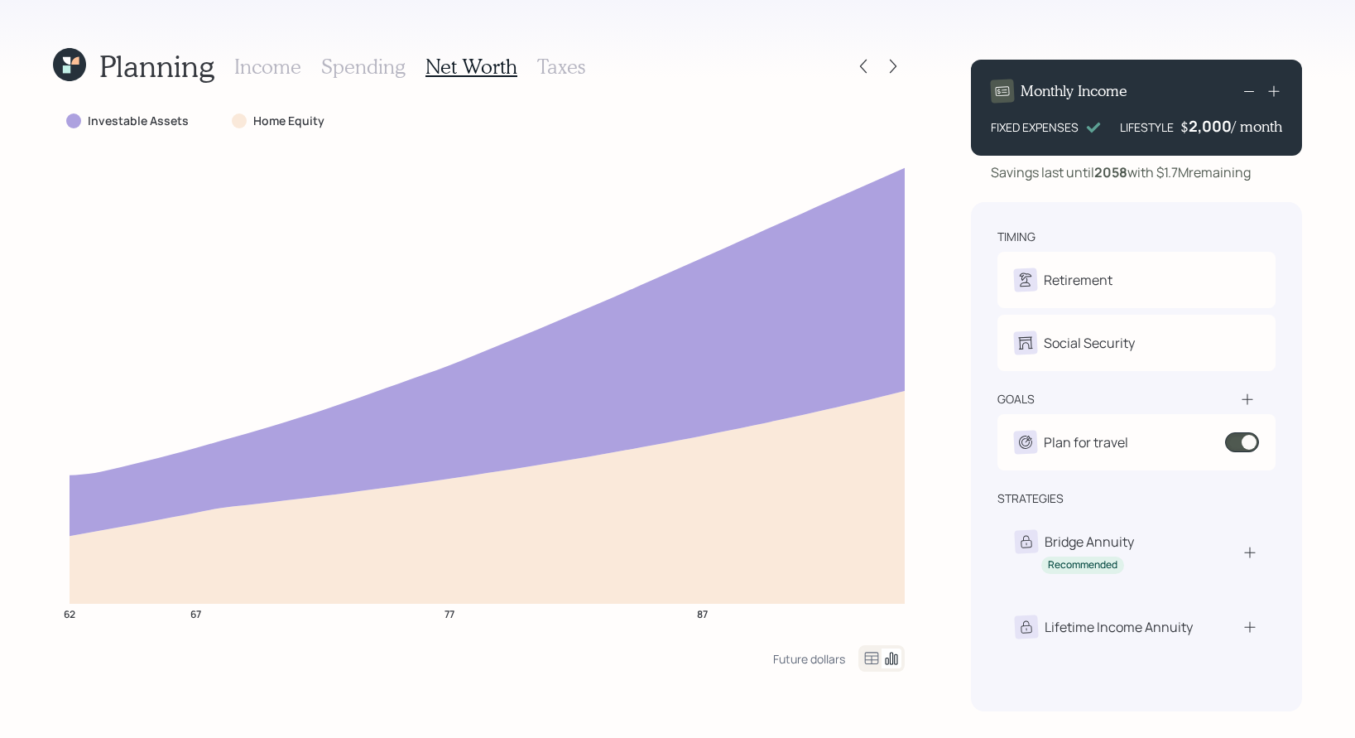
click at [277, 65] on h3 "Income" at bounding box center [267, 67] width 67 height 24
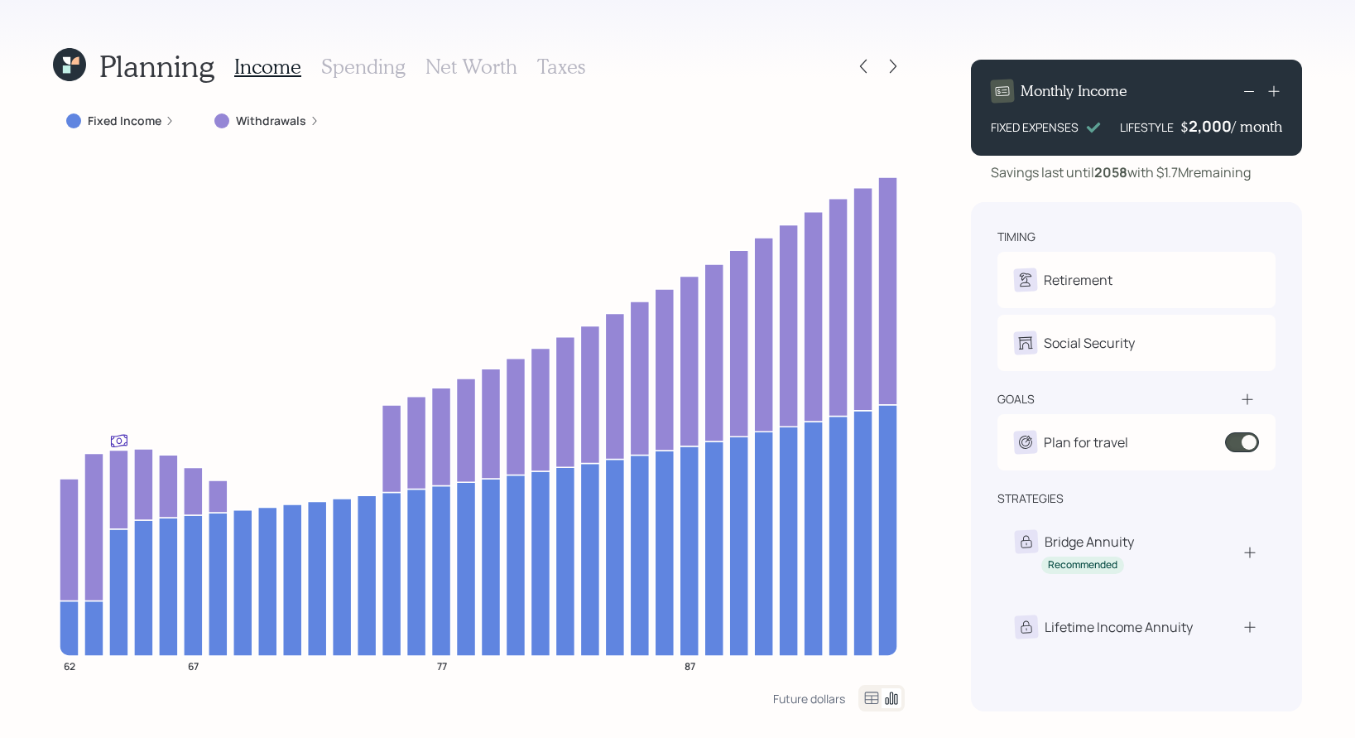
click at [448, 60] on h3 "Net Worth" at bounding box center [472, 67] width 92 height 24
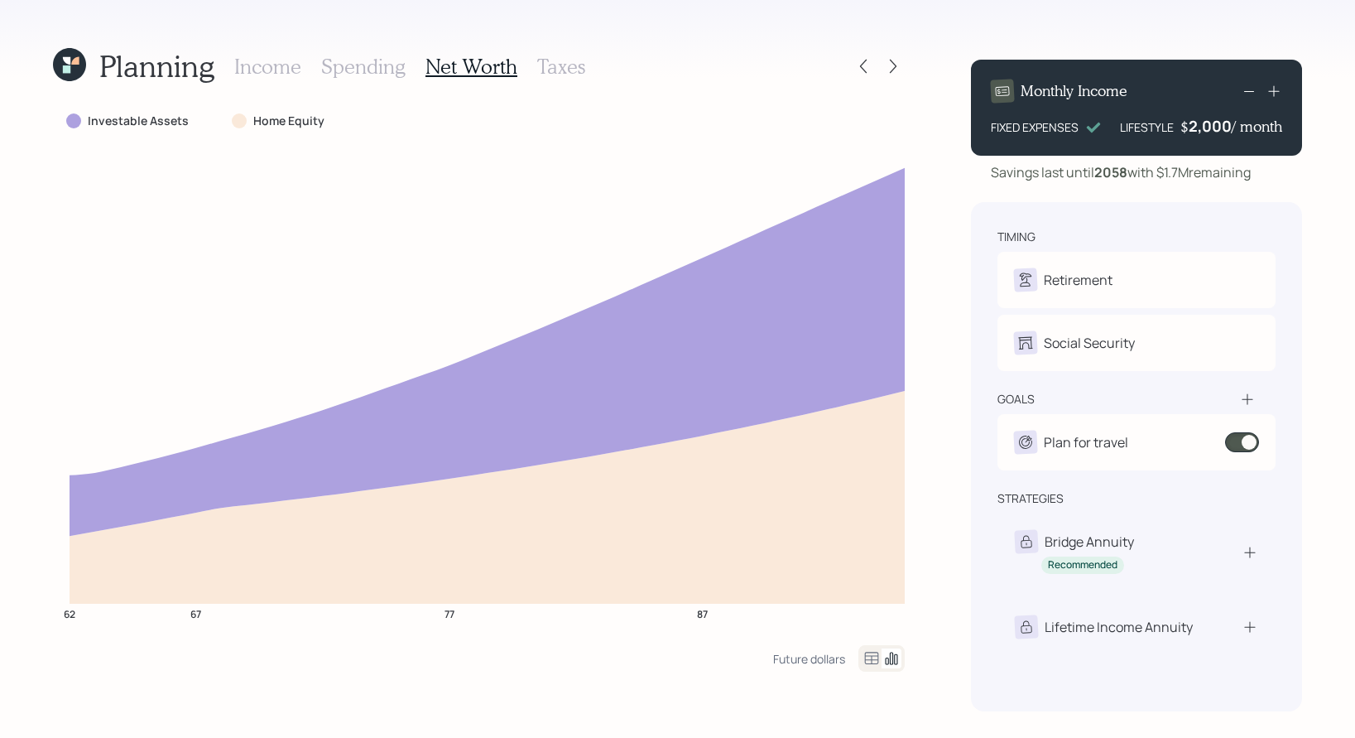
click at [272, 61] on h3 "Income" at bounding box center [267, 67] width 67 height 24
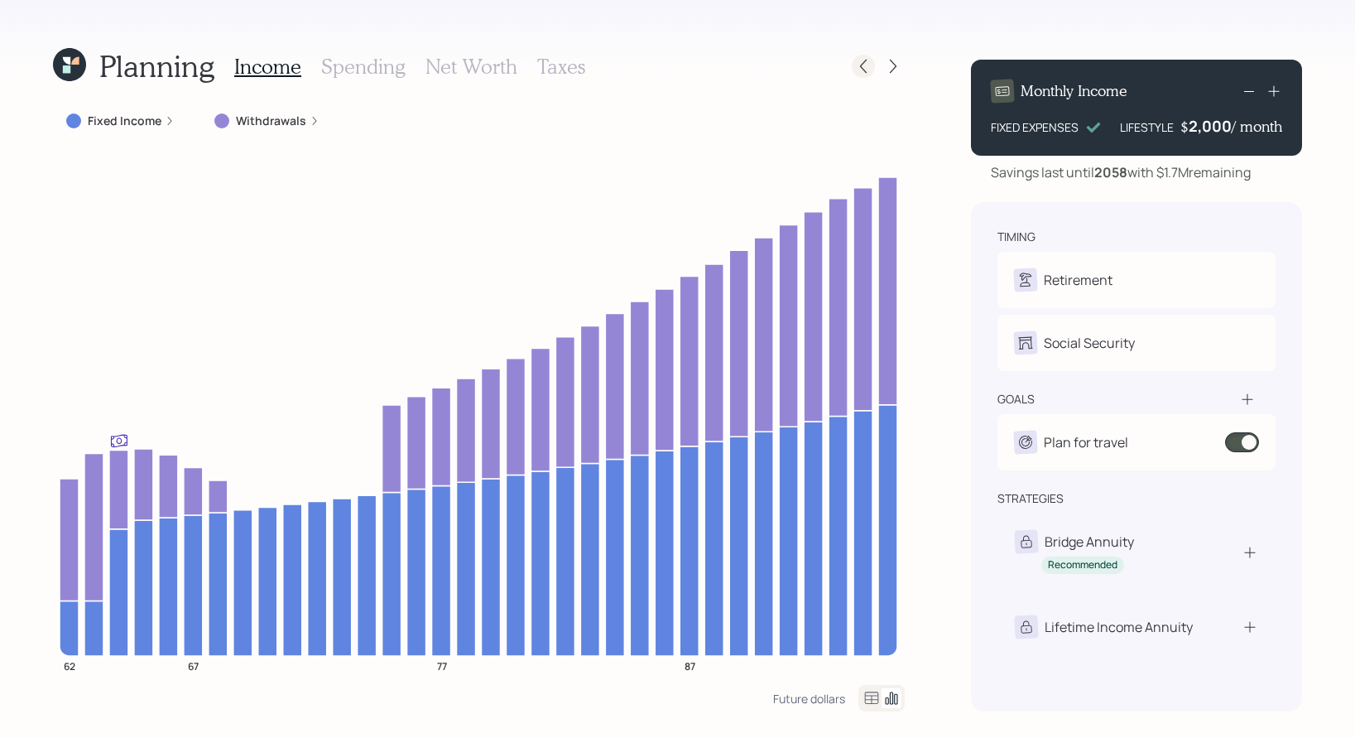
click at [861, 60] on icon at bounding box center [863, 66] width 17 height 17
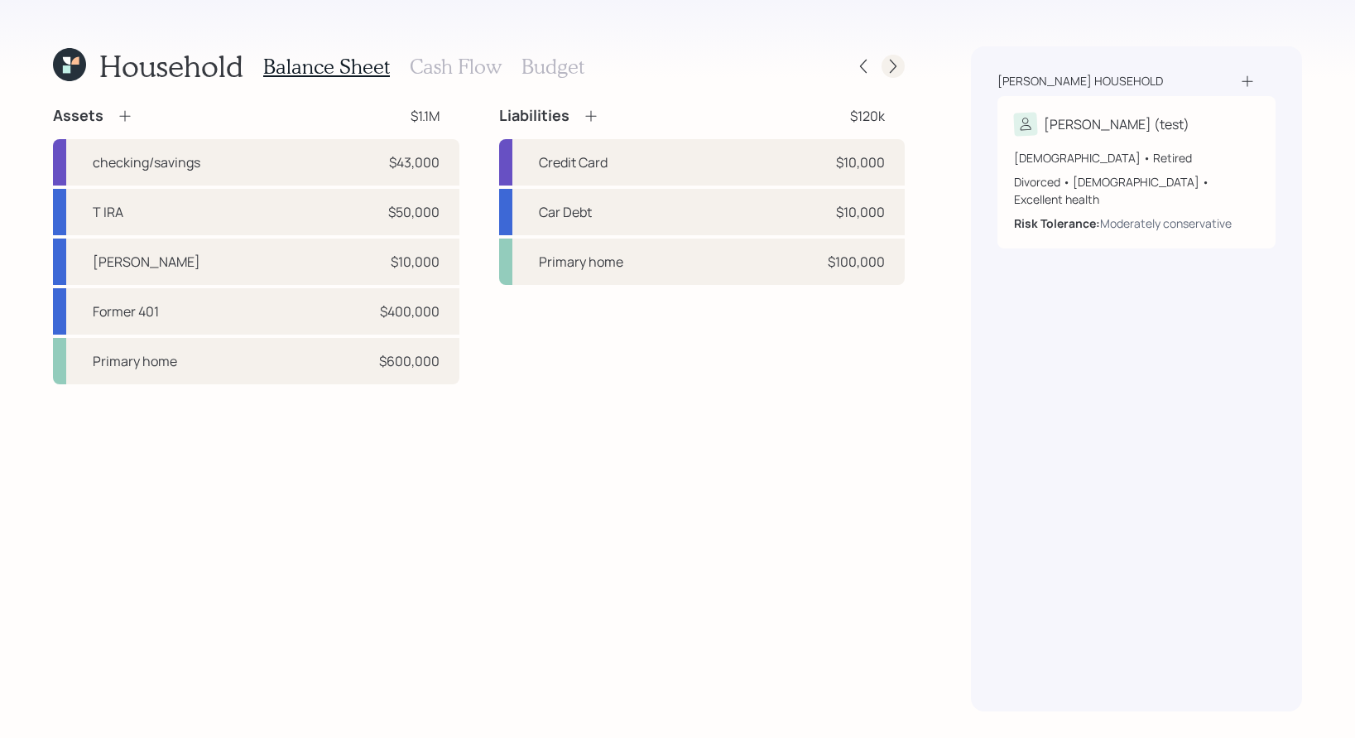
click at [890, 64] on icon at bounding box center [893, 66] width 17 height 17
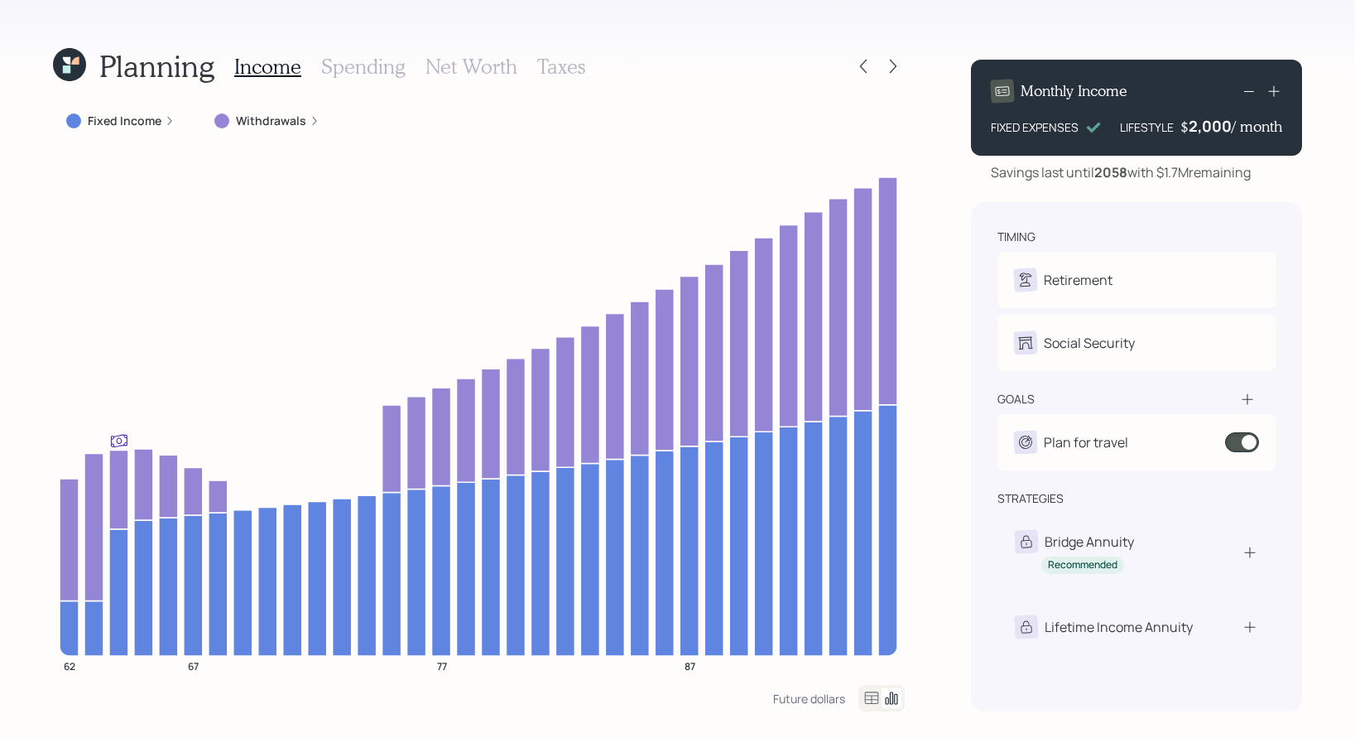
click at [674, 57] on div "Planning Income Spending Net Worth Taxes" at bounding box center [479, 66] width 852 height 40
click at [566, 45] on div "Planning Income Spending Net Worth Taxes Fixed Income Withdrawals 62 67 77 87 F…" at bounding box center [677, 369] width 1355 height 738
click at [565, 55] on h3 "Taxes" at bounding box center [561, 67] width 48 height 24
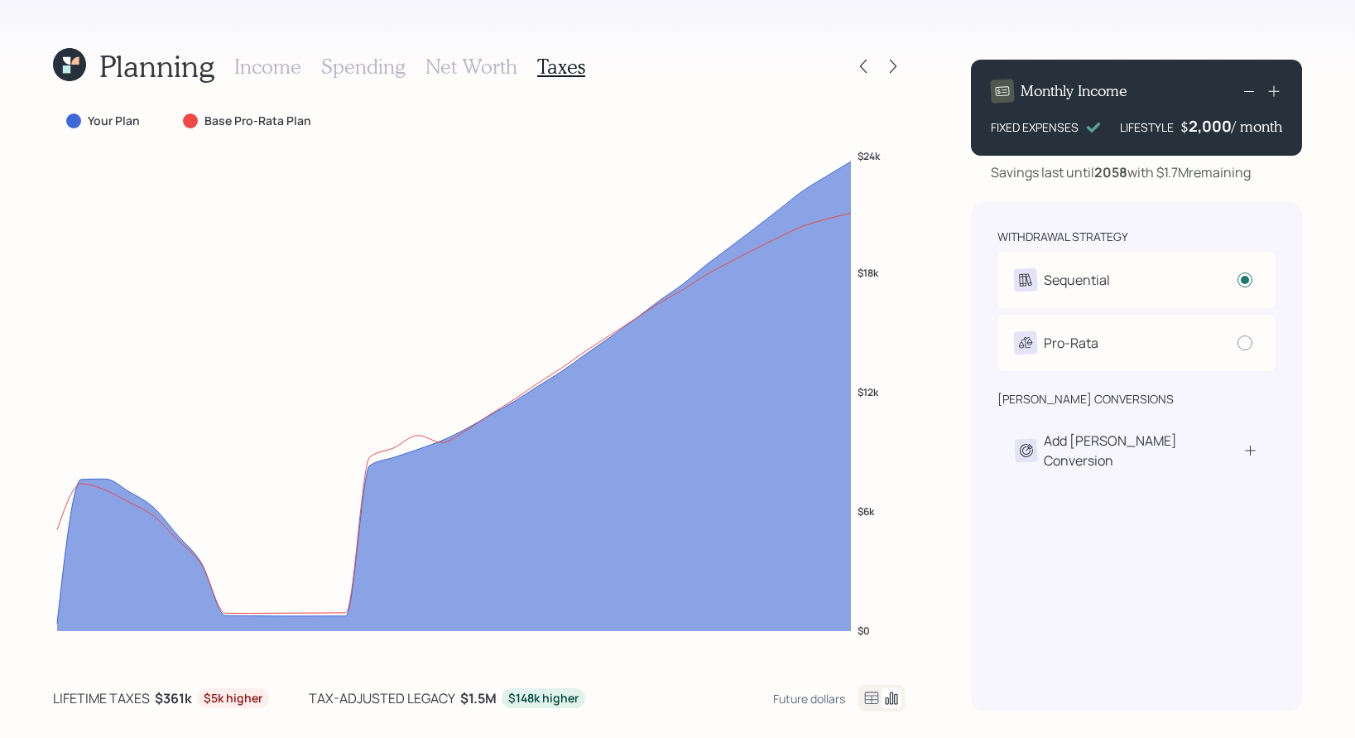
click at [270, 69] on h3 "Income" at bounding box center [267, 67] width 67 height 24
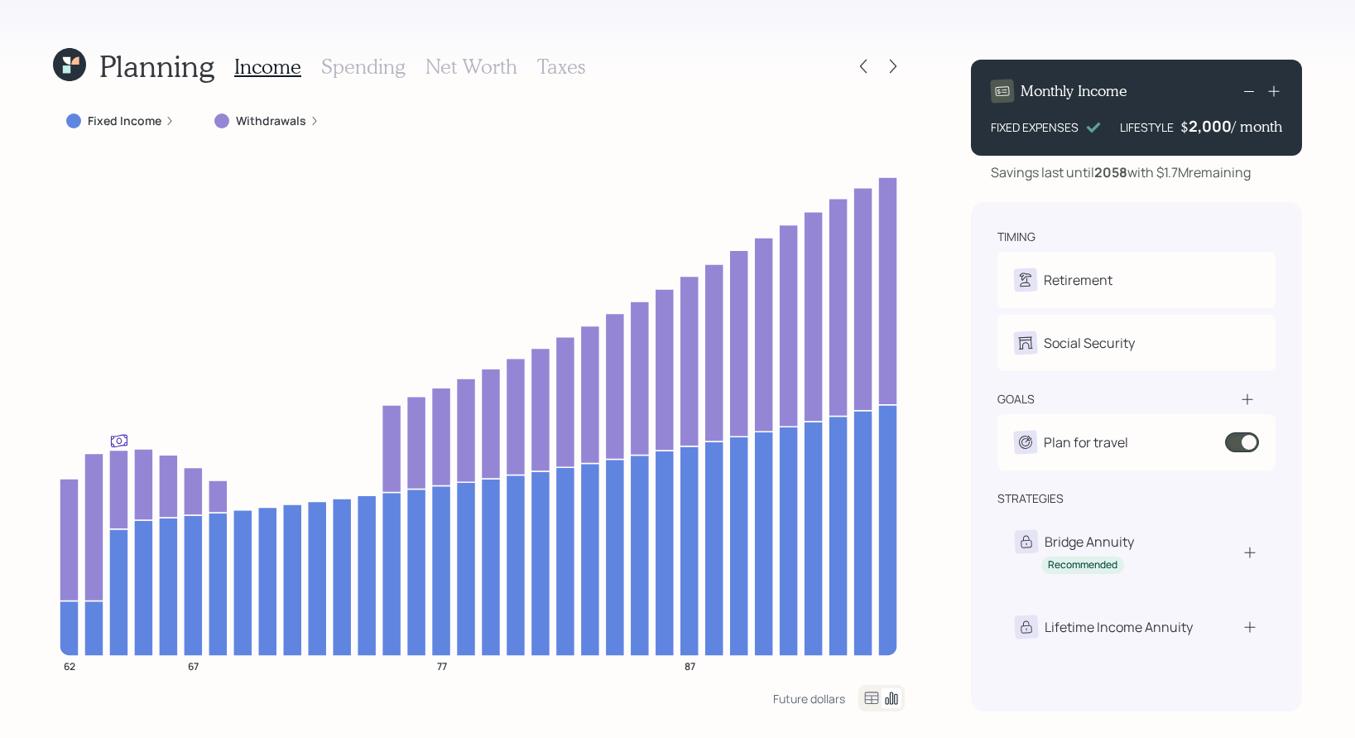
click at [436, 71] on h3 "Net Worth" at bounding box center [472, 67] width 92 height 24
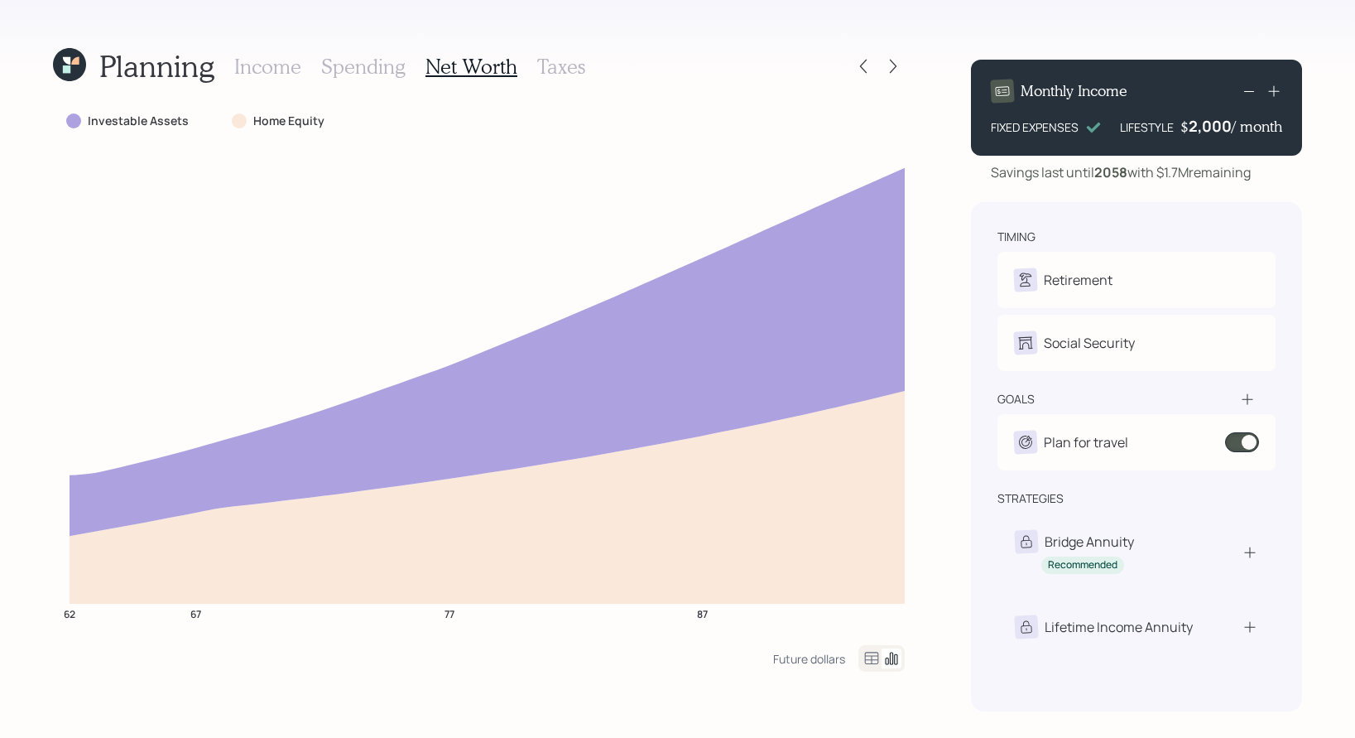
click at [292, 73] on h3 "Income" at bounding box center [267, 67] width 67 height 24
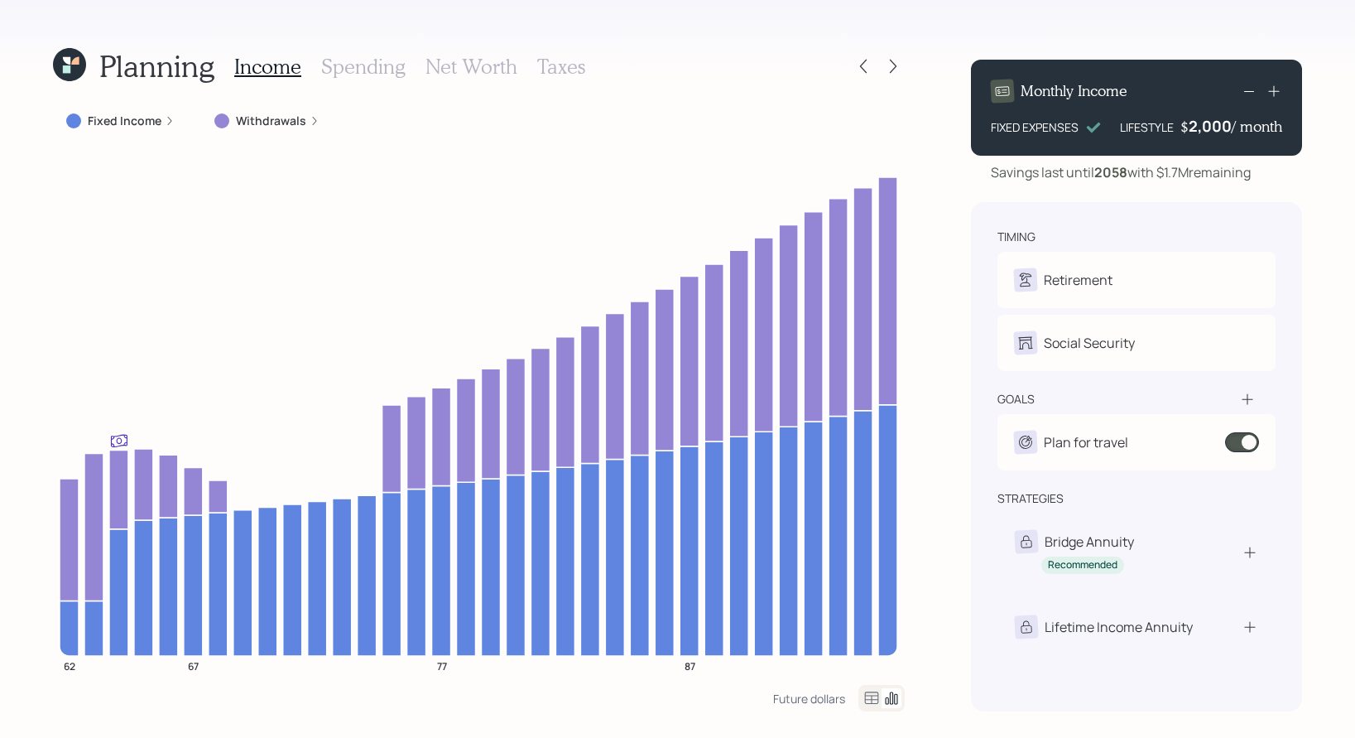
click at [36, 367] on div "Planning Income Spending Net Worth Taxes Fixed Income Withdrawals 62 67 77 87 F…" at bounding box center [677, 369] width 1355 height 738
click at [446, 76] on h3 "Net Worth" at bounding box center [472, 67] width 92 height 24
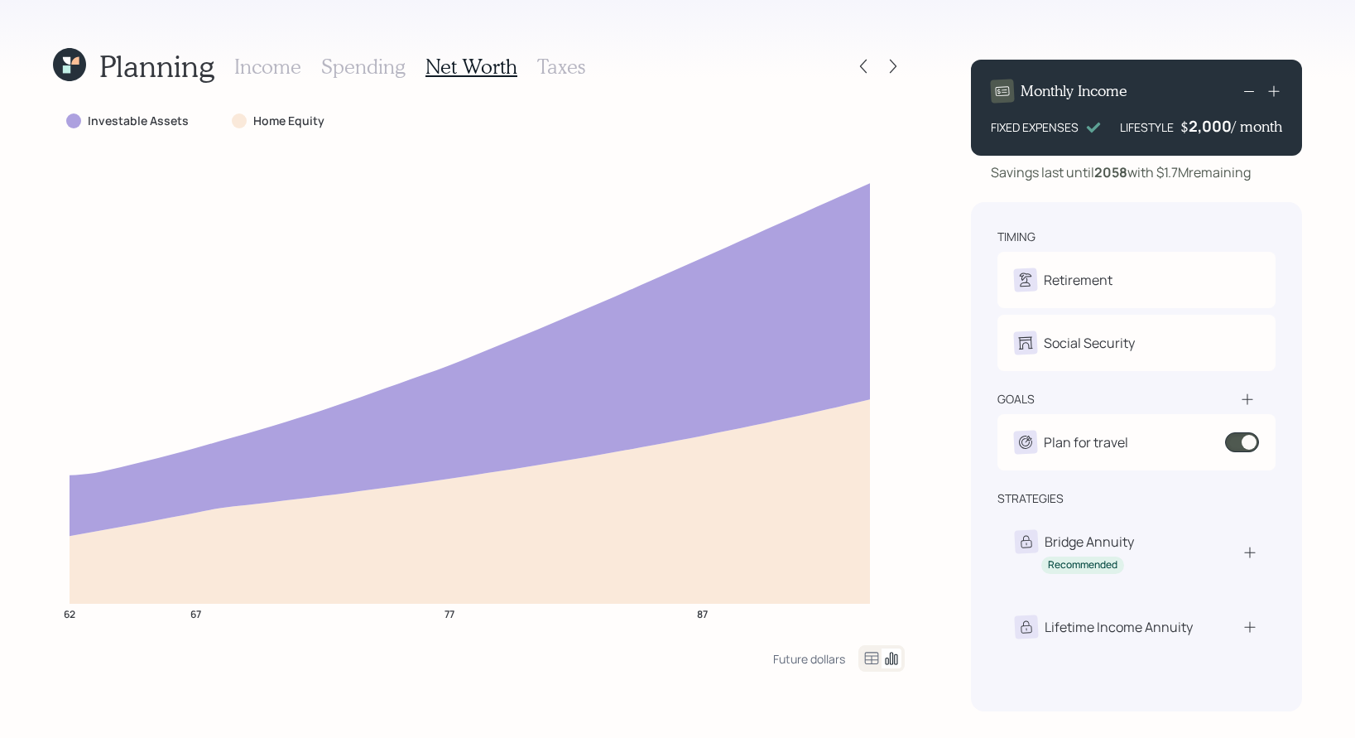
click at [271, 62] on h3 "Income" at bounding box center [267, 67] width 67 height 24
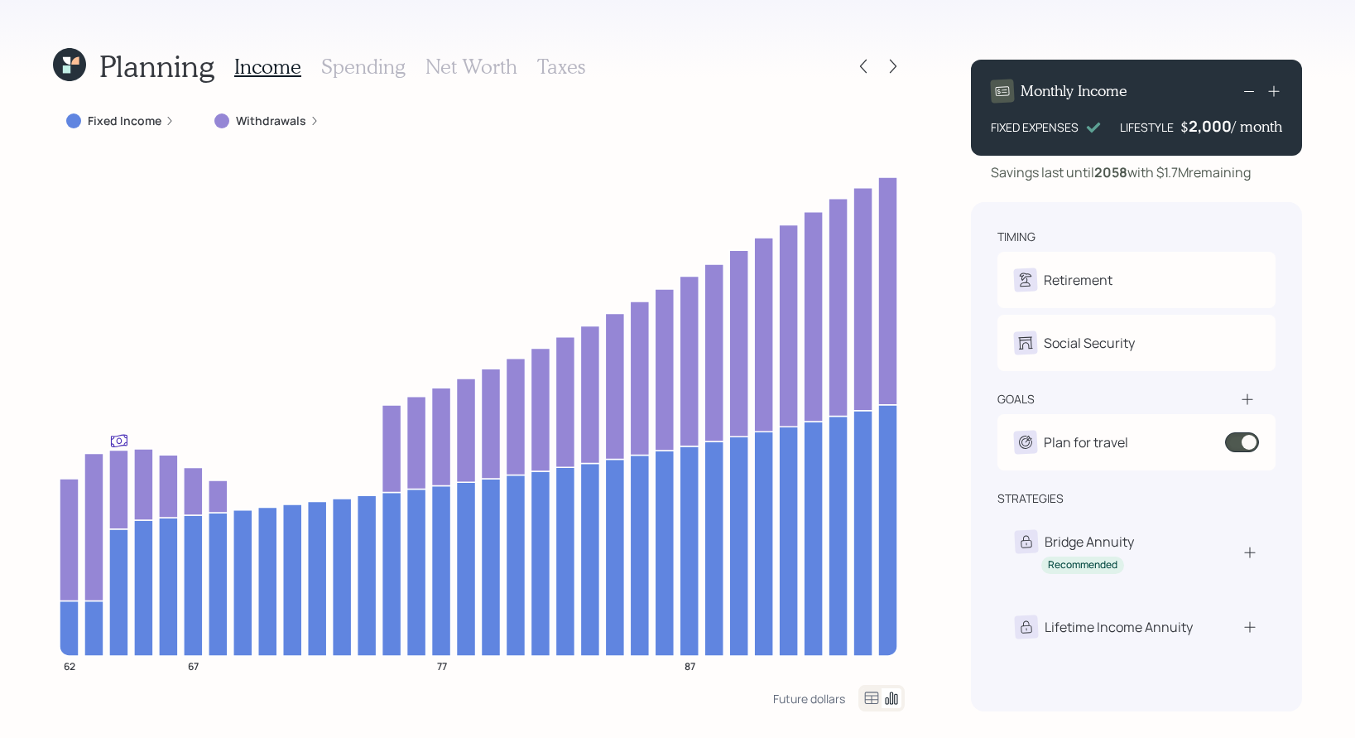
click at [458, 69] on h3 "Net Worth" at bounding box center [472, 67] width 92 height 24
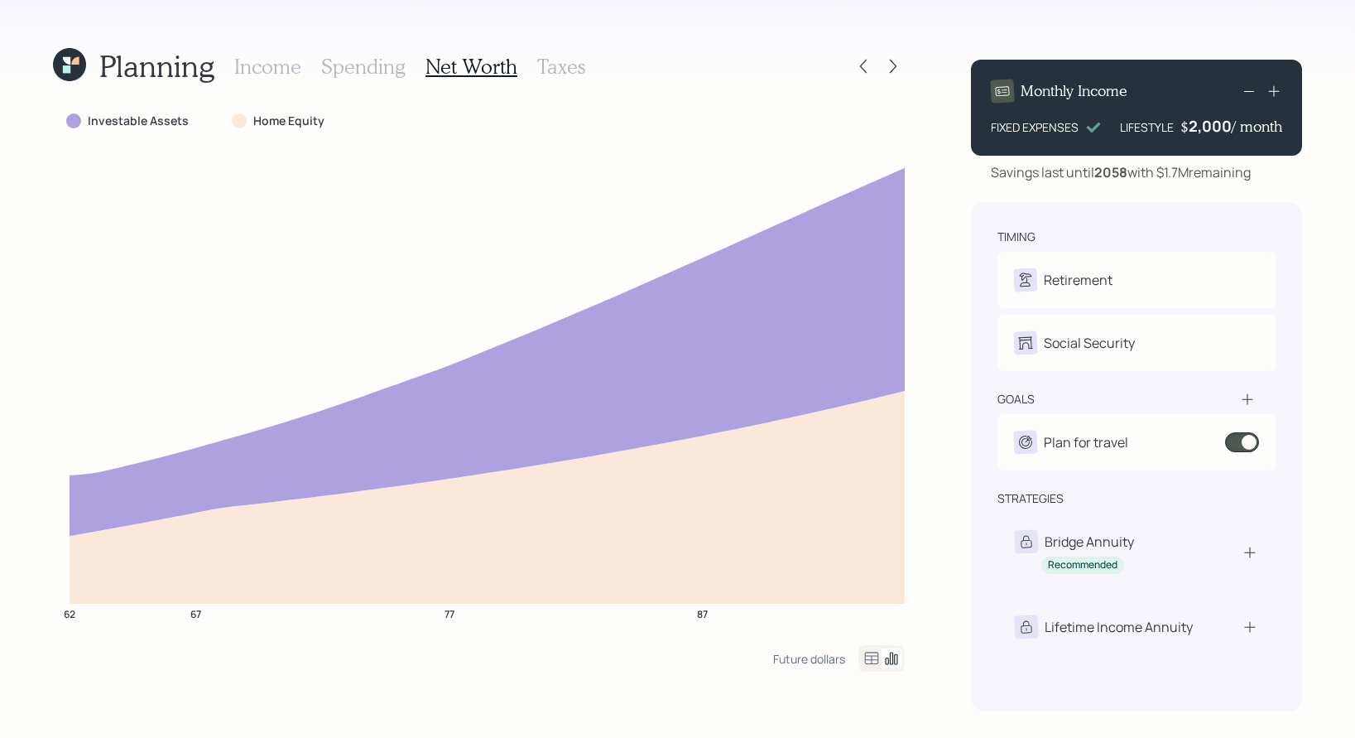
click at [247, 66] on h3 "Income" at bounding box center [267, 67] width 67 height 24
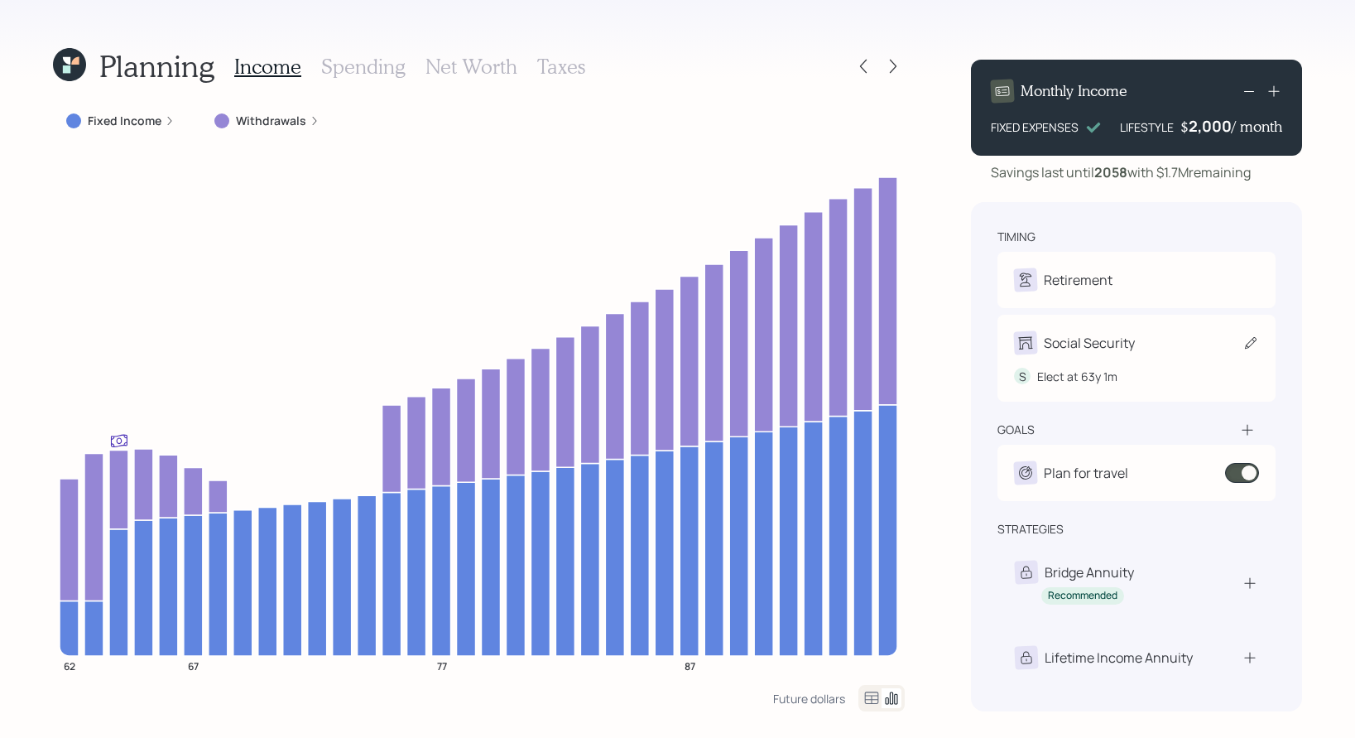
click at [1182, 357] on div "S Elect at 63y 1m" at bounding box center [1136, 369] width 245 height 31
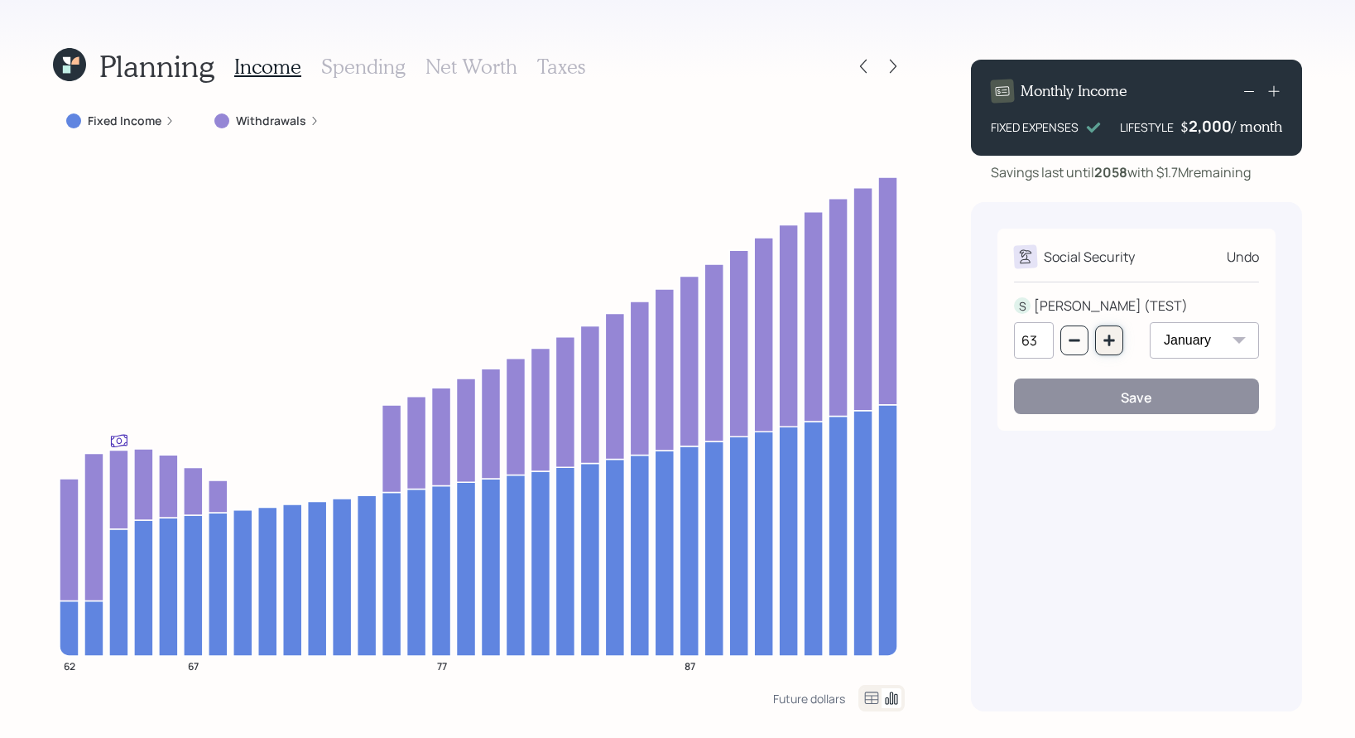
click at [1108, 344] on icon "button" at bounding box center [1109, 340] width 13 height 13
type input "67"
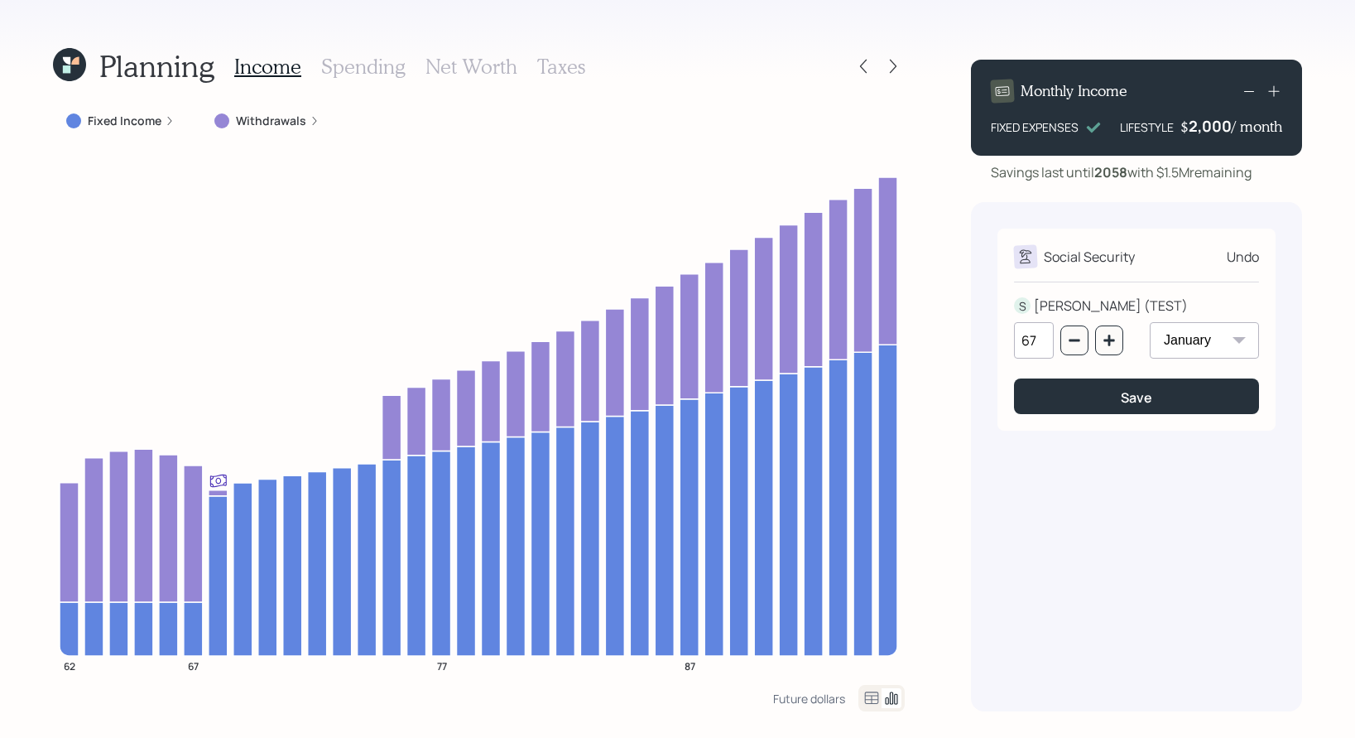
click at [1200, 340] on select "January February March April May June July August September October November De…" at bounding box center [1204, 340] width 109 height 36
select select "7"
click at [1150, 322] on select "January February March April May June July August September October November De…" at bounding box center [1204, 340] width 109 height 36
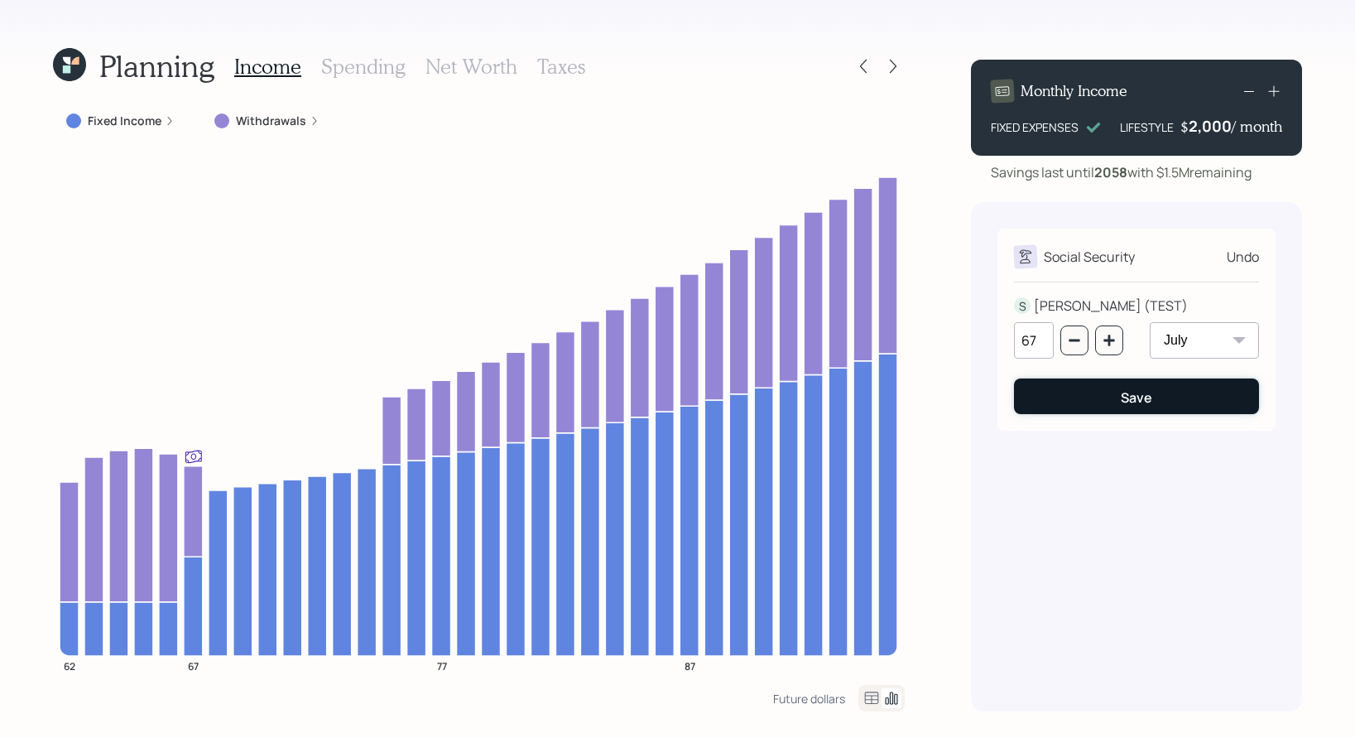
click at [1101, 402] on button "Save" at bounding box center [1136, 396] width 245 height 36
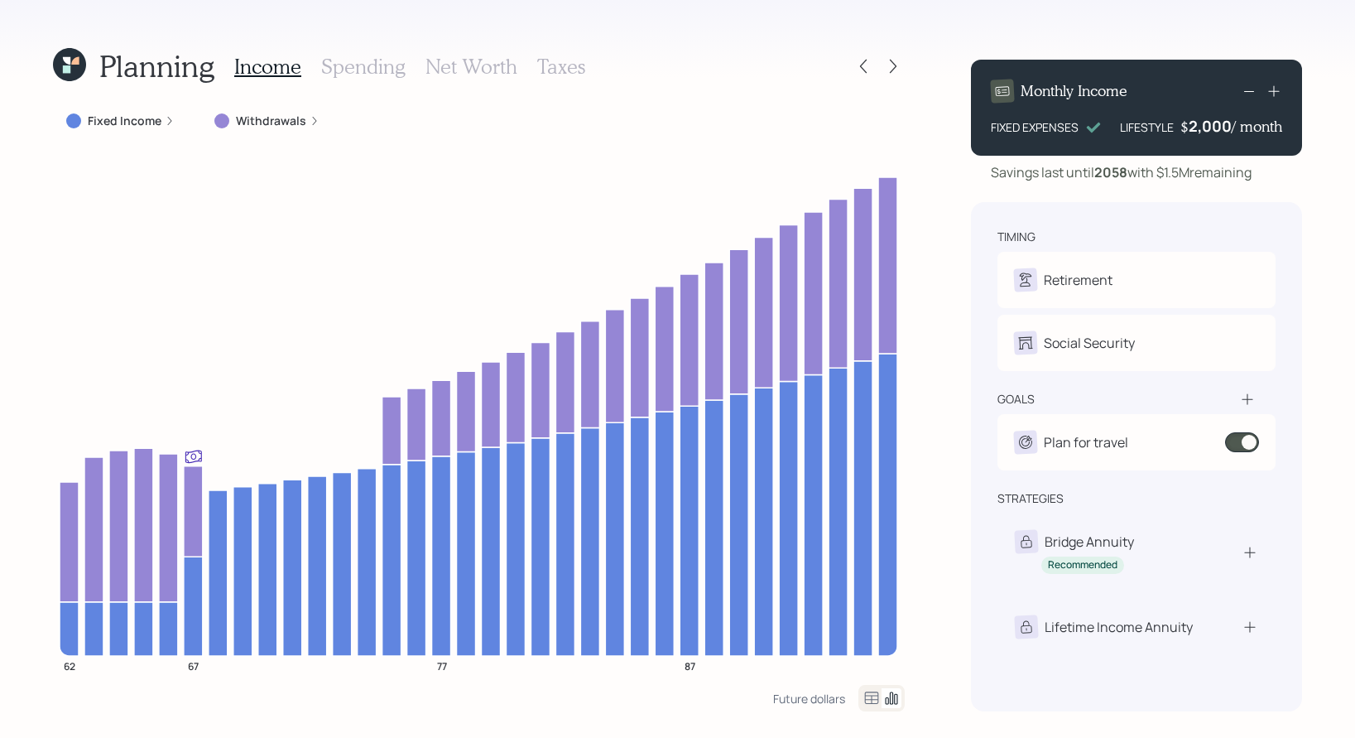
click at [462, 72] on h3 "Net Worth" at bounding box center [472, 67] width 92 height 24
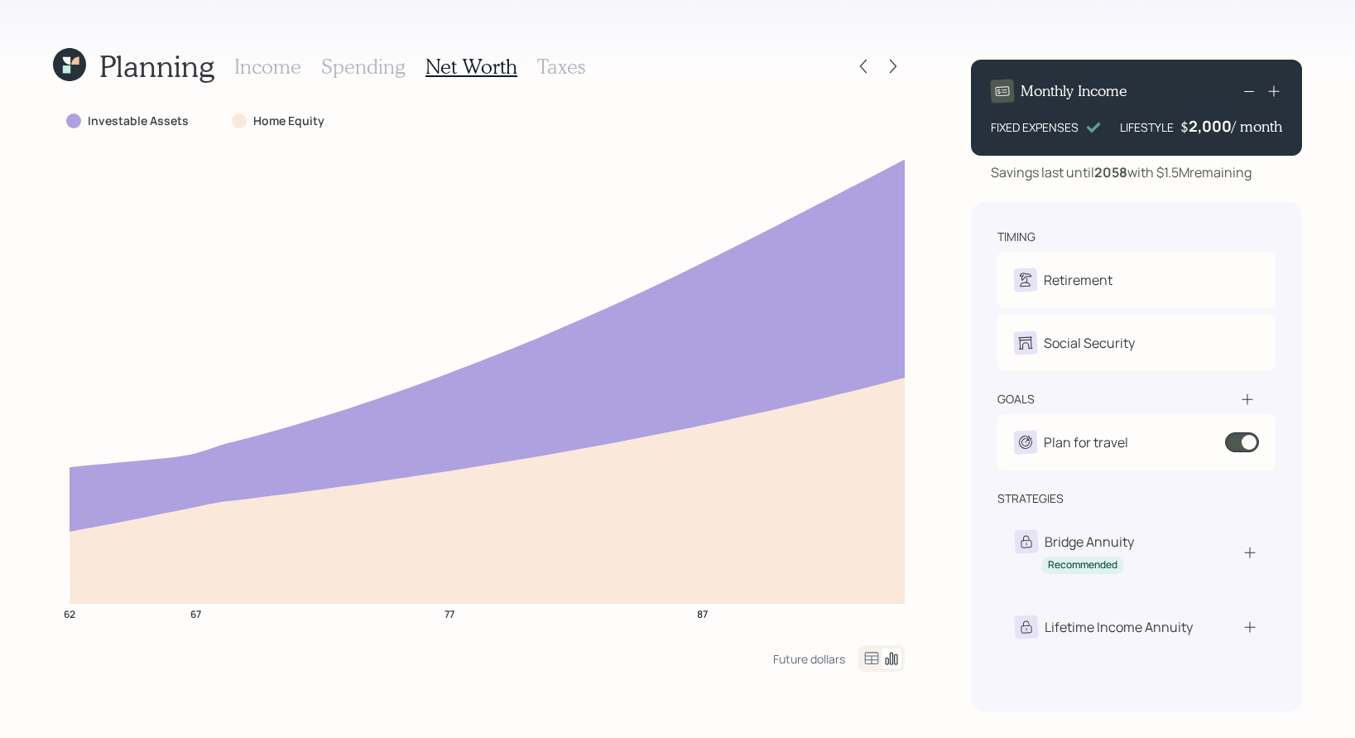
click at [284, 61] on h3 "Income" at bounding box center [267, 67] width 67 height 24
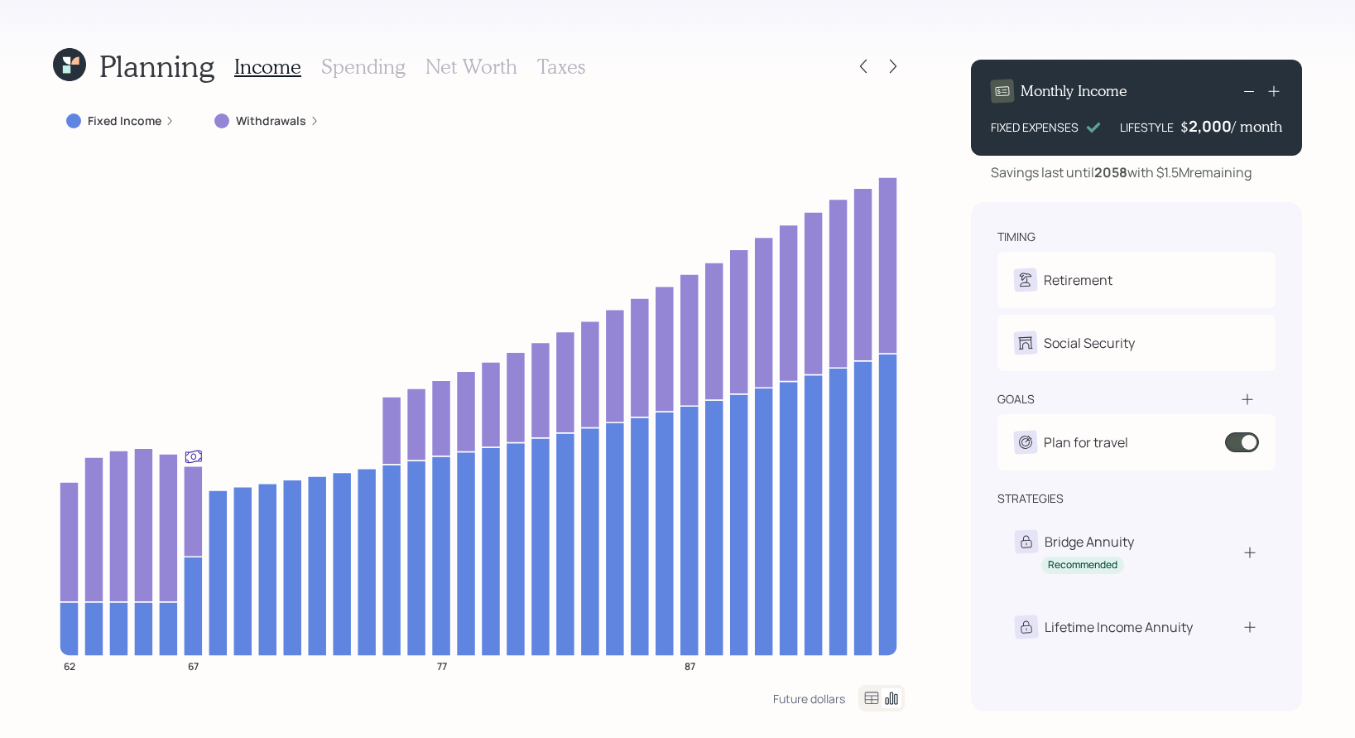
click at [1232, 122] on h4 "/ month" at bounding box center [1257, 127] width 51 height 18
click at [1227, 132] on div "2000" at bounding box center [1211, 126] width 41 height 20
click at [1228, 126] on div "2,000" at bounding box center [1210, 126] width 43 height 20
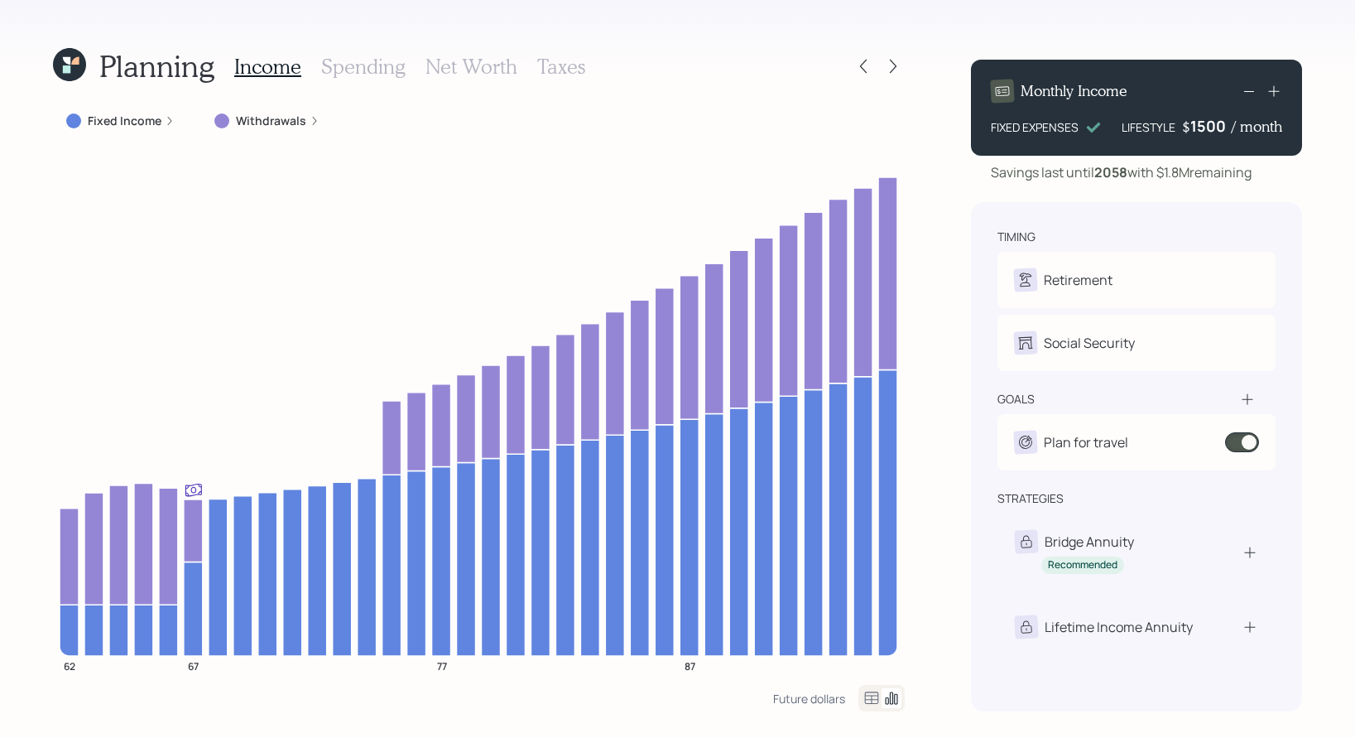
click at [1229, 132] on div "1500" at bounding box center [1211, 126] width 41 height 20
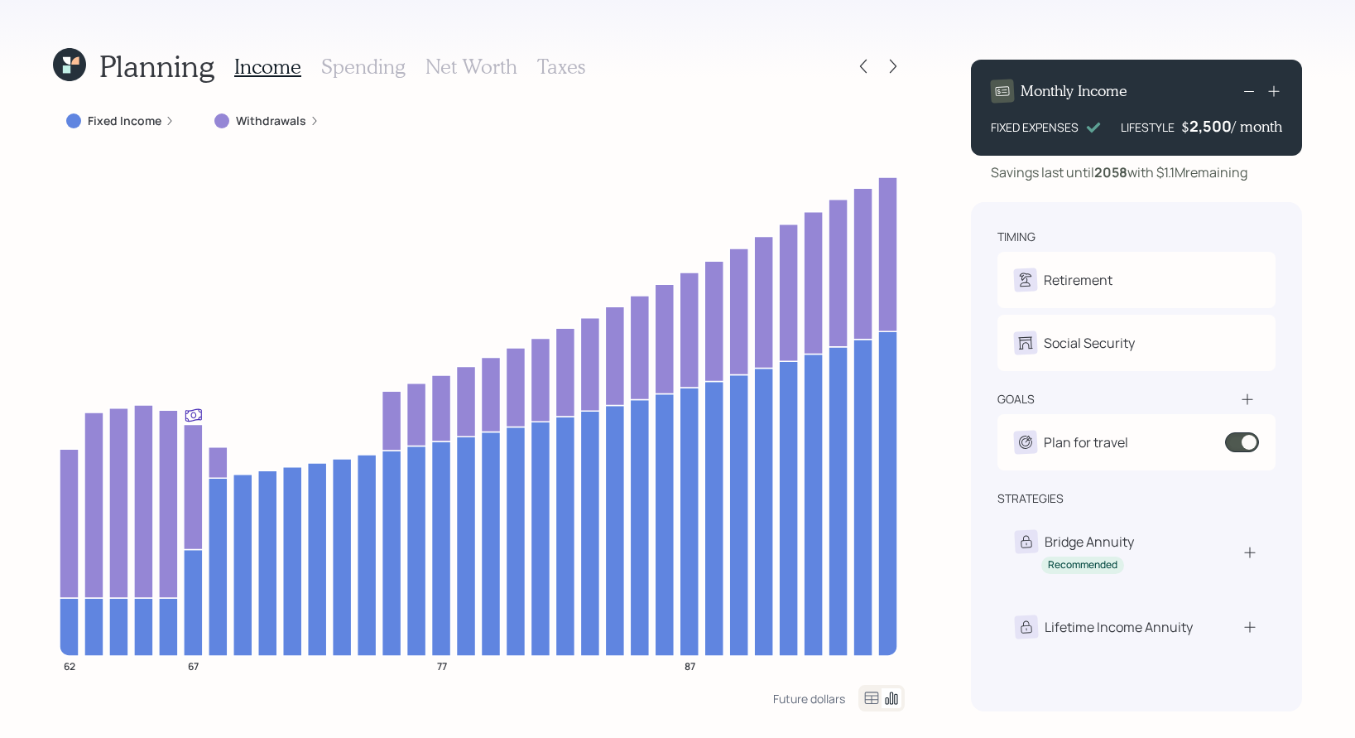
click at [1232, 126] on h4 "/ month" at bounding box center [1257, 127] width 51 height 18
click at [1233, 129] on h4 "/ month" at bounding box center [1257, 127] width 51 height 18
click at [1281, 89] on icon at bounding box center [1274, 91] width 17 height 17
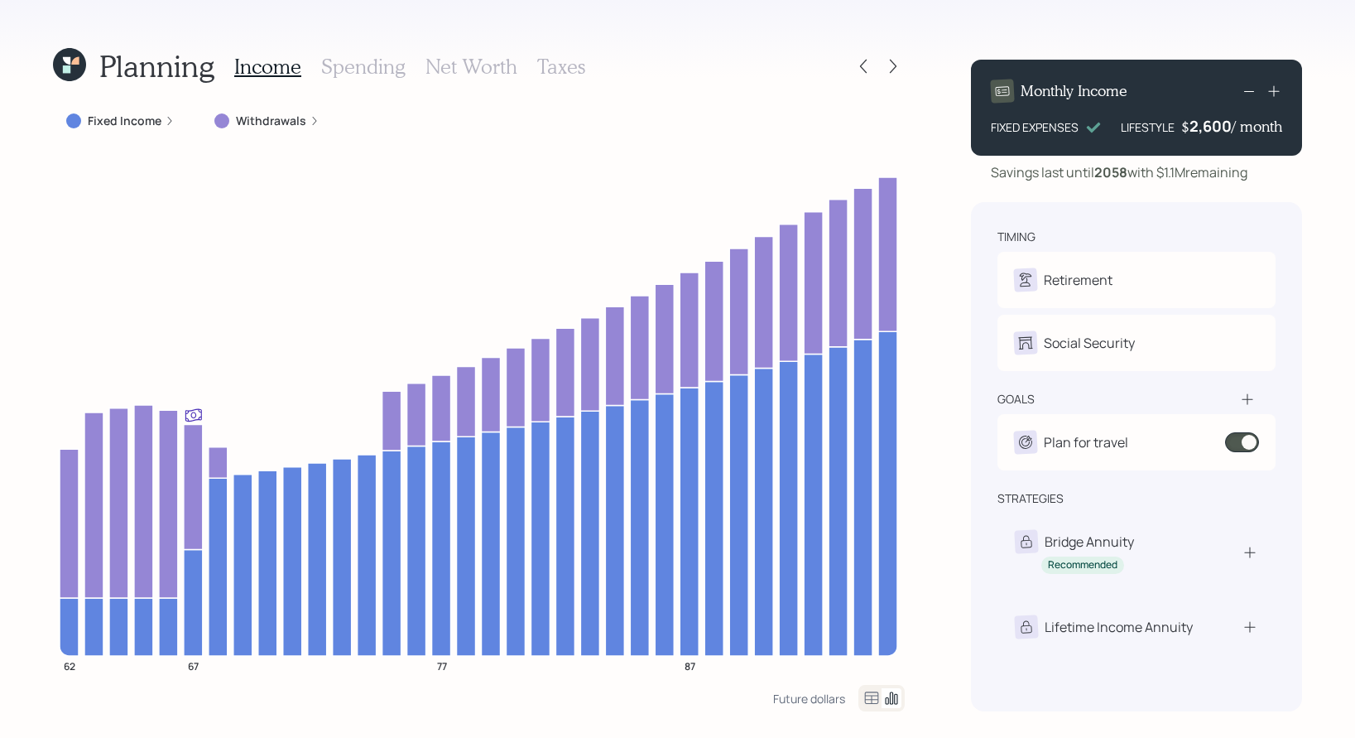
click at [1281, 89] on icon at bounding box center [1274, 91] width 17 height 17
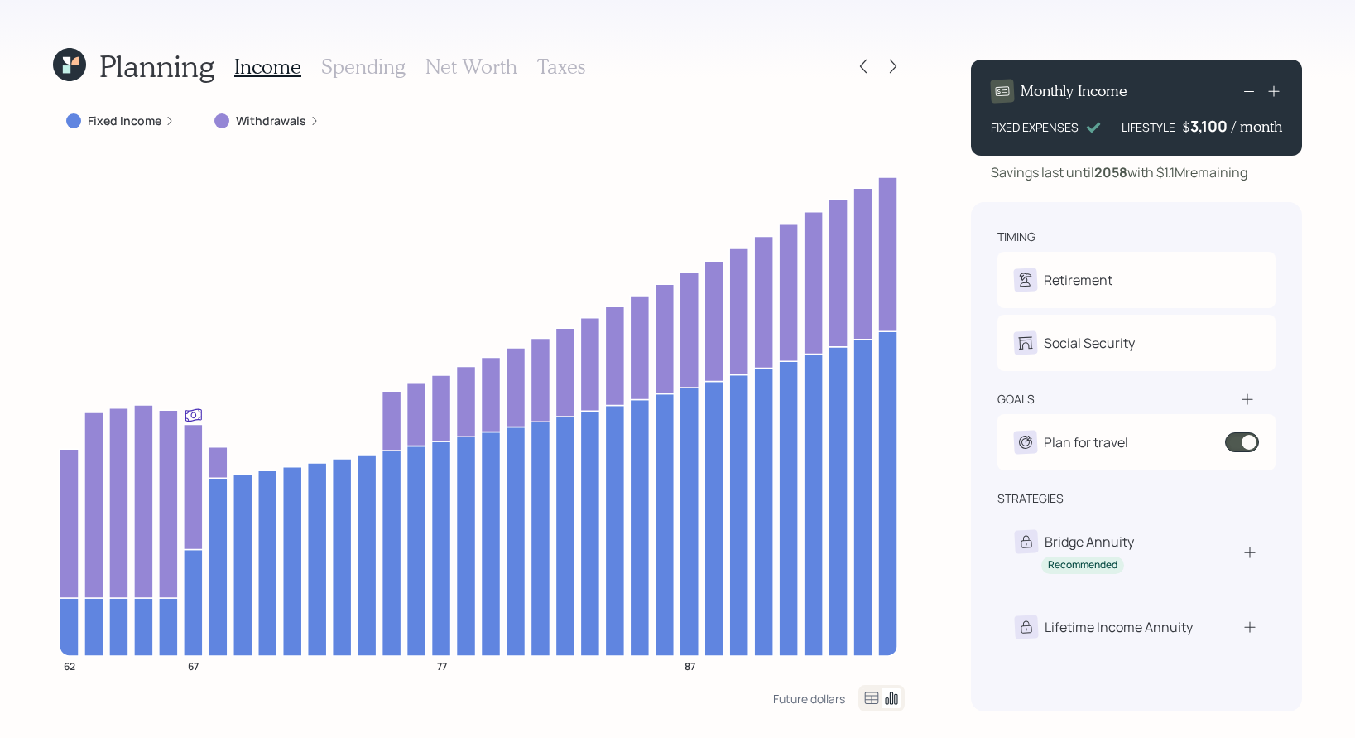
click at [1281, 89] on icon at bounding box center [1274, 91] width 17 height 17
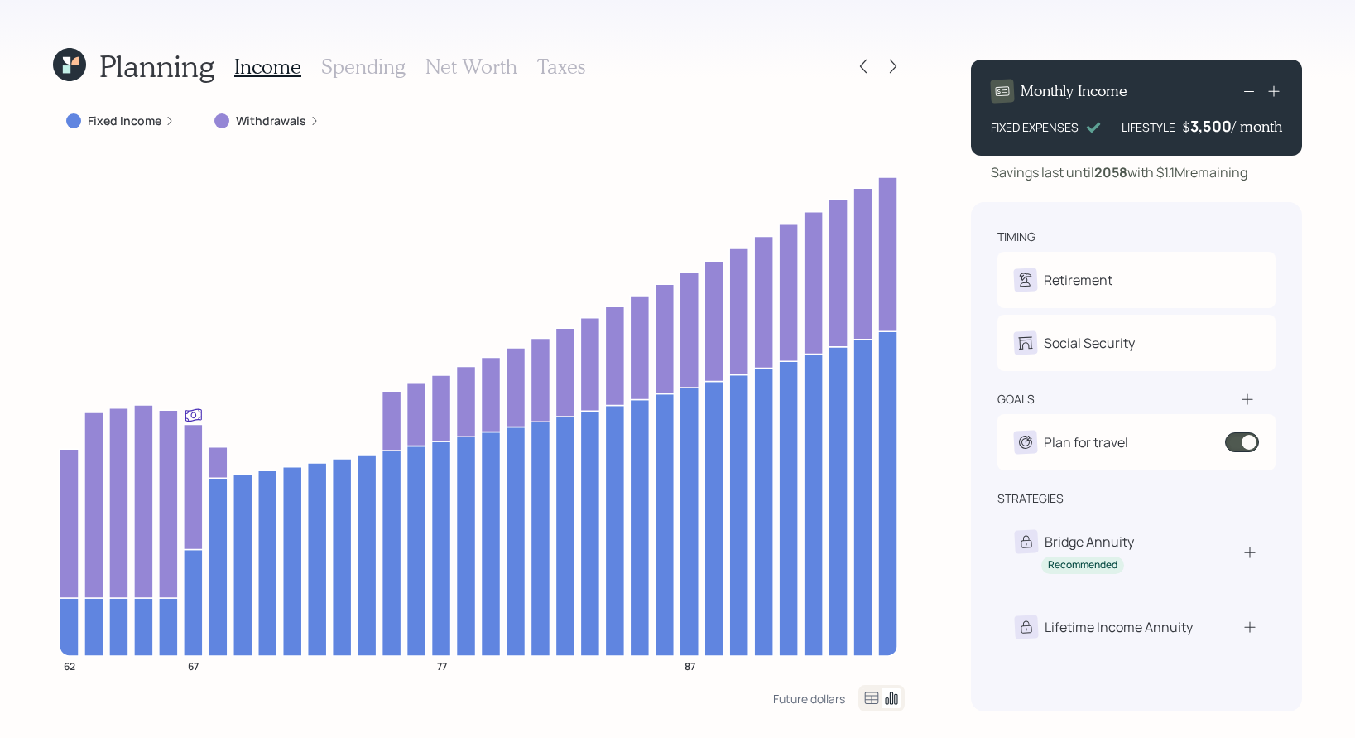
click at [1281, 89] on icon at bounding box center [1274, 91] width 17 height 17
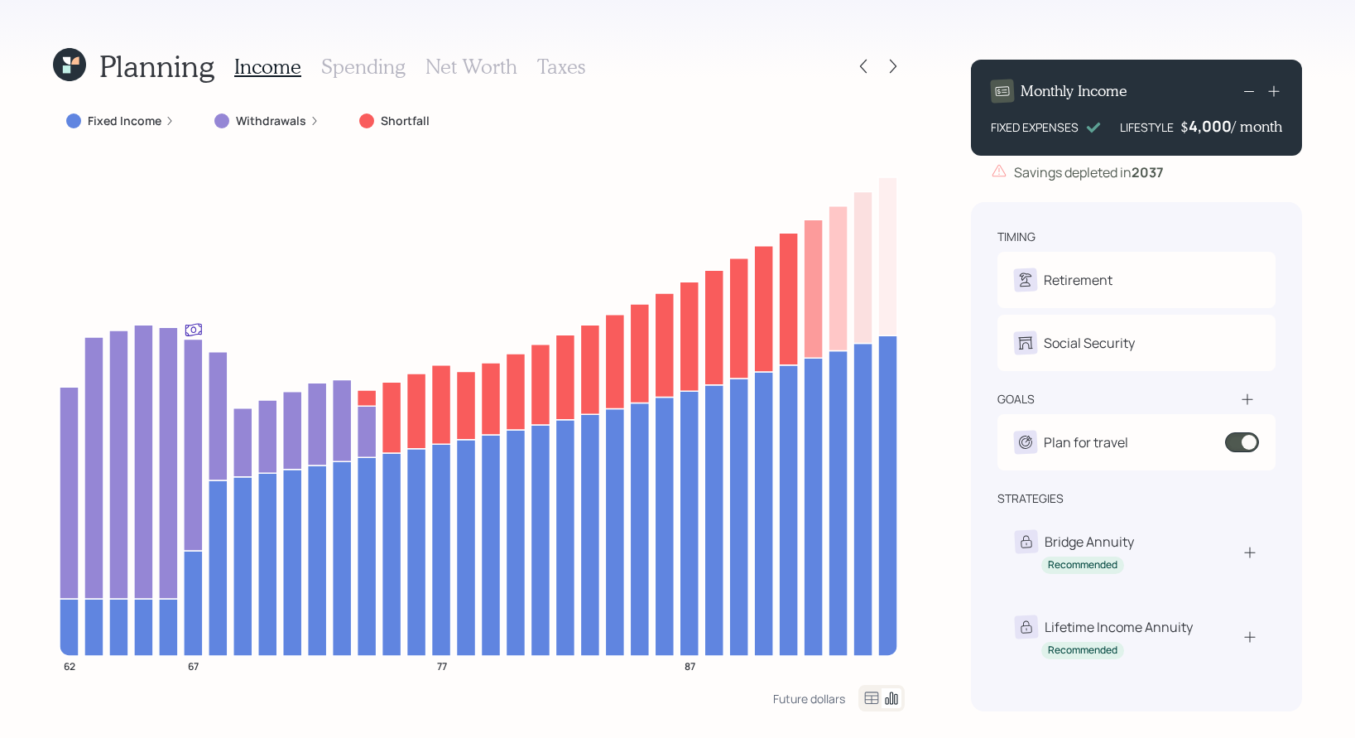
click at [1246, 92] on icon at bounding box center [1249, 91] width 20 height 20
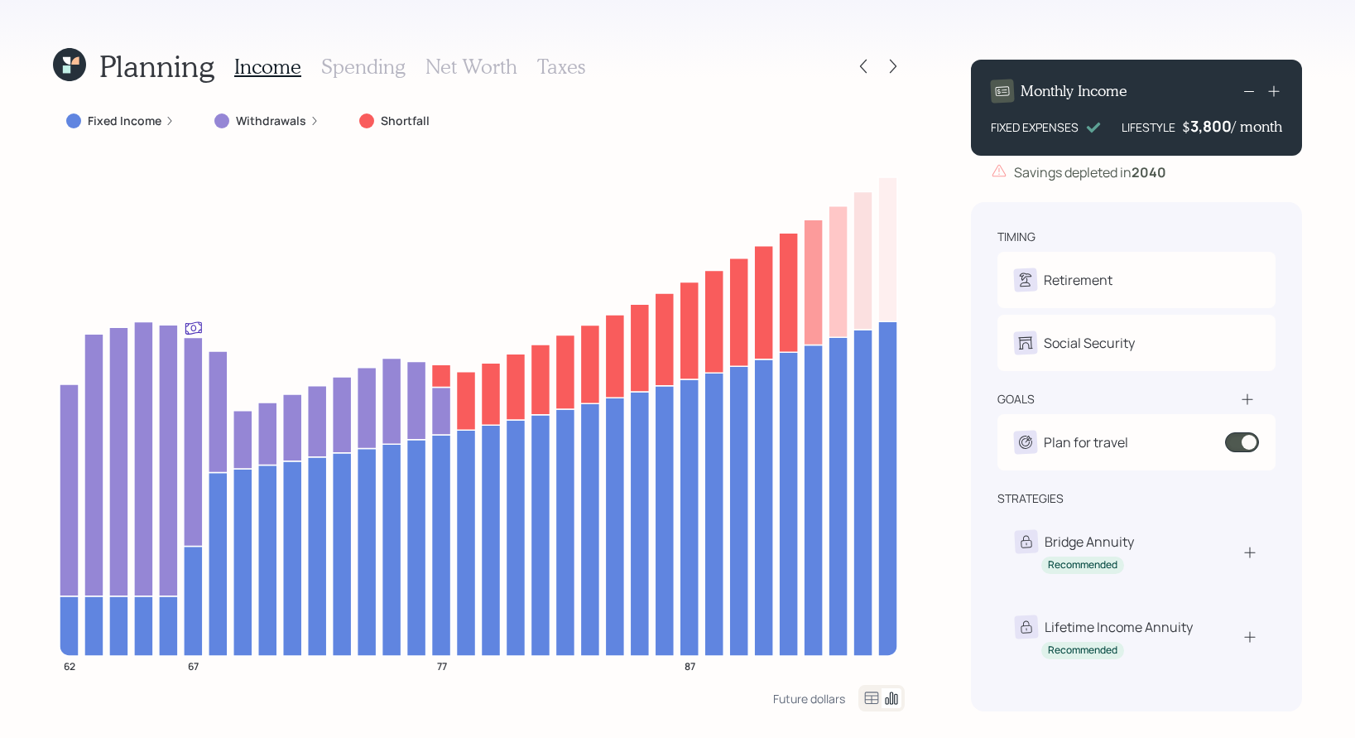
click at [1246, 92] on icon at bounding box center [1249, 91] width 20 height 20
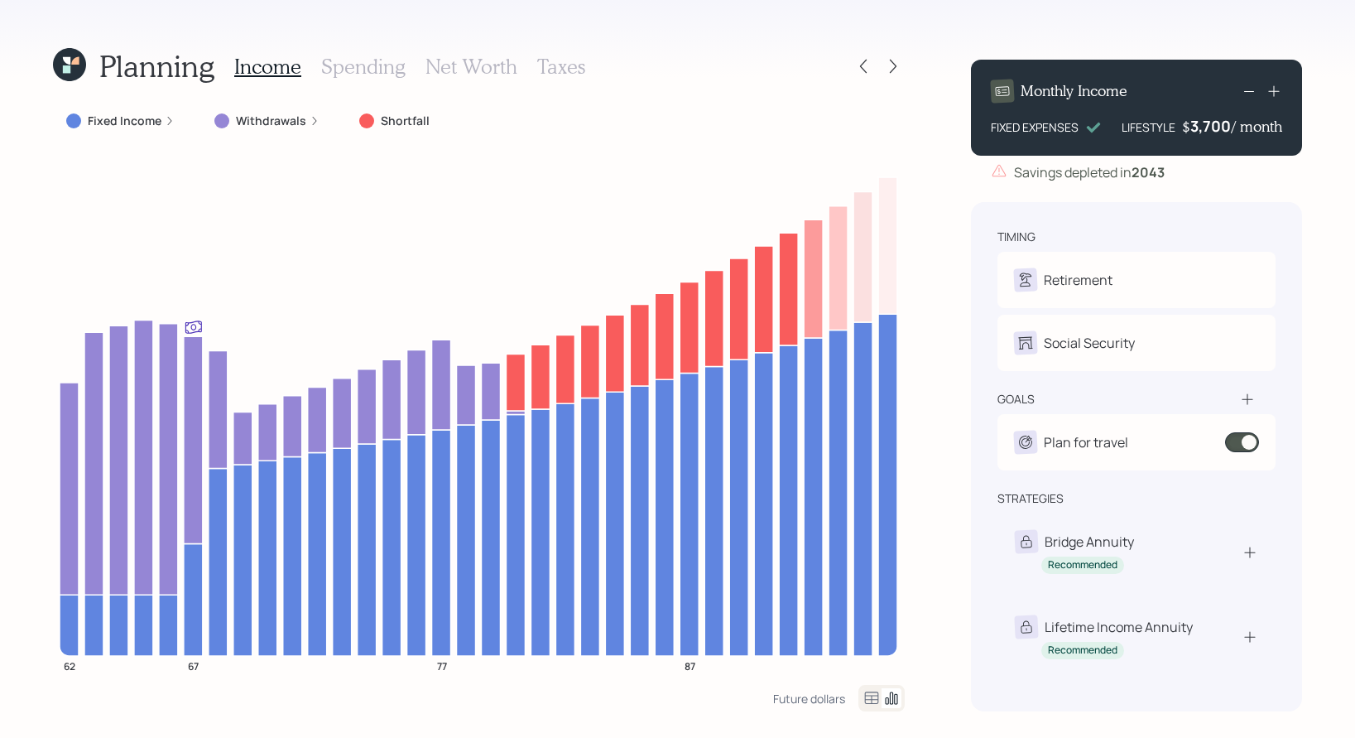
click at [1246, 92] on icon at bounding box center [1249, 91] width 20 height 20
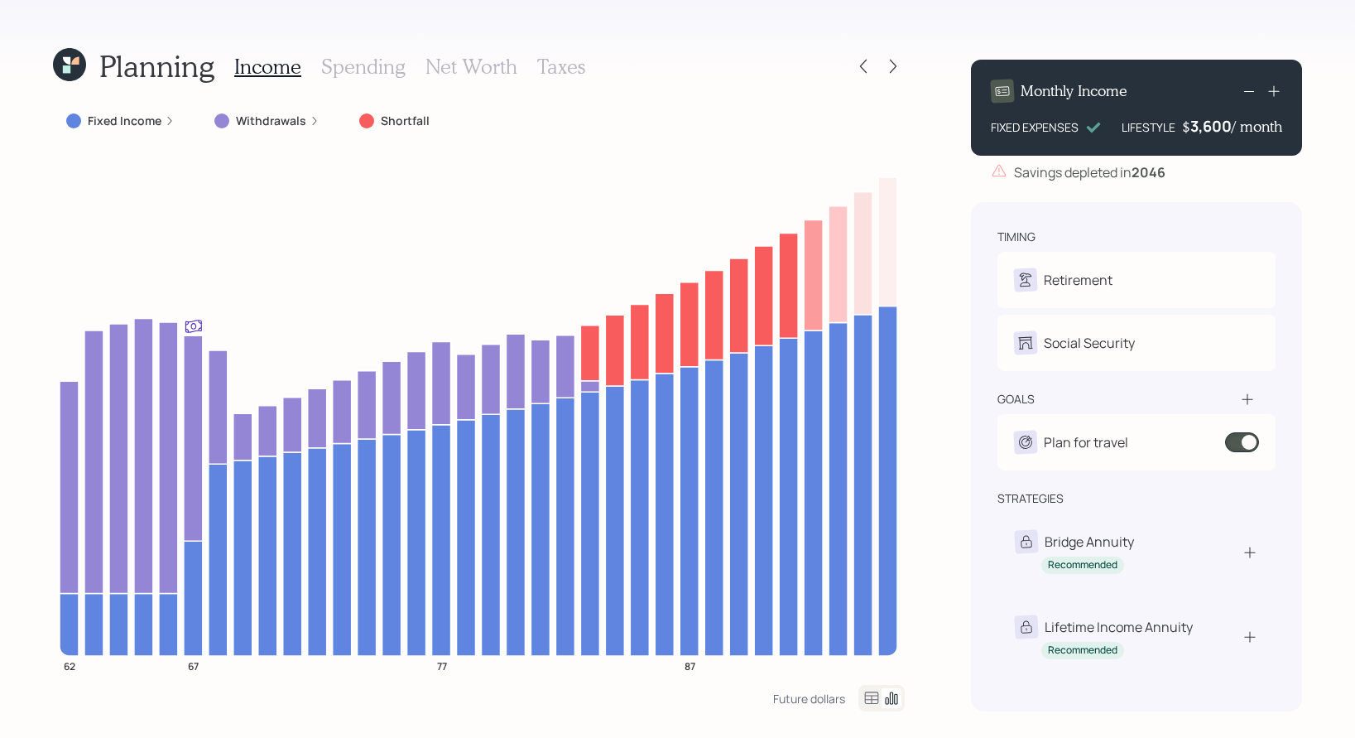
click at [1246, 92] on icon at bounding box center [1249, 91] width 20 height 20
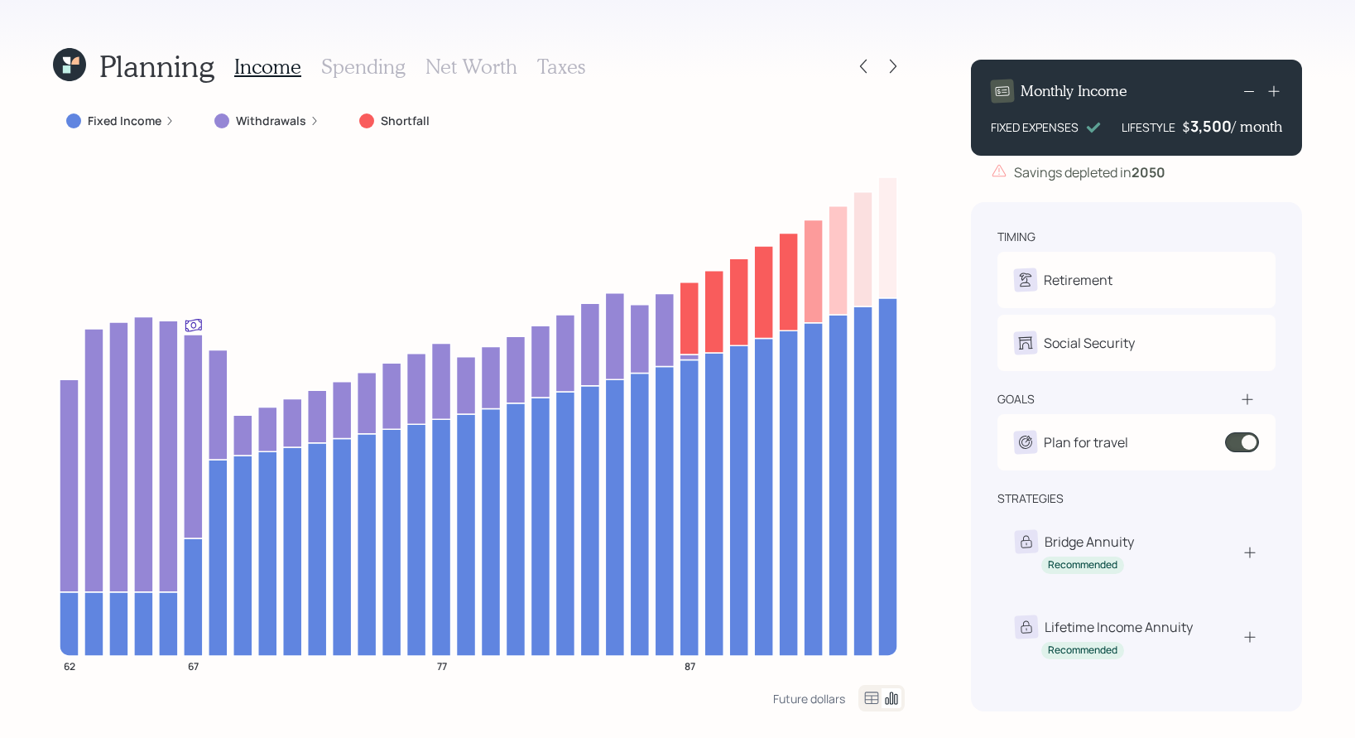
click at [1246, 92] on icon at bounding box center [1249, 91] width 20 height 20
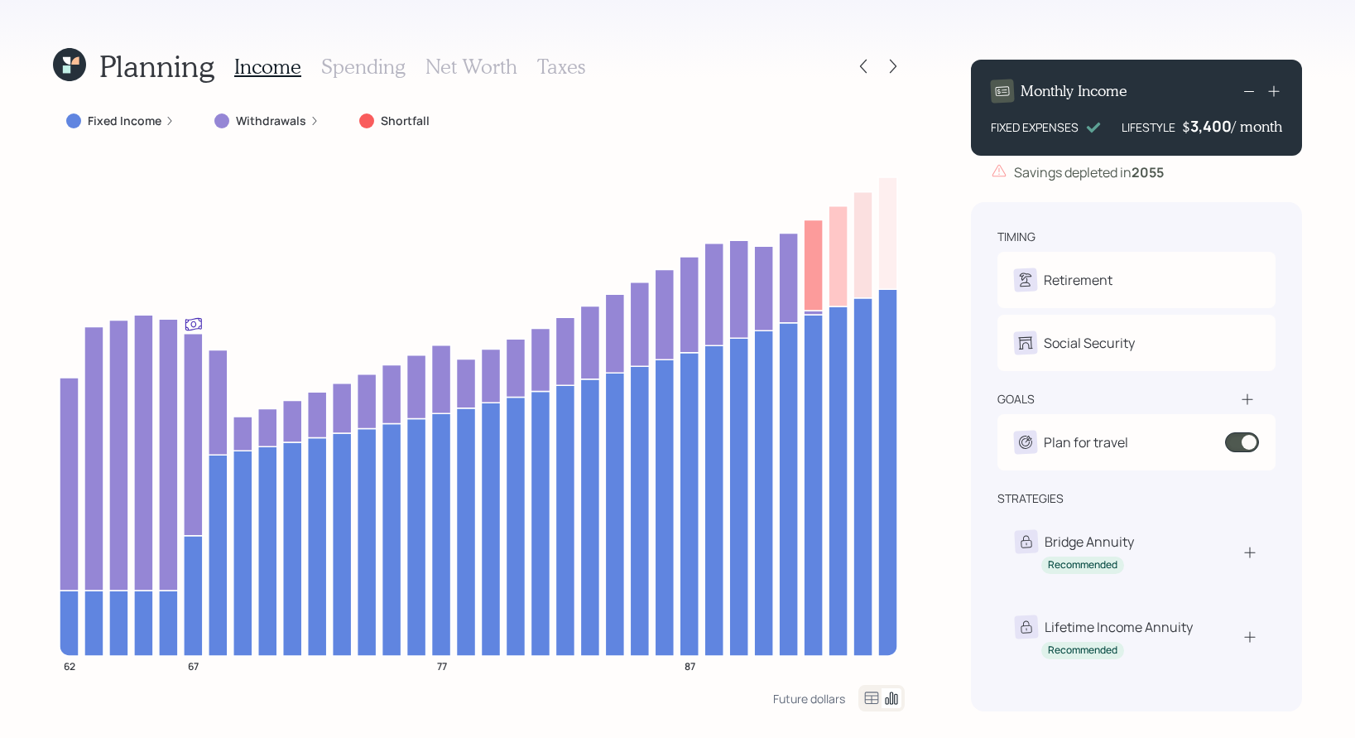
click at [1253, 90] on icon at bounding box center [1249, 91] width 20 height 20
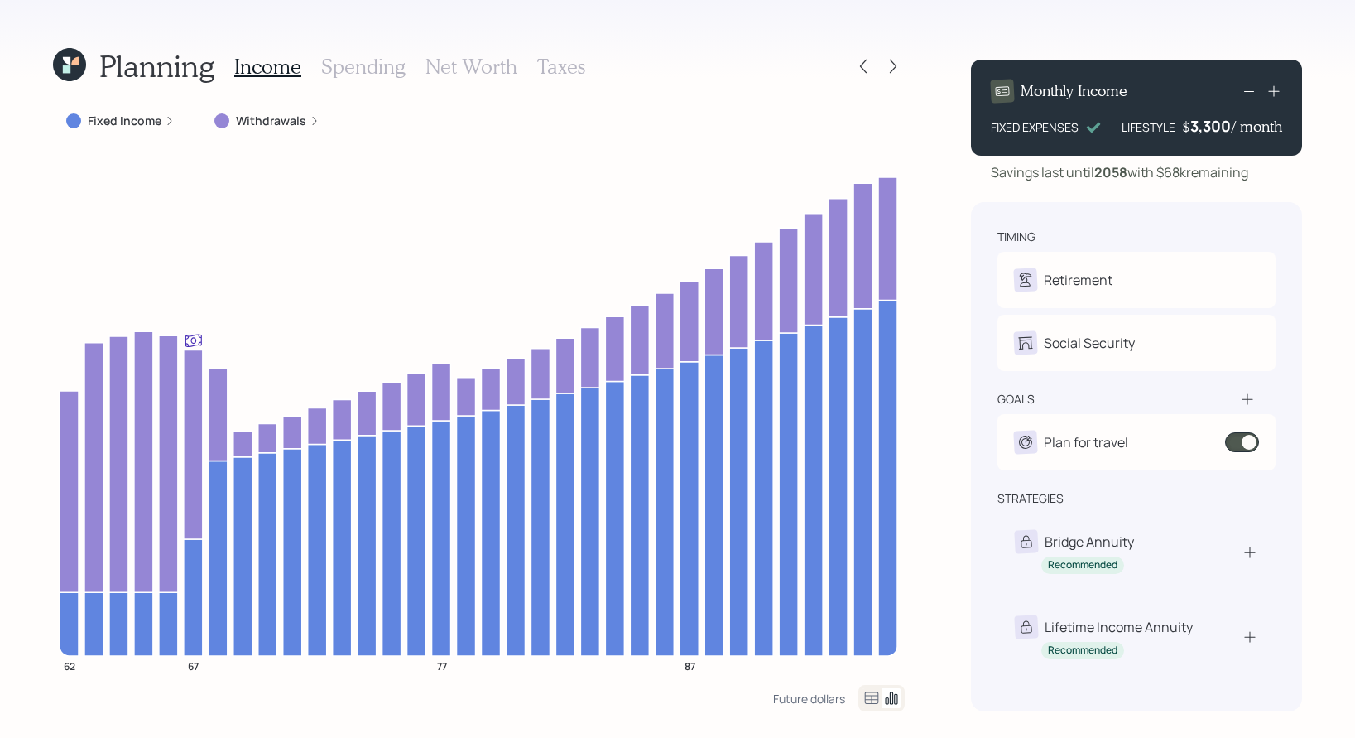
click at [1228, 127] on div "3,300" at bounding box center [1211, 126] width 41 height 20
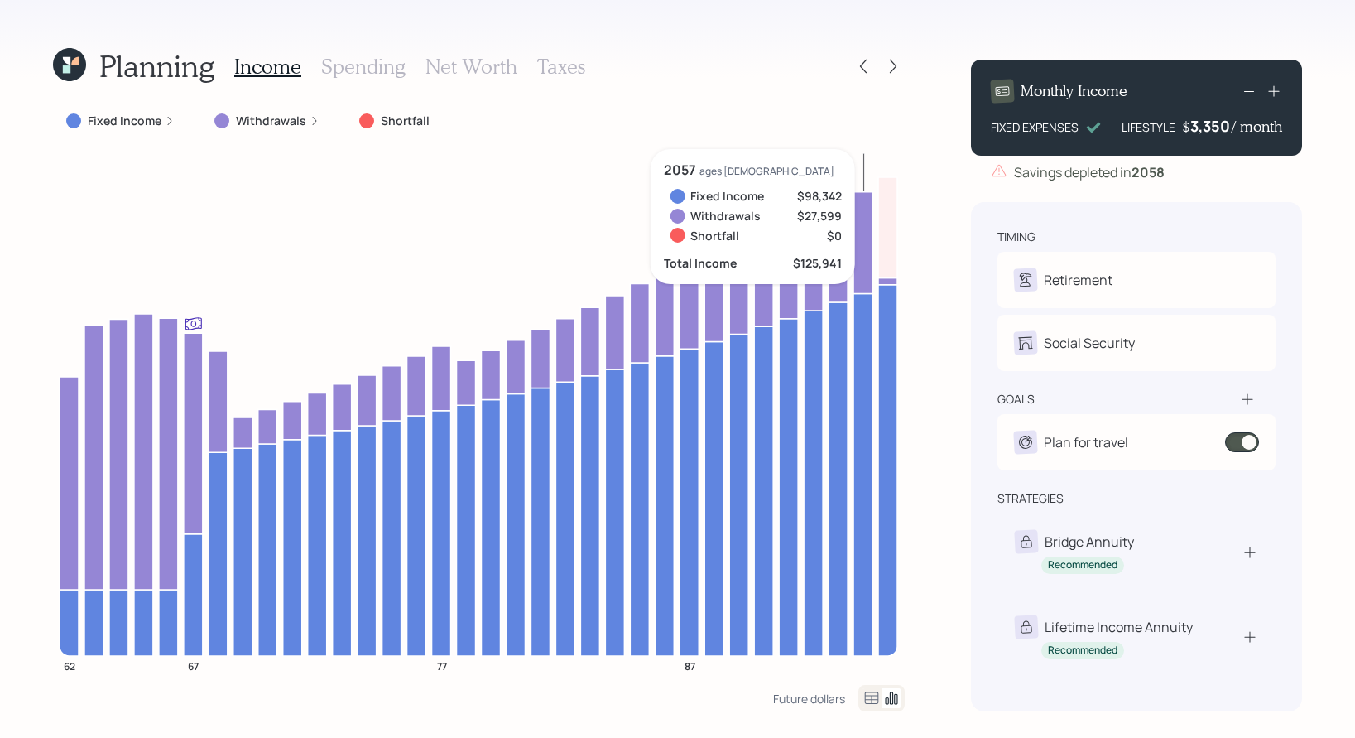
click at [1248, 91] on rect at bounding box center [1249, 91] width 10 height 1
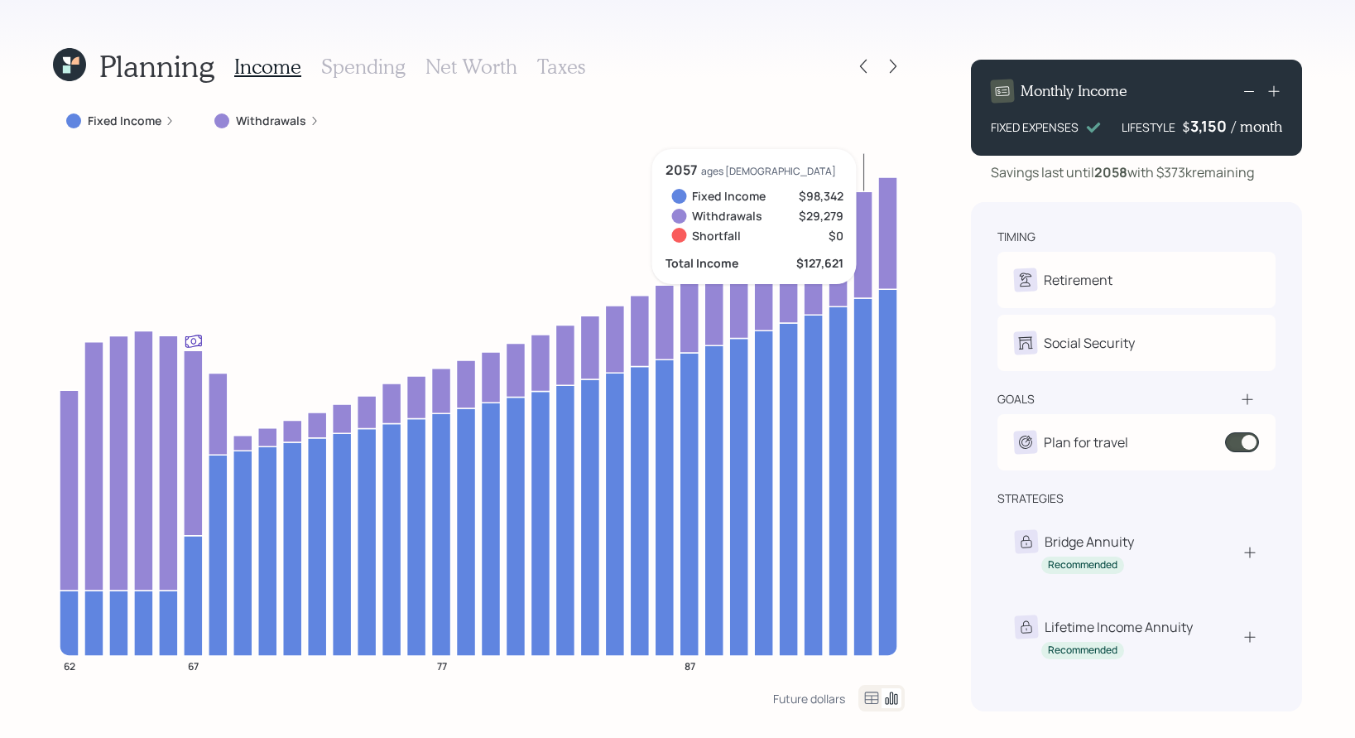
click at [1248, 91] on rect at bounding box center [1249, 91] width 10 height 1
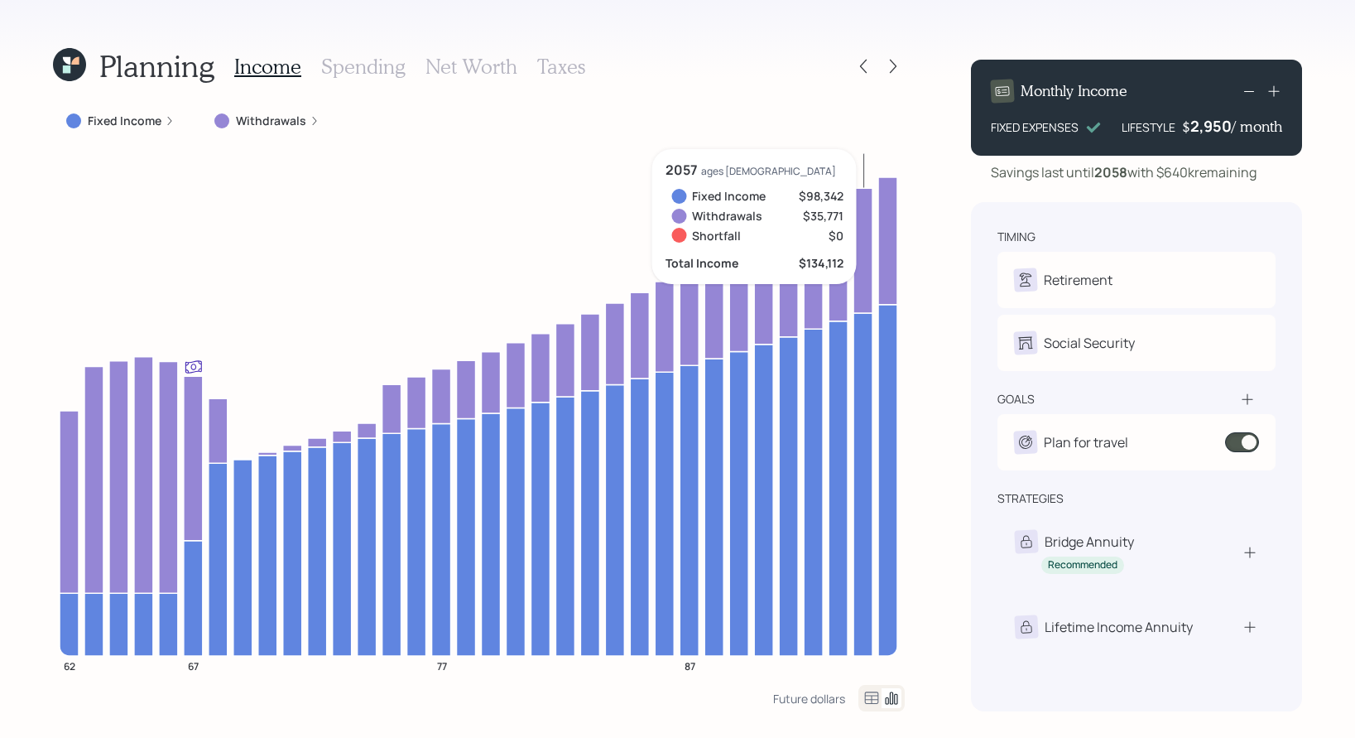
click at [1245, 89] on icon at bounding box center [1249, 91] width 20 height 20
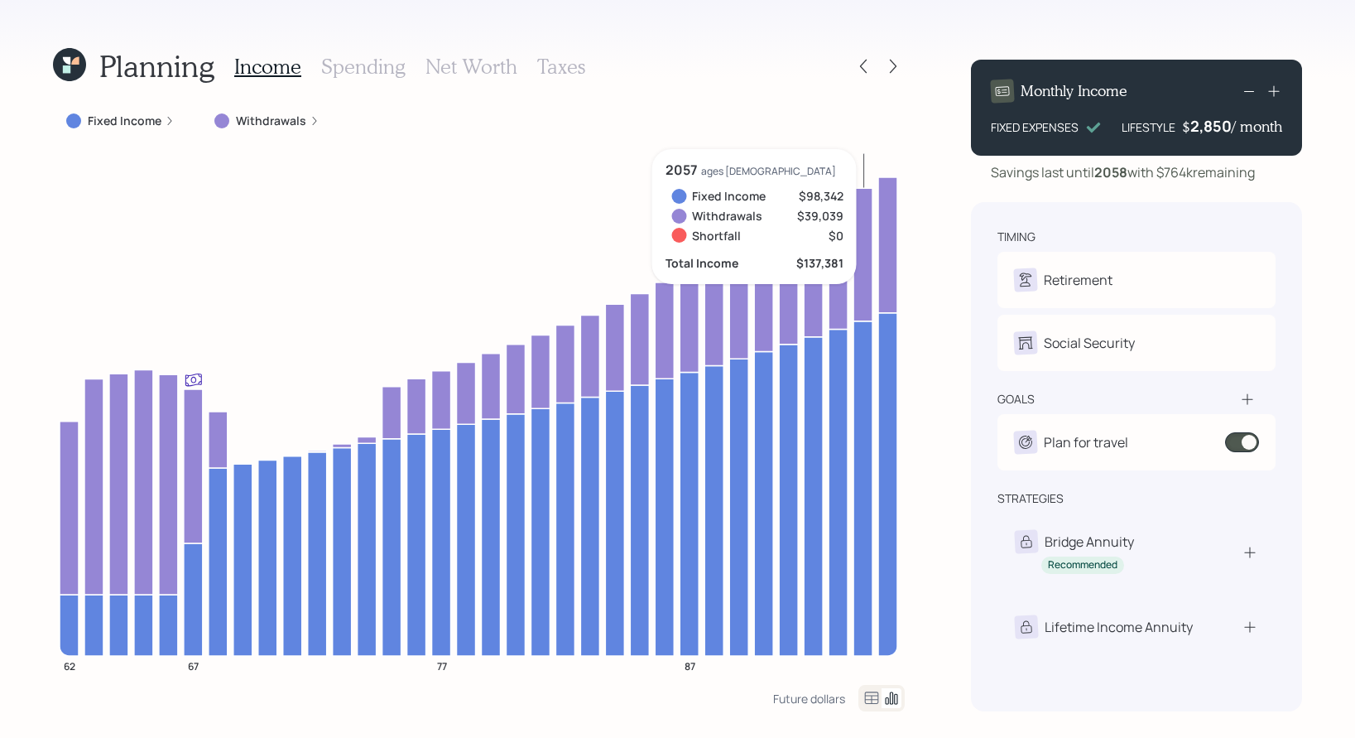
click at [1251, 93] on icon at bounding box center [1249, 91] width 20 height 20
click at [1232, 133] on h4 "/ month" at bounding box center [1257, 127] width 51 height 18
click at [1229, 127] on div "2,750" at bounding box center [1211, 126] width 41 height 20
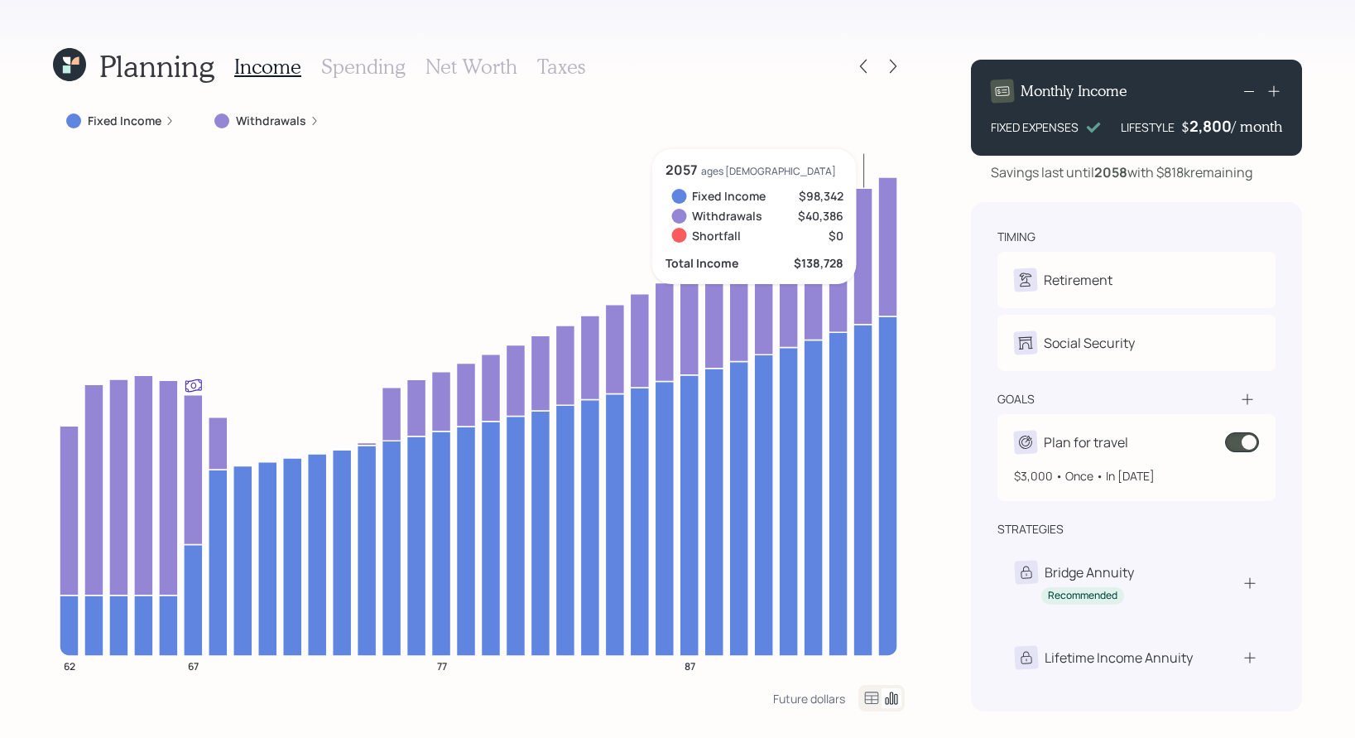
click at [1128, 456] on div "$3,000 • Once • In 2025" at bounding box center [1136, 469] width 245 height 31
select select "1"
select select "2040"
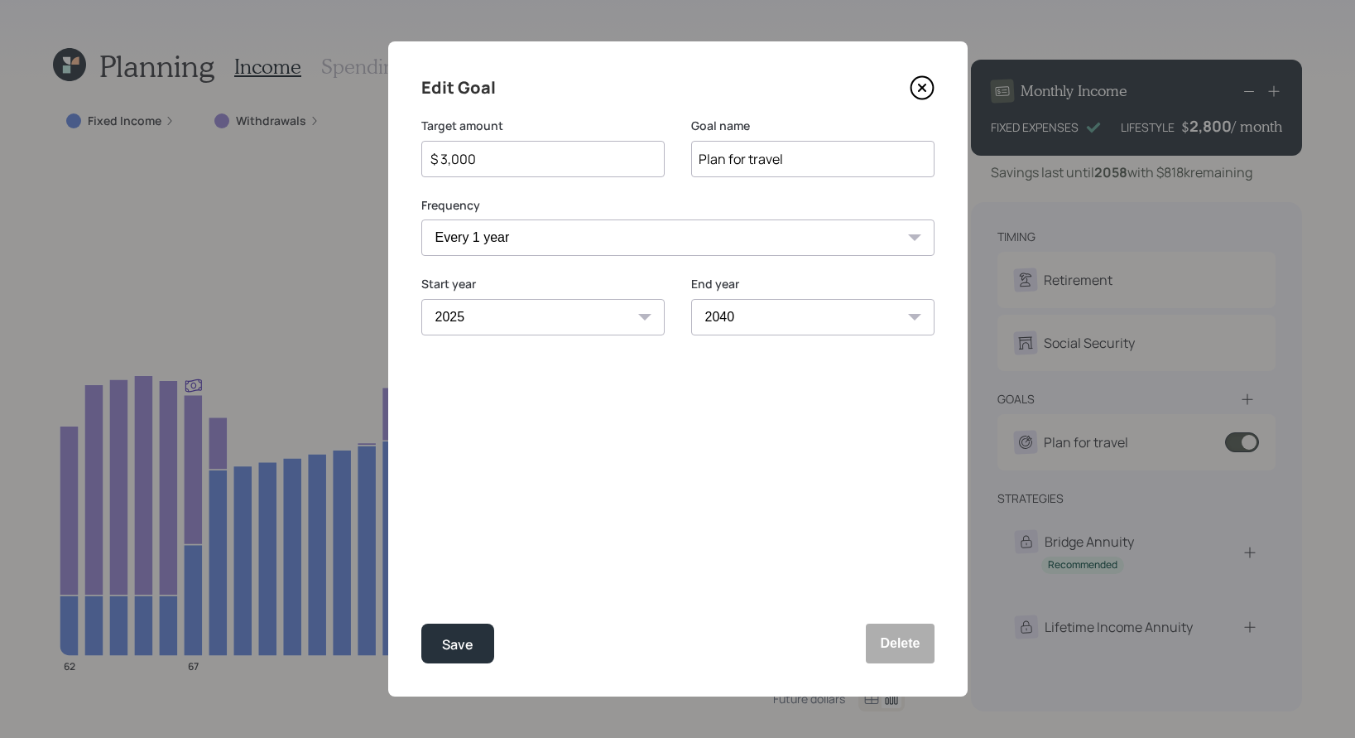
click at [481, 163] on input "$ 3,000" at bounding box center [536, 159] width 215 height 20
click at [456, 637] on div "Save" at bounding box center [457, 644] width 31 height 22
type input "$ 3,000"
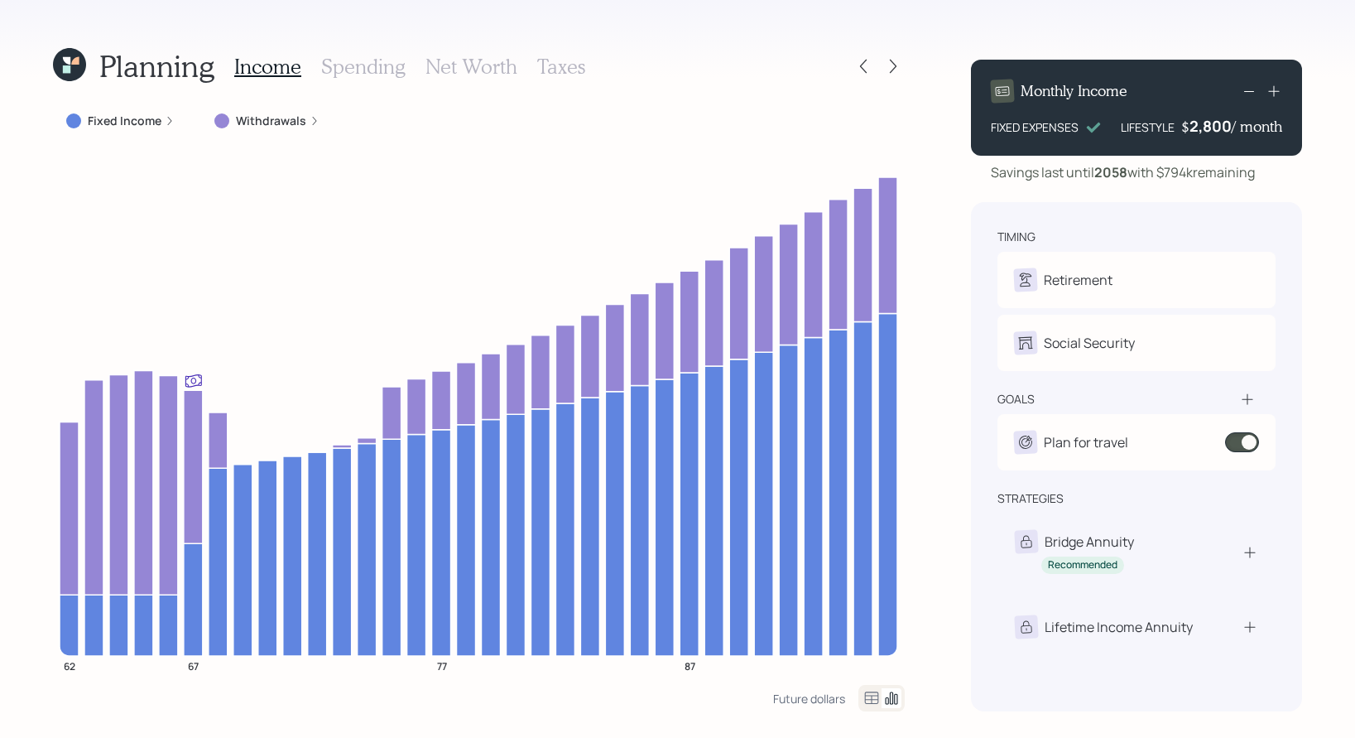
click at [357, 72] on h3 "Spending" at bounding box center [363, 67] width 84 height 24
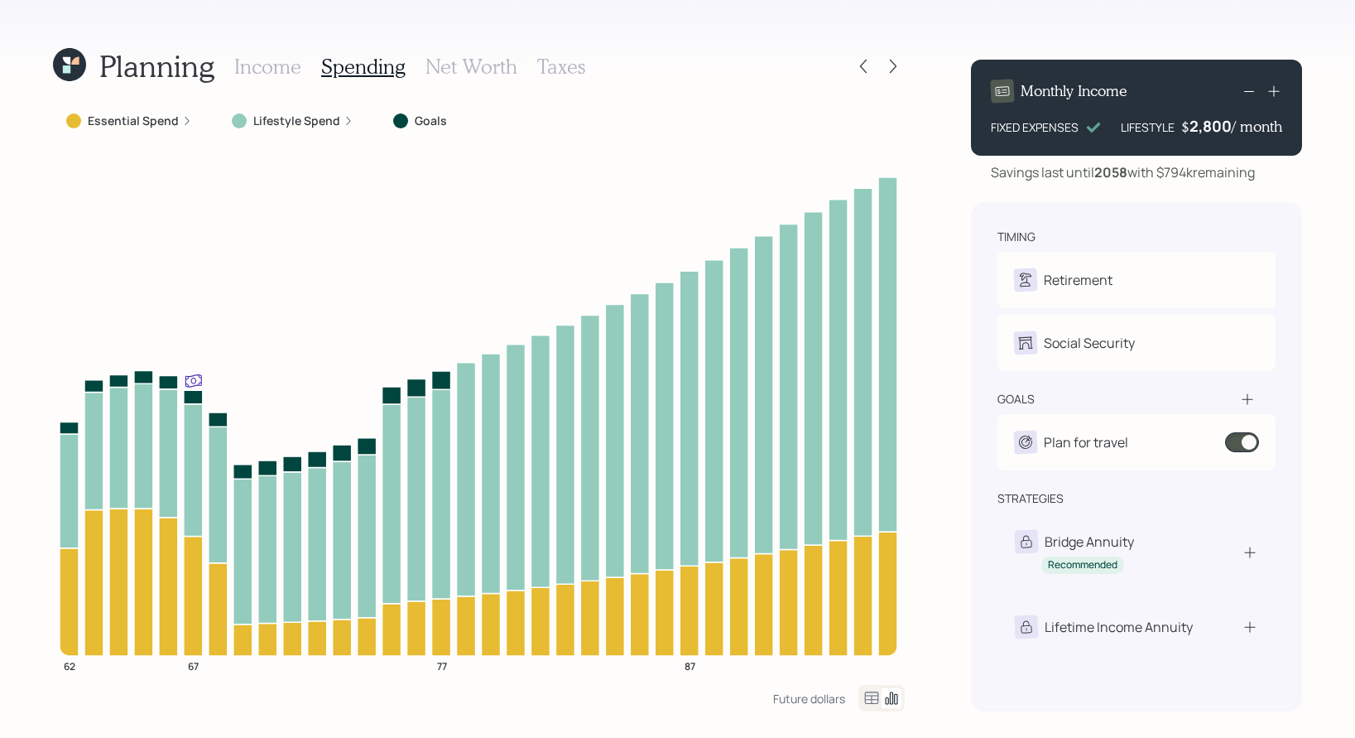
click at [460, 65] on h3 "Net Worth" at bounding box center [472, 67] width 92 height 24
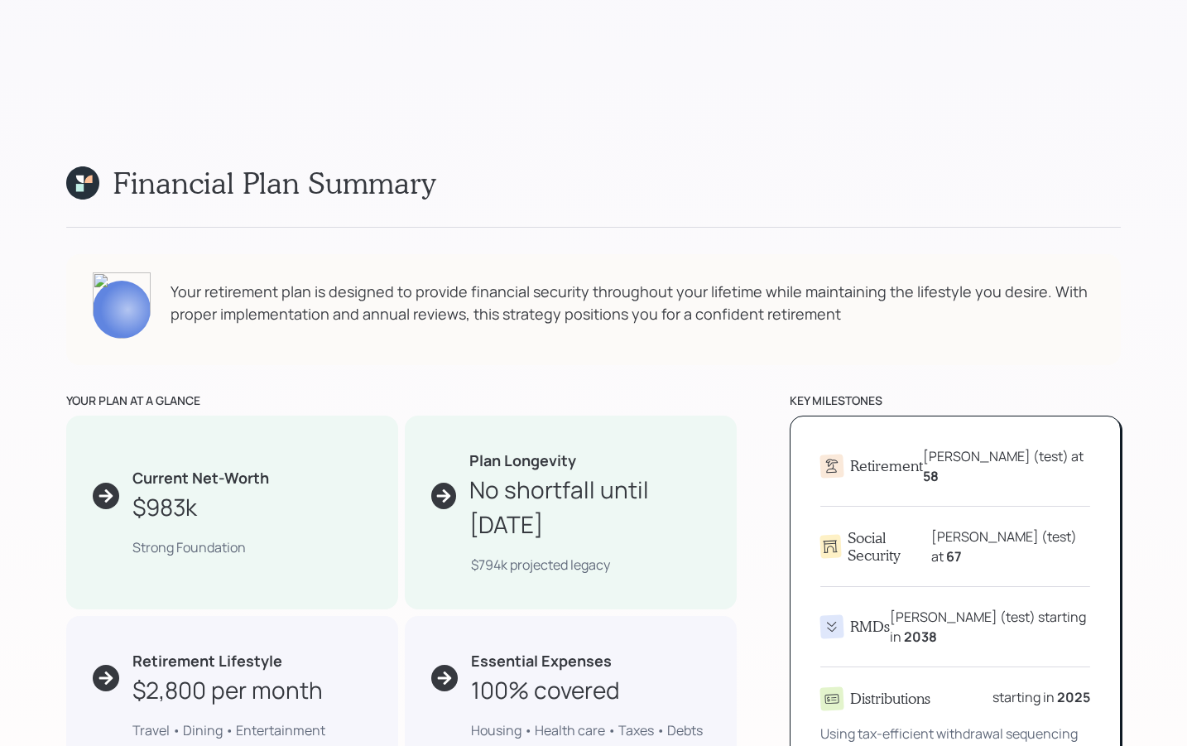
scroll to position [634, 0]
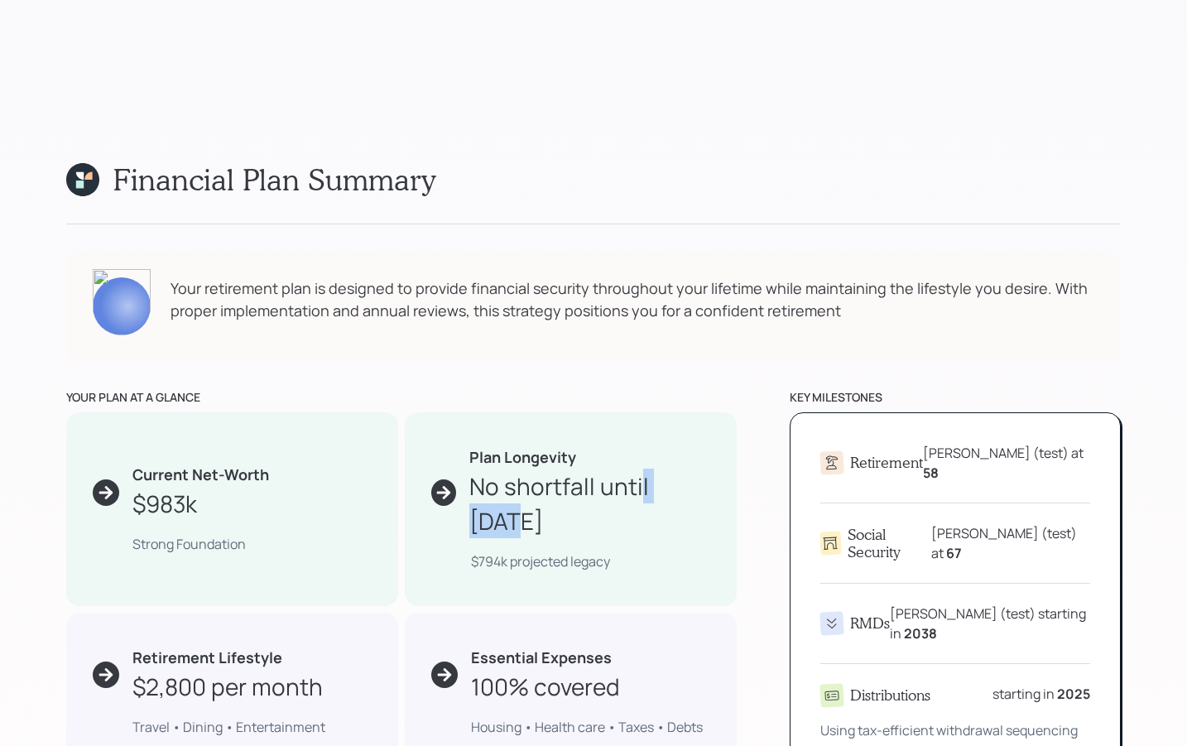
drag, startPoint x: 638, startPoint y: 484, endPoint x: 748, endPoint y: 479, distance: 109.4
click at [748, 479] on div "your plan at a glance Current Net-Worth $983k Strong Foundation Plan Longevity …" at bounding box center [593, 579] width 1055 height 382
click at [750, 479] on div "your plan at a glance Current Net-Worth $983k Strong Foundation Plan Longevity …" at bounding box center [593, 579] width 1055 height 382
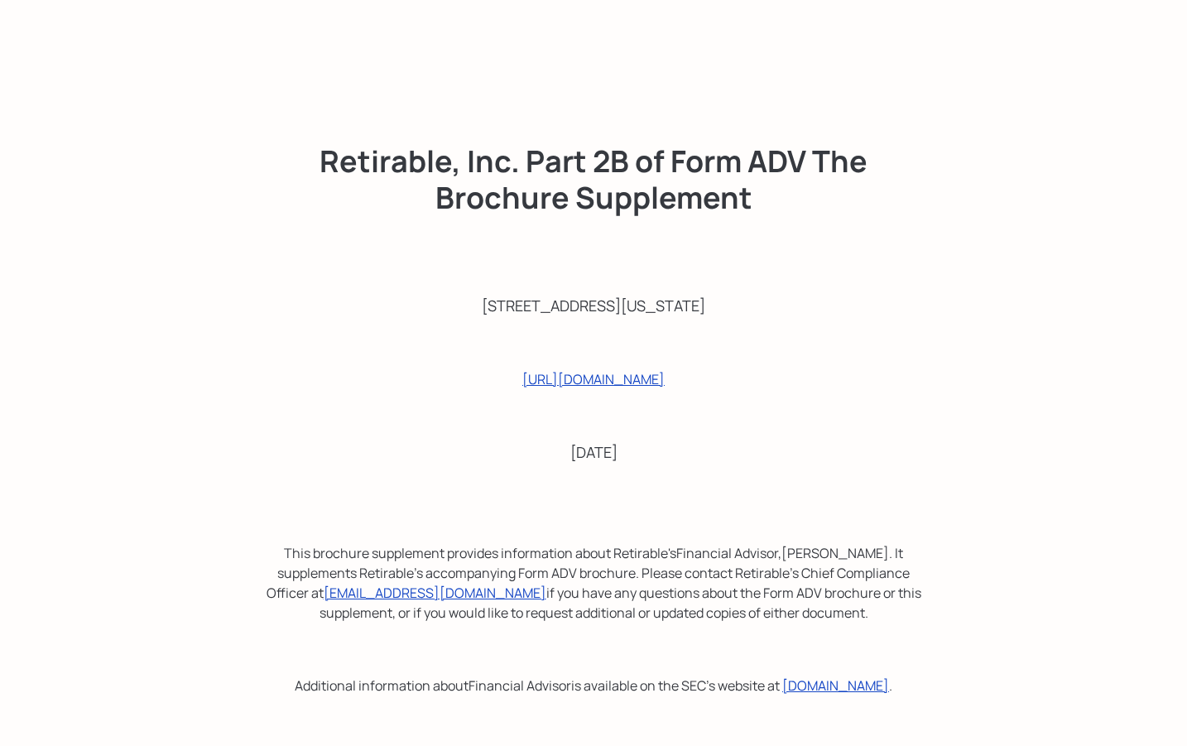
scroll to position [12632, 0]
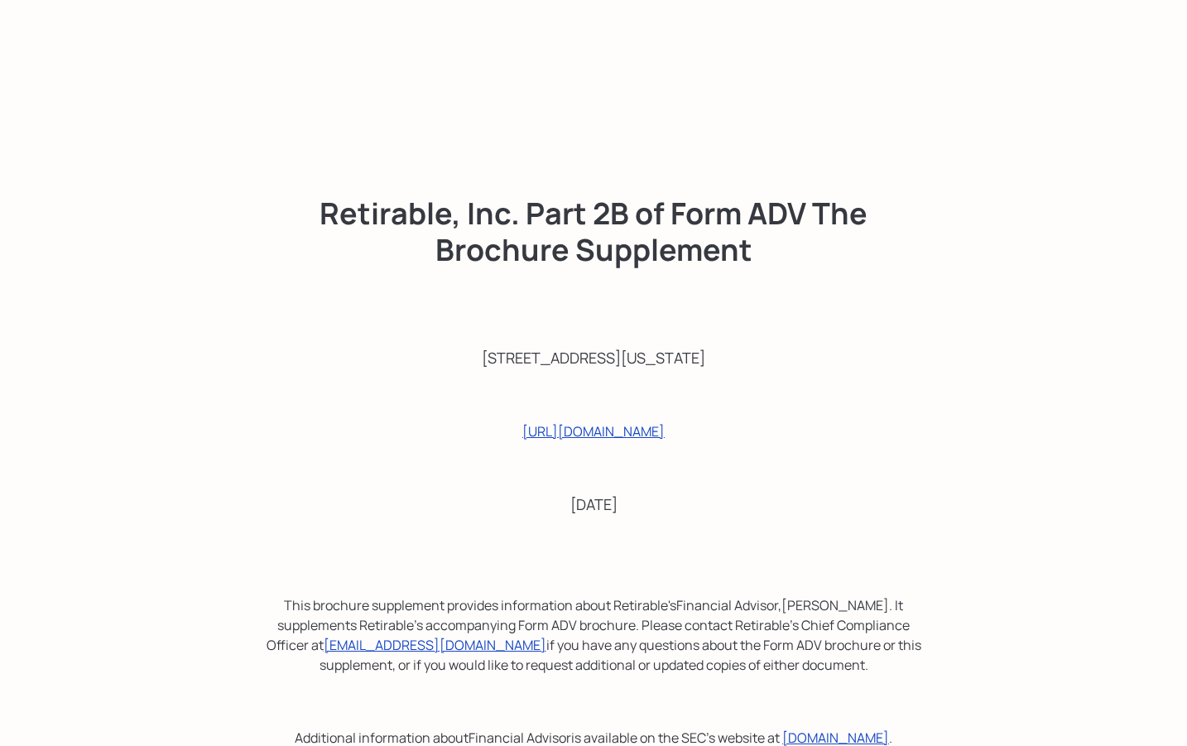
click at [890, 368] on div "Retirable, Inc. Part 2B of Form ADV The Brochure Supplement [STREET_ADDRESS][US…" at bounding box center [593, 472] width 662 height 746
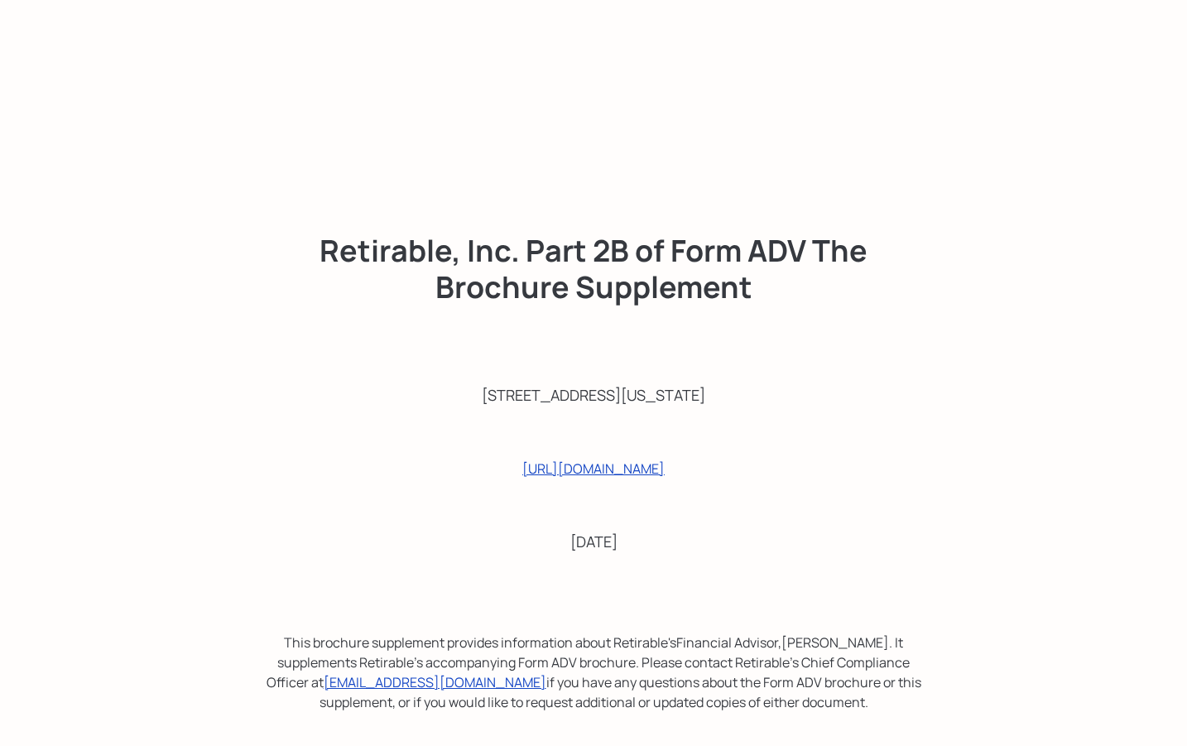
scroll to position [12636, 0]
